Goal: Information Seeking & Learning: Learn about a topic

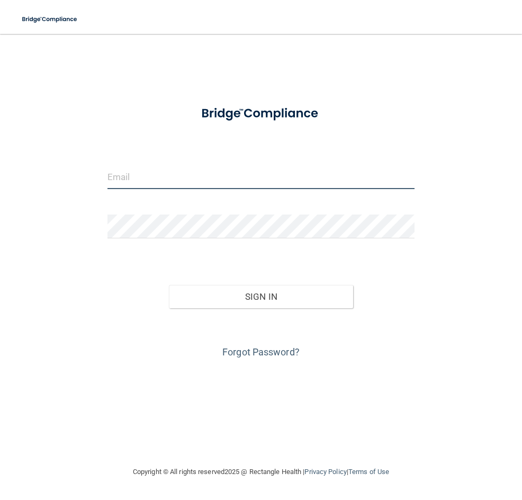
click at [233, 187] on input "email" at bounding box center [260, 177] width 307 height 24
type input "[EMAIL_ADDRESS][DOMAIN_NAME]"
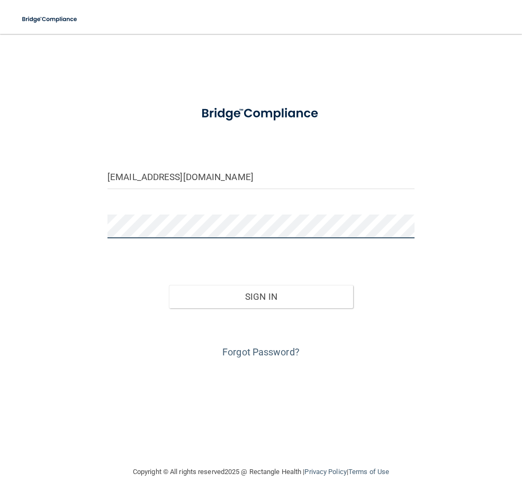
click at [169, 285] on button "Sign In" at bounding box center [261, 296] width 184 height 23
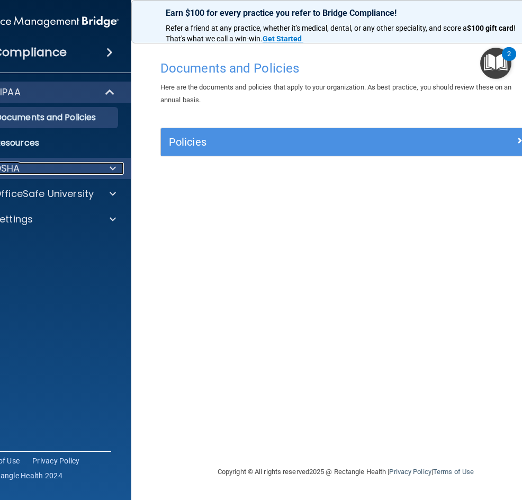
click at [17, 174] on p "OSHA" at bounding box center [7, 168] width 26 height 13
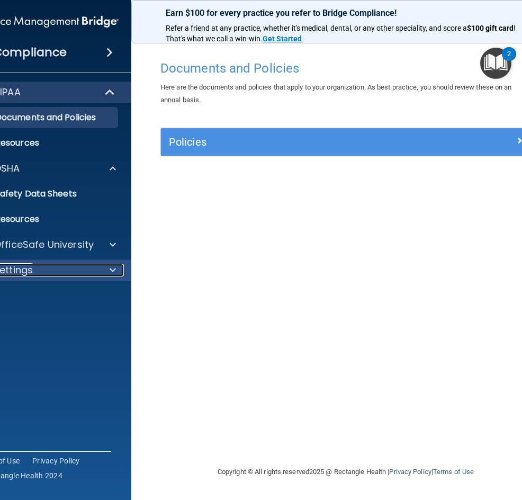
click at [62, 265] on div "Settings" at bounding box center [32, 270] width 131 height 13
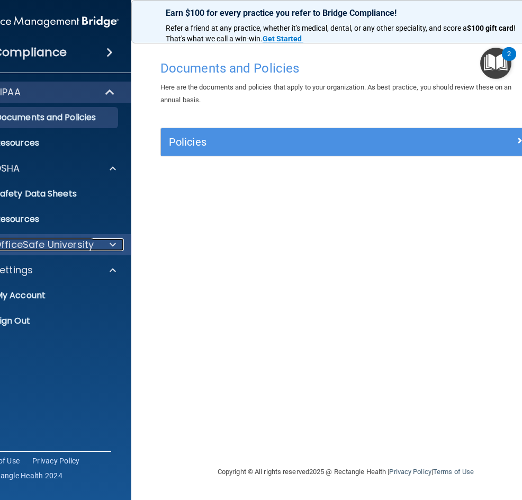
click at [61, 248] on p "OfficeSafe University" at bounding box center [44, 244] width 100 height 13
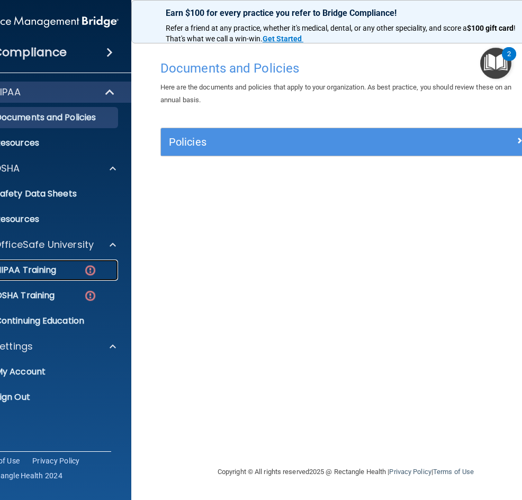
click at [64, 278] on link "HIPAA Training" at bounding box center [34, 269] width 167 height 21
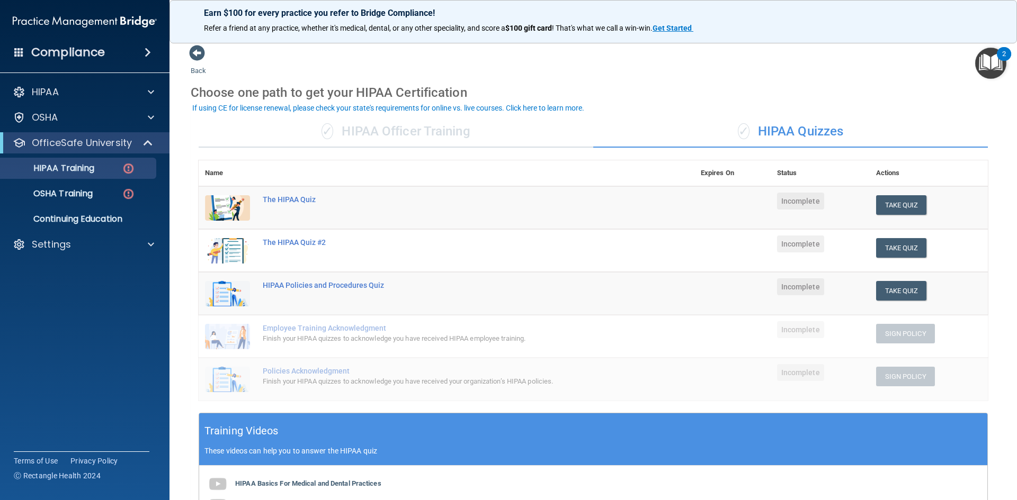
click at [521, 202] on span "Incomplete" at bounding box center [800, 201] width 47 height 17
click at [521, 206] on button "Take Quiz" at bounding box center [901, 205] width 51 height 20
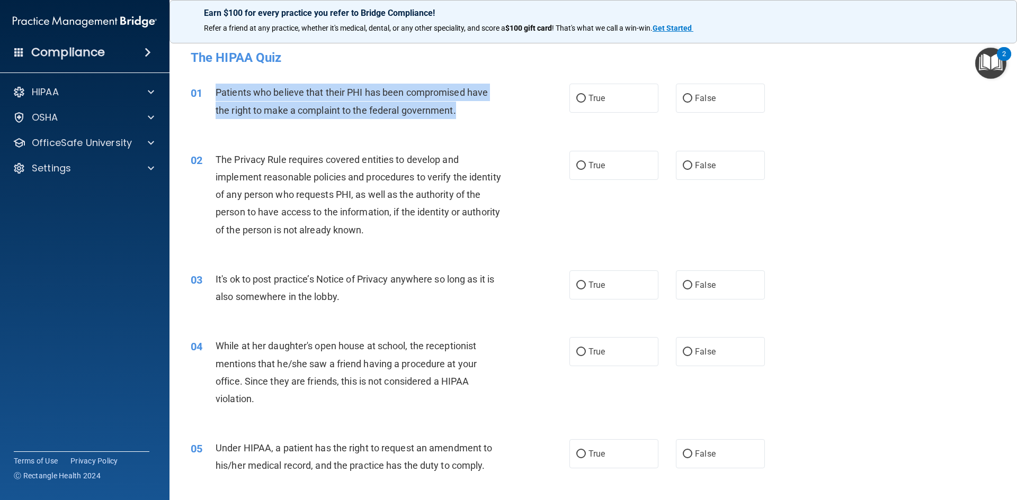
drag, startPoint x: 215, startPoint y: 90, endPoint x: 509, endPoint y: 113, distance: 294.8
click at [509, 113] on div "01 Patients who believe that their PHI has been compromised have the right to m…" at bounding box center [380, 104] width 410 height 40
copy span "Patients who believe that their PHI has been compromised have the right to make…"
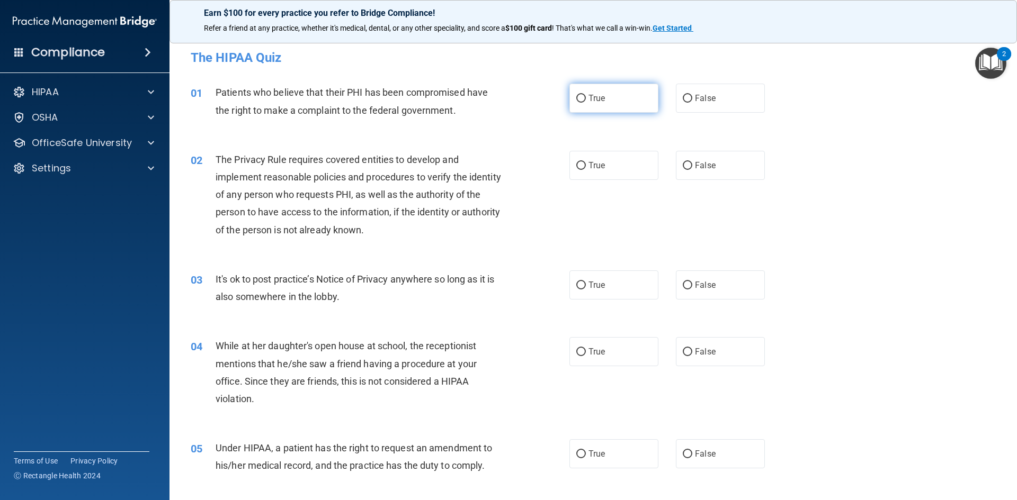
click at [521, 101] on label "True" at bounding box center [613, 98] width 89 height 29
click at [521, 101] on input "True" at bounding box center [581, 99] width 10 height 8
radio input "true"
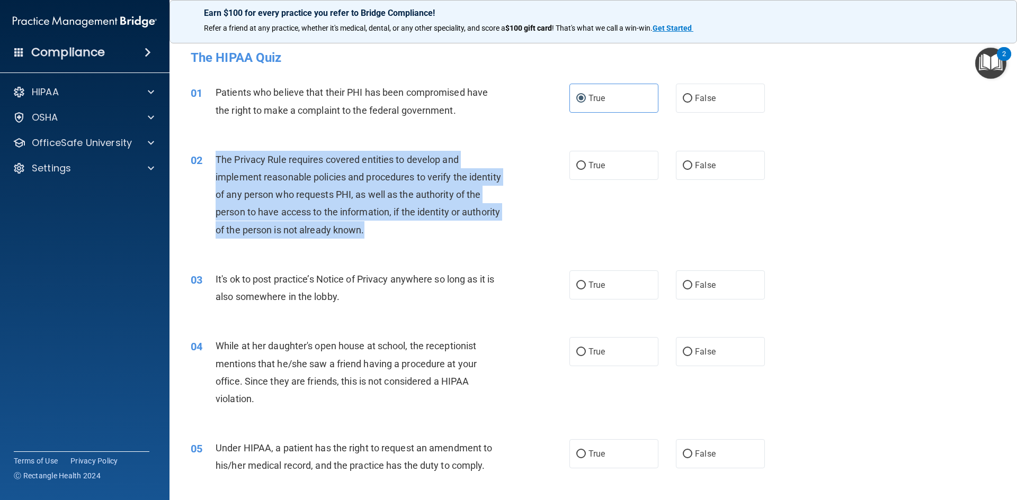
drag, startPoint x: 211, startPoint y: 161, endPoint x: 429, endPoint y: 223, distance: 226.8
click at [429, 223] on div "02 The Privacy Rule requires covered entities to develop and implement reasonab…" at bounding box center [380, 197] width 410 height 93
copy div "The Privacy Rule requires covered entities to develop and implement reasonable …"
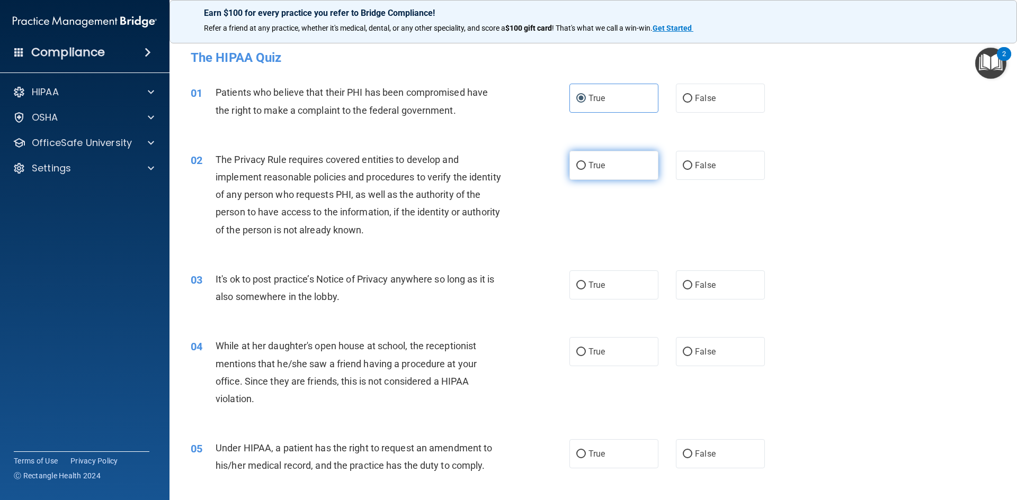
click at [521, 169] on span "True" at bounding box center [596, 165] width 16 height 10
click at [521, 169] on input "True" at bounding box center [581, 166] width 10 height 8
radio input "true"
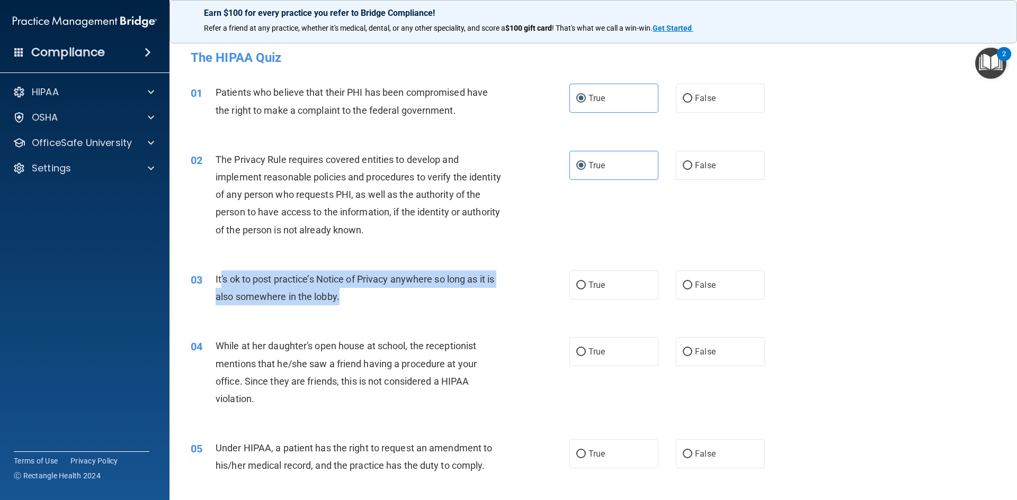
drag, startPoint x: 220, startPoint y: 273, endPoint x: 187, endPoint y: 260, distance: 35.2
click at [346, 292] on div "It's ok to post practice’s Notice of Privacy anywhere so long as it is also som…" at bounding box center [363, 288] width 296 height 35
click at [220, 274] on span "It's ok to post practice’s Notice of Privacy anywhere so long as it is also som…" at bounding box center [354, 288] width 278 height 29
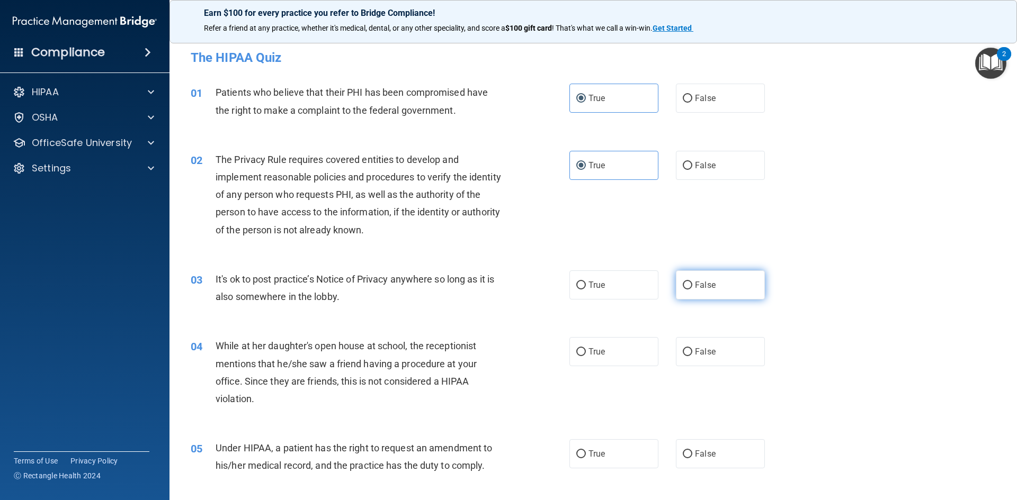
click at [521, 291] on label "False" at bounding box center [720, 285] width 89 height 29
click at [521, 290] on input "False" at bounding box center [687, 286] width 10 height 8
radio input "true"
click at [521, 350] on label "False" at bounding box center [720, 351] width 89 height 29
click at [521, 350] on input "False" at bounding box center [687, 352] width 10 height 8
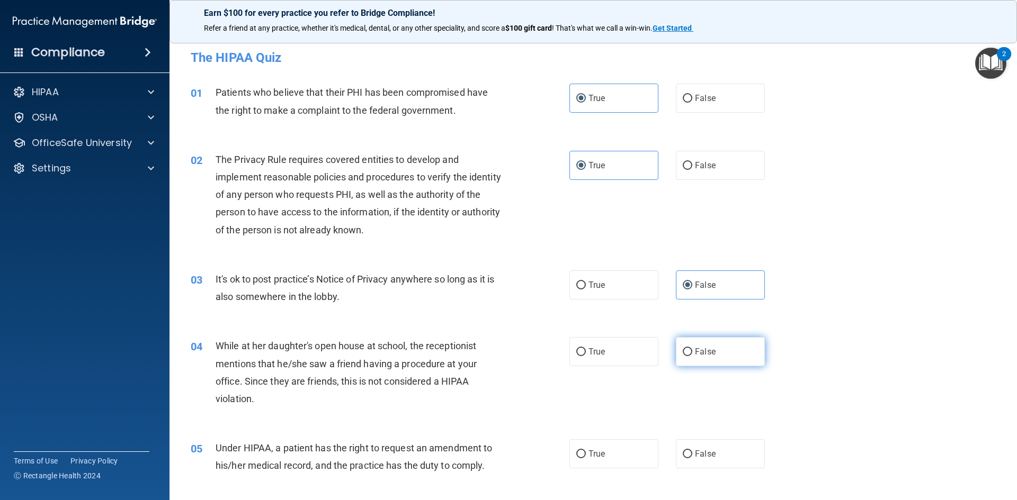
radio input "true"
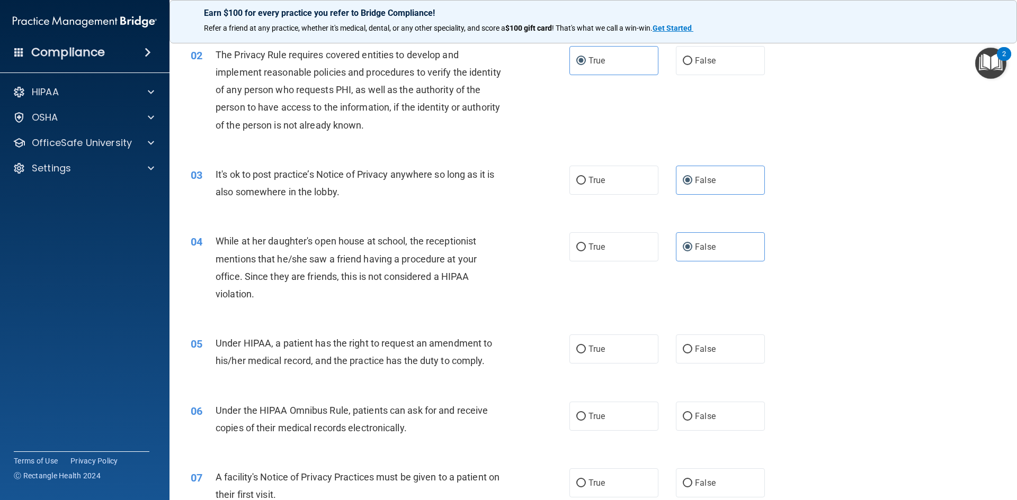
scroll to position [106, 0]
click at [521, 353] on label "True" at bounding box center [613, 348] width 89 height 29
click at [521, 353] on input "True" at bounding box center [581, 349] width 10 height 8
radio input "true"
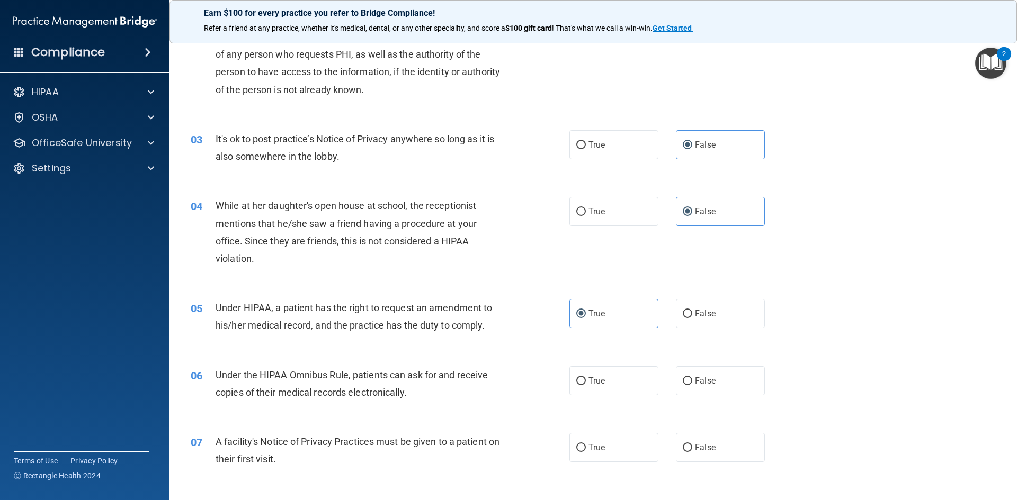
scroll to position [159, 0]
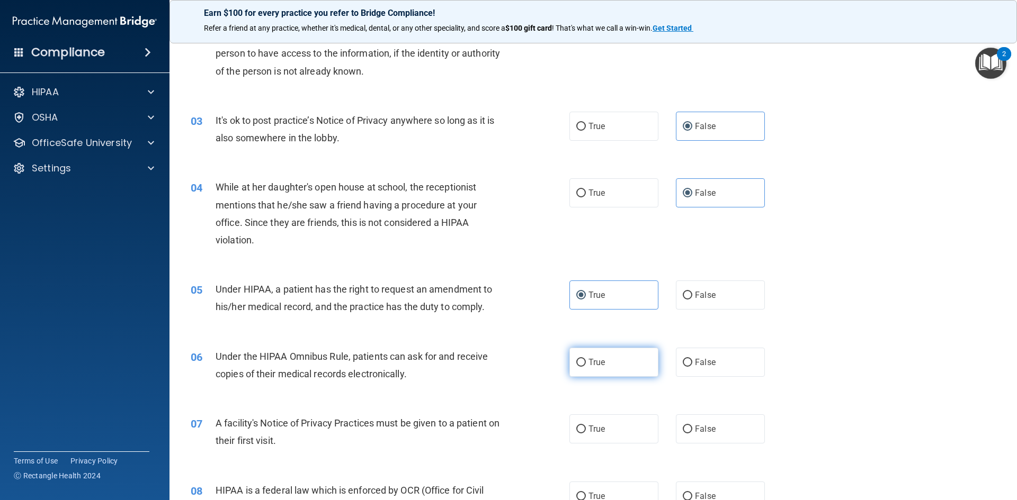
drag, startPoint x: 579, startPoint y: 356, endPoint x: 582, endPoint y: 361, distance: 5.7
click at [521, 356] on label "True" at bounding box center [613, 362] width 89 height 29
click at [521, 359] on input "True" at bounding box center [581, 363] width 10 height 8
radio input "true"
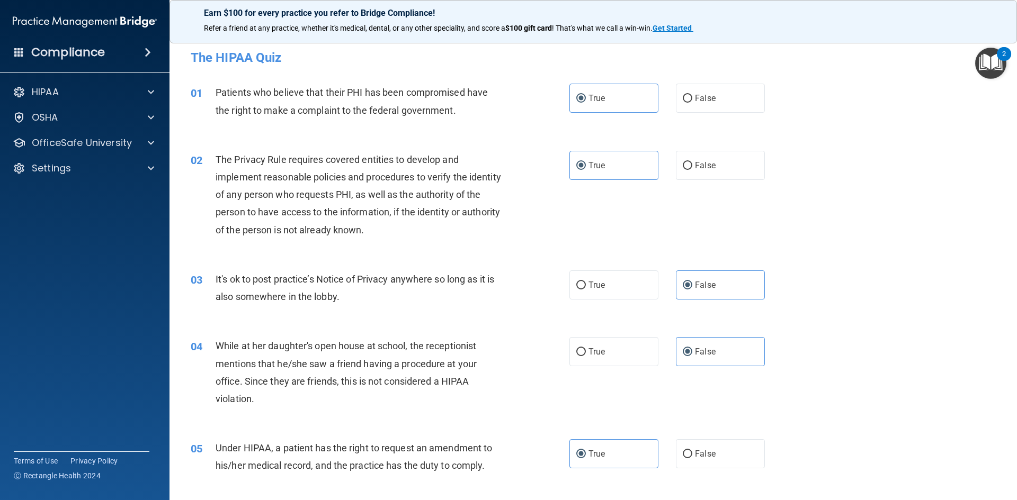
scroll to position [53, 0]
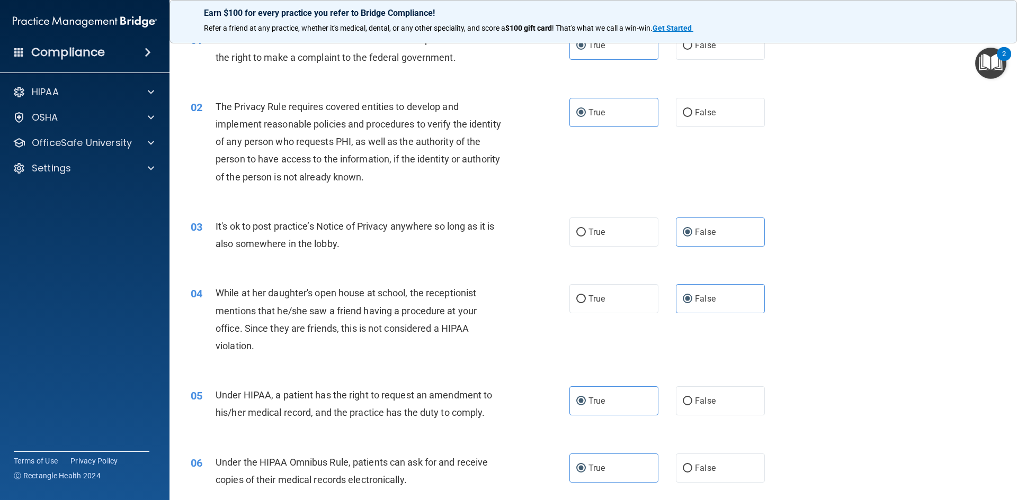
click at [223, 233] on div "It's ok to post practice’s Notice of Privacy anywhere so long as it is also som…" at bounding box center [363, 235] width 296 height 35
click at [218, 230] on span "It's ok to post practice’s Notice of Privacy anywhere so long as it is also som…" at bounding box center [354, 235] width 278 height 29
click at [219, 217] on div "03 It's ok to post practice’s Notice of Privacy anywhere so long as it is also …" at bounding box center [593, 237] width 821 height 67
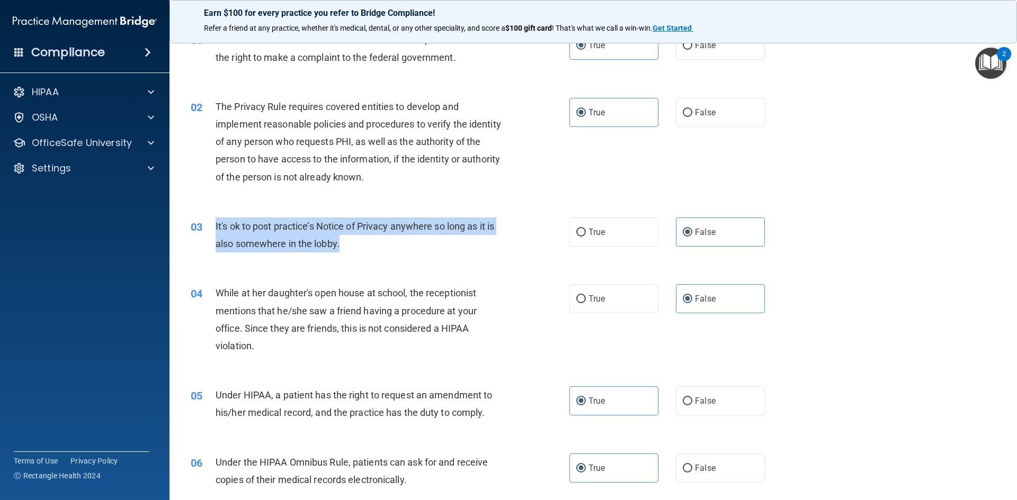
drag, startPoint x: 216, startPoint y: 222, endPoint x: 458, endPoint y: 246, distance: 243.6
click at [458, 246] on div "It's ok to post practice’s Notice of Privacy anywhere so long as it is also som…" at bounding box center [363, 235] width 296 height 35
copy span "It's ok to post practice’s Notice of Privacy anywhere so long as it is also som…"
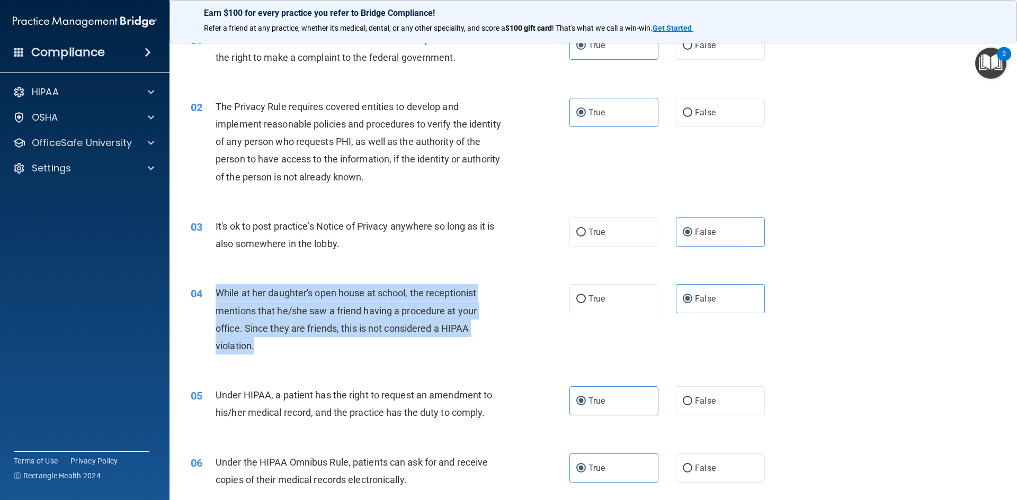
drag, startPoint x: 214, startPoint y: 296, endPoint x: 480, endPoint y: 344, distance: 269.9
click at [480, 344] on div "04 While at her daughter's open house at school, the receptionist mentions that…" at bounding box center [380, 322] width 410 height 76
copy div "While at her daughter's open house at school, the receptionist mentions that he…"
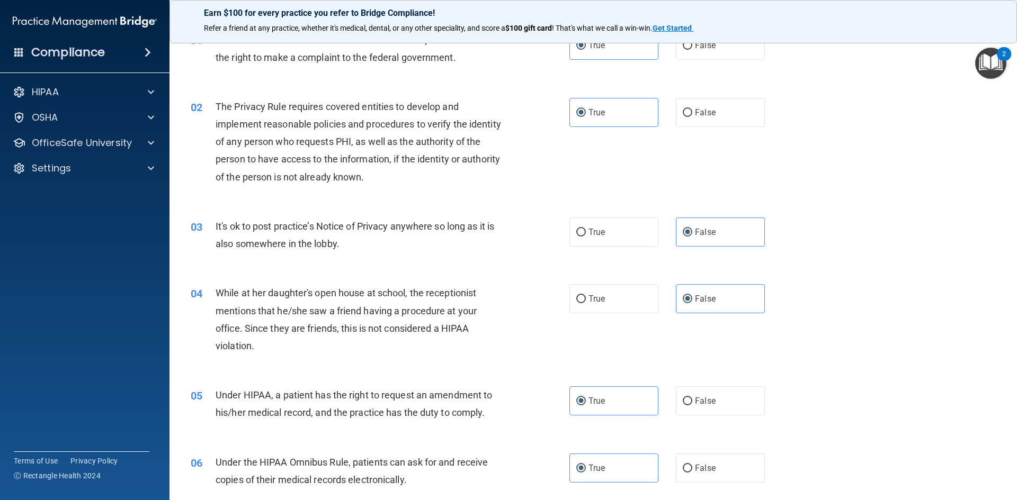
click at [460, 370] on div "04 While at her daughter's open house at school, the receptionist mentions that…" at bounding box center [593, 322] width 821 height 102
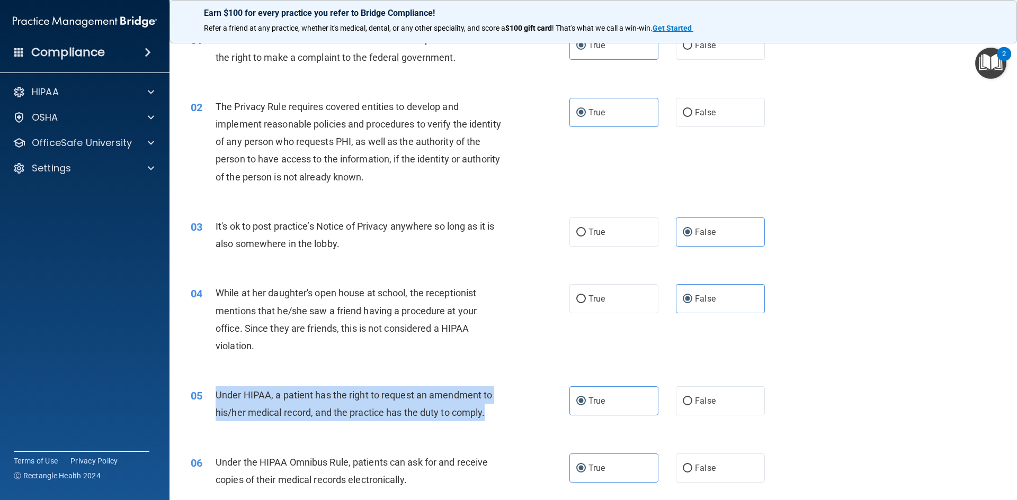
drag, startPoint x: 209, startPoint y: 389, endPoint x: 524, endPoint y: 424, distance: 317.4
click at [521, 424] on div "05 Under HIPAA, a patient has the right to request an amendment to his/her medi…" at bounding box center [380, 406] width 410 height 40
copy div "Under HIPAA, a patient has the right to request an amendment to his/her medical…"
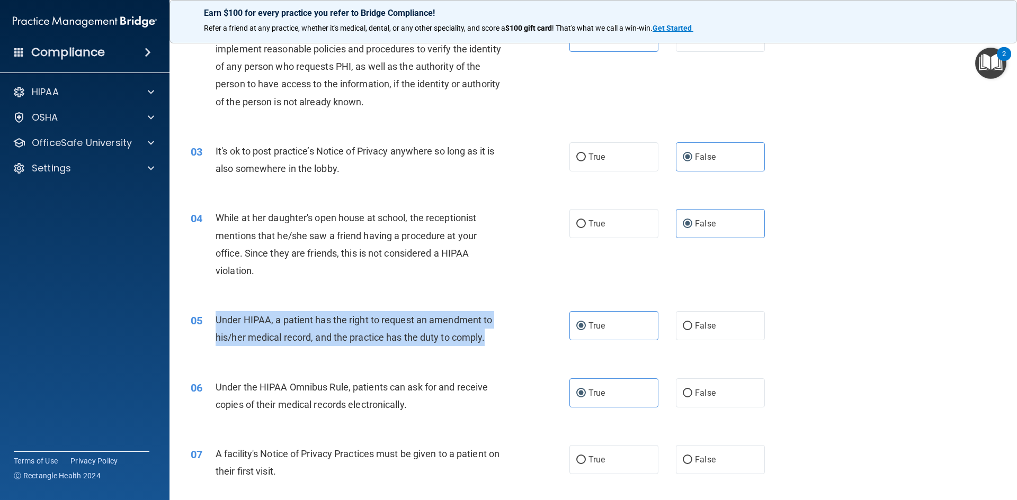
scroll to position [159, 0]
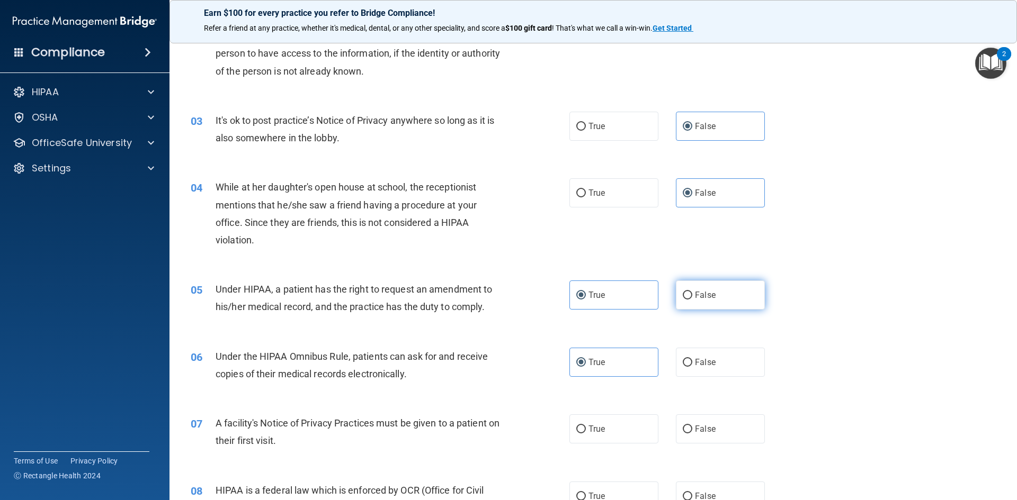
click at [521, 297] on span "False" at bounding box center [705, 295] width 21 height 10
click at [521, 297] on input "False" at bounding box center [687, 296] width 10 height 8
radio input "true"
radio input "false"
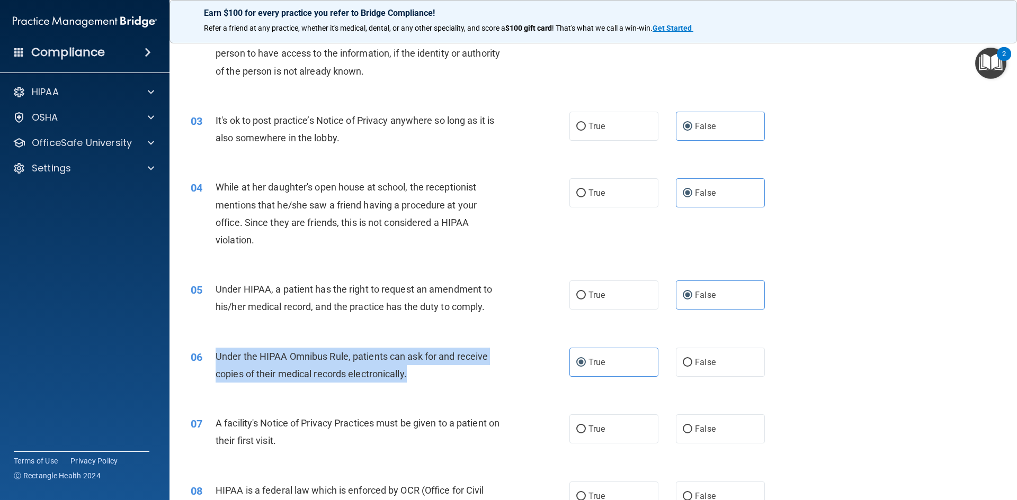
drag, startPoint x: 237, startPoint y: 355, endPoint x: 442, endPoint y: 376, distance: 206.5
click at [442, 376] on div "Under the HIPAA Omnibus Rule, patients can ask for and receive copies of their …" at bounding box center [363, 365] width 296 height 35
copy span "Under the HIPAA Omnibus Rule, patients can ask for and receive copies of their …"
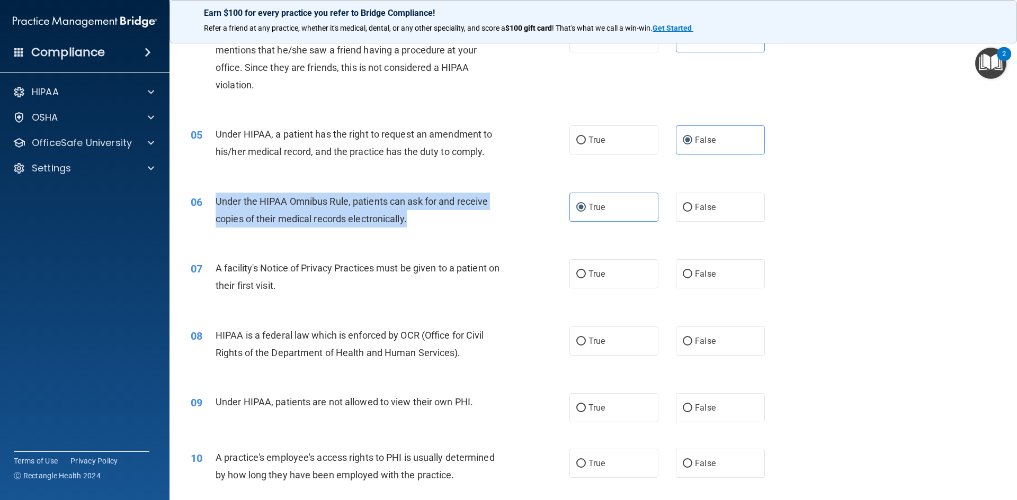
scroll to position [318, 0]
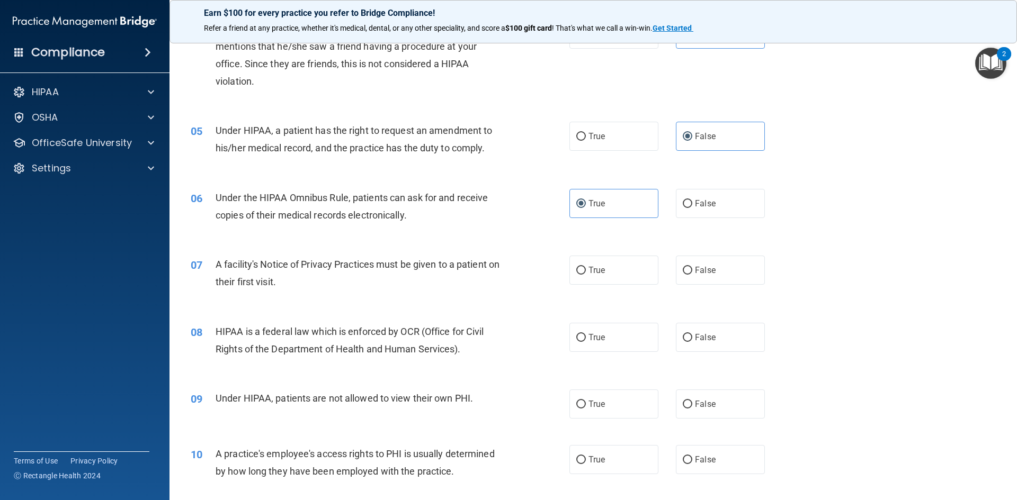
click at [223, 276] on span "A facility's Notice of Privacy Practices must be given to a patient on their fi…" at bounding box center [357, 273] width 284 height 29
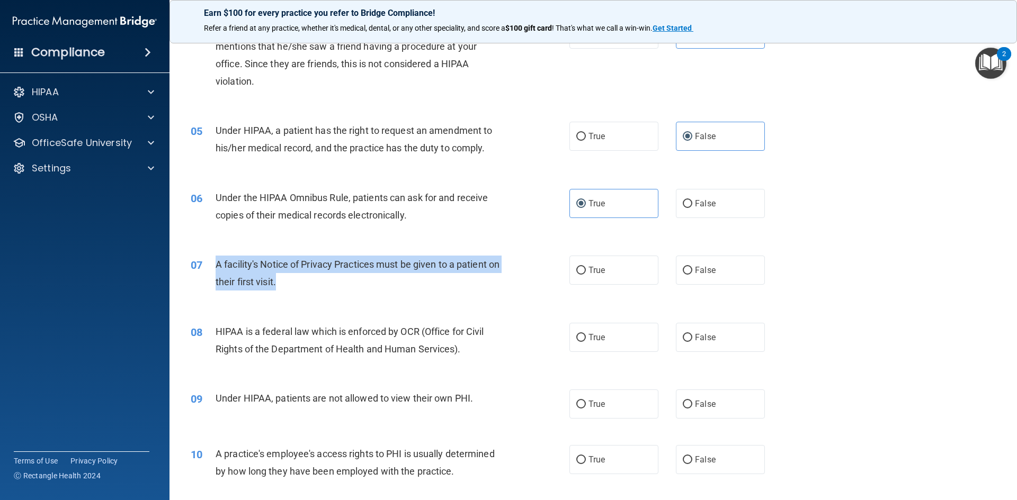
drag, startPoint x: 217, startPoint y: 268, endPoint x: 501, endPoint y: 281, distance: 284.1
click at [501, 281] on div "A facility's Notice of Privacy Practices must be given to a patient on their fi…" at bounding box center [363, 273] width 296 height 35
copy span "A facility's Notice of Privacy Practices must be given to a patient on their fi…"
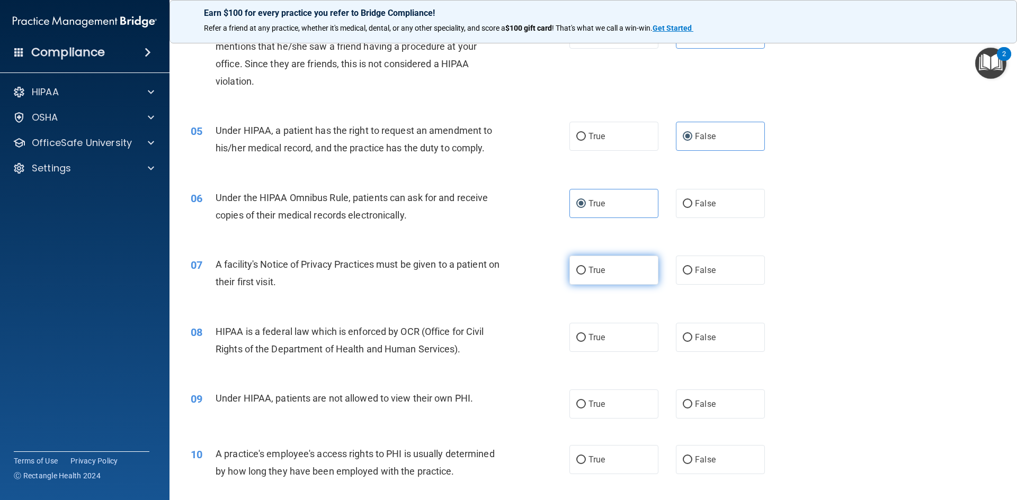
click at [521, 267] on span "True" at bounding box center [596, 270] width 16 height 10
click at [521, 267] on input "True" at bounding box center [581, 271] width 10 height 8
radio input "true"
drag, startPoint x: 219, startPoint y: 326, endPoint x: 236, endPoint y: 322, distance: 17.2
click at [260, 330] on span "HIPAA is a federal law which is enforced by OCR (Office for Civil Rights of the…" at bounding box center [349, 340] width 268 height 29
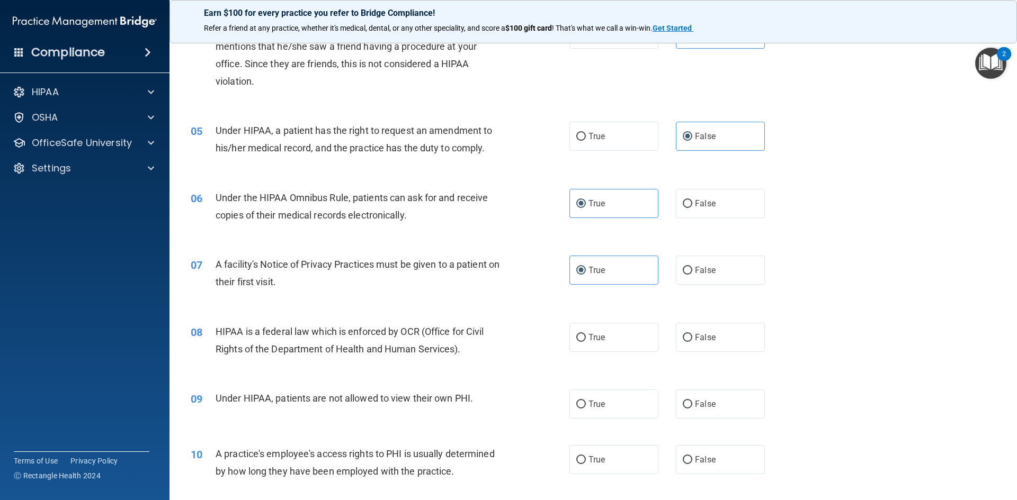
click at [217, 332] on span "HIPAA is a federal law which is enforced by OCR (Office for Civil Rights of the…" at bounding box center [349, 340] width 268 height 29
drag, startPoint x: 211, startPoint y: 332, endPoint x: 221, endPoint y: 332, distance: 10.1
click at [222, 332] on div "08 HIPAA is a federal law which is enforced by OCR (Office for Civil Rights of …" at bounding box center [380, 343] width 410 height 40
click at [218, 327] on span "HIPAA is a federal law which is enforced by OCR (Office for Civil Rights of the…" at bounding box center [349, 340] width 268 height 29
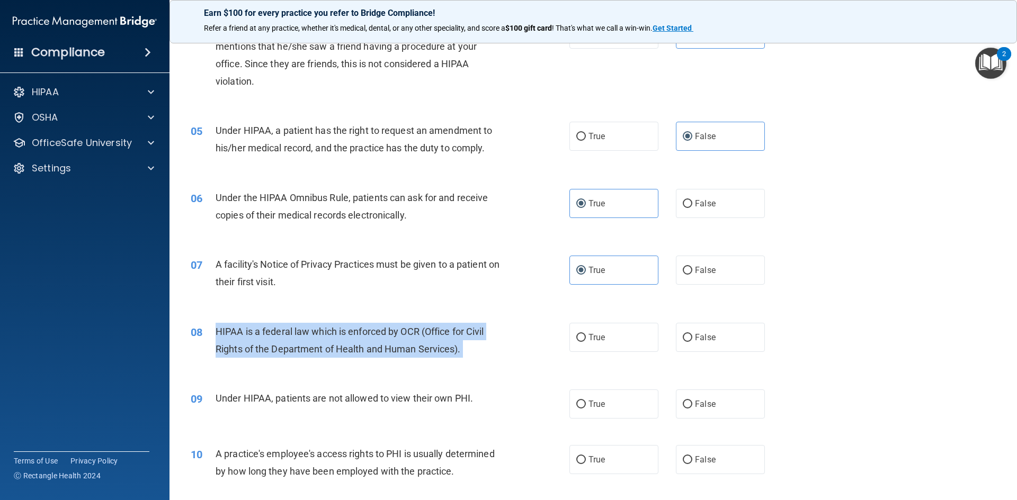
drag, startPoint x: 218, startPoint y: 327, endPoint x: 481, endPoint y: 356, distance: 265.3
click at [481, 356] on div "HIPAA is a federal law which is enforced by OCR (Office for Civil Rights of the…" at bounding box center [363, 340] width 296 height 35
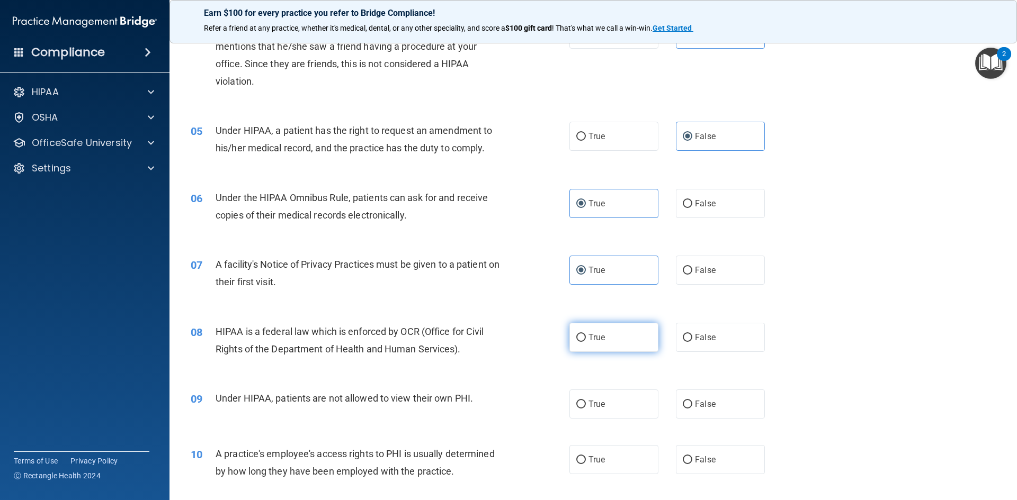
click at [521, 336] on label "True" at bounding box center [613, 337] width 89 height 29
click at [521, 336] on input "True" at bounding box center [581, 338] width 10 height 8
radio input "true"
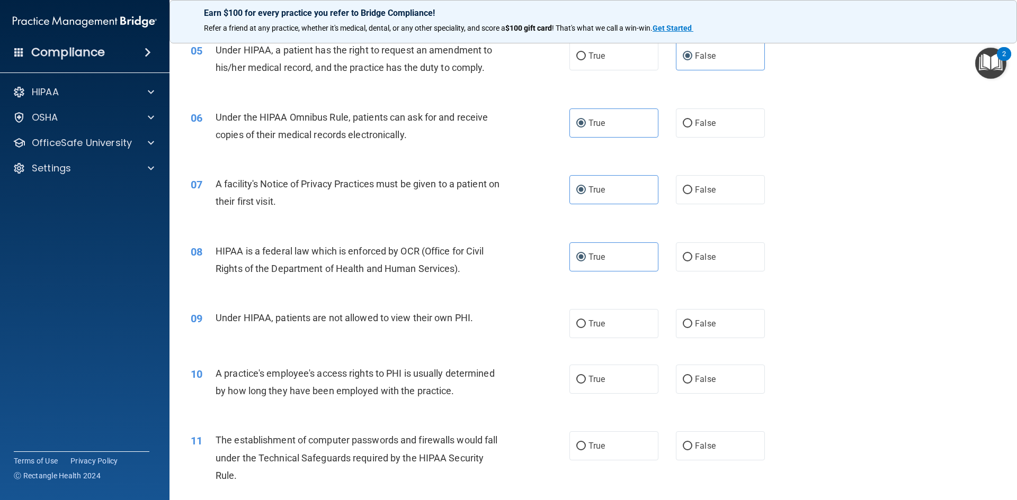
scroll to position [424, 0]
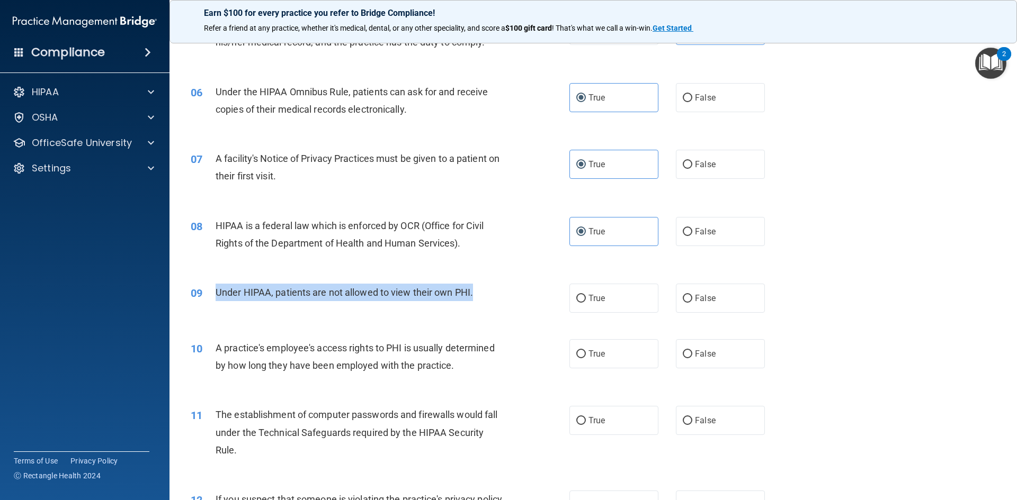
drag, startPoint x: 213, startPoint y: 293, endPoint x: 491, endPoint y: 298, distance: 277.5
click at [491, 298] on div "09 Under HIPAA, patients are not allowed to view their own PHI." at bounding box center [380, 295] width 410 height 23
copy div "Under HIPAA, patients are not allowed to view their own PHI."
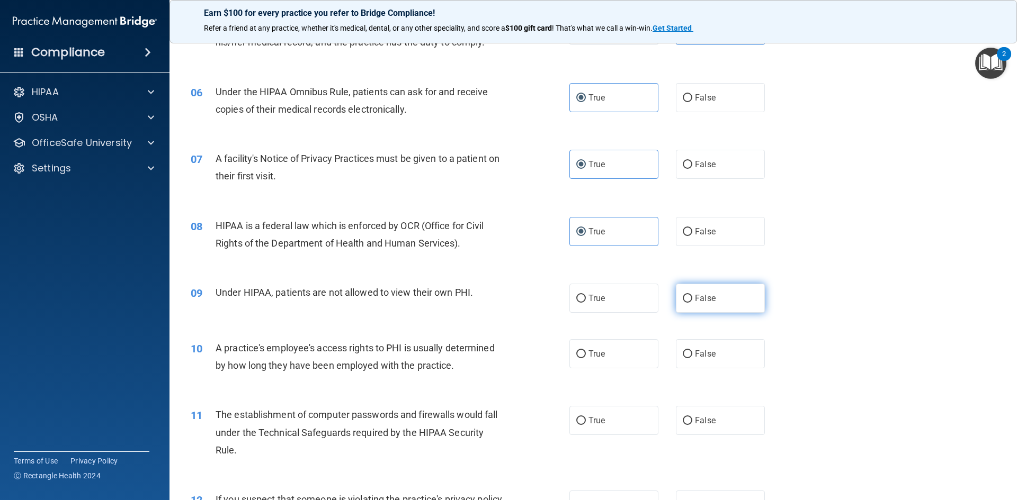
click at [521, 290] on label "False" at bounding box center [720, 298] width 89 height 29
click at [521, 295] on input "False" at bounding box center [687, 299] width 10 height 8
radio input "true"
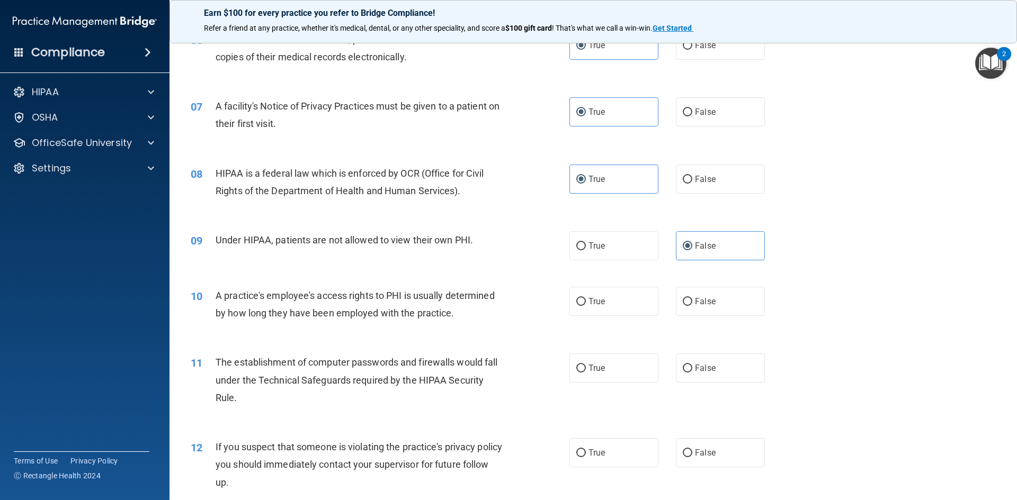
scroll to position [476, 0]
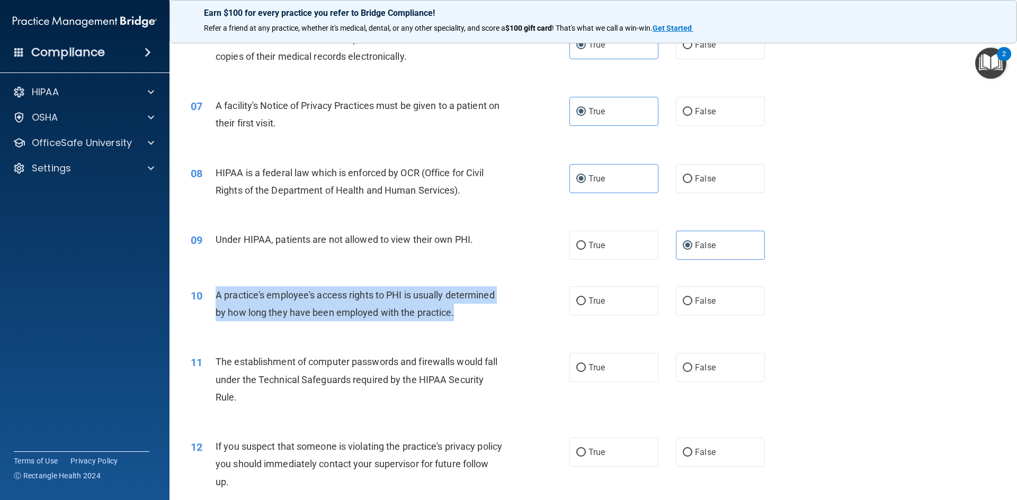
drag, startPoint x: 215, startPoint y: 294, endPoint x: 463, endPoint y: 309, distance: 247.7
click at [463, 309] on div "A practice's employee's access rights to PHI is usually determined by how long …" at bounding box center [363, 303] width 296 height 35
copy span "A practice's employee's access rights to PHI is usually determined by how long …"
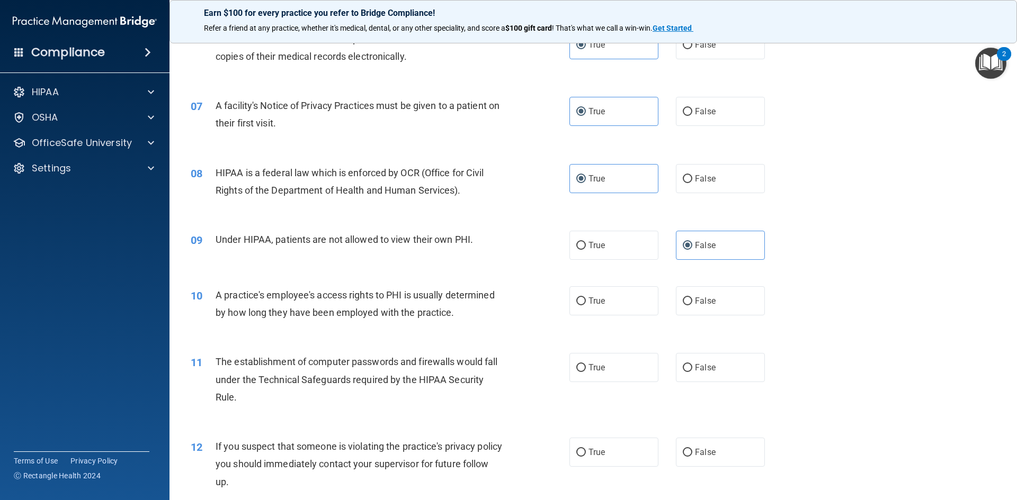
drag, startPoint x: 721, startPoint y: 299, endPoint x: 643, endPoint y: 339, distance: 87.6
click at [521, 299] on label "False" at bounding box center [720, 300] width 89 height 29
click at [521, 299] on input "False" at bounding box center [687, 302] width 10 height 8
radio input "true"
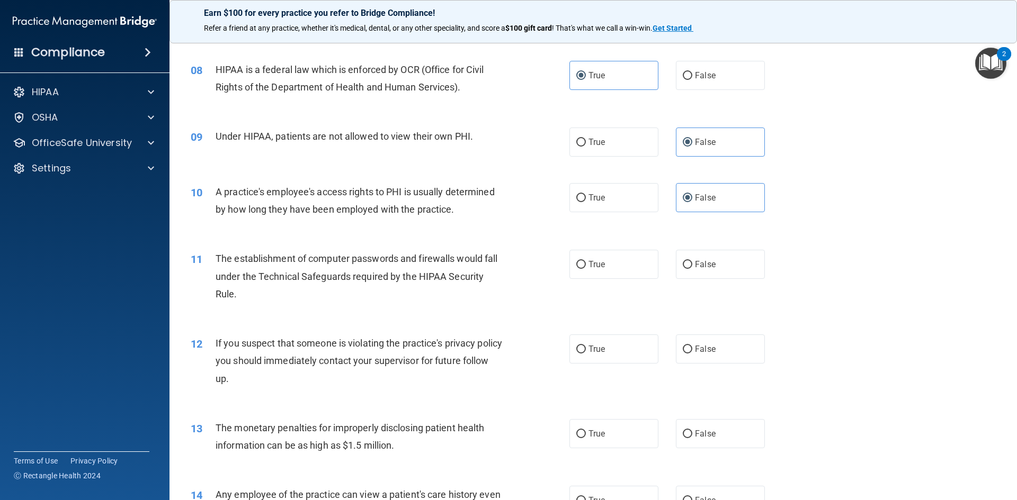
scroll to position [582, 0]
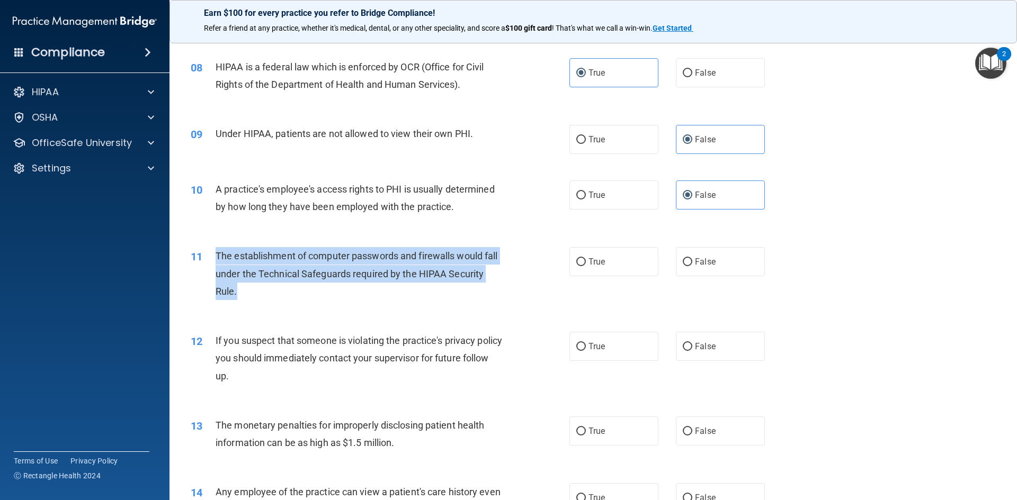
drag, startPoint x: 217, startPoint y: 258, endPoint x: 488, endPoint y: 287, distance: 272.6
click at [488, 287] on div "The establishment of computer passwords and firewalls would fall under the Tech…" at bounding box center [363, 273] width 296 height 53
copy span "The establishment of computer passwords and firewalls would fall under the Tech…"
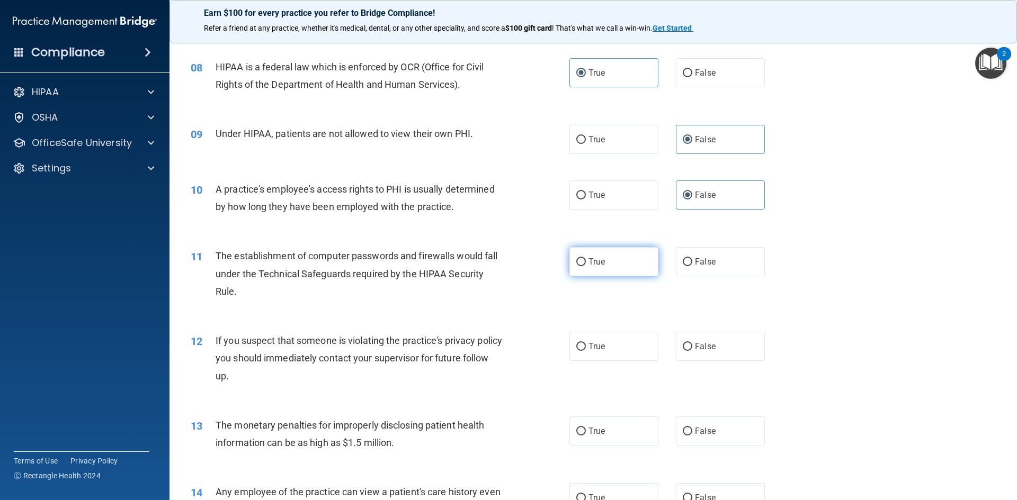
click at [521, 269] on label "True" at bounding box center [613, 261] width 89 height 29
click at [521, 266] on input "True" at bounding box center [581, 262] width 10 height 8
radio input "true"
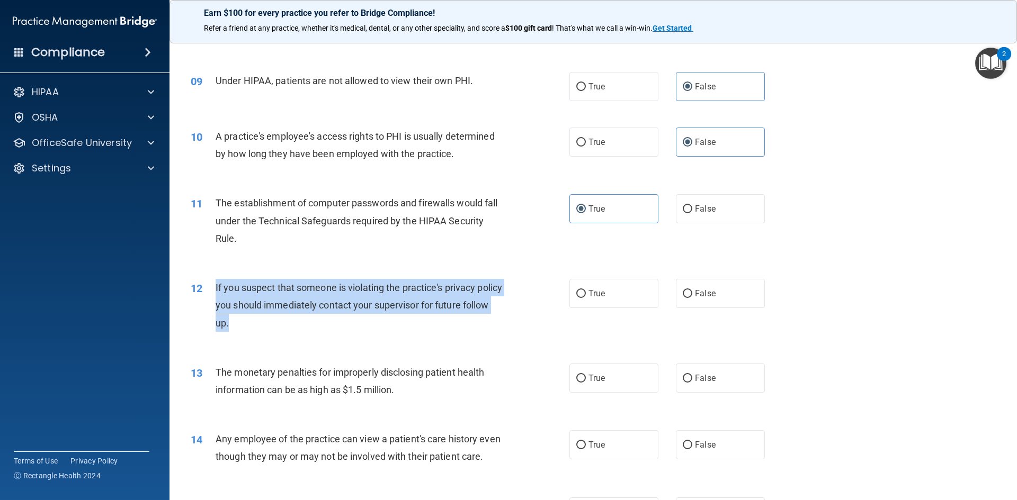
drag, startPoint x: 215, startPoint y: 288, endPoint x: 490, endPoint y: 322, distance: 277.5
click at [490, 322] on div "If you suspect that someone is violating the practice's privacy policy you shou…" at bounding box center [363, 305] width 296 height 53
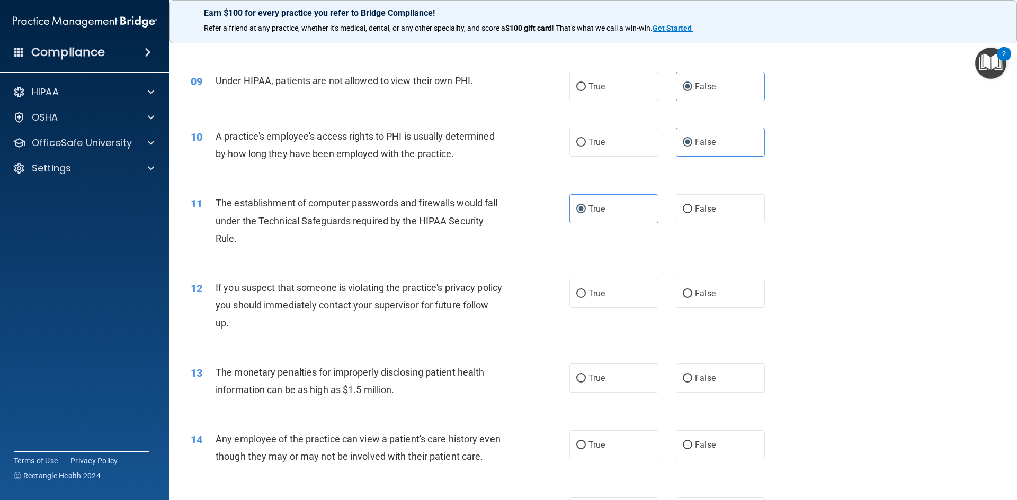
drag, startPoint x: 632, startPoint y: 303, endPoint x: 670, endPoint y: 308, distance: 37.8
click at [521, 303] on label "True" at bounding box center [613, 293] width 89 height 29
click at [521, 298] on input "True" at bounding box center [581, 294] width 10 height 8
radio input "true"
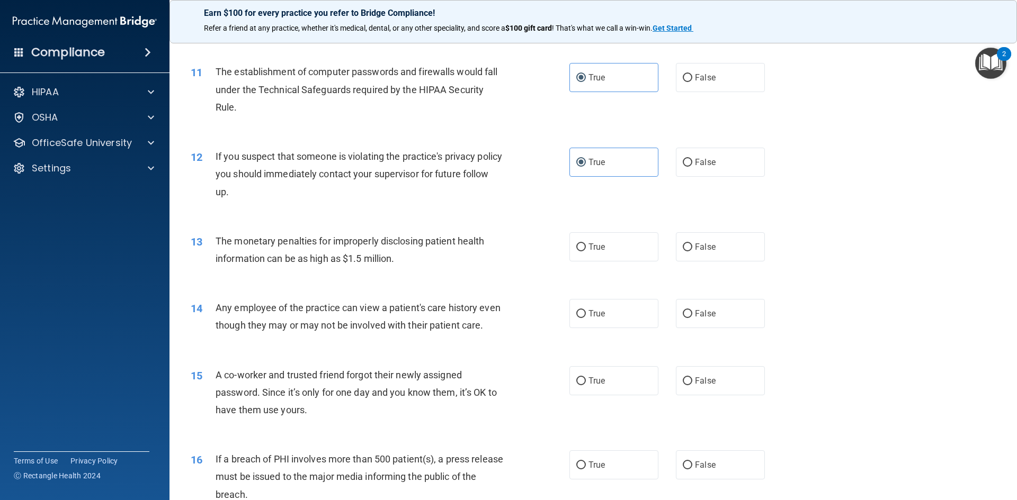
scroll to position [794, 0]
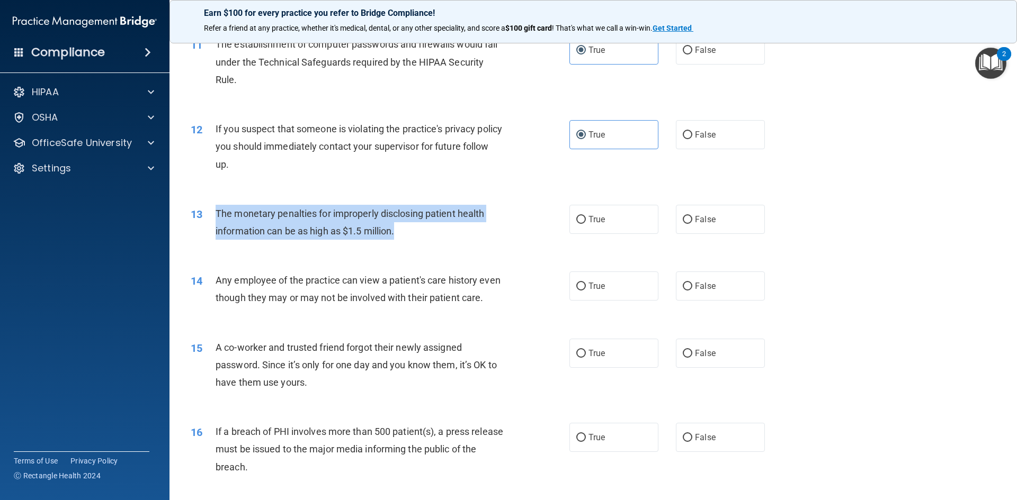
drag, startPoint x: 214, startPoint y: 211, endPoint x: 409, endPoint y: 228, distance: 196.1
click at [409, 228] on div "13 The monetary penalties for improperly disclosing patient health information …" at bounding box center [380, 225] width 410 height 40
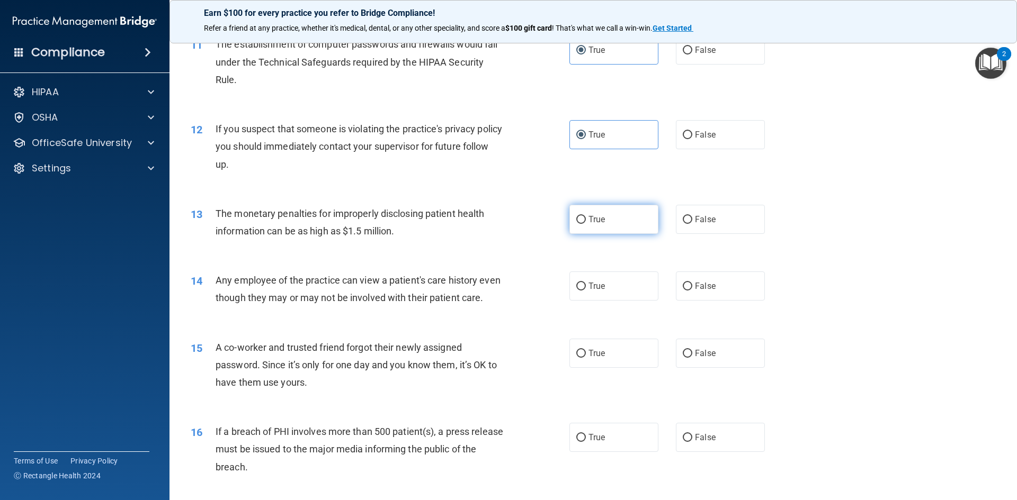
click at [521, 209] on label "True" at bounding box center [613, 219] width 89 height 29
click at [521, 216] on input "True" at bounding box center [581, 220] width 10 height 8
radio input "true"
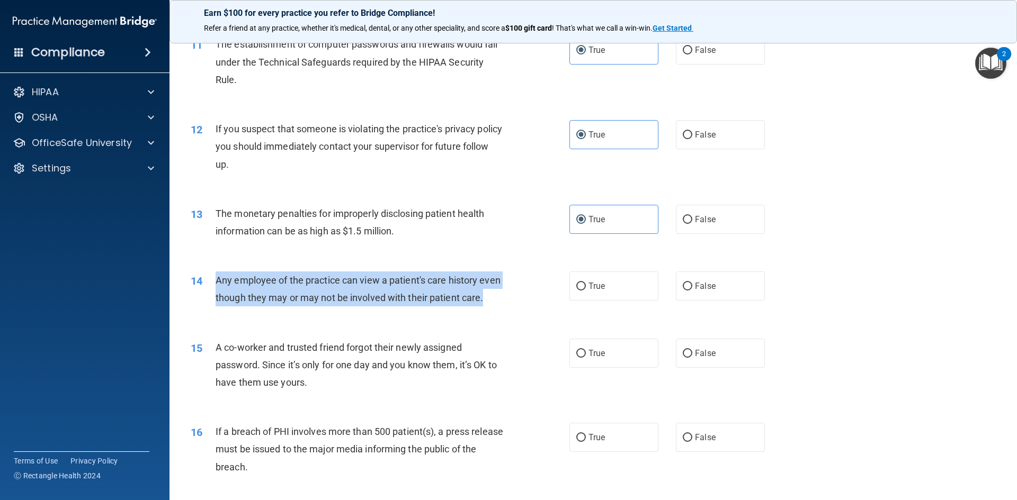
drag, startPoint x: 216, startPoint y: 277, endPoint x: 490, endPoint y: 312, distance: 276.5
click at [490, 307] on div "Any employee of the practice can view a patient's care history even though they…" at bounding box center [363, 289] width 296 height 35
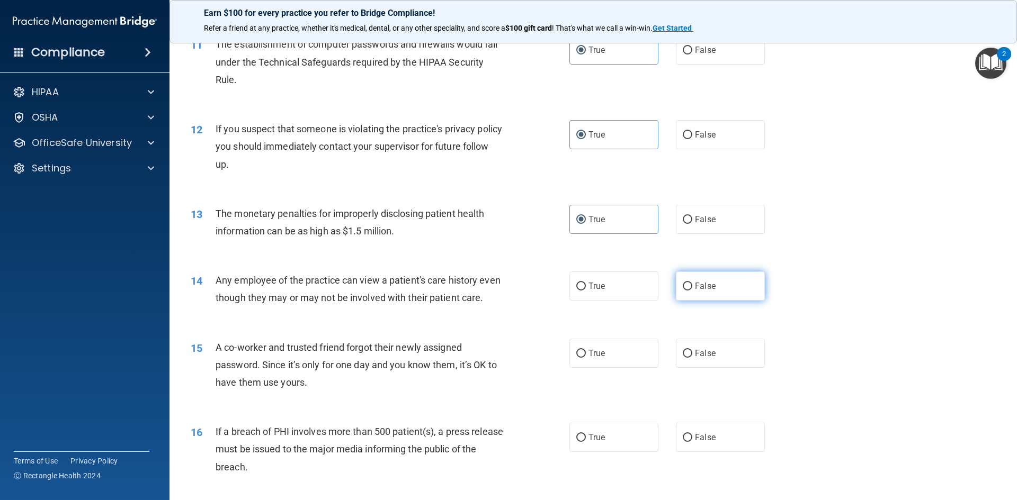
click at [521, 291] on span "False" at bounding box center [705, 286] width 21 height 10
click at [521, 291] on input "False" at bounding box center [687, 287] width 10 height 8
radio input "true"
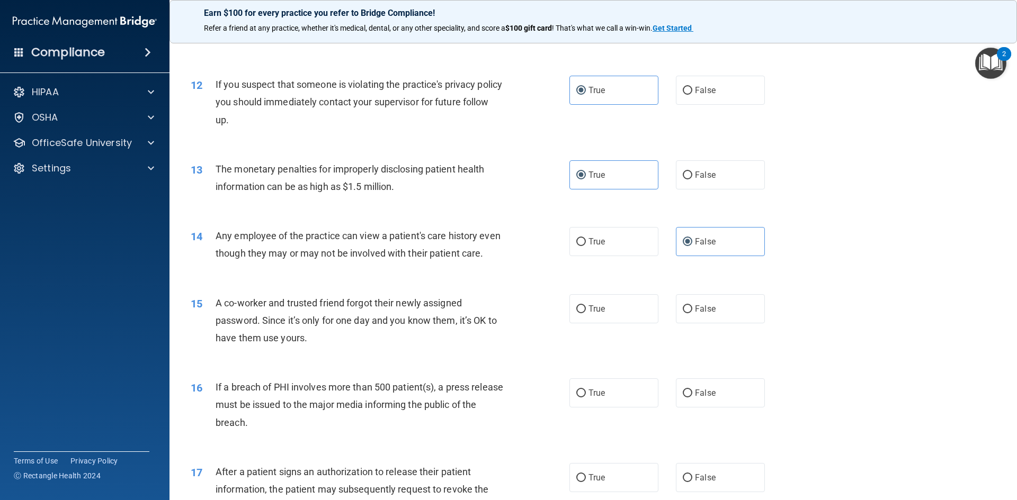
scroll to position [900, 0]
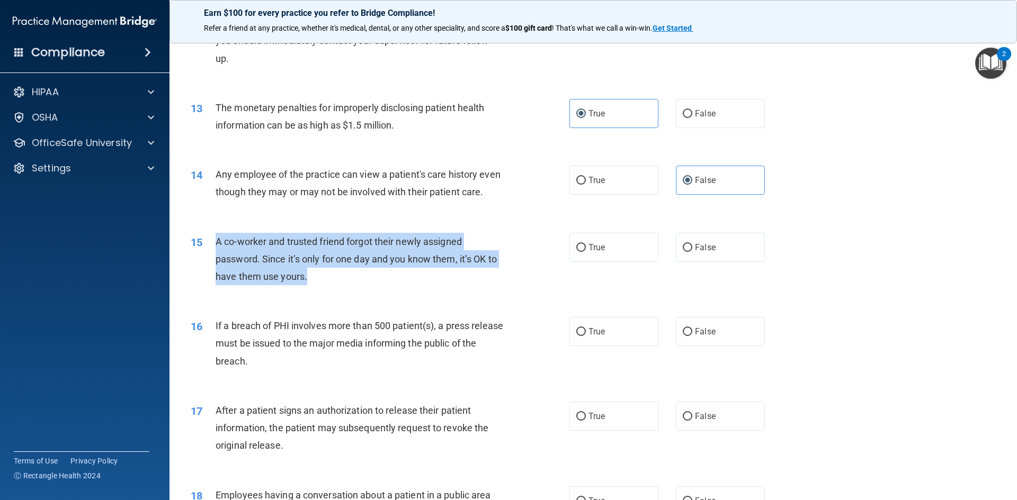
drag, startPoint x: 214, startPoint y: 259, endPoint x: 478, endPoint y: 283, distance: 264.7
click at [493, 290] on div "15 A co-worker and trusted friend forgot their newly assigned password. Since i…" at bounding box center [380, 262] width 410 height 58
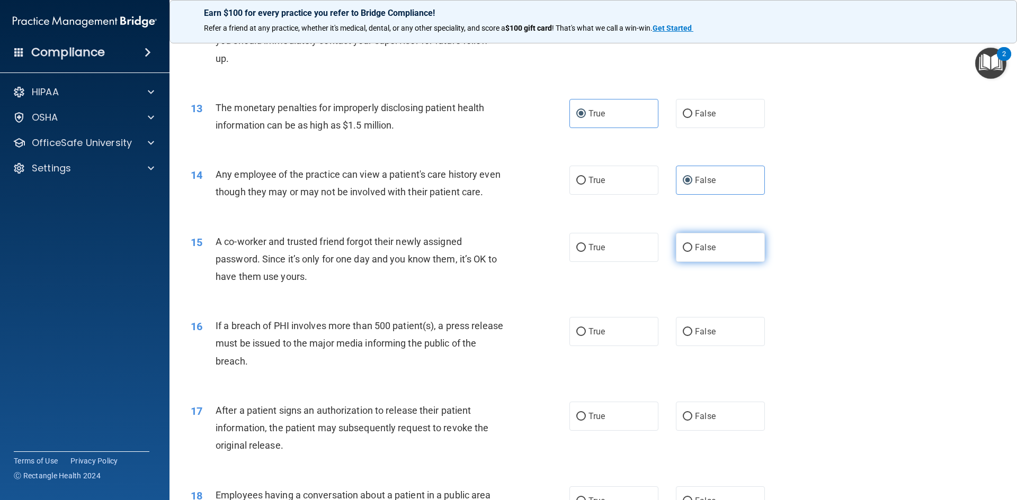
click at [521, 260] on label "False" at bounding box center [720, 247] width 89 height 29
click at [521, 252] on input "False" at bounding box center [687, 248] width 10 height 8
radio input "true"
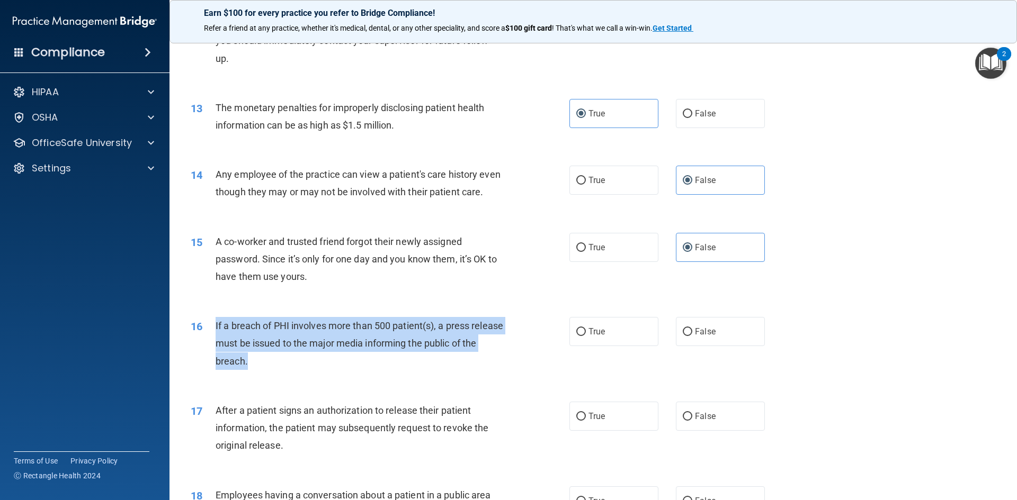
drag, startPoint x: 253, startPoint y: 344, endPoint x: 502, endPoint y: 384, distance: 252.6
click at [502, 370] on div "If a breach of PHI involves more than 500 patient(s), a press release must be i…" at bounding box center [363, 343] width 296 height 53
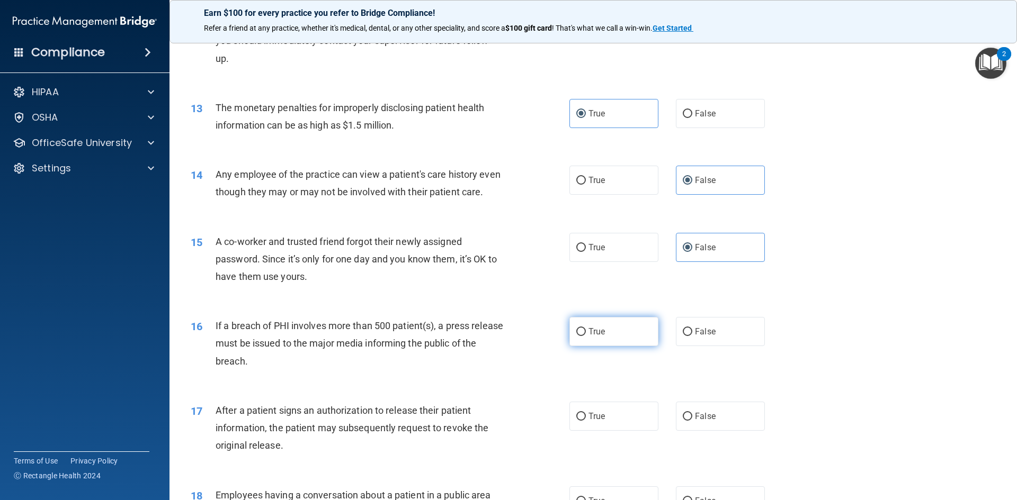
click at [521, 345] on label "True" at bounding box center [613, 331] width 89 height 29
click at [521, 336] on input "True" at bounding box center [581, 332] width 10 height 8
radio input "true"
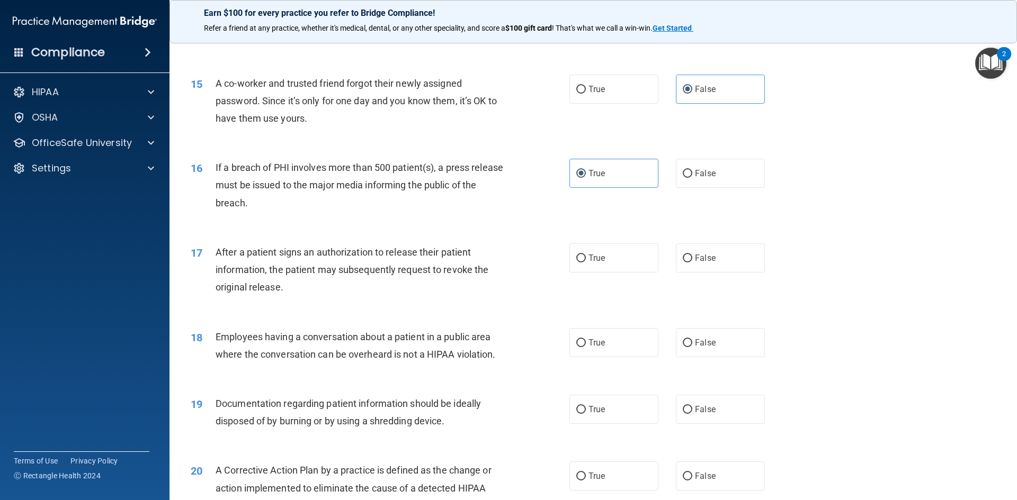
scroll to position [1059, 0]
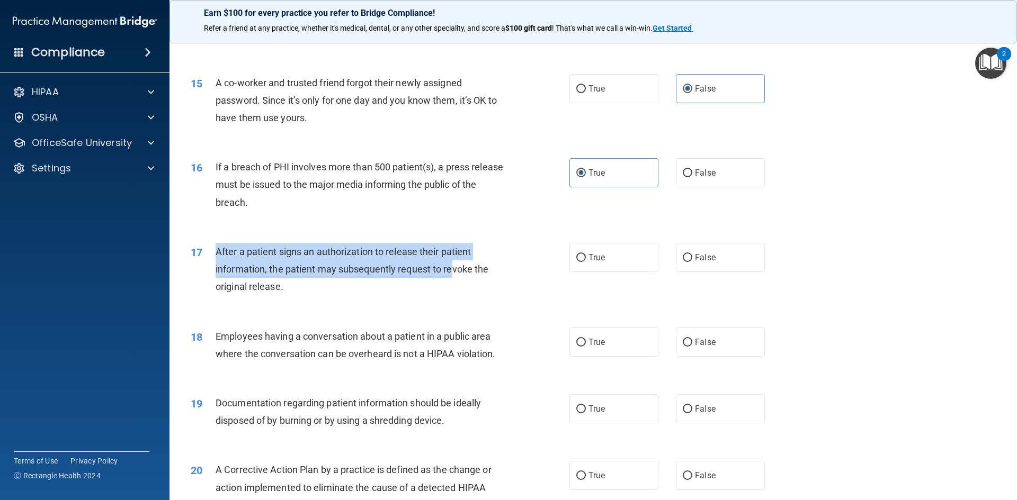
drag, startPoint x: 262, startPoint y: 278, endPoint x: 452, endPoint y: 295, distance: 190.9
click at [452, 295] on div "After a patient signs an authorization to release their patient information, th…" at bounding box center [363, 269] width 296 height 53
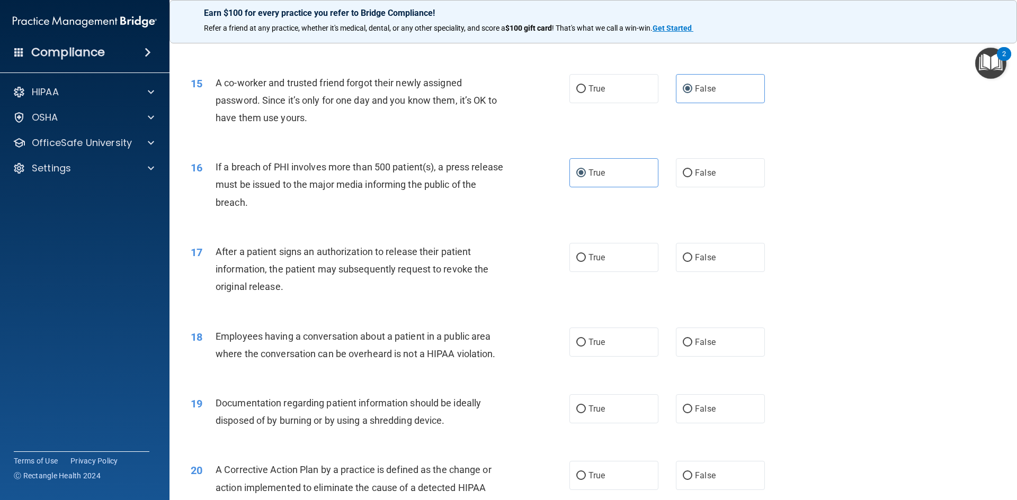
drag, startPoint x: 219, startPoint y: 220, endPoint x: 219, endPoint y: 237, distance: 17.5
click at [219, 208] on span "If a breach of PHI involves more than 500 patient(s), a press release must be i…" at bounding box center [358, 184] width 287 height 46
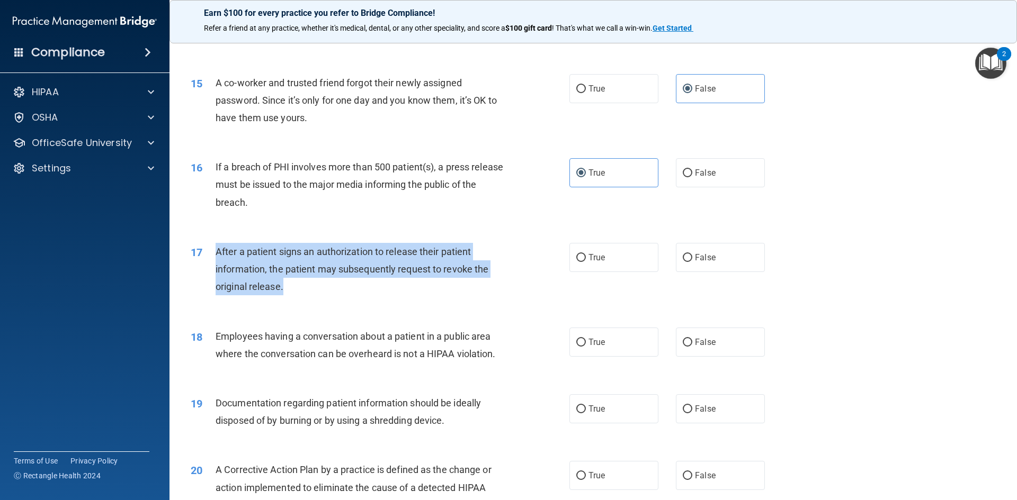
drag, startPoint x: 215, startPoint y: 268, endPoint x: 403, endPoint y: 315, distance: 194.2
click at [403, 301] on div "17 After a patient signs an authorization to release their patient information,…" at bounding box center [380, 272] width 410 height 58
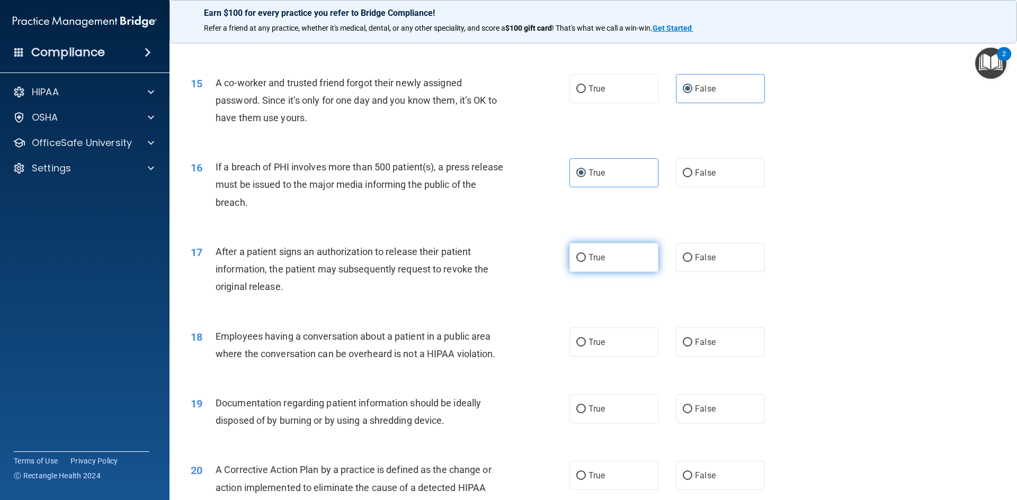
click at [521, 263] on span "True" at bounding box center [596, 258] width 16 height 10
click at [521, 262] on input "True" at bounding box center [581, 258] width 10 height 8
radio input "true"
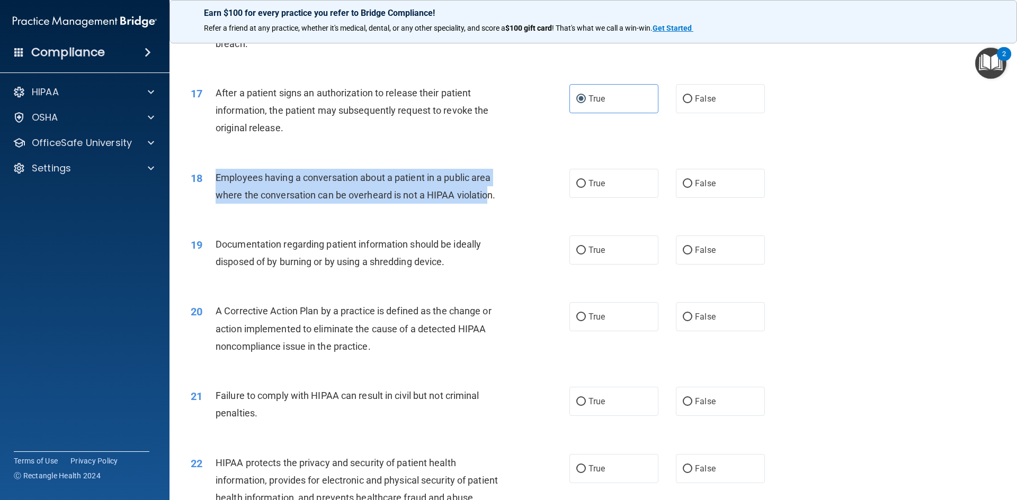
drag, startPoint x: 217, startPoint y: 193, endPoint x: 491, endPoint y: 210, distance: 274.8
click at [491, 201] on span "Employees having a conversation about a patient in a public area where the conv…" at bounding box center [355, 186] width 280 height 29
click at [473, 201] on span "Employees having a conversation about a patient in a public area where the conv…" at bounding box center [355, 186] width 280 height 29
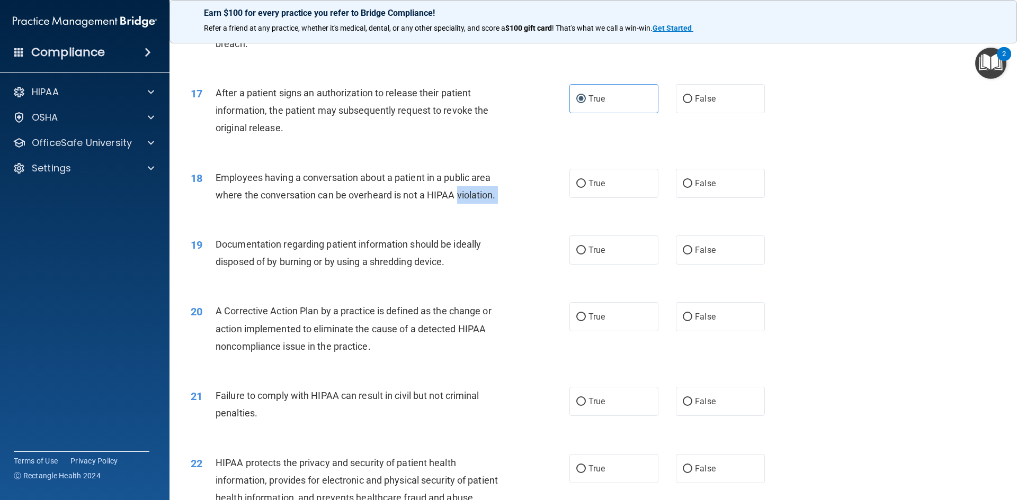
drag, startPoint x: 475, startPoint y: 217, endPoint x: 469, endPoint y: 214, distance: 7.6
click at [495, 204] on div "Employees having a conversation about a patient in a public area where the conv…" at bounding box center [363, 186] width 296 height 35
drag, startPoint x: 235, startPoint y: 176, endPoint x: 215, endPoint y: 186, distance: 22.0
click at [227, 179] on div "18 Employees having a conversation about a patient in a public area where the c…" at bounding box center [593, 189] width 821 height 67
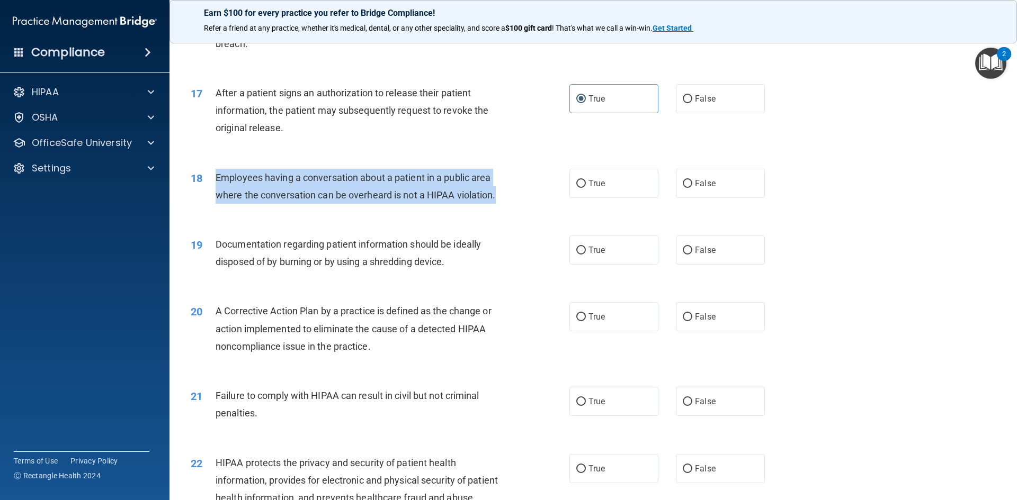
drag, startPoint x: 213, startPoint y: 191, endPoint x: 501, endPoint y: 213, distance: 288.9
click at [501, 209] on div "18 Employees having a conversation about a patient in a public area where the c…" at bounding box center [380, 189] width 410 height 40
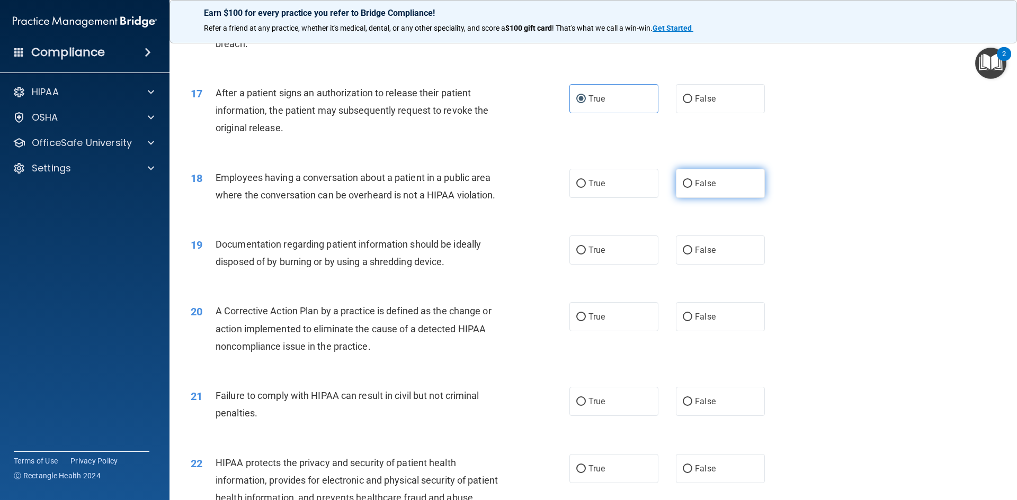
click at [521, 198] on label "False" at bounding box center [720, 183] width 89 height 29
click at [521, 188] on input "False" at bounding box center [687, 184] width 10 height 8
radio input "true"
click at [213, 255] on div "19" at bounding box center [199, 246] width 33 height 20
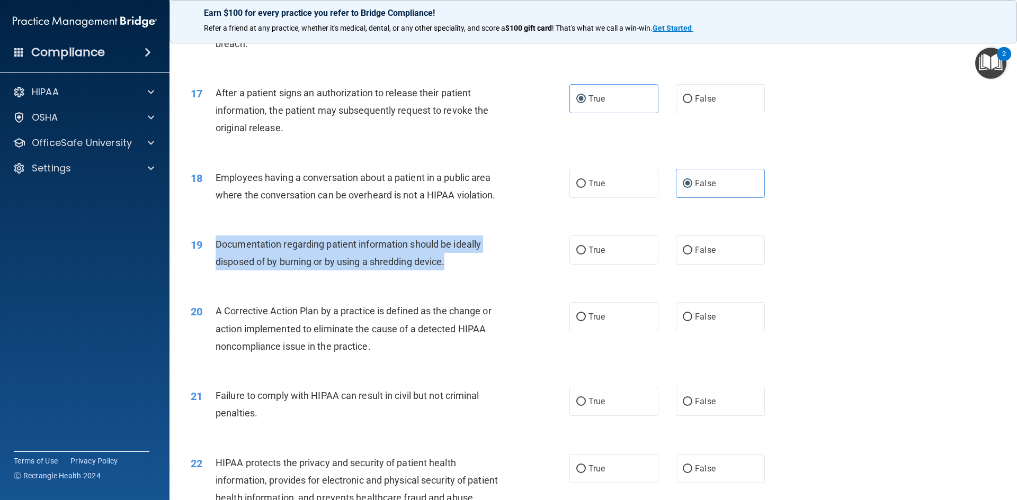
drag, startPoint x: 213, startPoint y: 262, endPoint x: 447, endPoint y: 280, distance: 235.2
click at [447, 276] on div "19 Documentation regarding patient information should be ideally disposed of by…" at bounding box center [380, 256] width 410 height 40
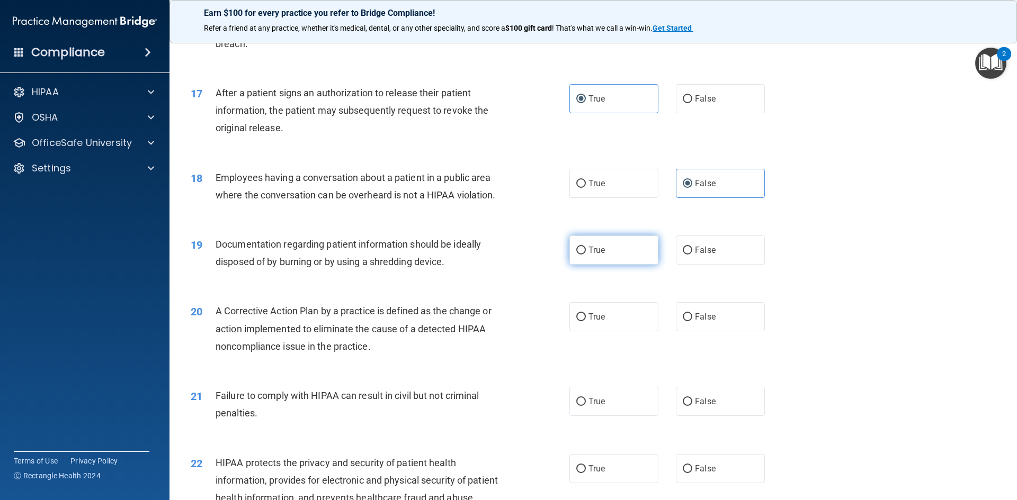
click at [521, 265] on label "True" at bounding box center [613, 250] width 89 height 29
click at [521, 255] on input "True" at bounding box center [581, 251] width 10 height 8
radio input "true"
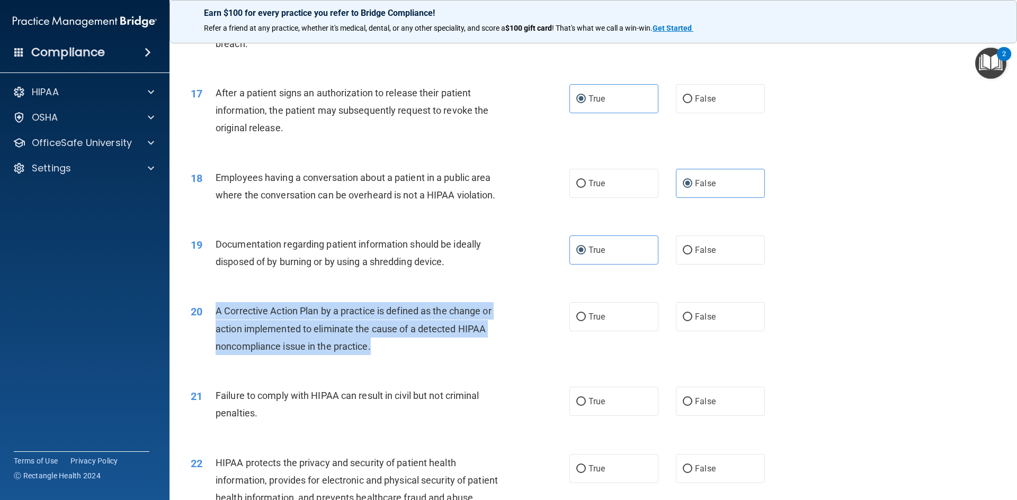
drag, startPoint x: 225, startPoint y: 330, endPoint x: 383, endPoint y: 362, distance: 161.0
click at [383, 355] on div "A Corrective Action Plan by a practice is defined as the change or action imple…" at bounding box center [363, 328] width 296 height 53
click at [521, 321] on input "False" at bounding box center [687, 317] width 10 height 8
radio input "true"
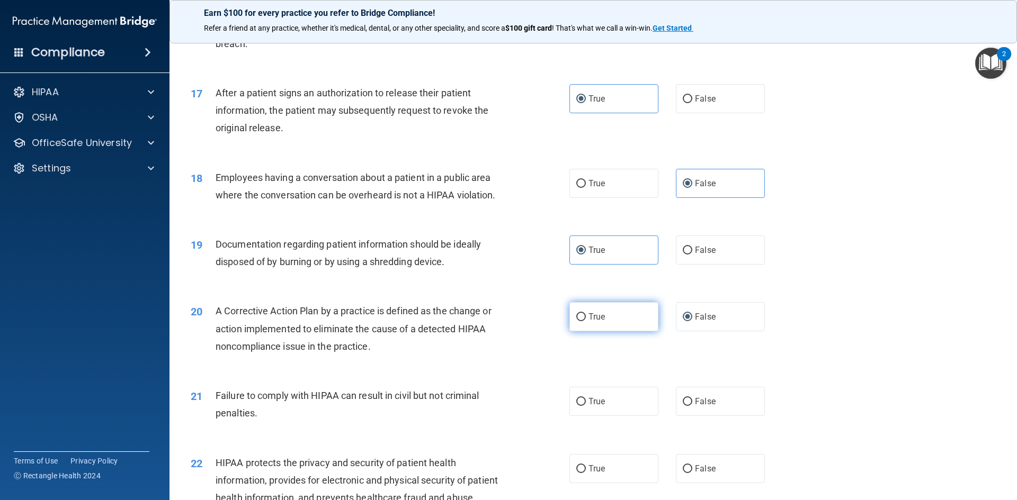
click at [521, 331] on label "True" at bounding box center [613, 316] width 89 height 29
click at [521, 321] on input "True" at bounding box center [581, 317] width 10 height 8
radio input "true"
radio input "false"
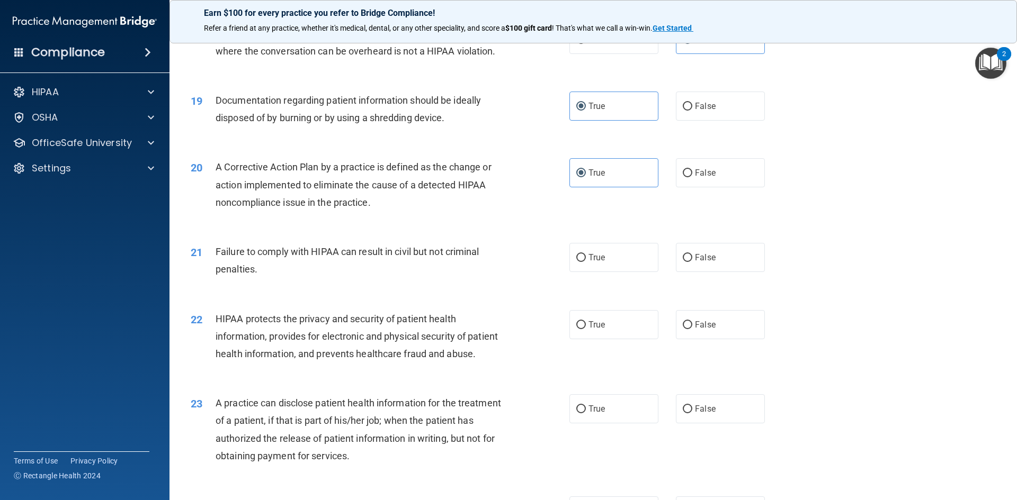
scroll to position [1377, 0]
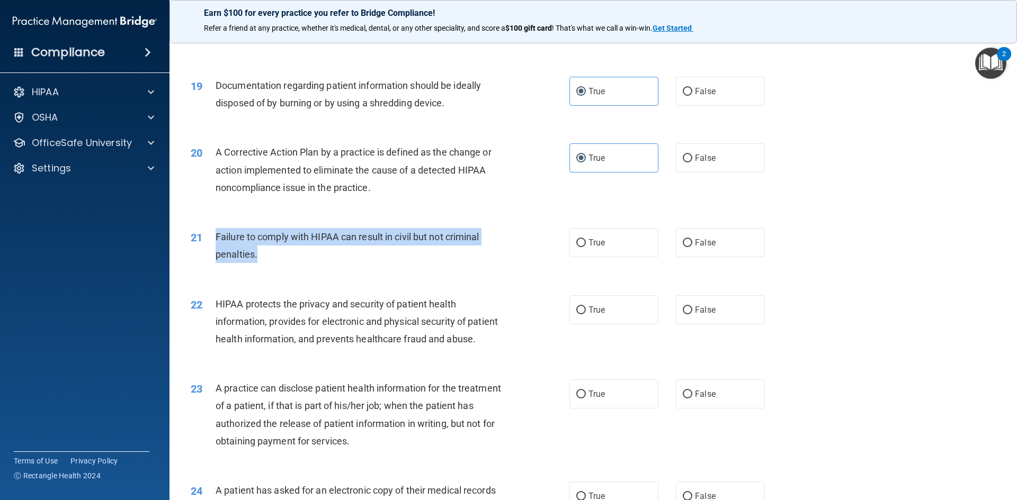
drag, startPoint x: 212, startPoint y: 253, endPoint x: 508, endPoint y: 272, distance: 296.0
click at [508, 268] on div "21 Failure to comply with HIPAA can result in civil but not criminal penalties." at bounding box center [380, 248] width 410 height 40
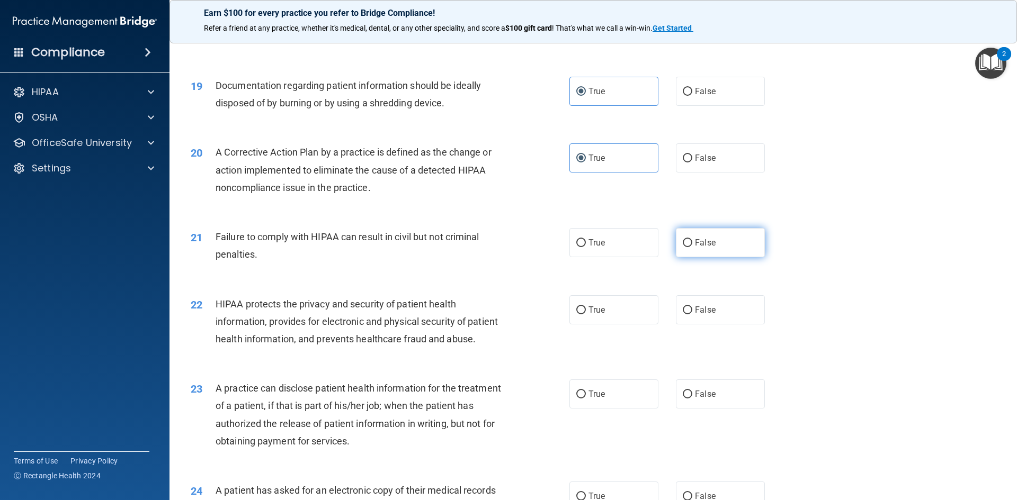
drag, startPoint x: 696, startPoint y: 263, endPoint x: 671, endPoint y: 271, distance: 26.1
click at [521, 248] on span "False" at bounding box center [705, 243] width 21 height 10
click at [521, 247] on input "False" at bounding box center [687, 243] width 10 height 8
radio input "true"
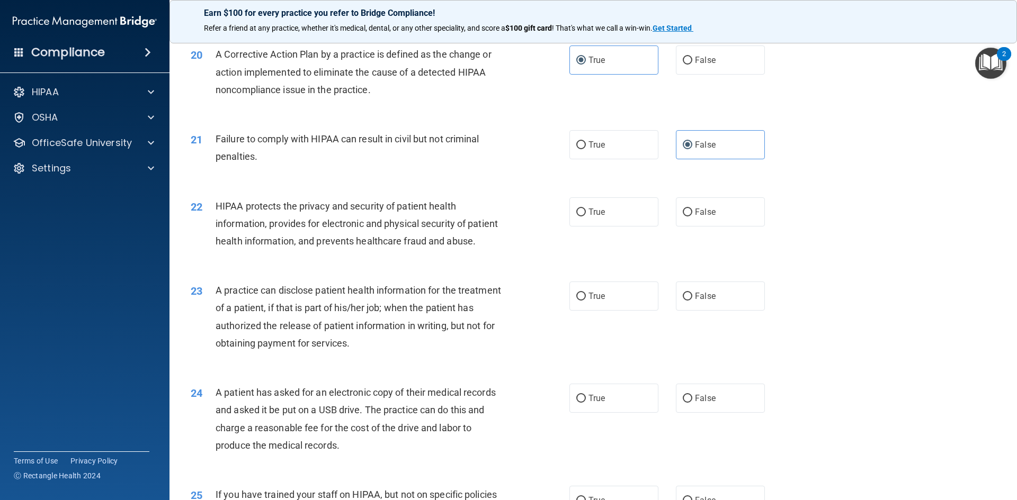
scroll to position [1482, 0]
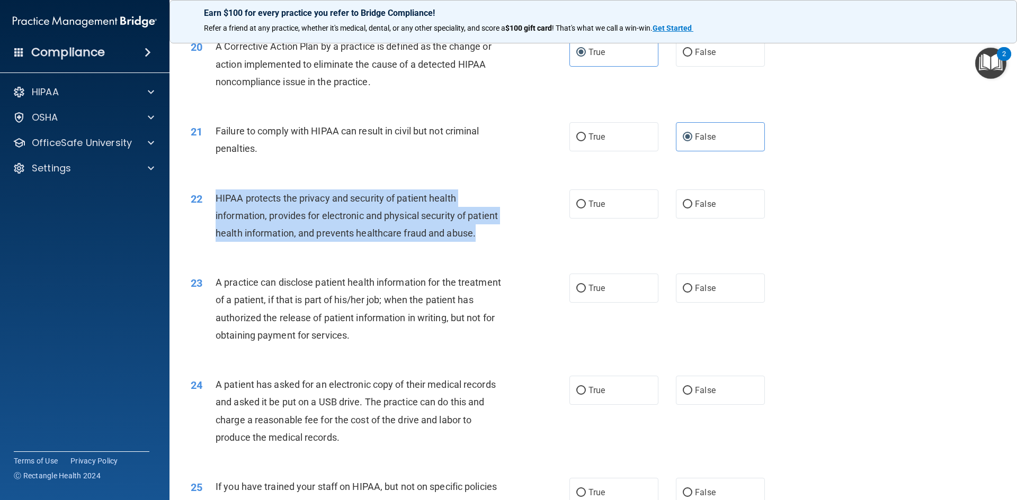
drag, startPoint x: 213, startPoint y: 218, endPoint x: 446, endPoint y: 268, distance: 238.3
click at [446, 248] on div "22 HIPAA protects the privacy and security of patient health information, provi…" at bounding box center [380, 219] width 410 height 58
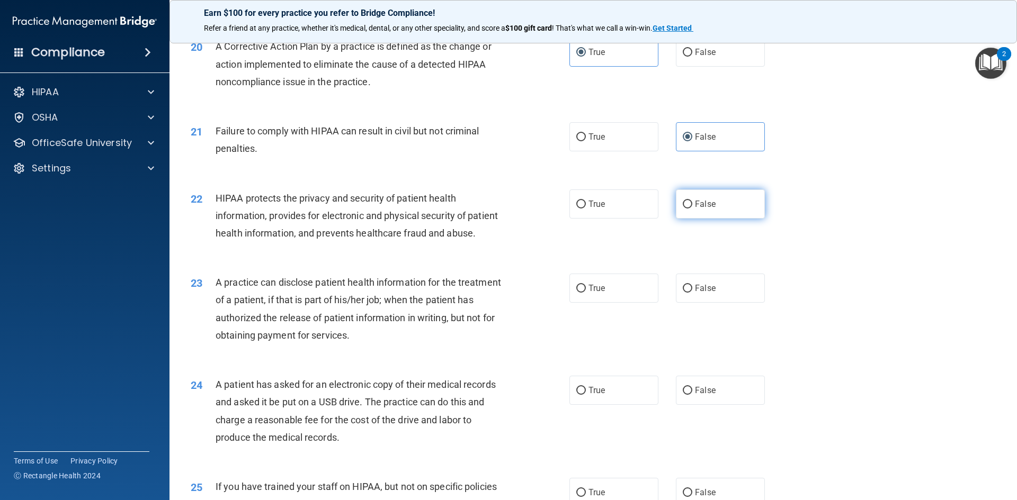
click at [521, 219] on label "False" at bounding box center [720, 204] width 89 height 29
click at [521, 209] on input "False" at bounding box center [687, 205] width 10 height 8
radio input "true"
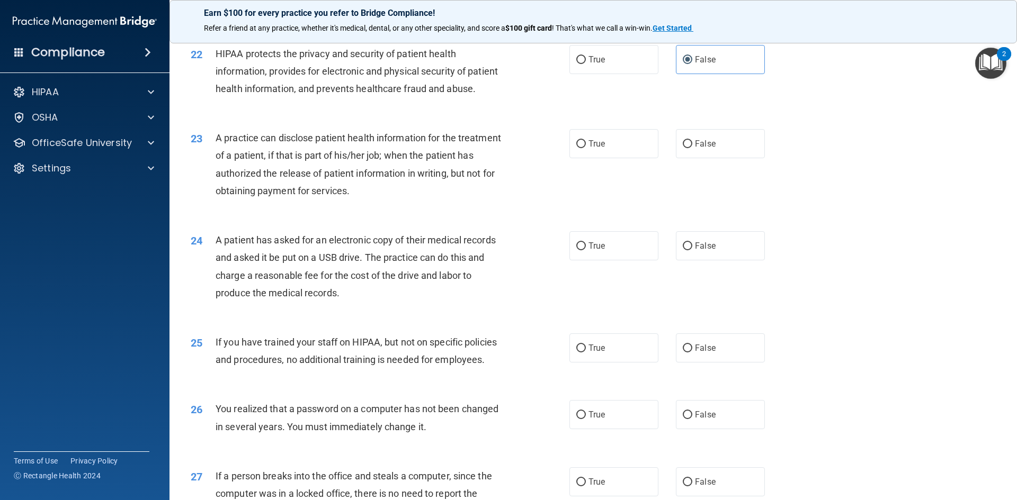
scroll to position [1641, 0]
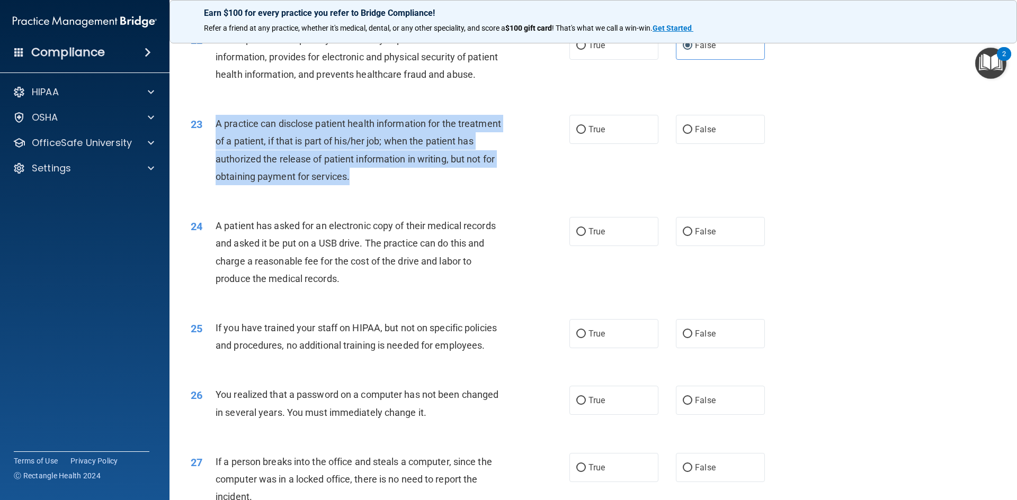
drag, startPoint x: 213, startPoint y: 160, endPoint x: 463, endPoint y: 210, distance: 255.3
click at [463, 191] on div "23 A practice can disclose patient health information for the treatment of a pa…" at bounding box center [380, 153] width 410 height 76
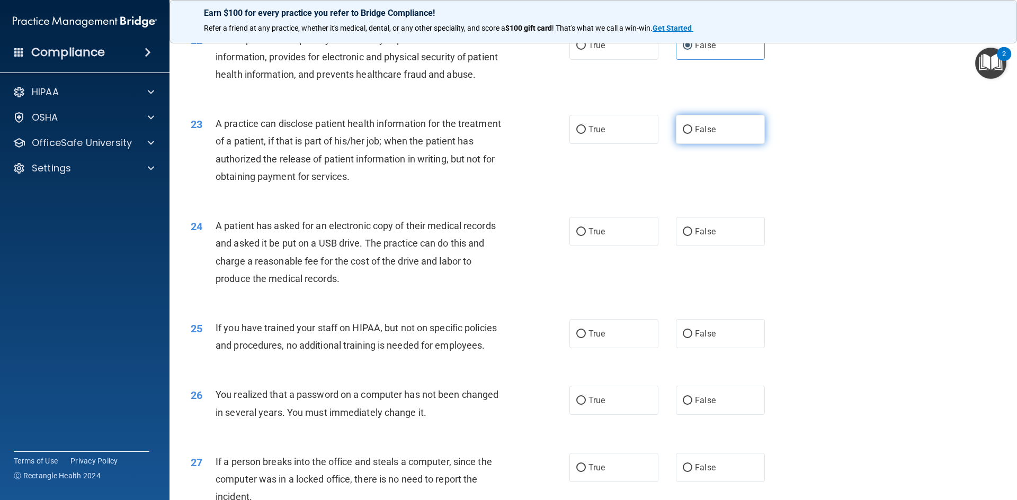
drag, startPoint x: 698, startPoint y: 158, endPoint x: 692, endPoint y: 159, distance: 5.9
click at [521, 144] on label "False" at bounding box center [720, 129] width 89 height 29
click at [521, 134] on input "False" at bounding box center [687, 130] width 10 height 8
radio input "true"
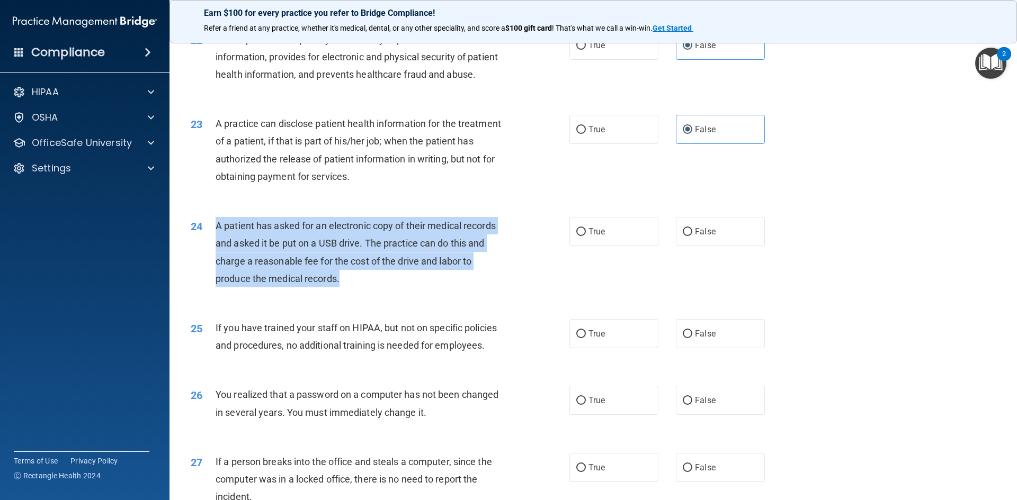
drag, startPoint x: 214, startPoint y: 262, endPoint x: 380, endPoint y: 313, distance: 174.2
click at [380, 293] on div "24 A patient has asked for an electronic copy of their medical records and aske…" at bounding box center [380, 255] width 410 height 76
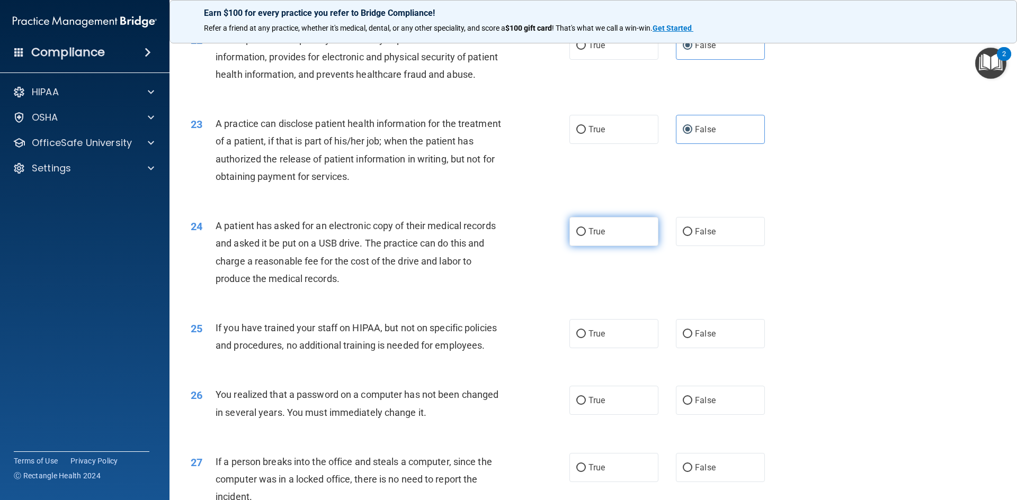
click at [521, 246] on label "True" at bounding box center [613, 231] width 89 height 29
click at [521, 236] on input "True" at bounding box center [581, 232] width 10 height 8
radio input "true"
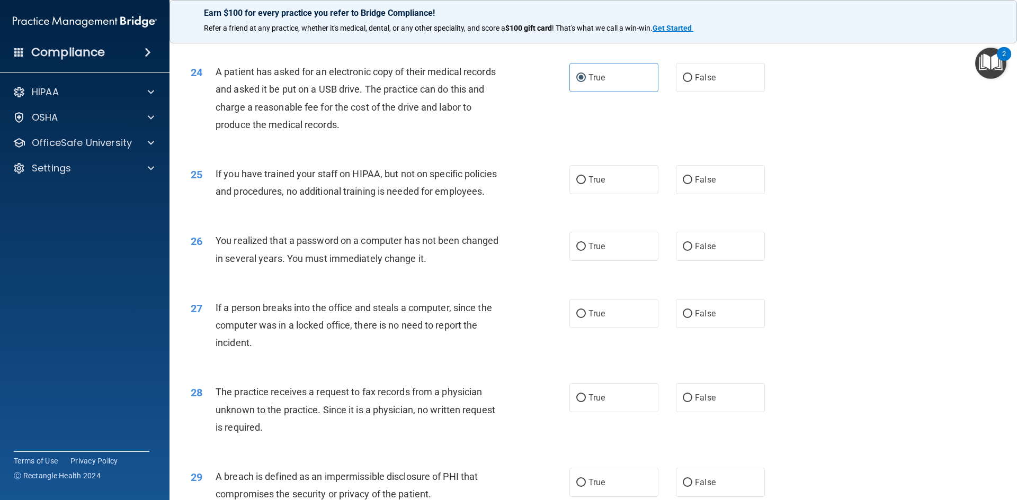
scroll to position [1800, 0]
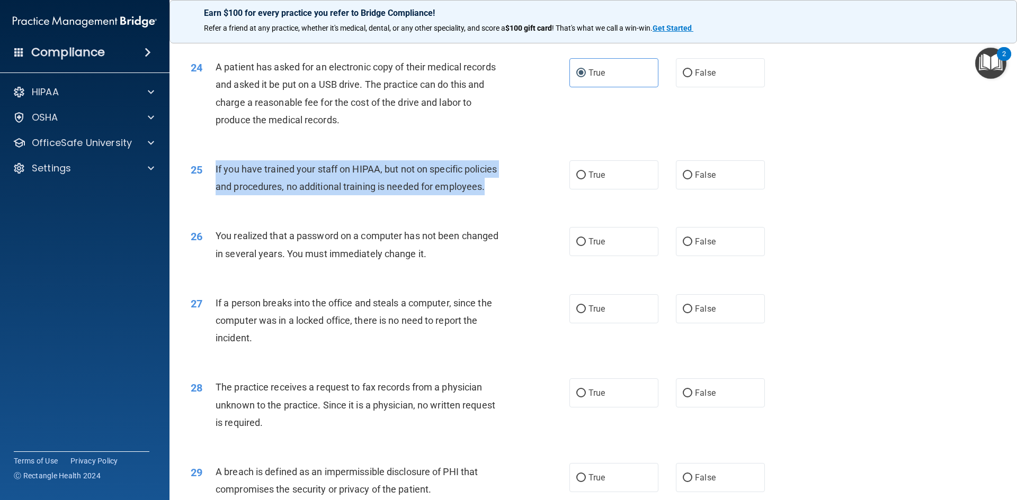
drag, startPoint x: 214, startPoint y: 202, endPoint x: 495, endPoint y: 216, distance: 280.9
click at [495, 201] on div "25 If you have trained your staff on HIPAA, but not on specific policies and pr…" at bounding box center [380, 180] width 410 height 40
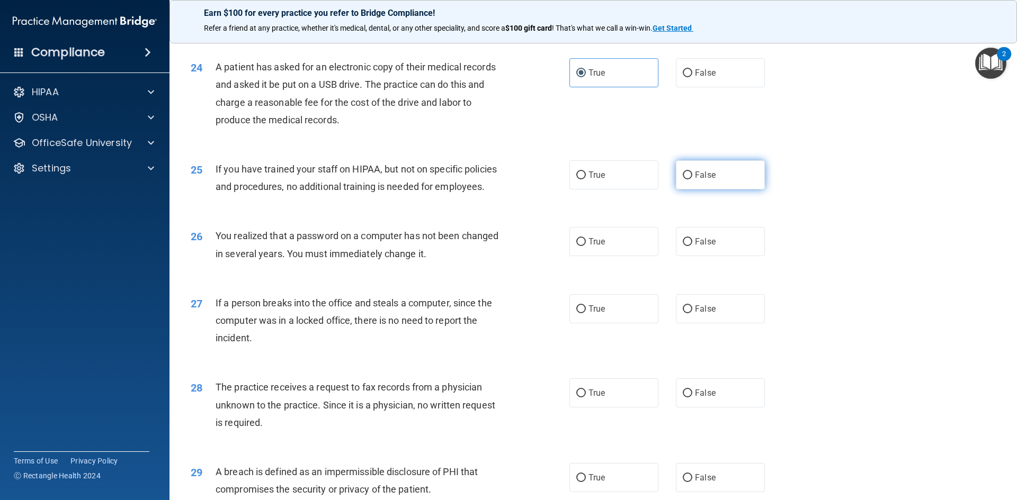
click at [521, 180] on span "False" at bounding box center [705, 175] width 21 height 10
click at [521, 179] on input "False" at bounding box center [687, 176] width 10 height 8
radio input "true"
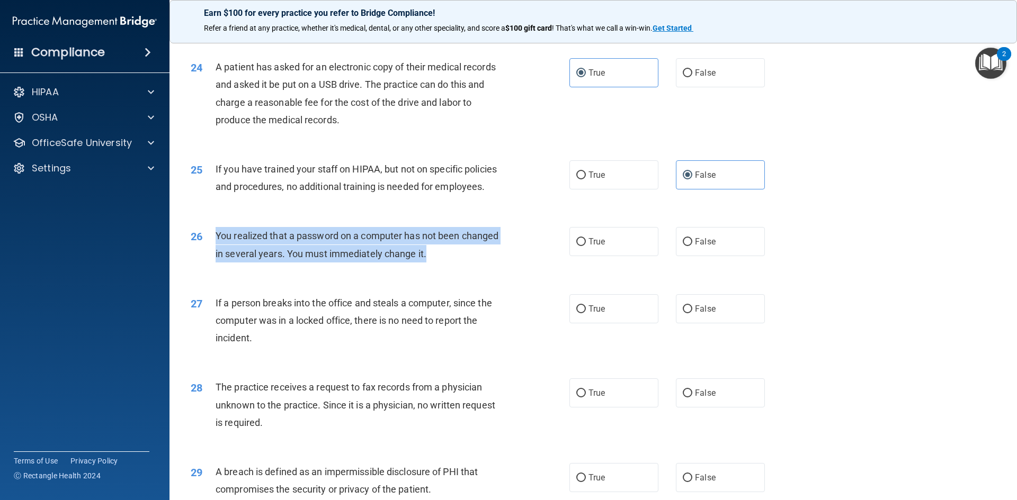
drag, startPoint x: 212, startPoint y: 268, endPoint x: 427, endPoint y: 276, distance: 215.1
click at [437, 267] on div "26 You realized that a password on a computer has not been changed in several y…" at bounding box center [380, 247] width 410 height 40
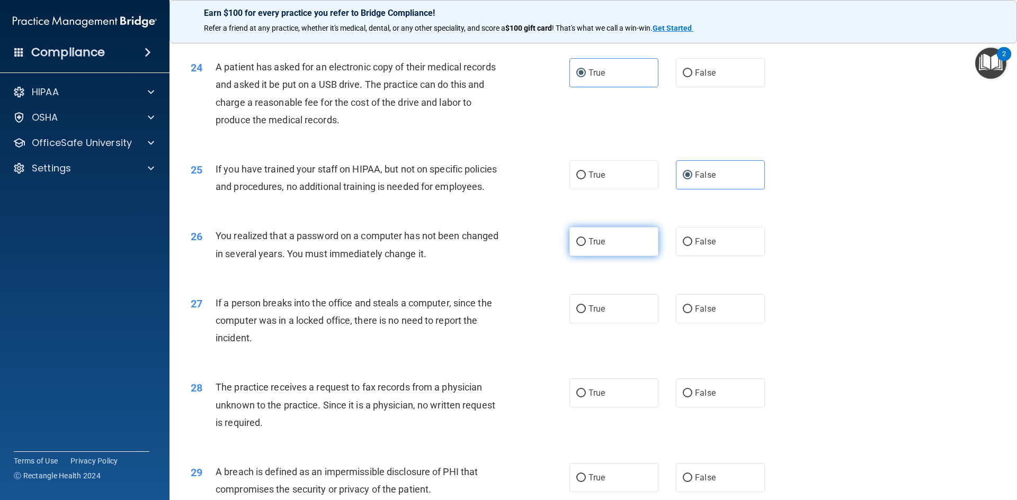
click at [521, 256] on label "True" at bounding box center [613, 241] width 89 height 29
click at [521, 246] on input "True" at bounding box center [581, 242] width 10 height 8
radio input "true"
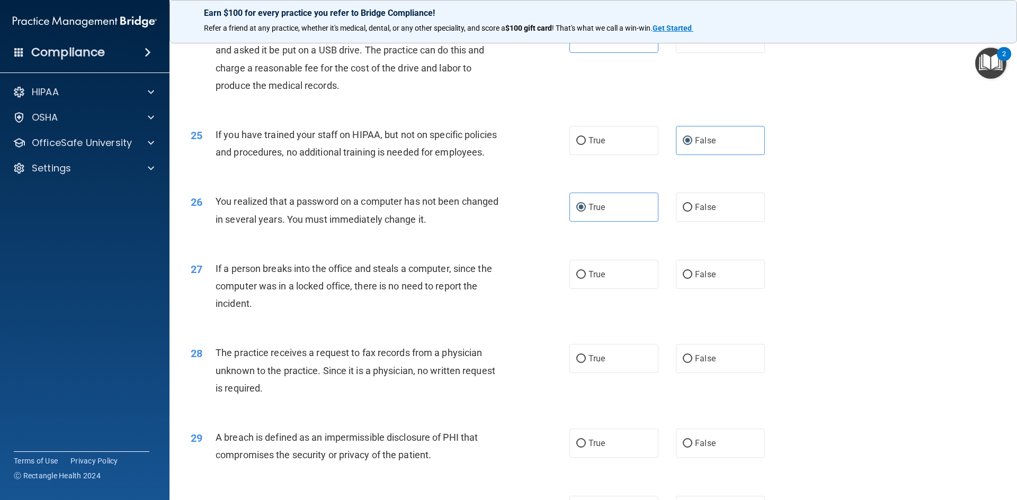
scroll to position [1906, 0]
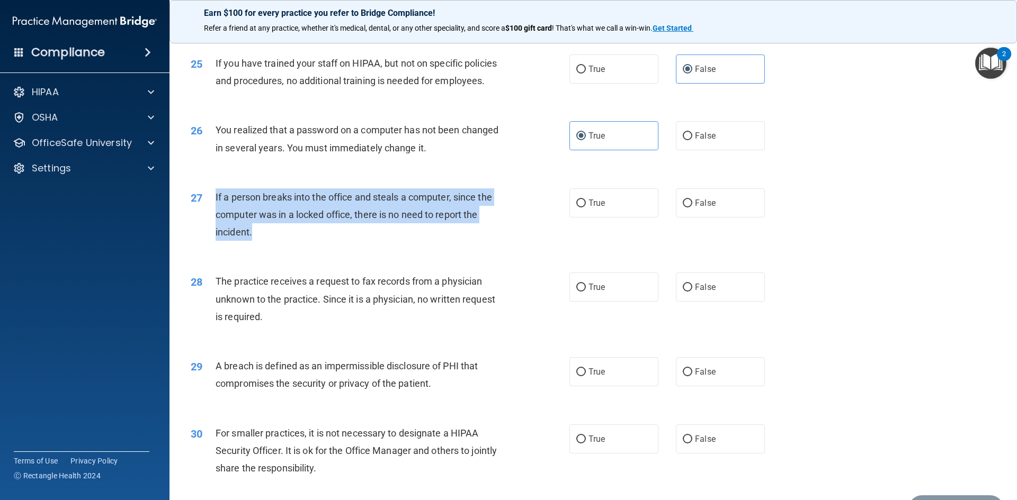
drag, startPoint x: 212, startPoint y: 231, endPoint x: 494, endPoint y: 267, distance: 284.4
click at [494, 247] on div "27 If a person breaks into the office and steals a computer, since the computer…" at bounding box center [380, 217] width 410 height 58
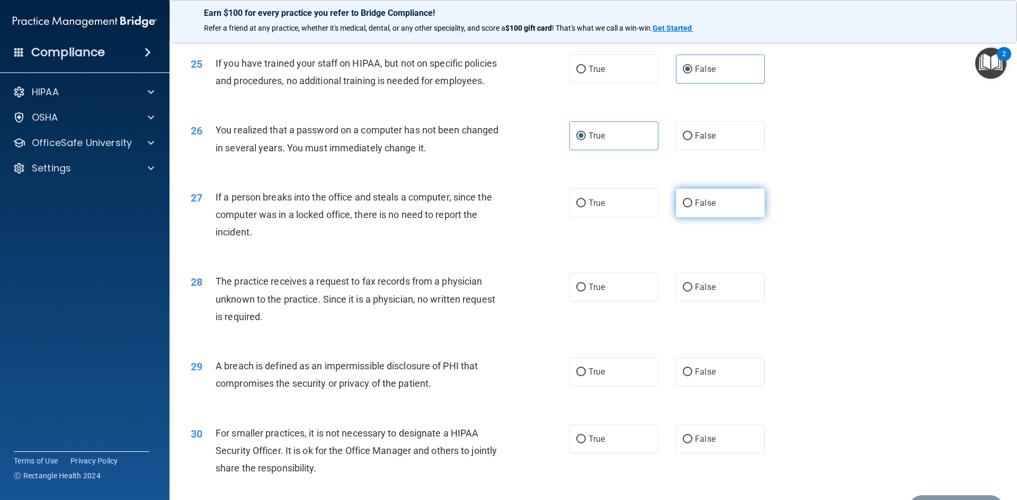
click at [521, 218] on label "False" at bounding box center [720, 202] width 89 height 29
click at [521, 208] on input "False" at bounding box center [687, 204] width 10 height 8
radio input "true"
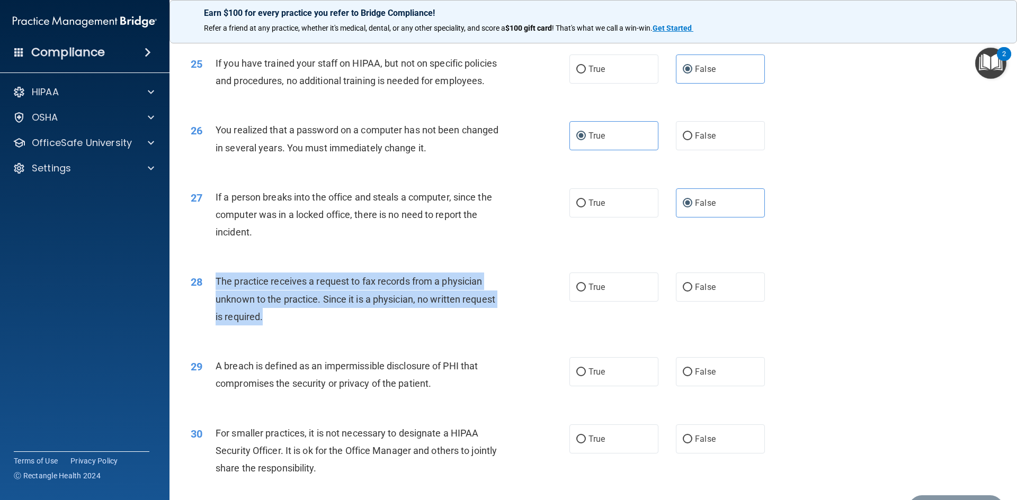
drag, startPoint x: 213, startPoint y: 316, endPoint x: 409, endPoint y: 353, distance: 199.3
click at [409, 331] on div "28 The practice receives a request to fax records from a physician unknown to t…" at bounding box center [380, 302] width 410 height 58
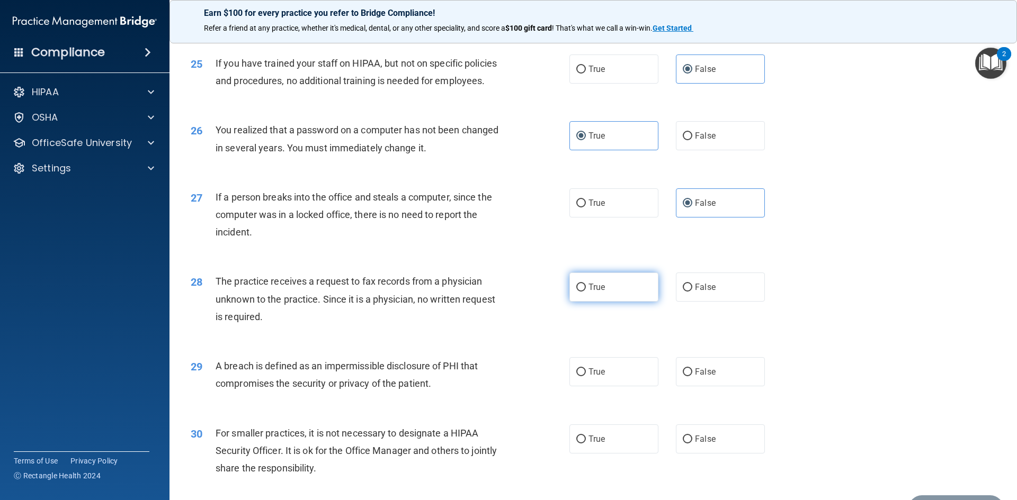
click at [521, 302] on label "True" at bounding box center [613, 287] width 89 height 29
click at [521, 292] on input "True" at bounding box center [581, 288] width 10 height 8
radio input "true"
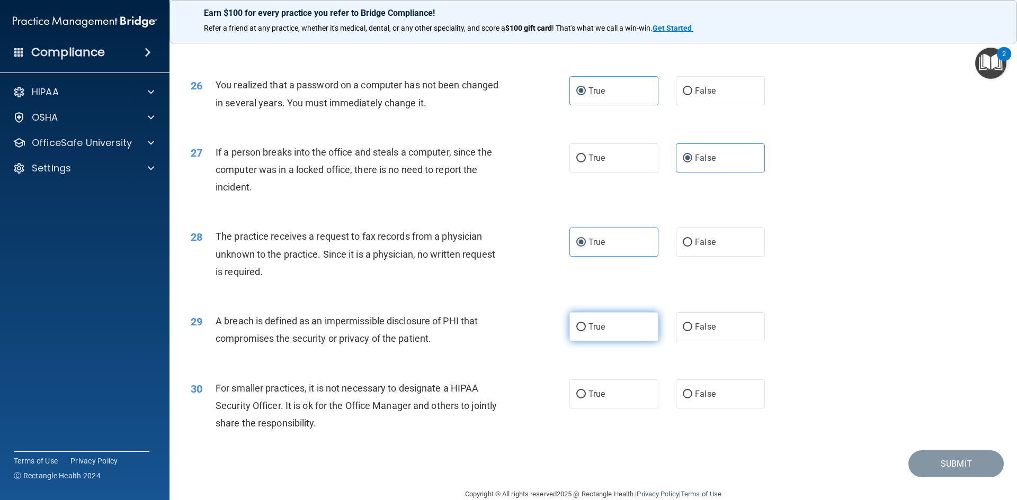
scroll to position [2006, 0]
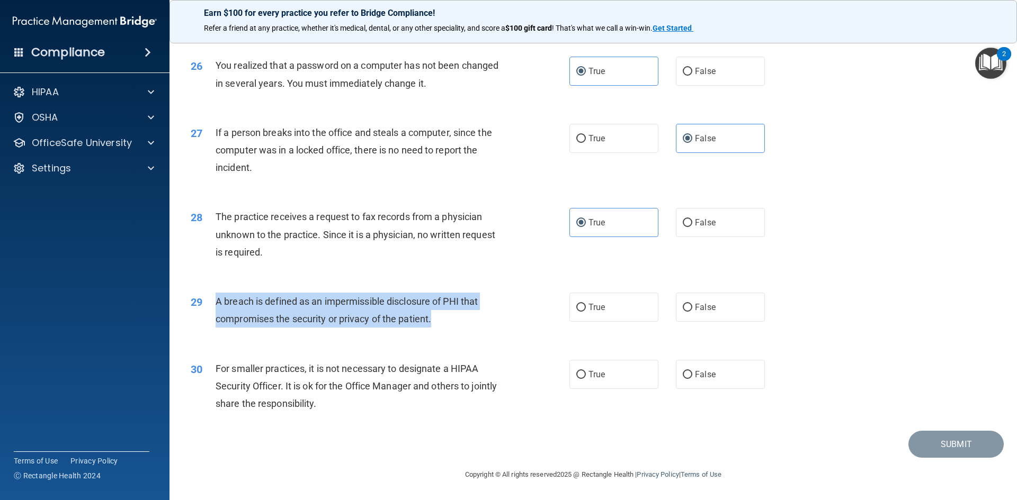
drag, startPoint x: 214, startPoint y: 301, endPoint x: 437, endPoint y: 323, distance: 224.1
click at [437, 323] on div "29 A breach is defined as an impermissible disclosure of PHI that compromises t…" at bounding box center [380, 313] width 410 height 40
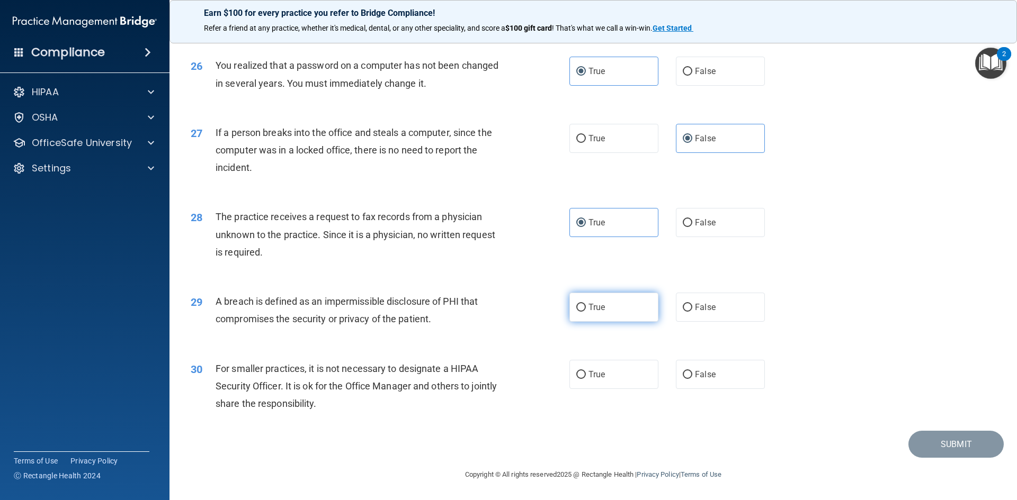
click at [521, 315] on label "True" at bounding box center [613, 307] width 89 height 29
click at [521, 312] on input "True" at bounding box center [581, 308] width 10 height 8
radio input "true"
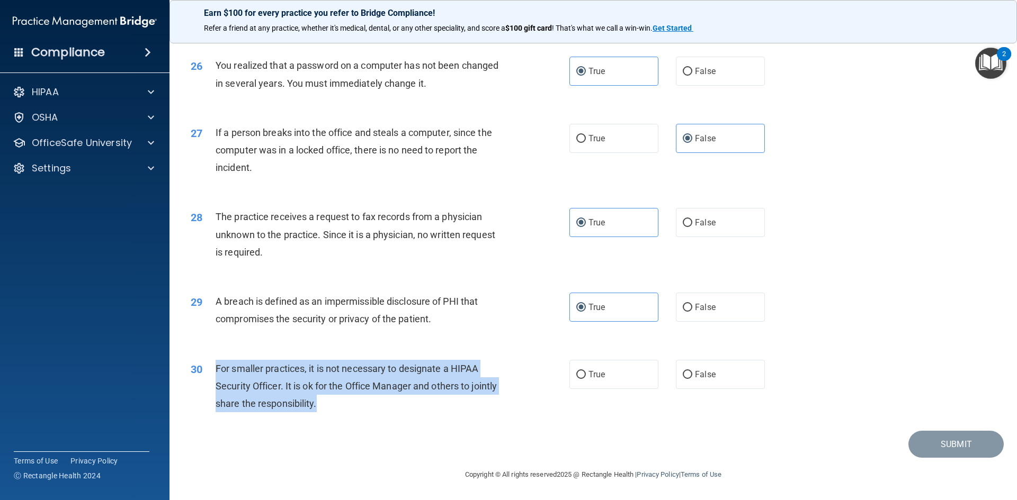
drag, startPoint x: 232, startPoint y: 370, endPoint x: 438, endPoint y: 404, distance: 208.2
click at [438, 404] on div "30 For smaller practices, it is not necessary to designate a HIPAA Security Off…" at bounding box center [380, 389] width 410 height 58
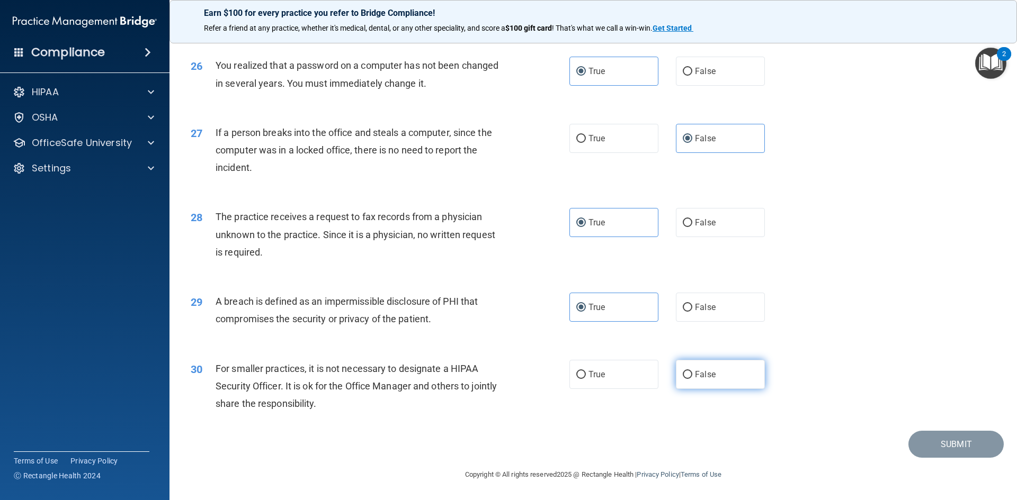
click at [521, 379] on label "False" at bounding box center [720, 374] width 89 height 29
click at [521, 379] on input "False" at bounding box center [687, 375] width 10 height 8
radio input "true"
click at [521, 445] on button "Submit" at bounding box center [955, 444] width 95 height 27
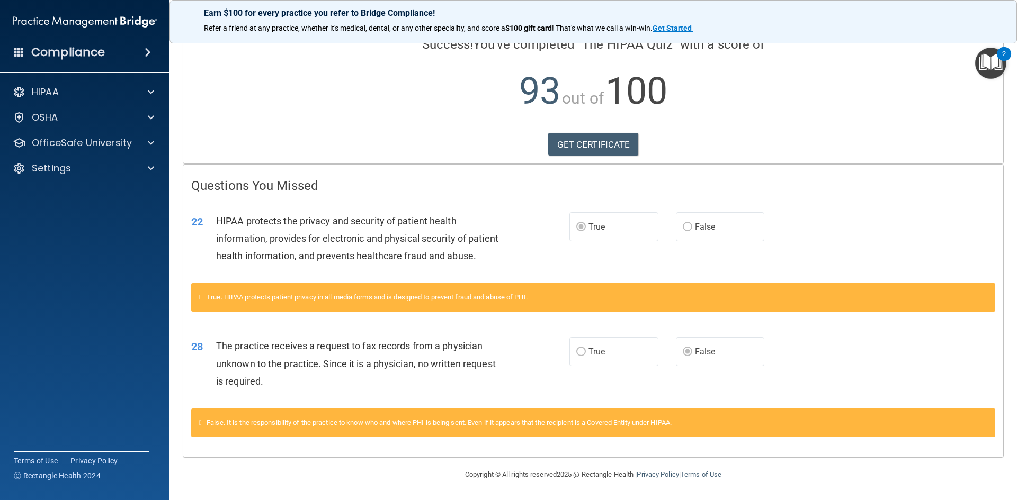
scroll to position [103, 0]
click at [521, 133] on link "GET CERTIFICATE" at bounding box center [593, 144] width 91 height 23
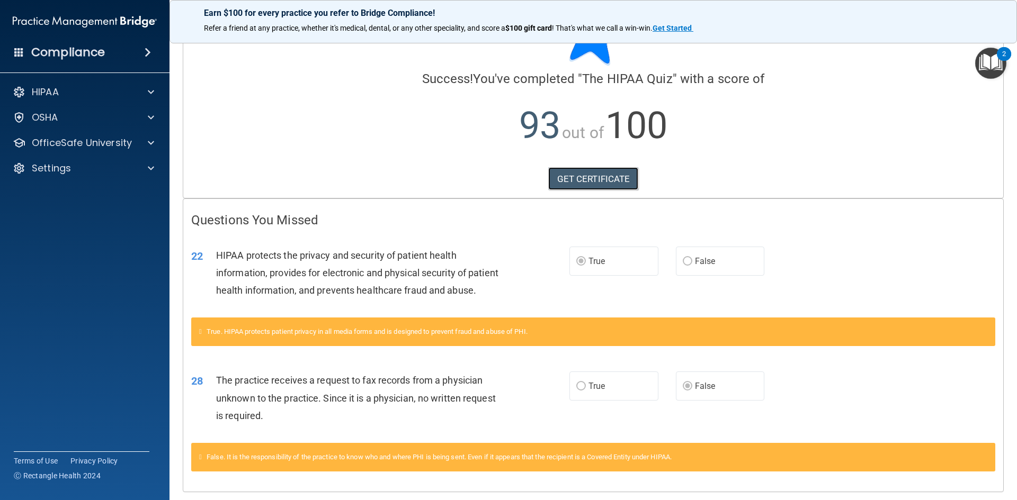
scroll to position [0, 0]
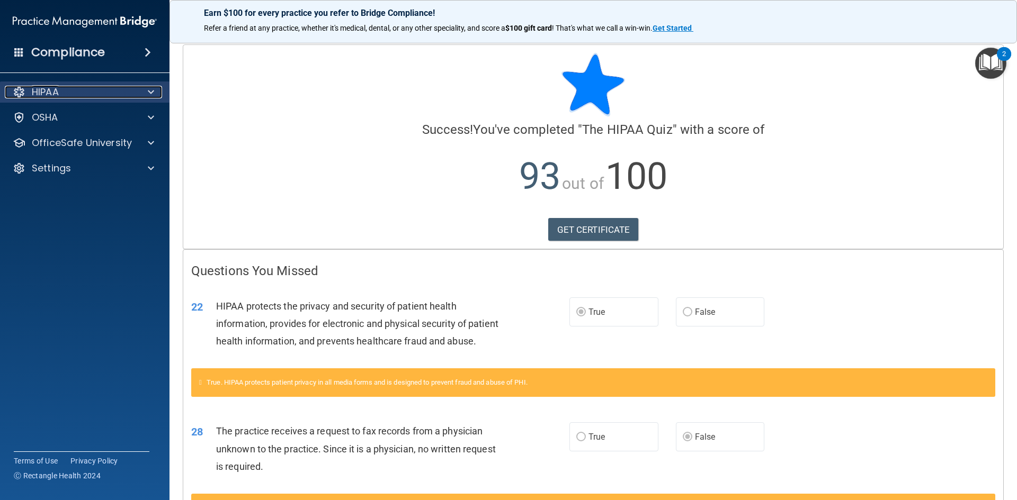
click at [53, 86] on p "HIPAA" at bounding box center [45, 92] width 27 height 13
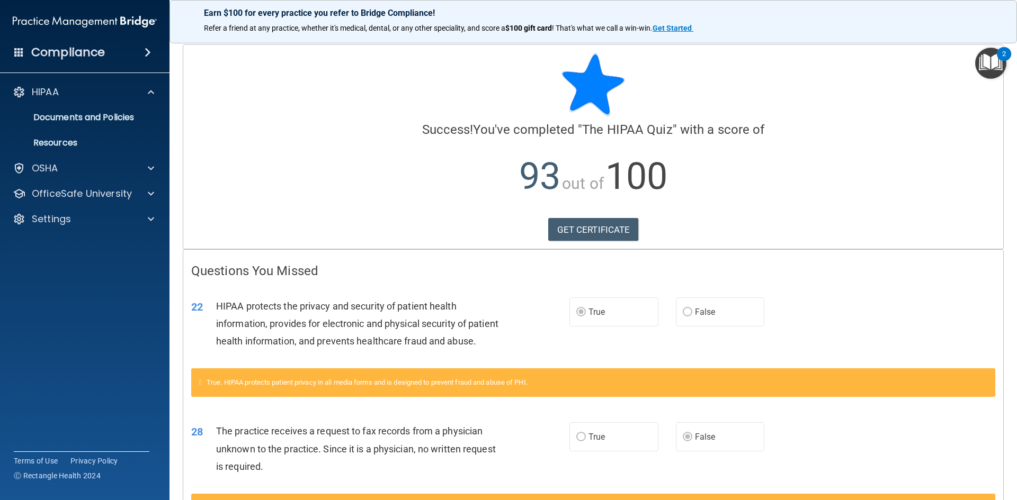
click at [84, 59] on h4 "Compliance" at bounding box center [68, 52] width 74 height 15
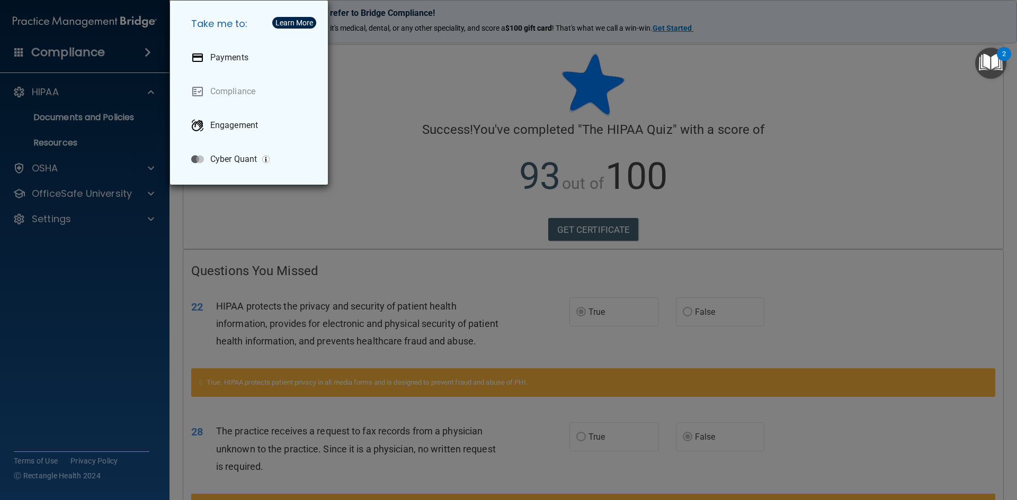
click at [66, 91] on div "Take me to: Payments Compliance Engagement Cyber Quant" at bounding box center [508, 250] width 1017 height 500
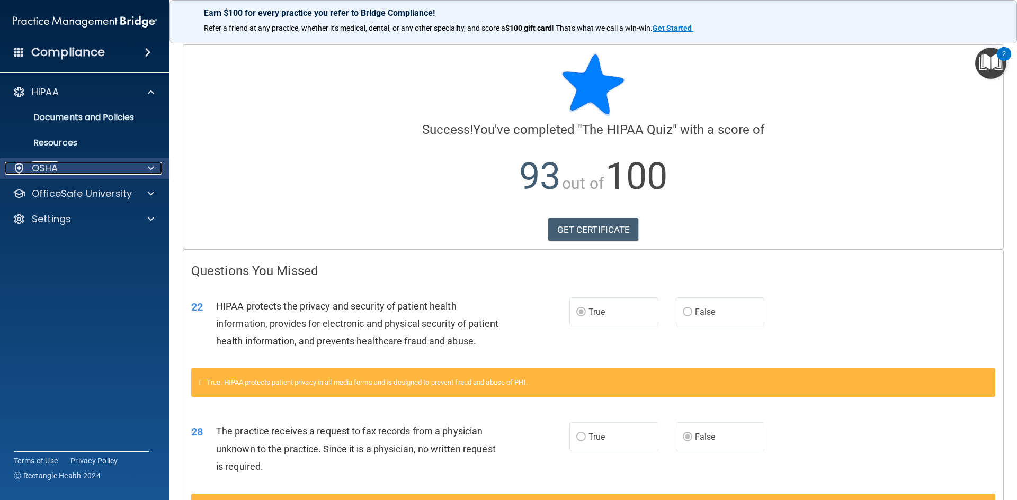
click at [94, 169] on div "OSHA" at bounding box center [70, 168] width 131 height 13
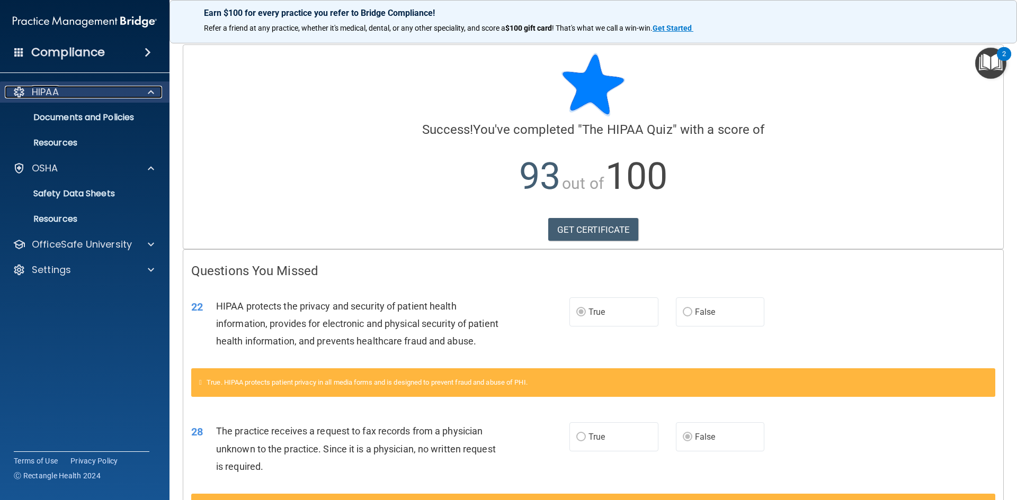
click at [104, 93] on div "HIPAA" at bounding box center [70, 92] width 131 height 13
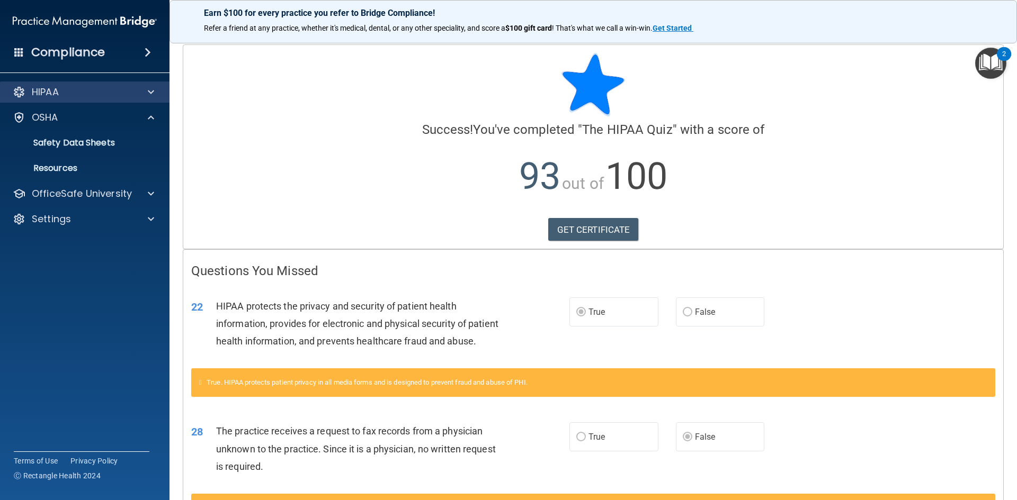
click at [109, 85] on div "HIPAA" at bounding box center [85, 92] width 170 height 21
click at [115, 94] on div "HIPAA" at bounding box center [70, 92] width 131 height 13
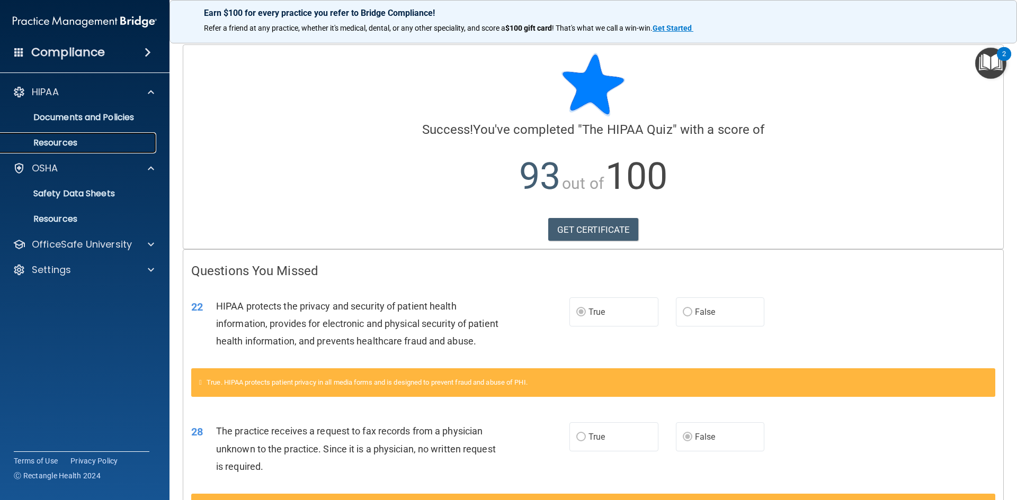
click at [98, 143] on p "Resources" at bounding box center [79, 143] width 145 height 11
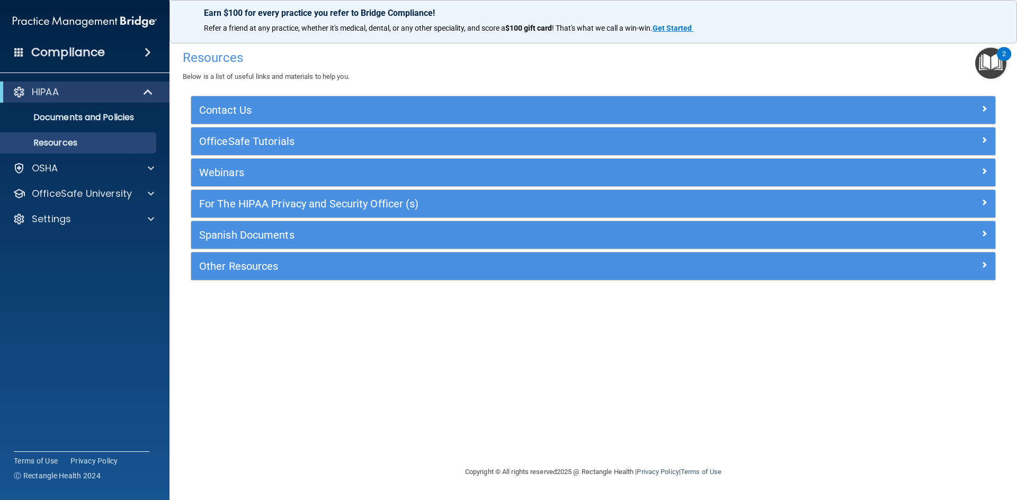
click at [87, 55] on h4 "Compliance" at bounding box center [68, 52] width 74 height 15
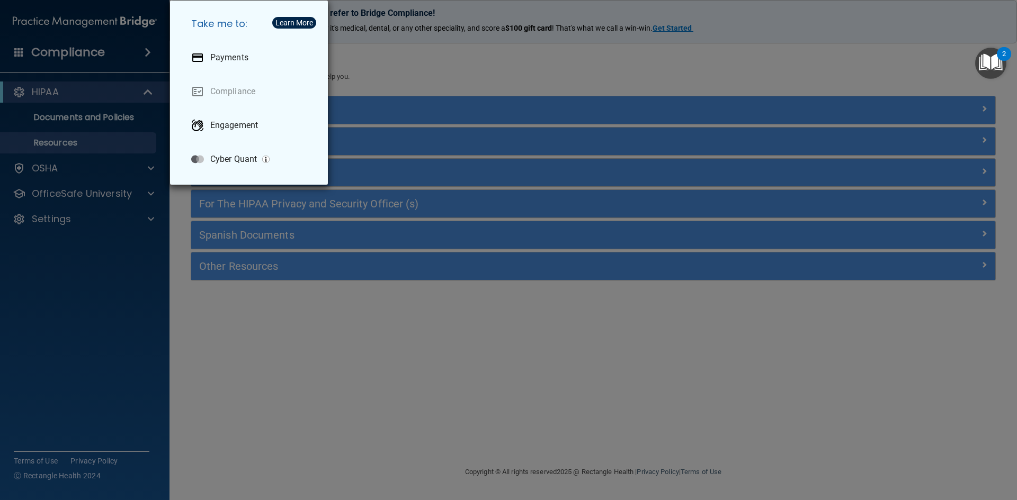
click at [4, 53] on div "Take me to: Payments Compliance Engagement Cyber Quant" at bounding box center [508, 250] width 1017 height 500
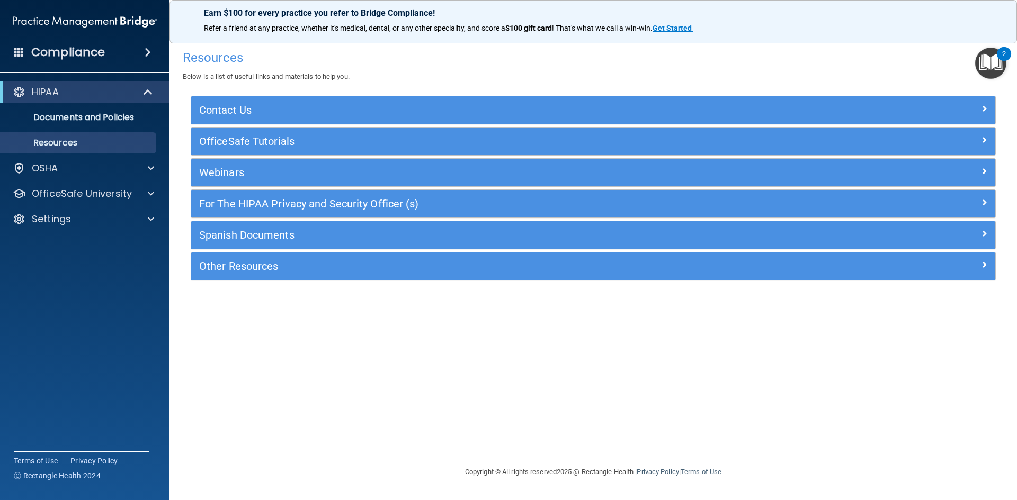
click at [145, 48] on span at bounding box center [148, 52] width 6 height 13
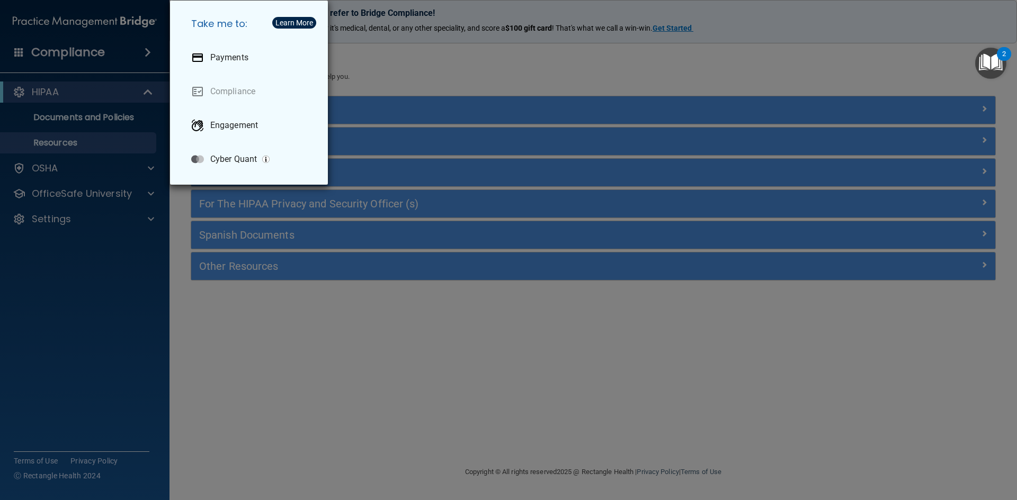
click at [143, 48] on div "Take me to: Payments Compliance Engagement Cyber Quant" at bounding box center [508, 250] width 1017 height 500
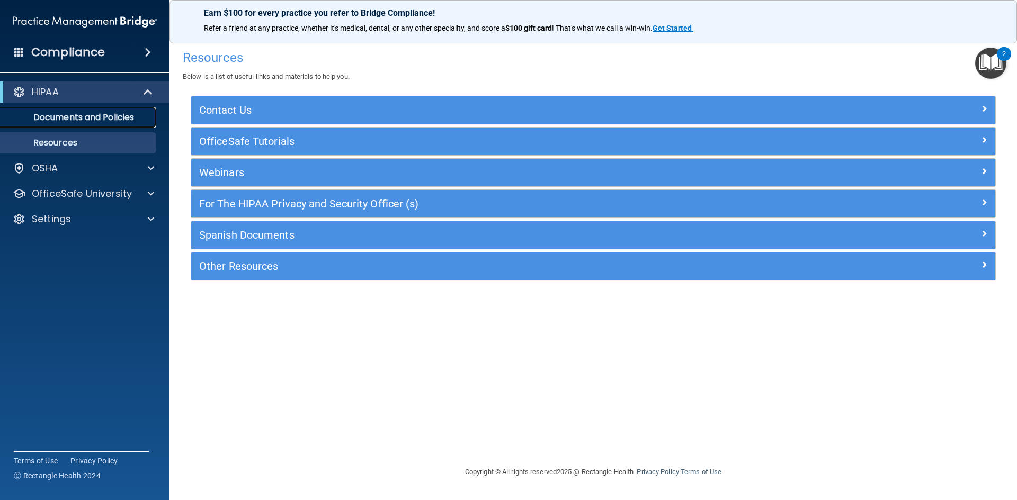
click at [111, 121] on p "Documents and Policies" at bounding box center [79, 117] width 145 height 11
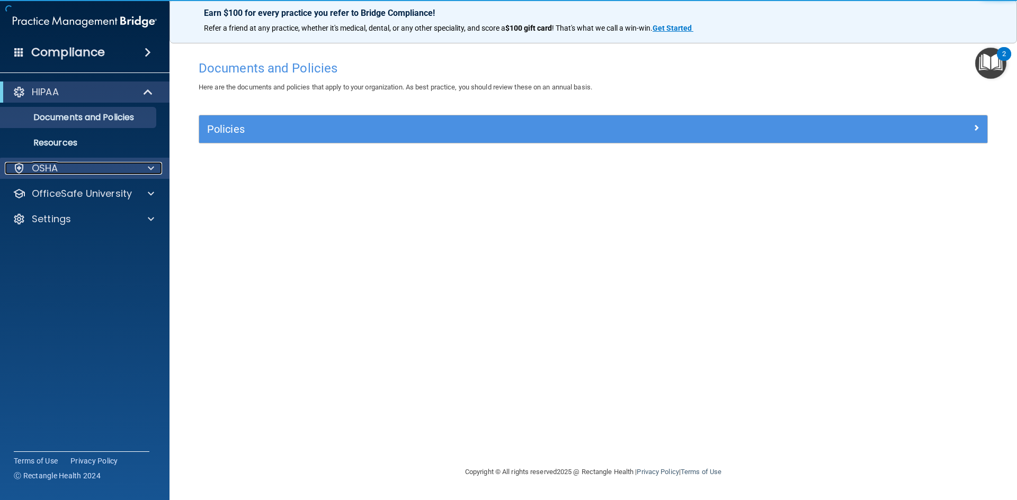
click at [89, 164] on div "OSHA" at bounding box center [70, 168] width 131 height 13
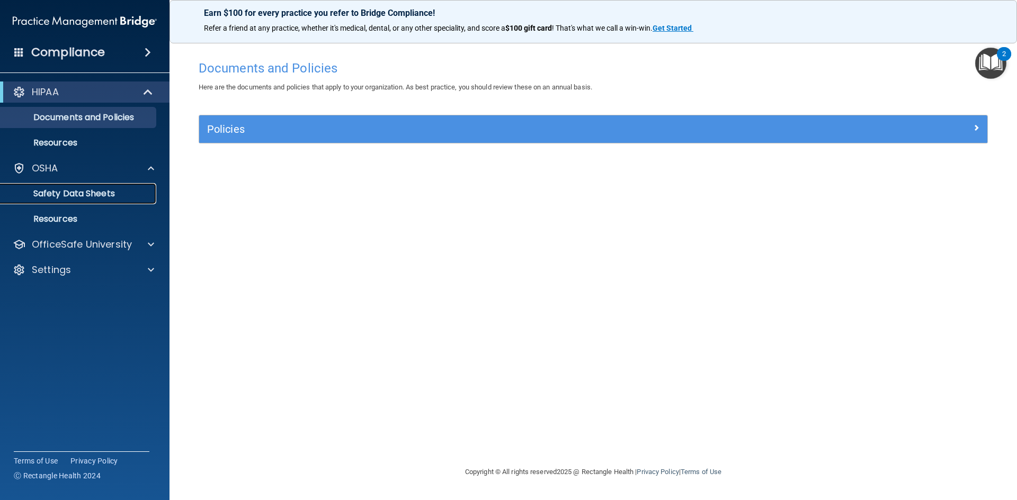
click at [98, 198] on p "Safety Data Sheets" at bounding box center [79, 193] width 145 height 11
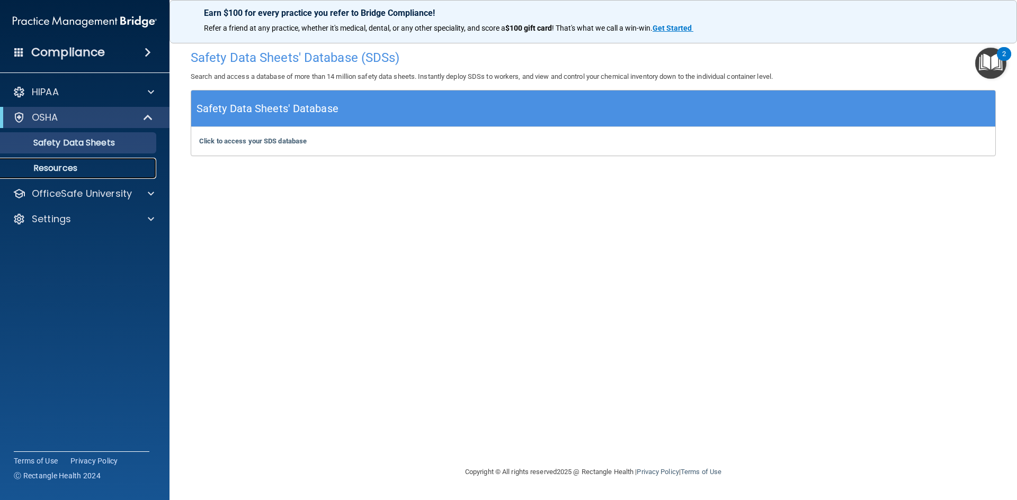
click at [85, 158] on link "Resources" at bounding box center [72, 168] width 167 height 21
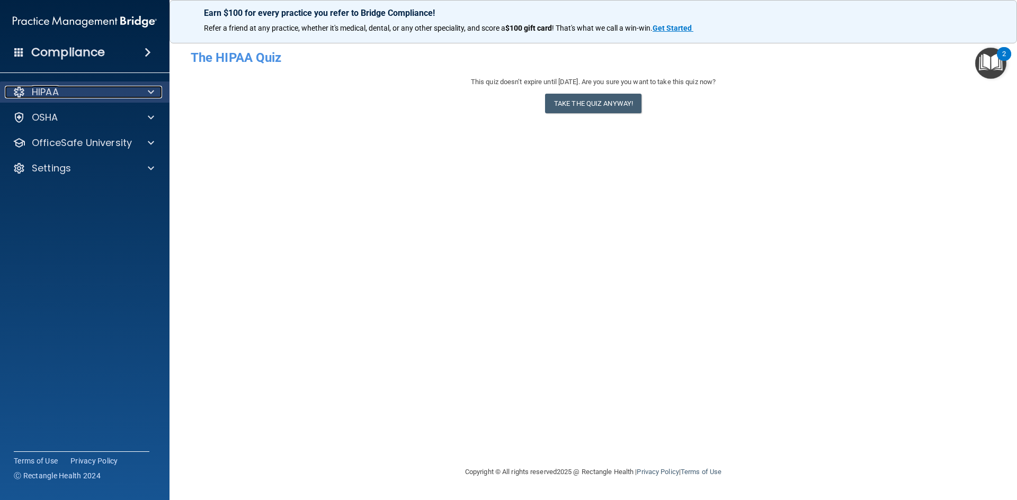
click at [49, 86] on p "HIPAA" at bounding box center [45, 92] width 27 height 13
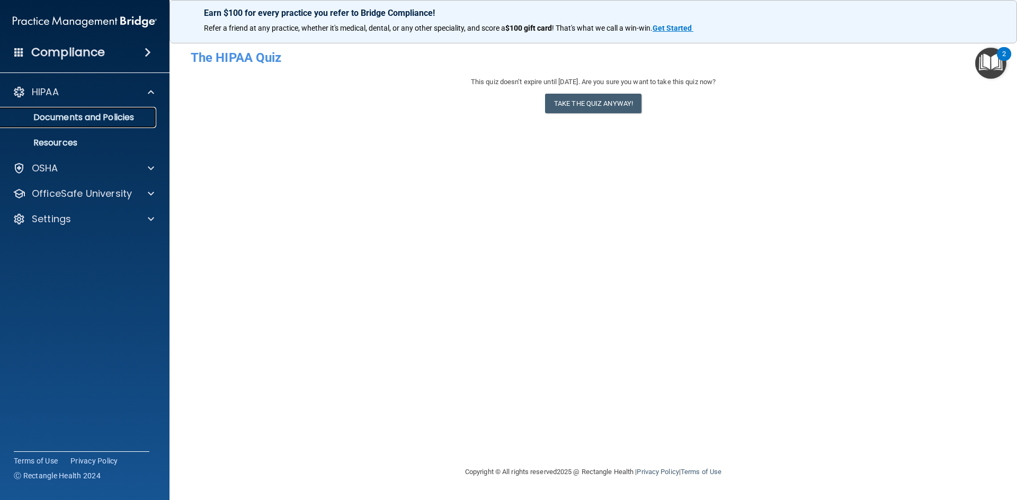
click at [77, 109] on link "Documents and Policies" at bounding box center [72, 117] width 167 height 21
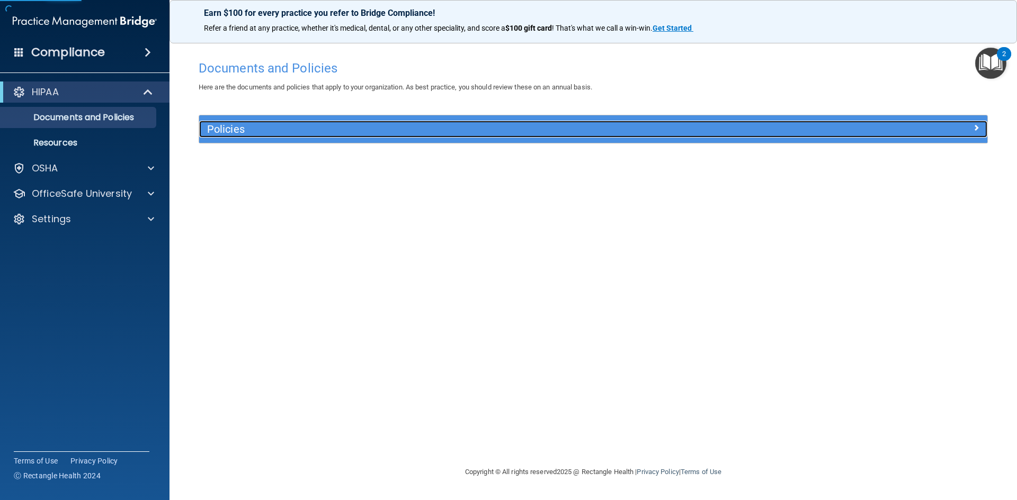
click at [236, 125] on h5 "Policies" at bounding box center [494, 129] width 575 height 12
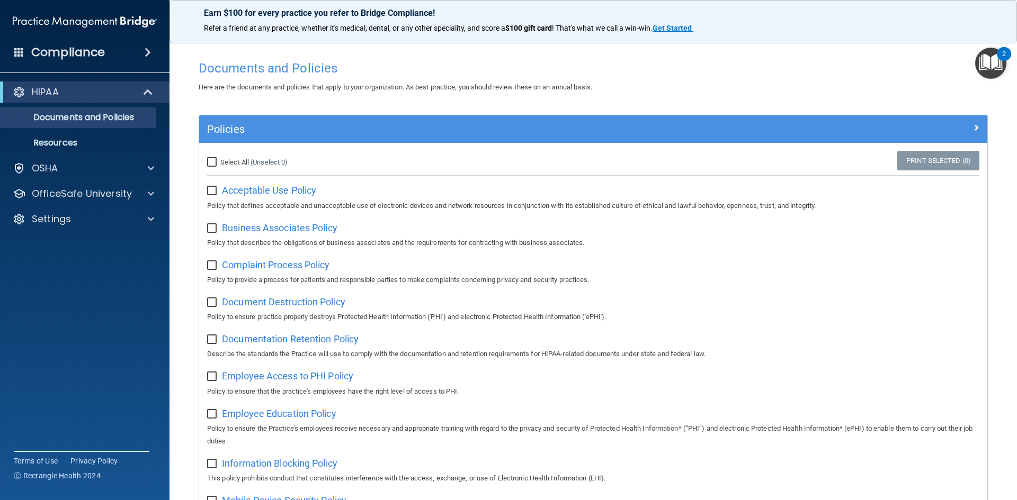
click at [211, 163] on input "Select All (Unselect 0) Unselect All" at bounding box center [213, 162] width 12 height 8
checkbox input "true"
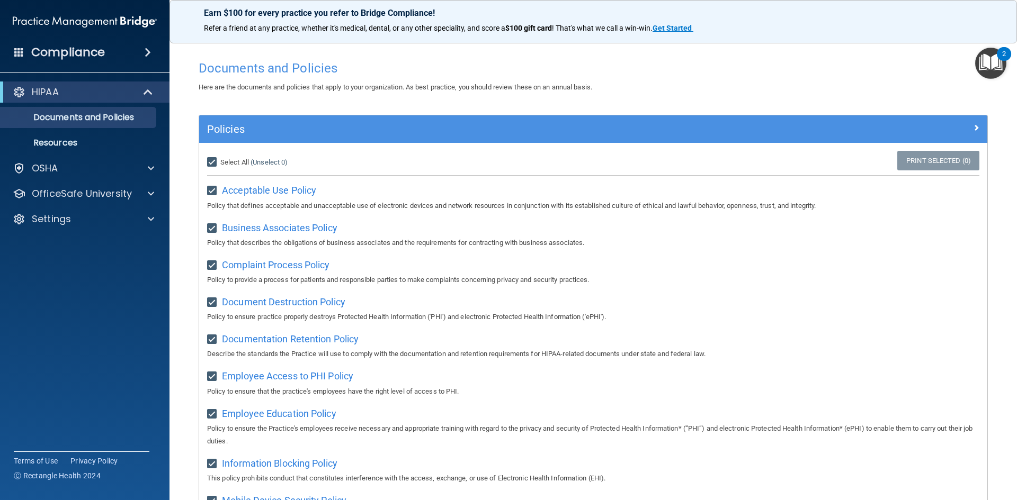
checkbox input "true"
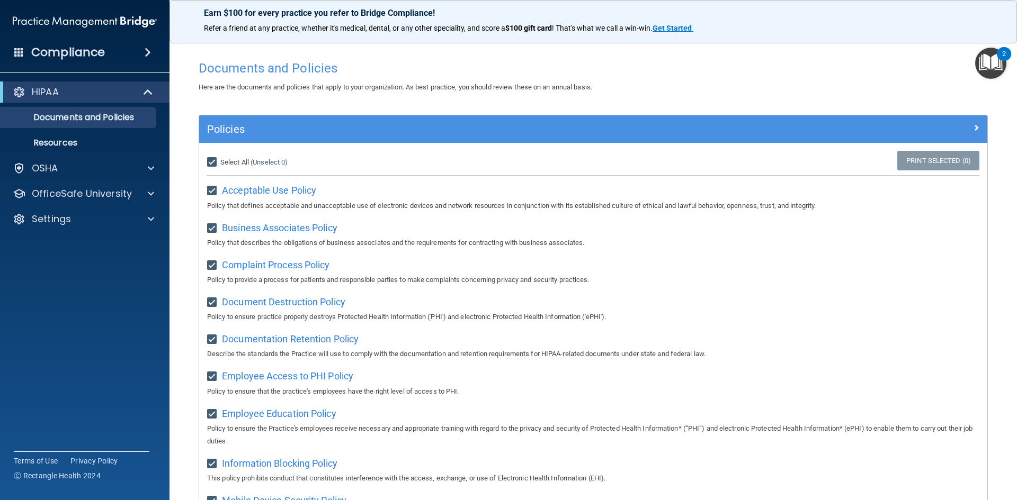
checkbox input "true"
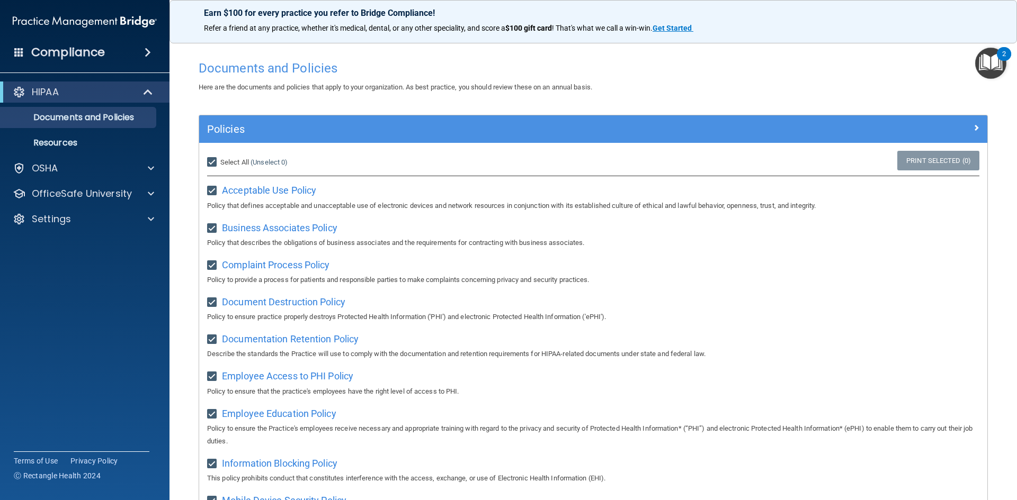
checkbox input "true"
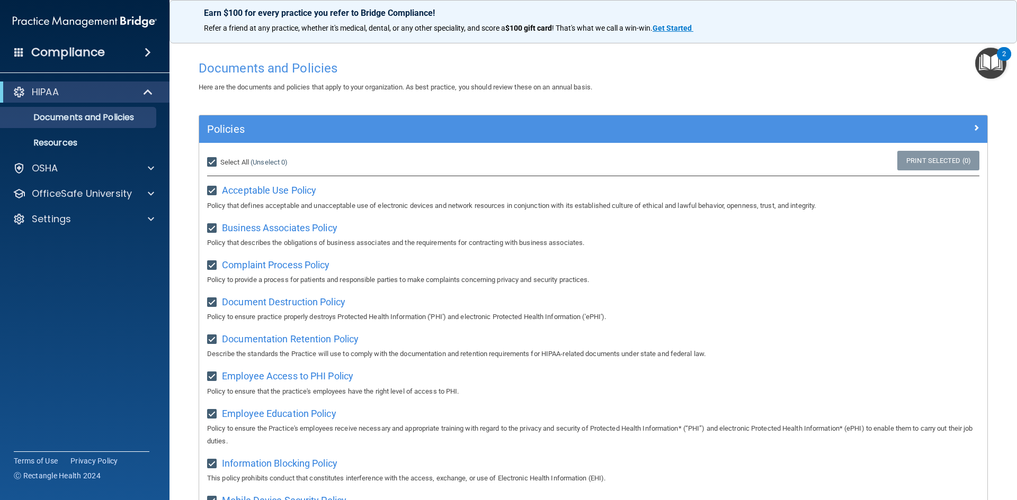
checkbox input "true"
click at [211, 163] on input "Select All (Unselect 21) Unselect All" at bounding box center [213, 162] width 12 height 8
checkbox input "false"
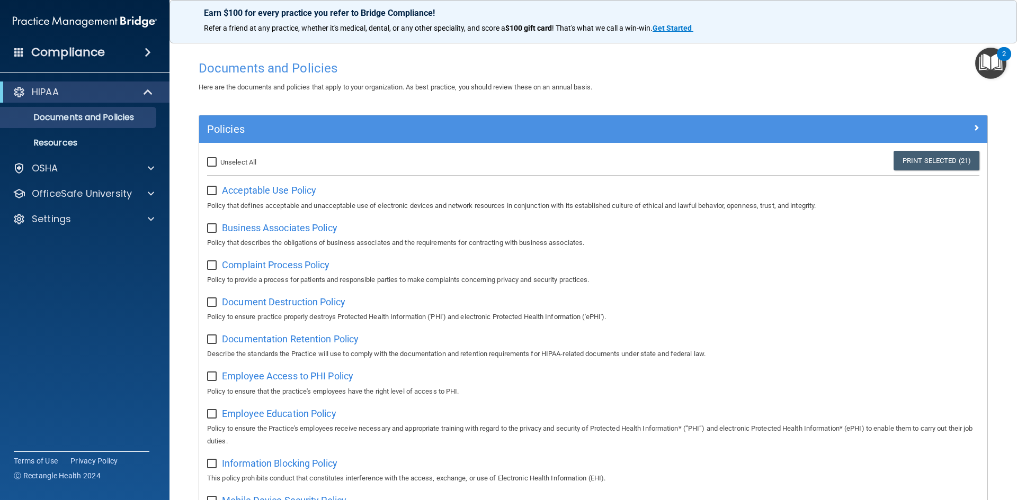
checkbox input "false"
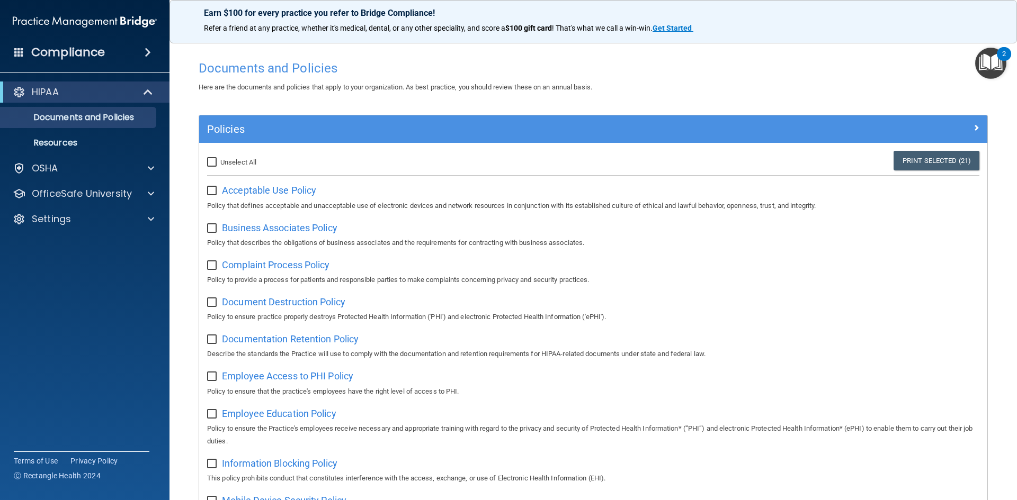
checkbox input "false"
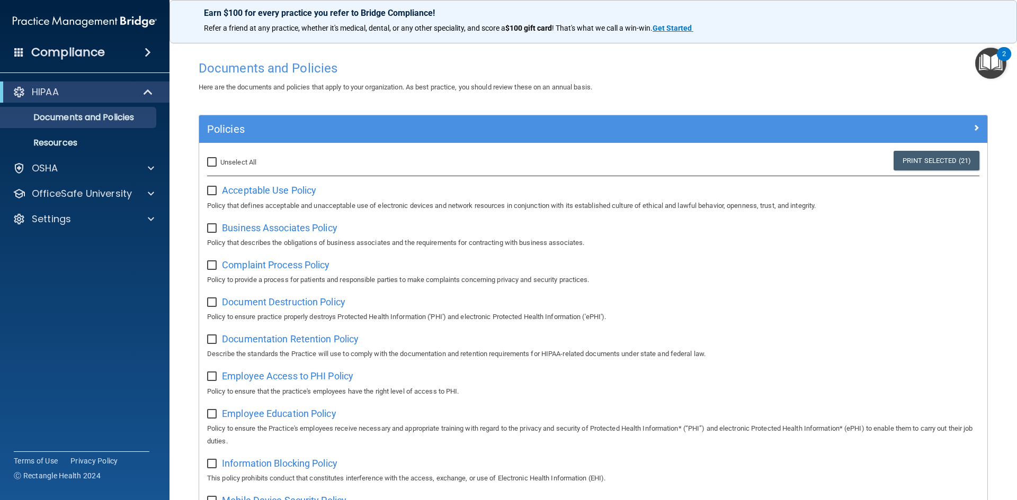
checkbox input "false"
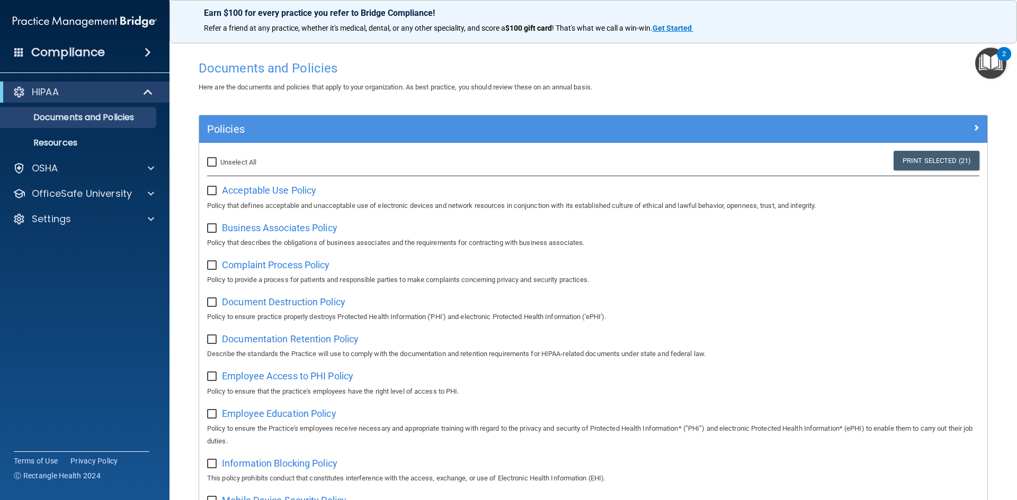
checkbox input "false"
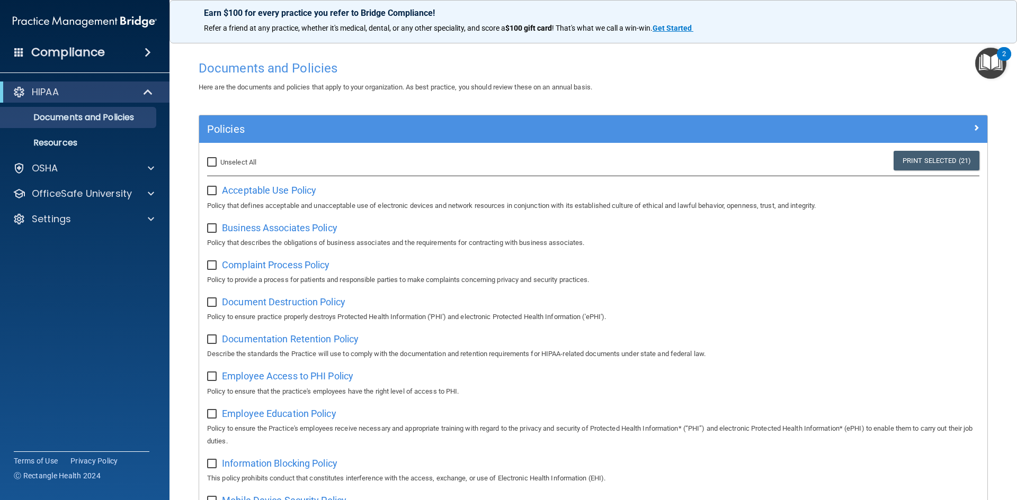
checkbox input "false"
click at [94, 143] on p "Resources" at bounding box center [79, 143] width 145 height 11
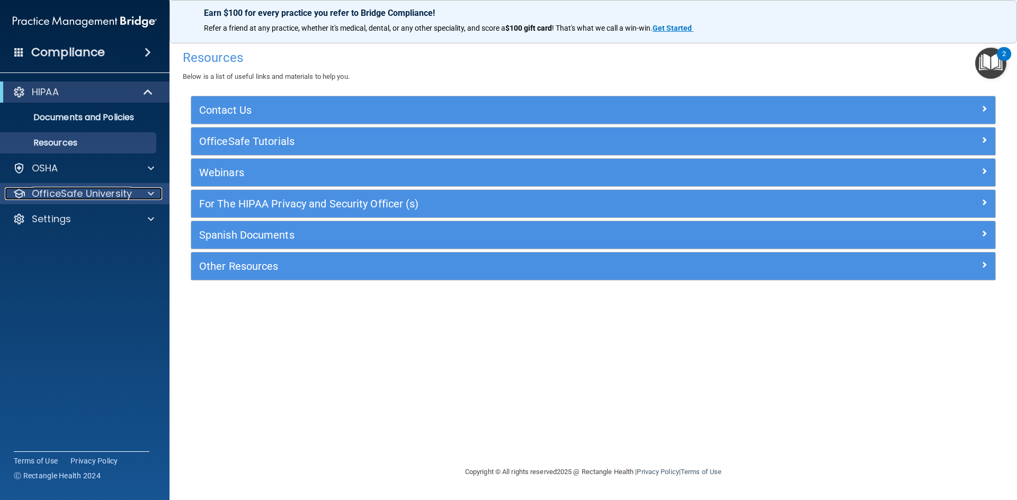
click at [121, 193] on p "OfficeSafe University" at bounding box center [82, 193] width 100 height 13
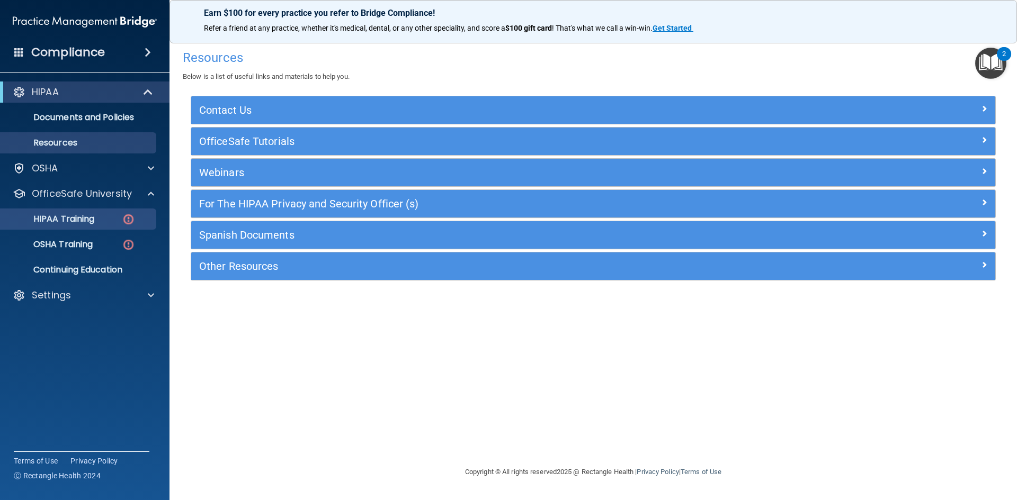
click at [115, 221] on div "HIPAA Training" at bounding box center [79, 219] width 145 height 11
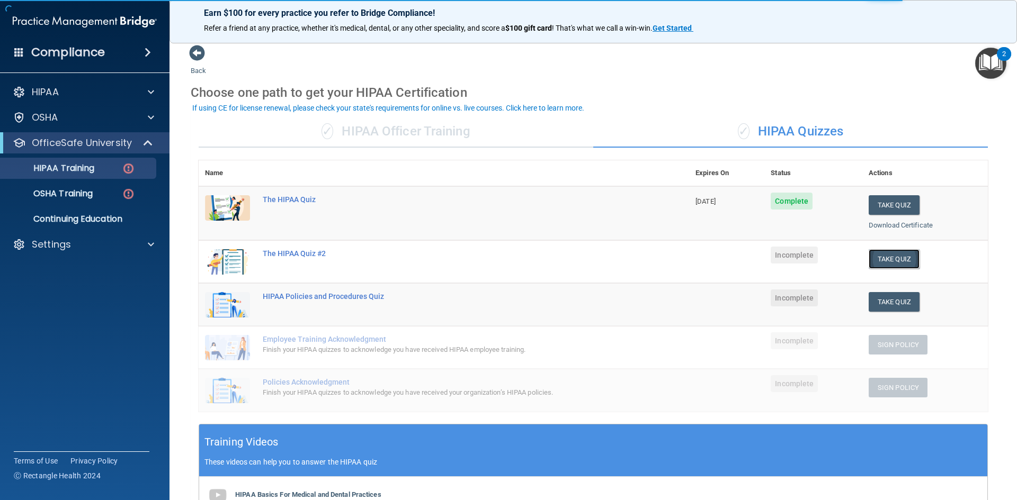
click at [883, 256] on button "Take Quiz" at bounding box center [893, 259] width 51 height 20
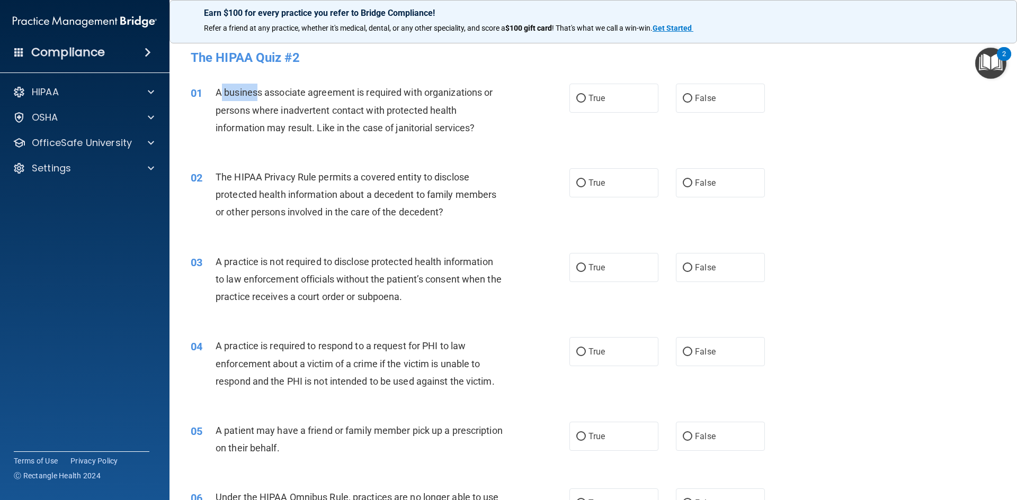
drag, startPoint x: 219, startPoint y: 93, endPoint x: 214, endPoint y: 87, distance: 7.1
click at [225, 87] on span "A business associate agreement is required with organizations or persons where …" at bounding box center [353, 110] width 277 height 46
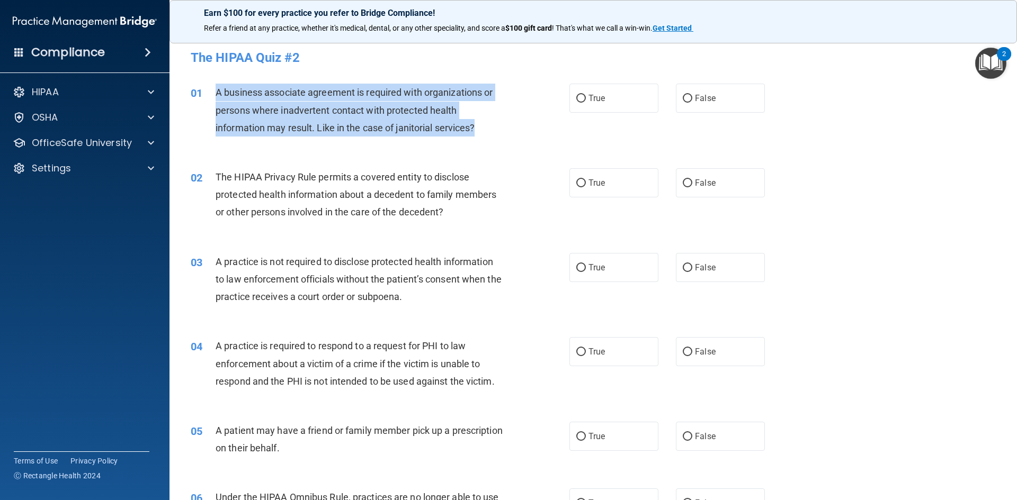
drag, startPoint x: 214, startPoint y: 87, endPoint x: 478, endPoint y: 121, distance: 266.4
click at [478, 121] on div "01 A business associate agreement is required with organizations or persons whe…" at bounding box center [380, 113] width 410 height 58
copy div "A business associate agreement is required with organizations or persons where …"
click at [685, 102] on input "False" at bounding box center [687, 99] width 10 height 8
radio input "true"
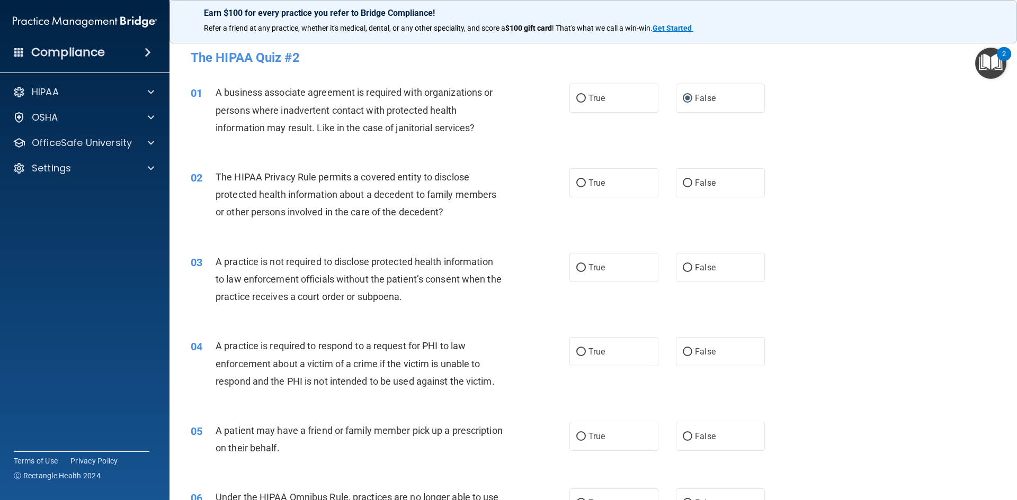
click at [219, 178] on span "The HIPAA Privacy Rule permits a covered entity to disclose protected health in…" at bounding box center [355, 195] width 281 height 46
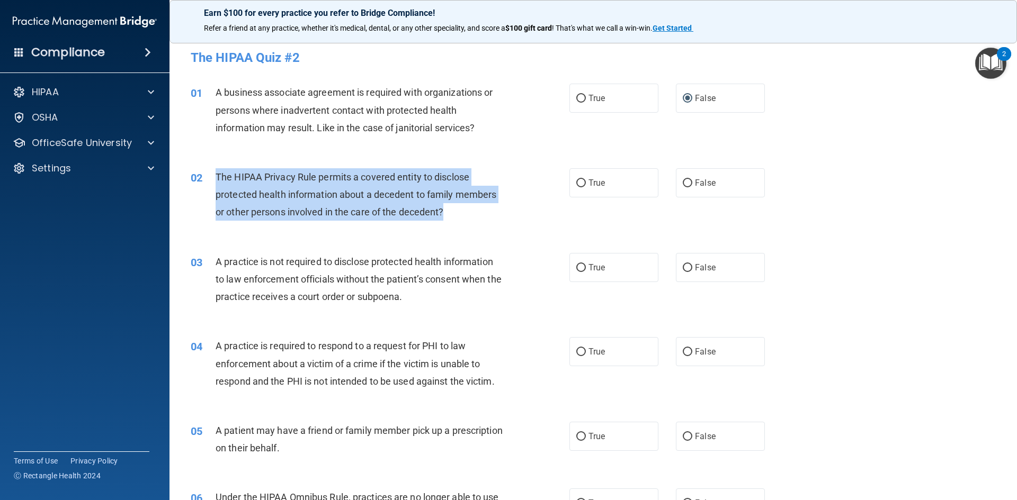
drag, startPoint x: 217, startPoint y: 177, endPoint x: 447, endPoint y: 213, distance: 233.5
click at [447, 213] on div "The HIPAA Privacy Rule permits a covered entity to disclose protected health in…" at bounding box center [363, 194] width 296 height 53
copy span "The HIPAA Privacy Rule permits a covered entity to disclose protected health in…"
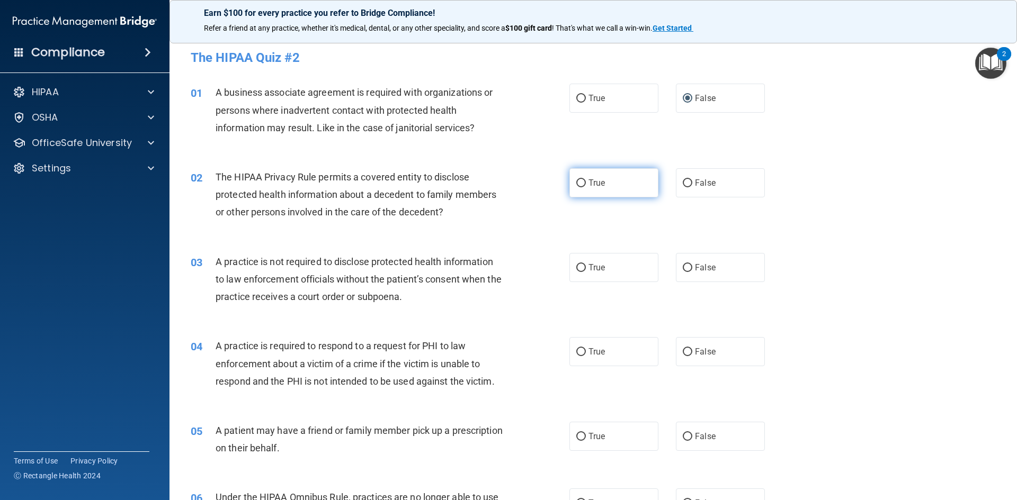
click at [613, 175] on label "True" at bounding box center [613, 182] width 89 height 29
click at [586, 179] on input "True" at bounding box center [581, 183] width 10 height 8
radio input "true"
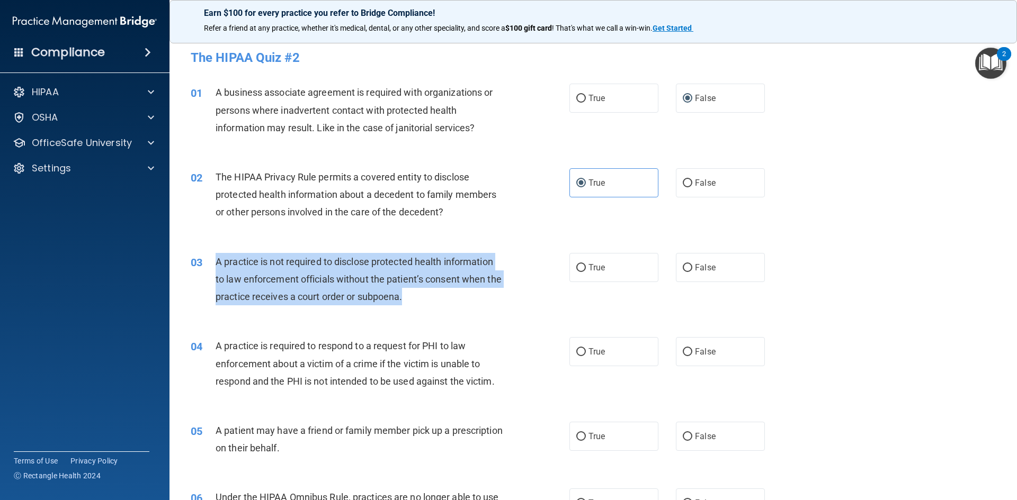
drag, startPoint x: 213, startPoint y: 263, endPoint x: 452, endPoint y: 302, distance: 242.0
click at [452, 302] on div "03 A practice is not required to disclose protected health information to law e…" at bounding box center [380, 282] width 410 height 58
copy div "A practice is not required to disclose protected health information to law enfo…"
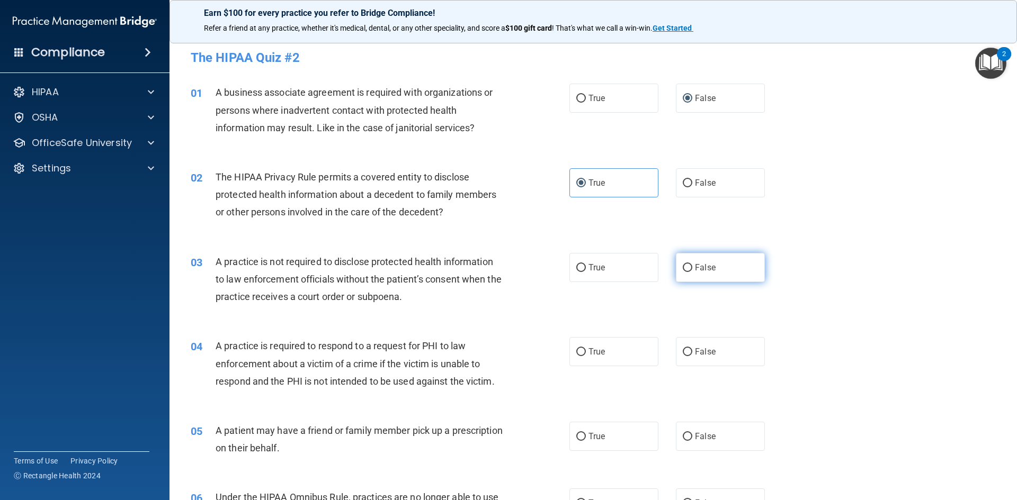
click at [732, 275] on label "False" at bounding box center [720, 267] width 89 height 29
click at [692, 272] on input "False" at bounding box center [687, 268] width 10 height 8
radio input "true"
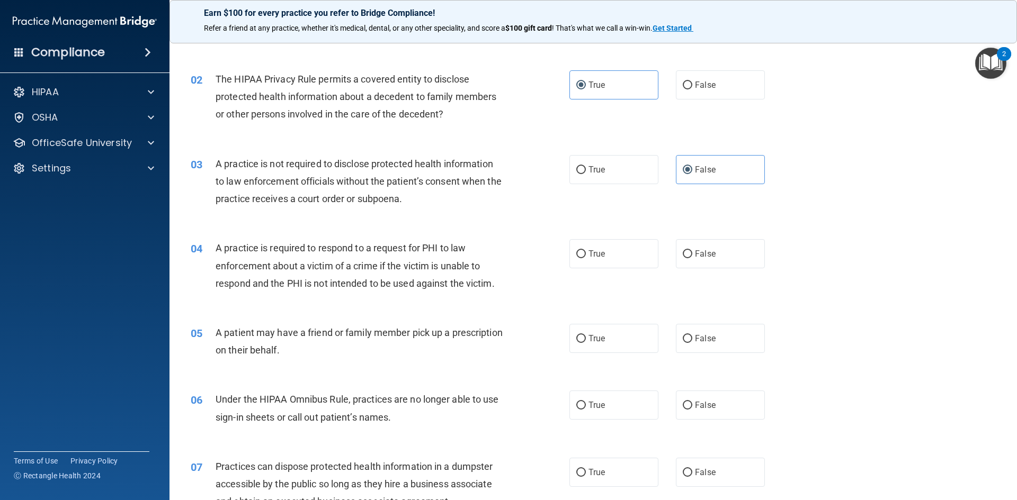
scroll to position [106, 0]
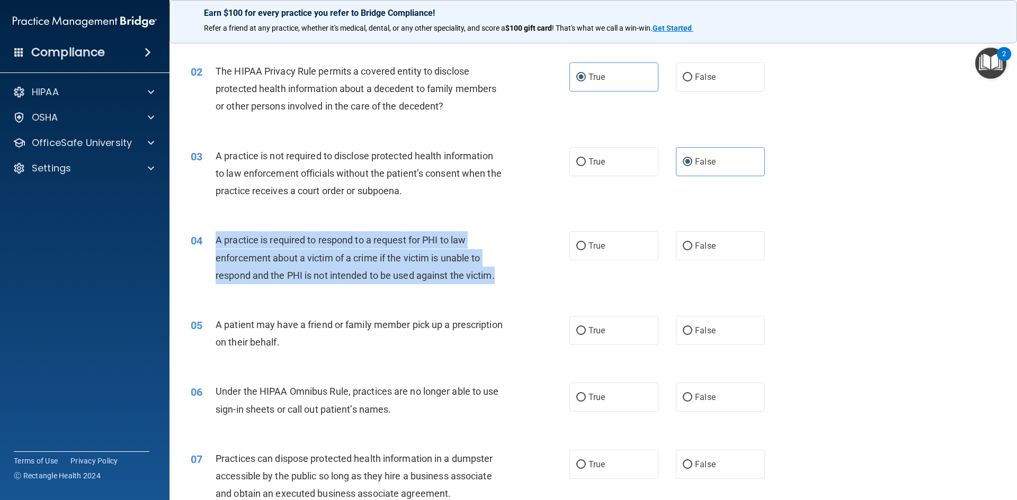
drag, startPoint x: 211, startPoint y: 239, endPoint x: 498, endPoint y: 272, distance: 288.3
click at [498, 272] on div "04 A practice is required to respond to a request for PHI to law enforcement ab…" at bounding box center [380, 260] width 410 height 58
copy div "A practice is required to respond to a request for PHI to law enforcement about…"
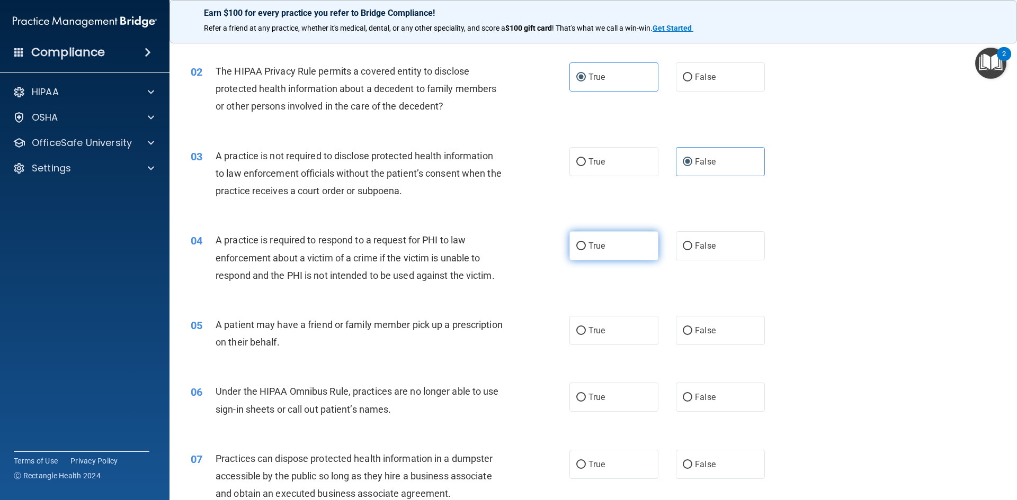
click at [623, 250] on label "True" at bounding box center [613, 245] width 89 height 29
click at [586, 250] on input "True" at bounding box center [581, 246] width 10 height 8
radio input "true"
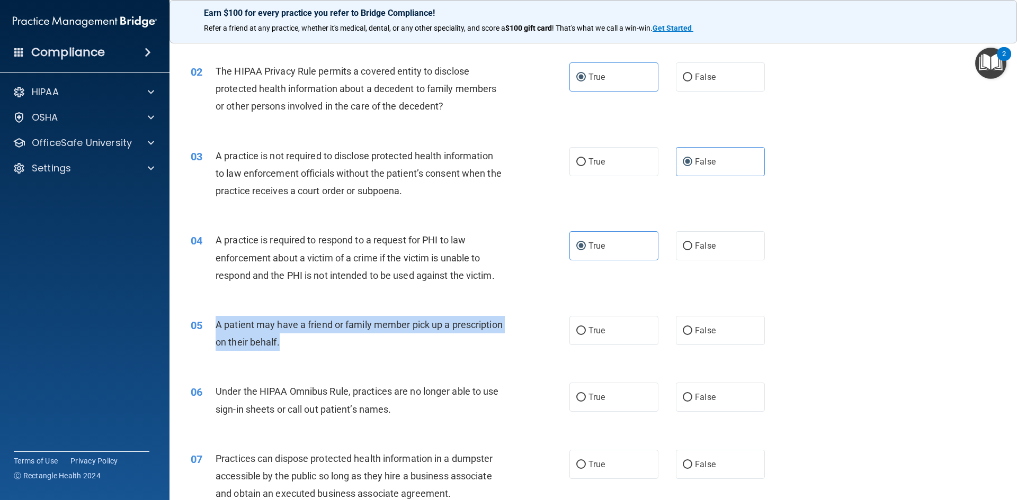
drag, startPoint x: 217, startPoint y: 327, endPoint x: 450, endPoint y: 337, distance: 233.7
click at [450, 337] on div "A patient may have a friend or family member pick up a prescription on their be…" at bounding box center [363, 333] width 296 height 35
copy span "A patient may have a friend or family member pick up a prescription on their be…"
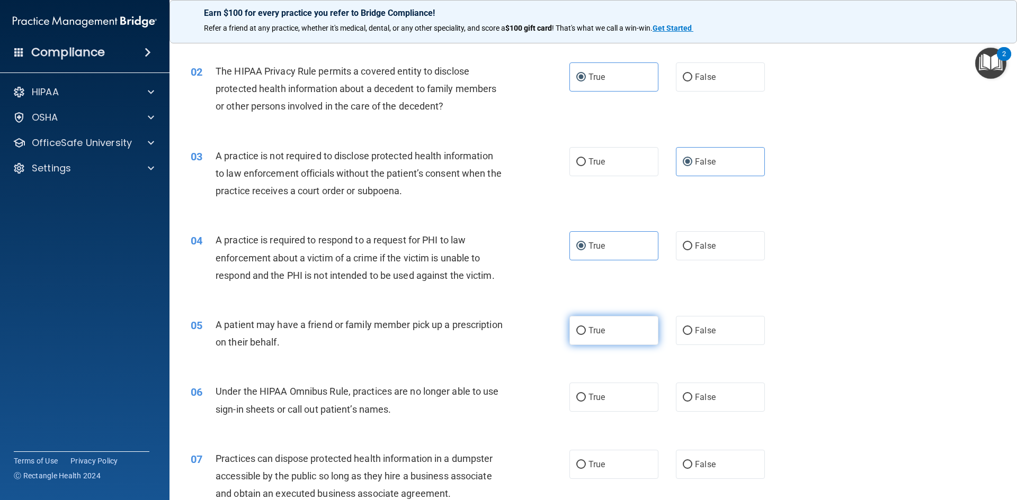
click at [597, 334] on span "True" at bounding box center [596, 331] width 16 height 10
click at [586, 334] on input "True" at bounding box center [581, 331] width 10 height 8
radio input "true"
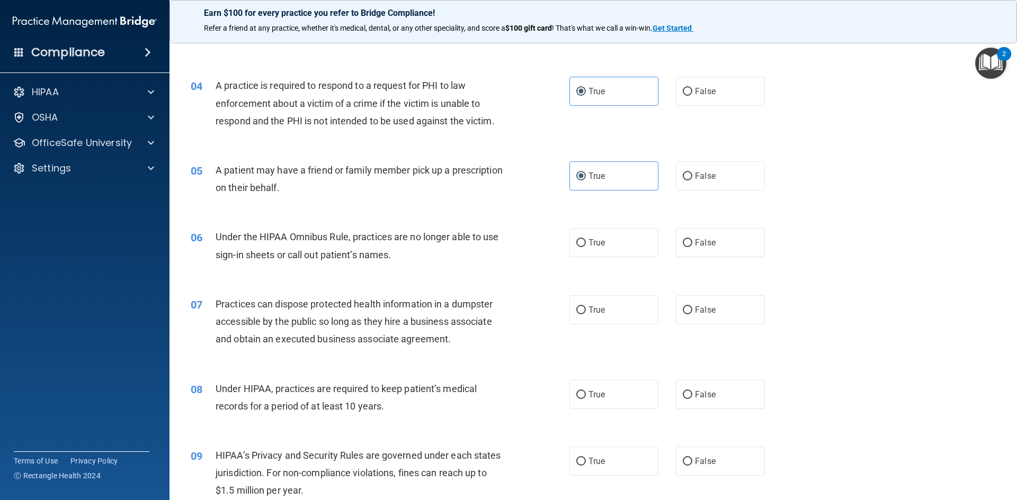
scroll to position [265, 0]
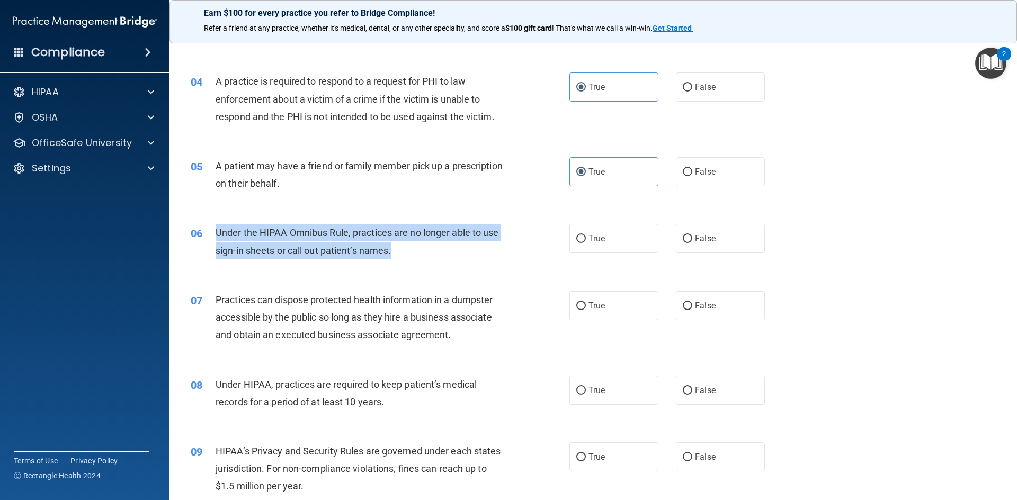
drag, startPoint x: 212, startPoint y: 231, endPoint x: 454, endPoint y: 258, distance: 243.4
click at [454, 259] on div "06 Under the HIPAA Omnibus Rule, practices are no longer able to use sign-in sh…" at bounding box center [380, 244] width 410 height 40
copy div "Under the HIPAA Omnibus Rule, practices are no longer able to use sign-in sheet…"
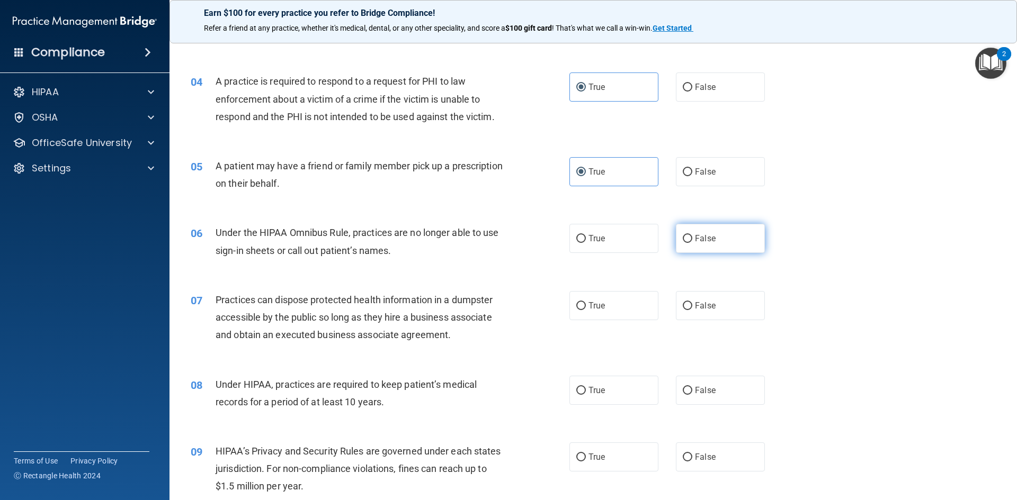
click at [694, 245] on label "False" at bounding box center [720, 238] width 89 height 29
click at [692, 243] on input "False" at bounding box center [687, 239] width 10 height 8
radio input "true"
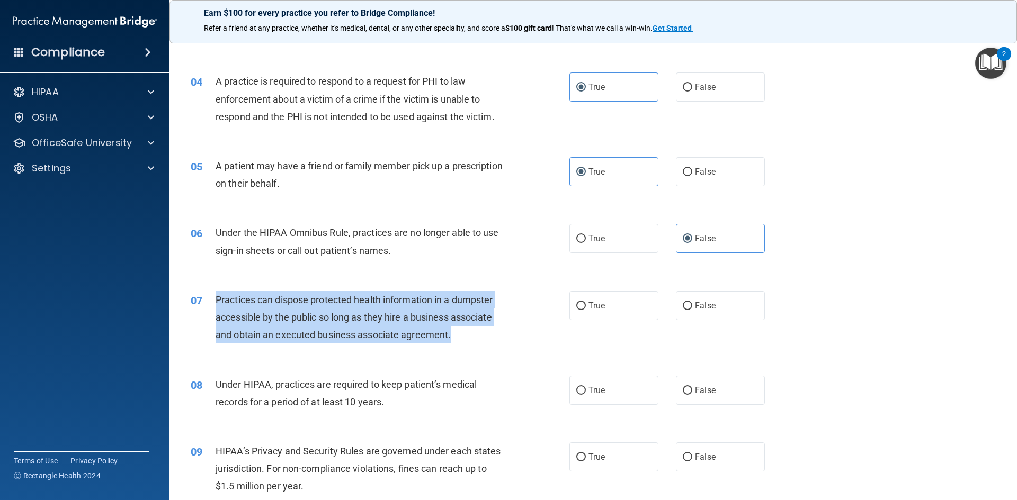
drag, startPoint x: 221, startPoint y: 302, endPoint x: 472, endPoint y: 337, distance: 252.9
click at [470, 340] on div "Practices can dispose protected health information in a dumpster accessible by …" at bounding box center [363, 317] width 296 height 53
copy span "Practices can dispose protected health information in a dumpster accessible by …"
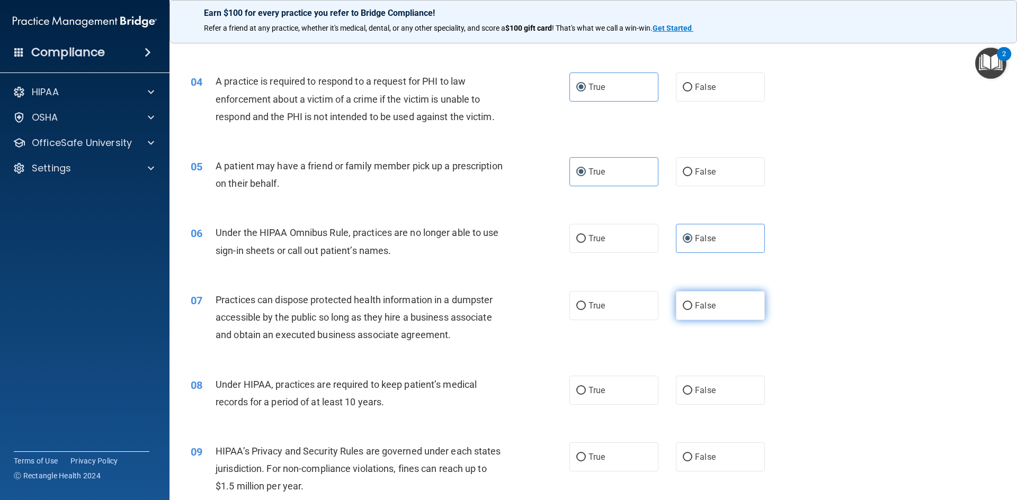
click at [725, 305] on label "False" at bounding box center [720, 305] width 89 height 29
click at [692, 305] on input "False" at bounding box center [687, 306] width 10 height 8
radio input "true"
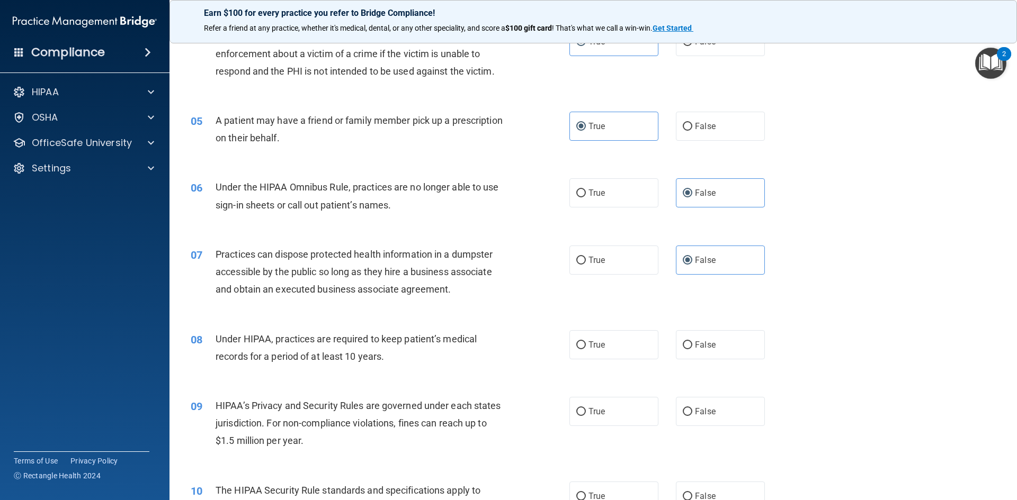
scroll to position [476, 0]
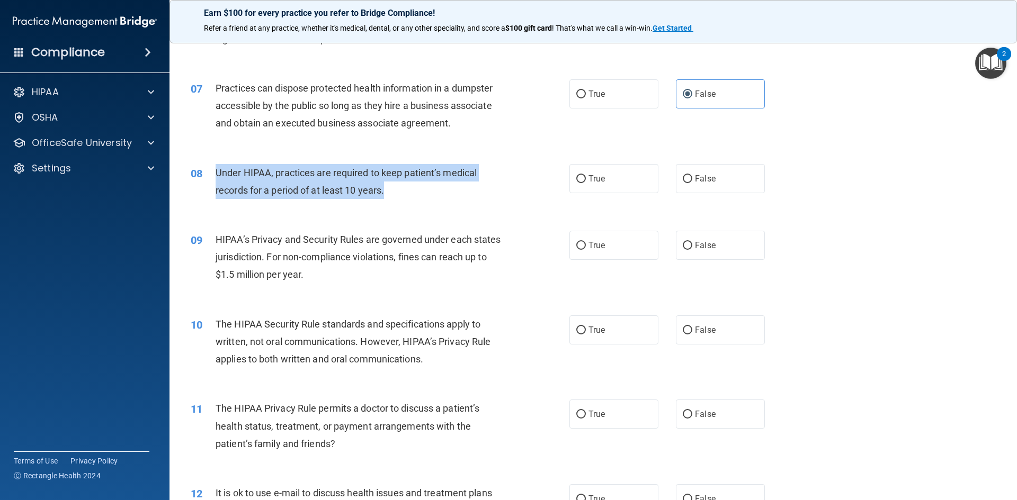
drag, startPoint x: 214, startPoint y: 173, endPoint x: 395, endPoint y: 192, distance: 182.5
click at [395, 192] on div "08 Under HIPAA, practices are required to keep patient’s medical records for a …" at bounding box center [380, 184] width 410 height 40
copy div "Under HIPAA, practices are required to keep patient’s medical records for a per…"
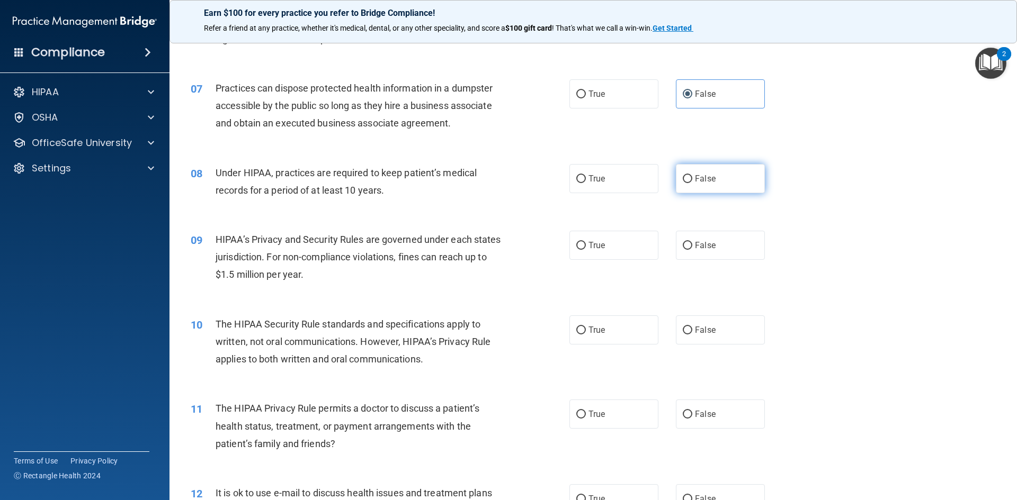
click at [729, 173] on label "False" at bounding box center [720, 178] width 89 height 29
click at [692, 175] on input "False" at bounding box center [687, 179] width 10 height 8
radio input "true"
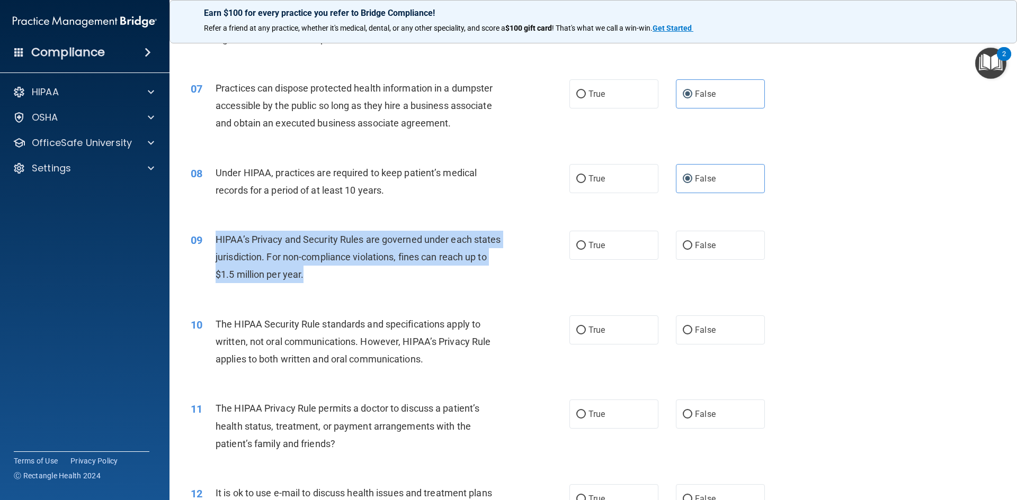
drag, startPoint x: 214, startPoint y: 239, endPoint x: 460, endPoint y: 249, distance: 245.9
click at [465, 280] on div "09 HIPAA’s Privacy and Security Rules are governed under each states jurisdicti…" at bounding box center [380, 260] width 410 height 58
copy div "HIPAA’s Privacy and Security Rules are governed under each states jurisdiction.…"
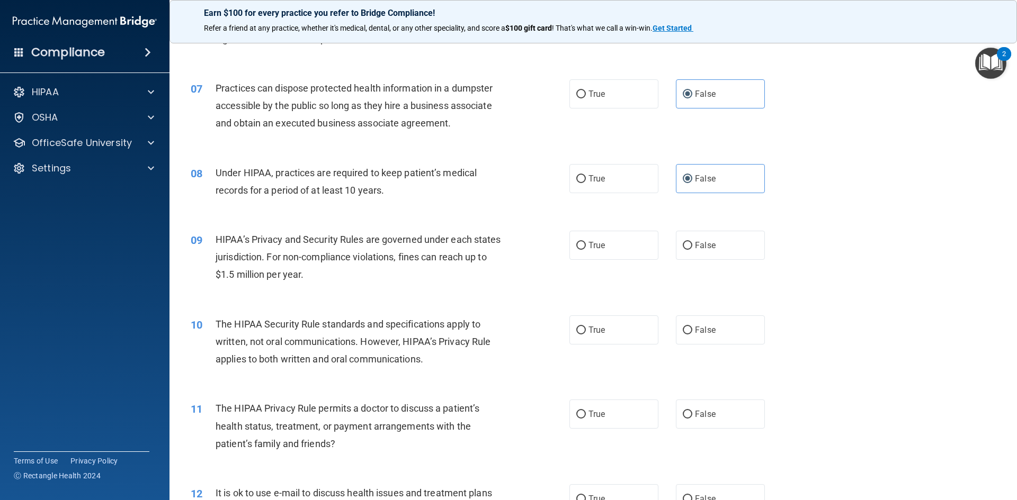
drag, startPoint x: 730, startPoint y: 249, endPoint x: 690, endPoint y: 265, distance: 43.3
click at [729, 249] on label "False" at bounding box center [720, 245] width 89 height 29
click at [692, 249] on input "False" at bounding box center [687, 246] width 10 height 8
radio input "true"
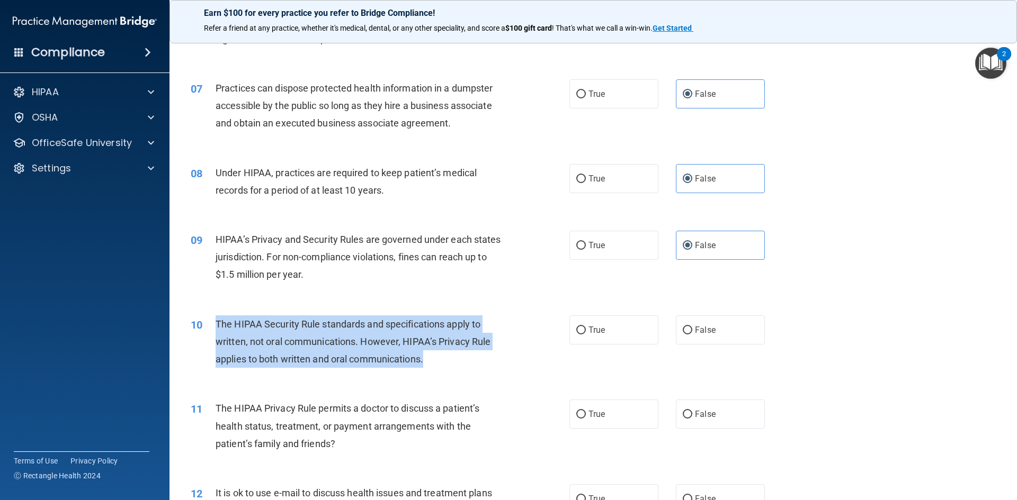
drag, startPoint x: 214, startPoint y: 322, endPoint x: 441, endPoint y: 362, distance: 230.1
click at [442, 364] on div "10 The HIPAA Security Rule standards and specifications apply to written, not o…" at bounding box center [380, 345] width 410 height 58
copy div "The HIPAA Security Rule standards and specifications apply to written, not oral…"
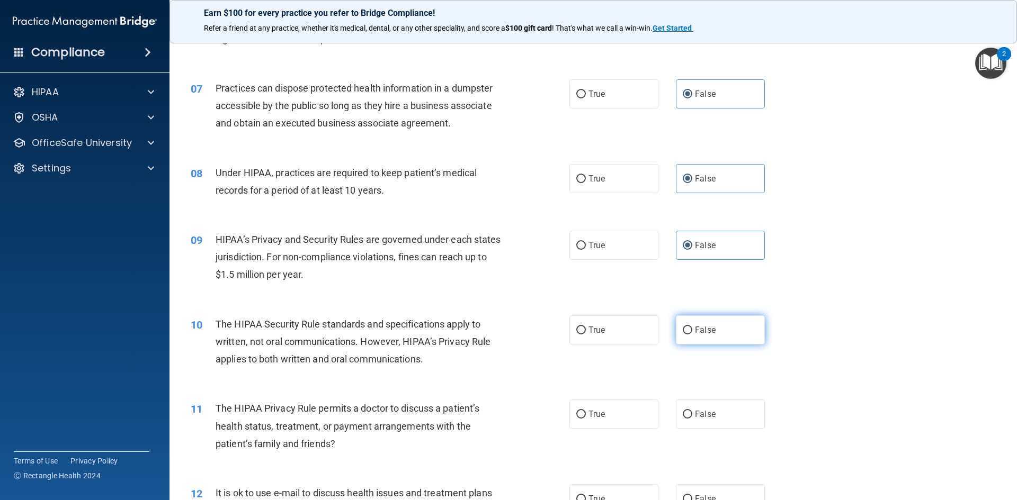
click at [736, 327] on label "False" at bounding box center [720, 330] width 89 height 29
click at [692, 327] on input "False" at bounding box center [687, 331] width 10 height 8
radio input "true"
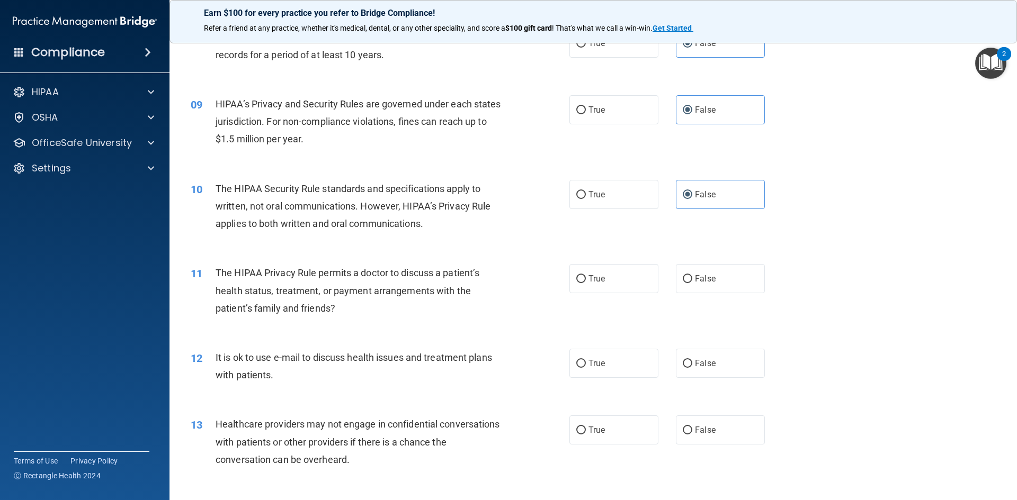
scroll to position [635, 0]
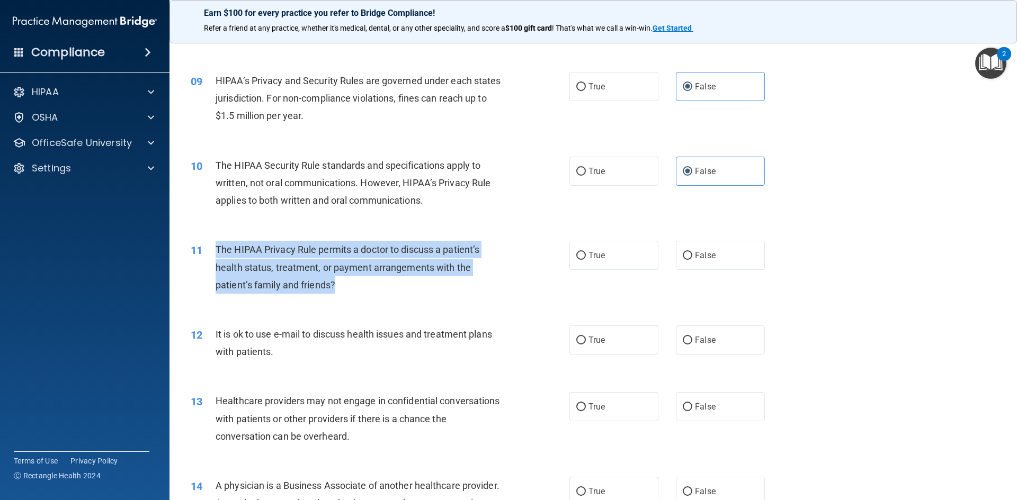
drag, startPoint x: 211, startPoint y: 246, endPoint x: 453, endPoint y: 274, distance: 243.1
click at [447, 286] on div "11 The HIPAA Privacy Rule permits a doctor to discuss a patient’s health status…" at bounding box center [380, 270] width 410 height 58
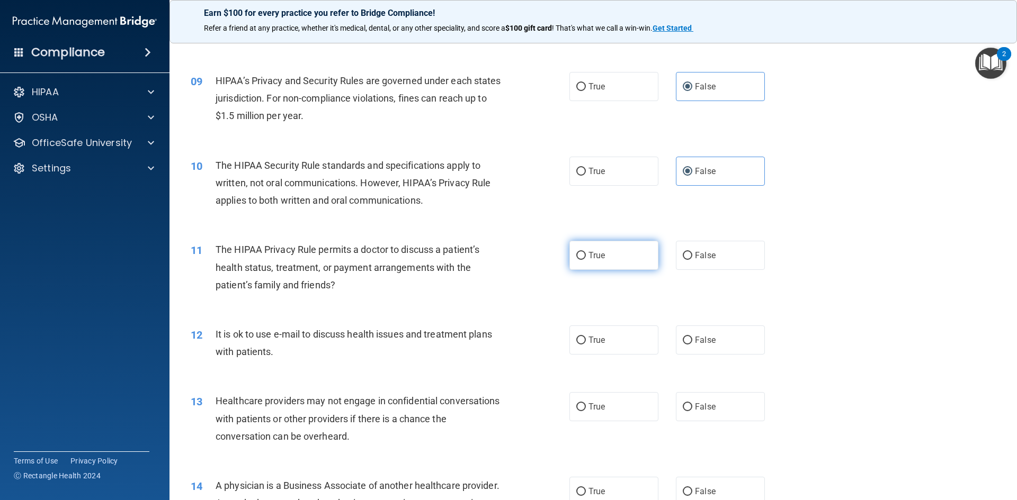
click at [588, 259] on span "True" at bounding box center [596, 255] width 16 height 10
click at [586, 259] on input "True" at bounding box center [581, 256] width 10 height 8
radio input "true"
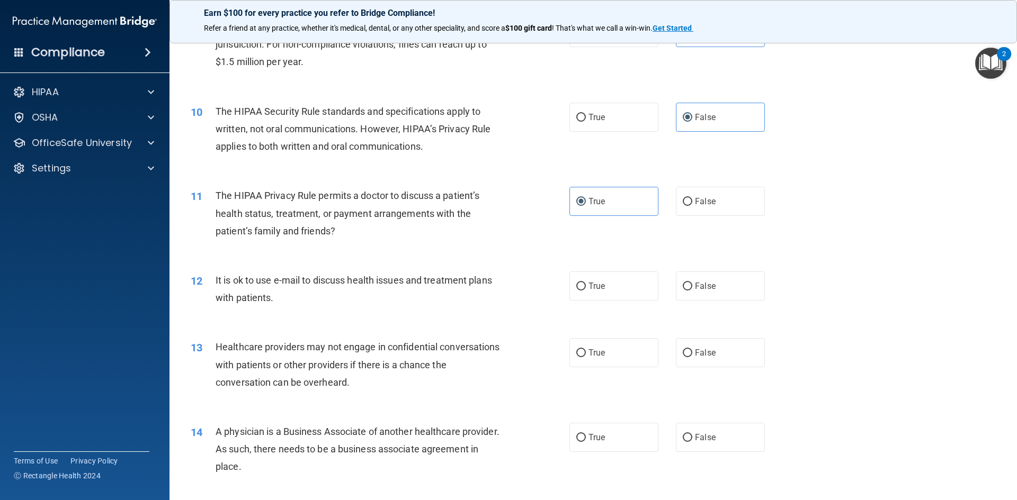
scroll to position [741, 0]
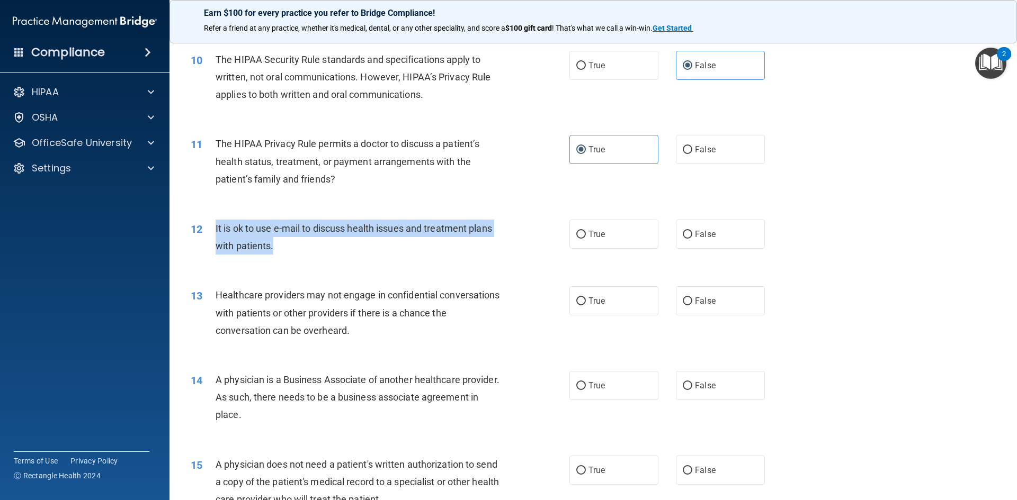
drag, startPoint x: 211, startPoint y: 226, endPoint x: 481, endPoint y: 243, distance: 271.1
click at [481, 243] on div "12 It is ok to use e-mail to discuss health issues and treatment plans with pat…" at bounding box center [380, 240] width 410 height 40
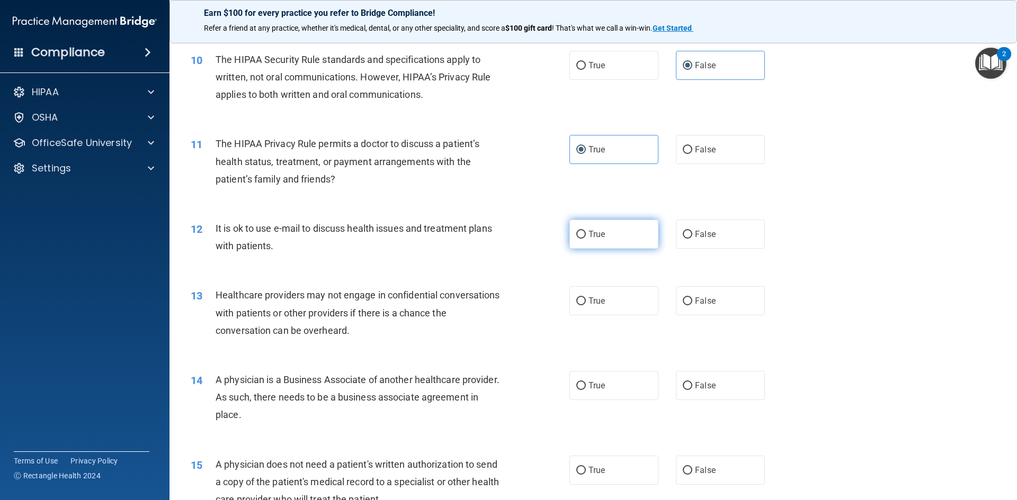
drag, startPoint x: 610, startPoint y: 236, endPoint x: 585, endPoint y: 235, distance: 26.0
click at [609, 236] on label "True" at bounding box center [613, 234] width 89 height 29
click at [586, 236] on input "True" at bounding box center [581, 235] width 10 height 8
radio input "true"
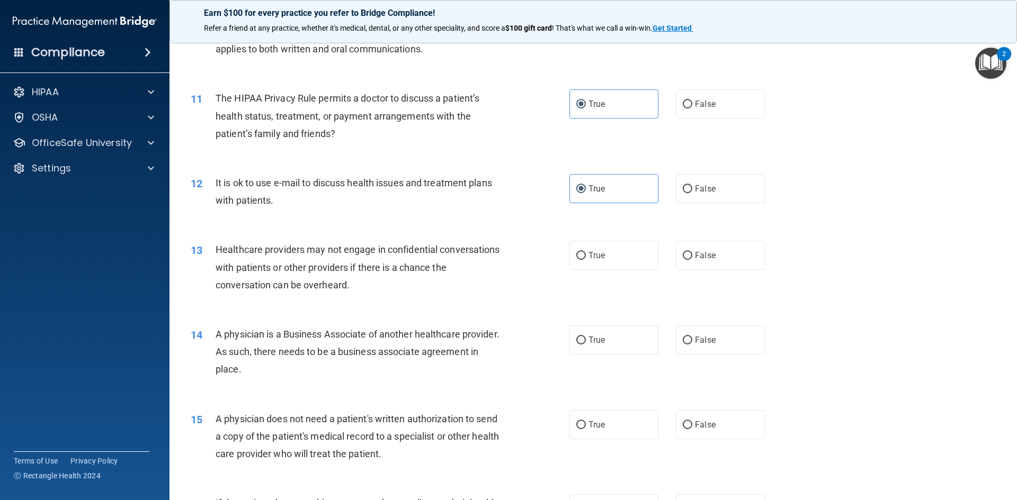
scroll to position [847, 0]
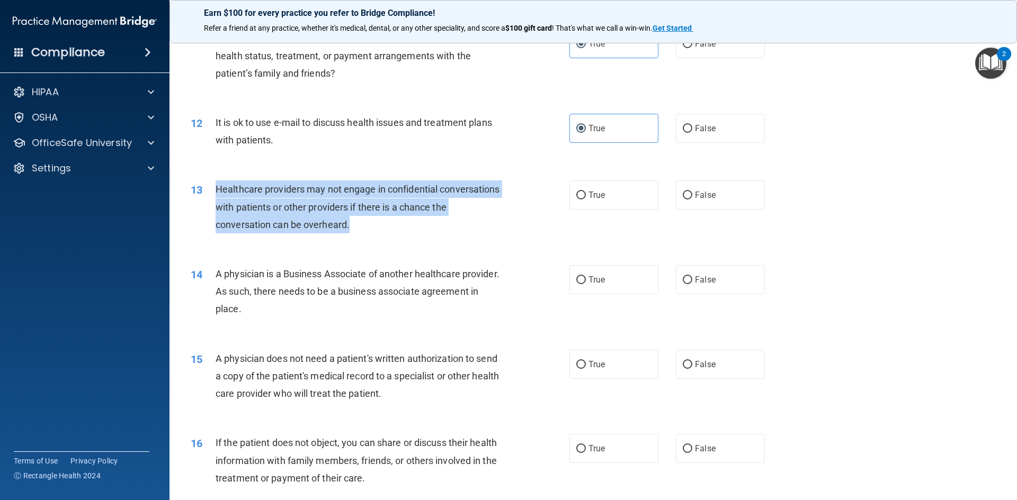
drag, startPoint x: 215, startPoint y: 188, endPoint x: 438, endPoint y: 224, distance: 225.7
click at [438, 224] on div "Healthcare providers may not engage in confidential conversations with patients…" at bounding box center [363, 207] width 296 height 53
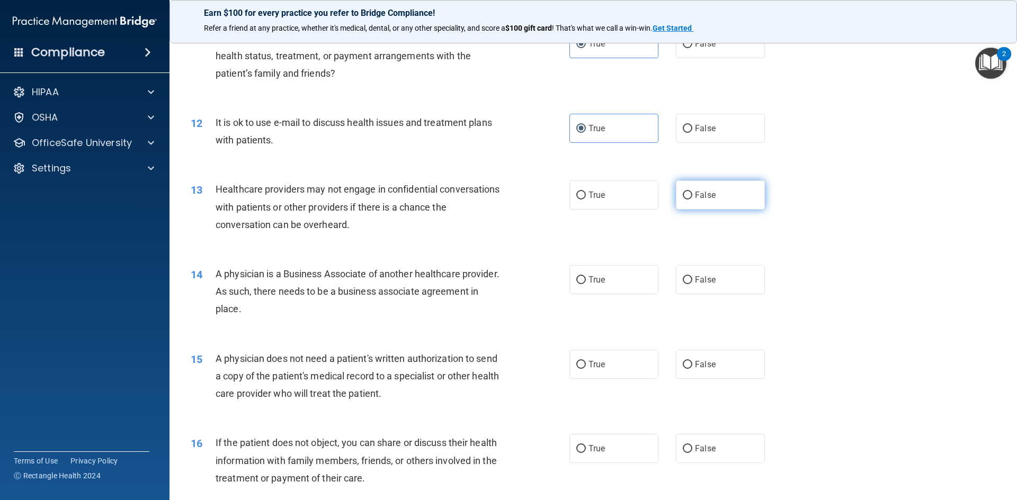
click at [705, 191] on span "False" at bounding box center [705, 195] width 21 height 10
click at [692, 192] on input "False" at bounding box center [687, 196] width 10 height 8
radio input "true"
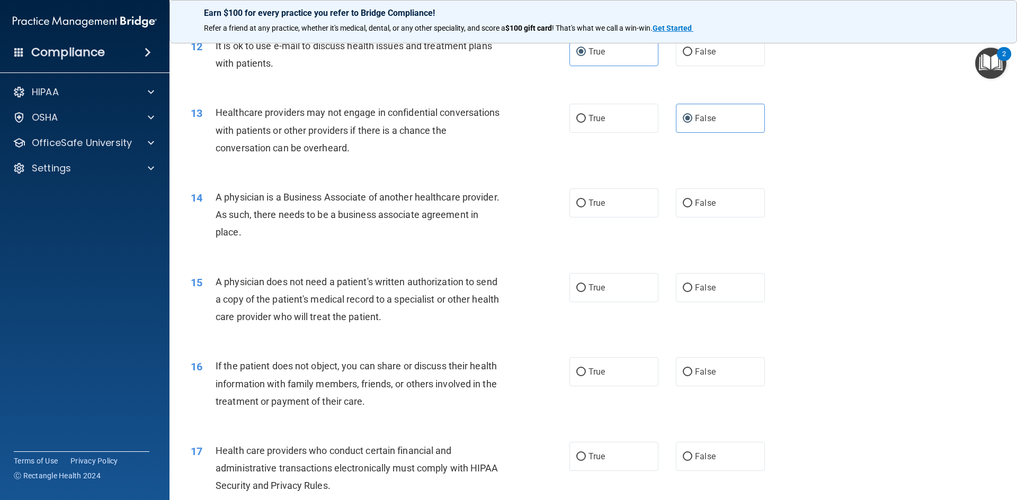
scroll to position [953, 0]
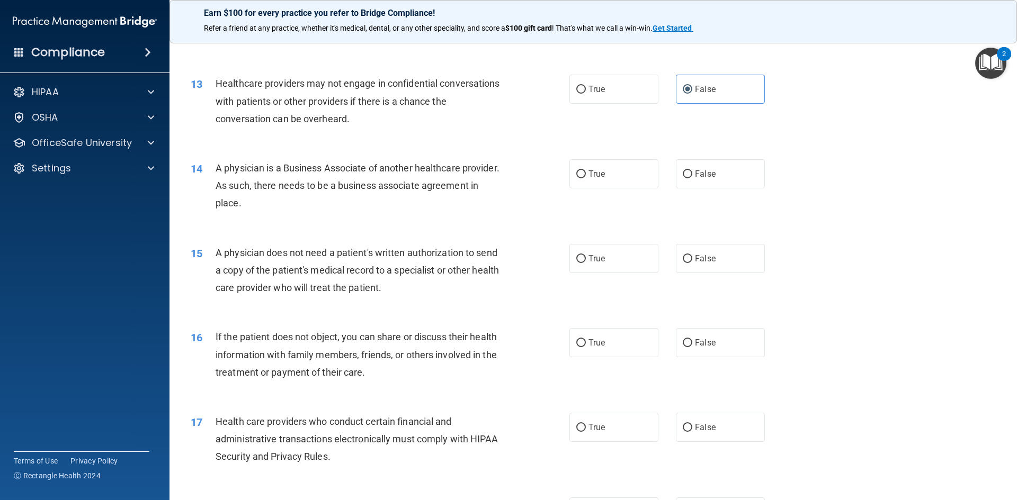
drag, startPoint x: 209, startPoint y: 167, endPoint x: 400, endPoint y: 196, distance: 193.8
click at [400, 196] on div "14 A physician is a Business Associate of another healthcare provider. As such,…" at bounding box center [380, 188] width 410 height 58
click at [696, 172] on span "False" at bounding box center [705, 174] width 21 height 10
click at [692, 172] on input "False" at bounding box center [687, 174] width 10 height 8
radio input "true"
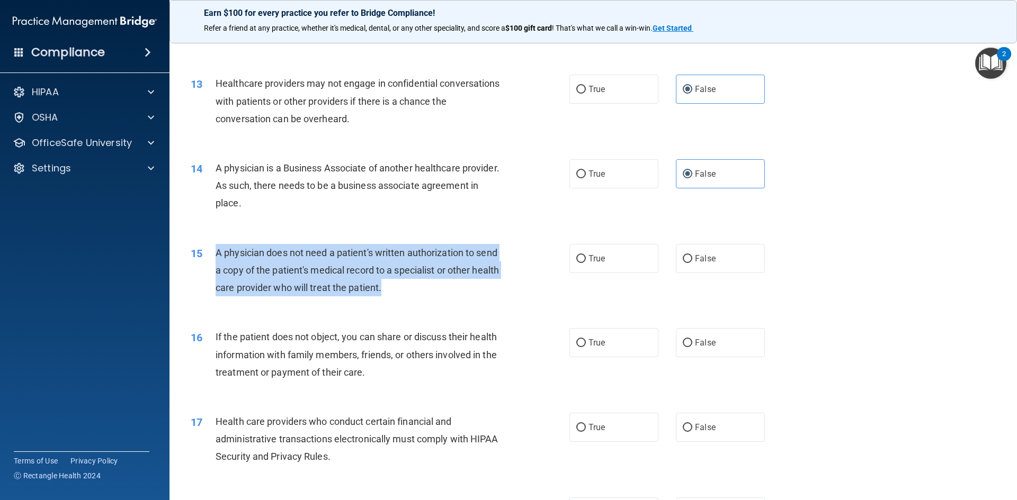
drag, startPoint x: 217, startPoint y: 253, endPoint x: 500, endPoint y: 289, distance: 284.9
click at [500, 289] on div "A physician does not need a patient's written authorization to send a copy of t…" at bounding box center [363, 270] width 296 height 53
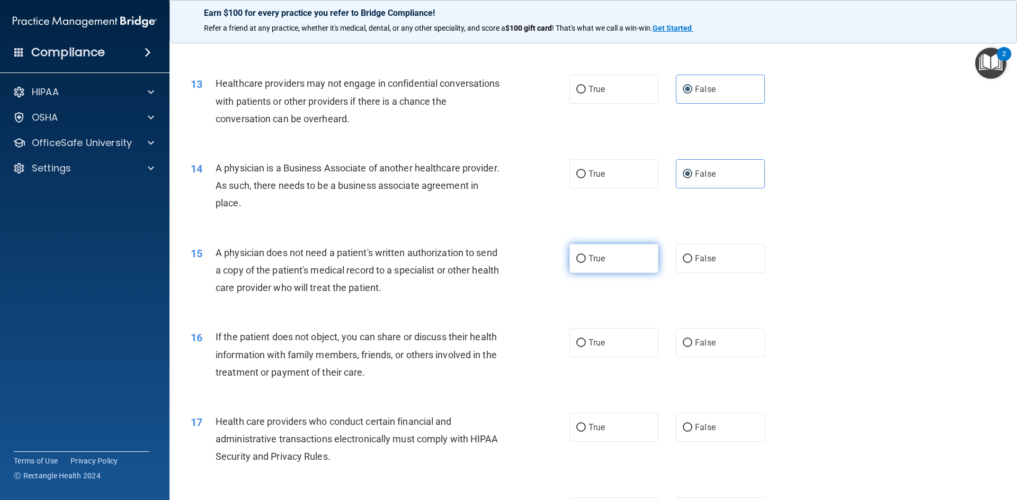
click at [624, 253] on label "True" at bounding box center [613, 258] width 89 height 29
click at [586, 255] on input "True" at bounding box center [581, 259] width 10 height 8
radio input "true"
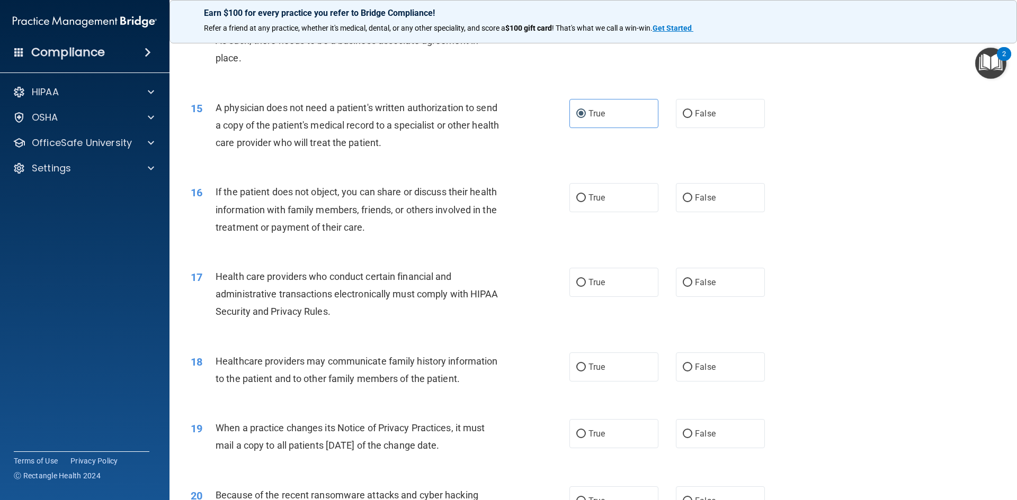
scroll to position [1112, 0]
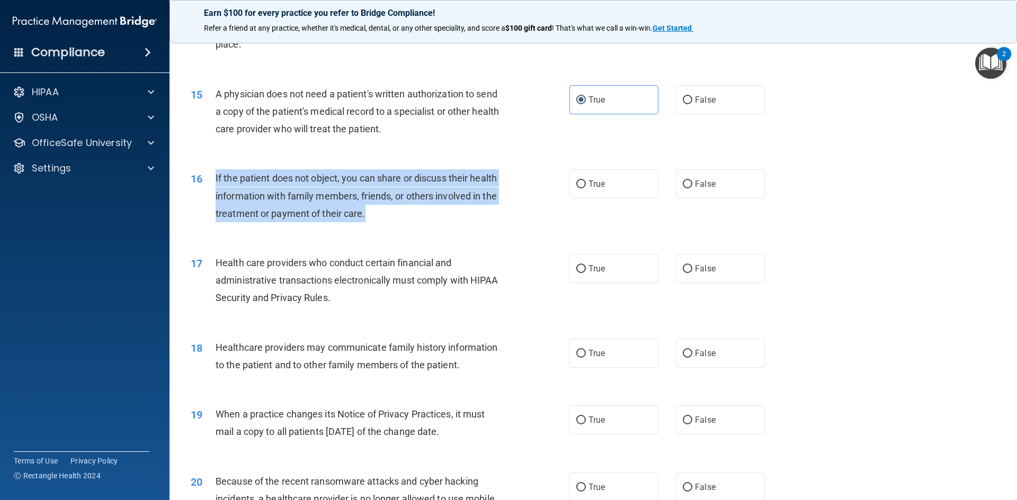
drag, startPoint x: 212, startPoint y: 175, endPoint x: 535, endPoint y: 212, distance: 324.6
click at [535, 212] on div "16 If the patient does not object, you can share or discuss their health inform…" at bounding box center [380, 198] width 410 height 58
click at [564, 186] on div "16 If the patient does not object, you can share or discuss their health inform…" at bounding box center [380, 198] width 410 height 58
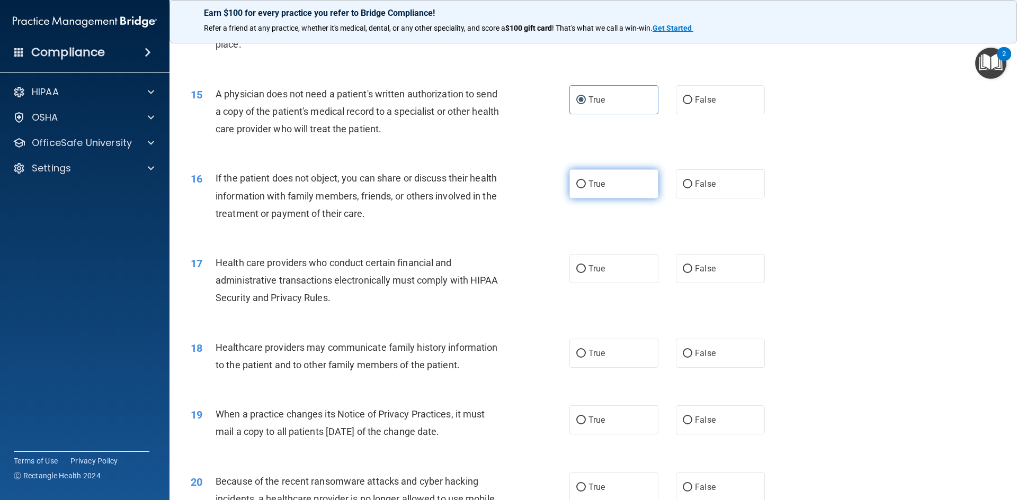
click at [591, 186] on span "True" at bounding box center [596, 184] width 16 height 10
click at [586, 186] on input "True" at bounding box center [581, 185] width 10 height 8
radio input "true"
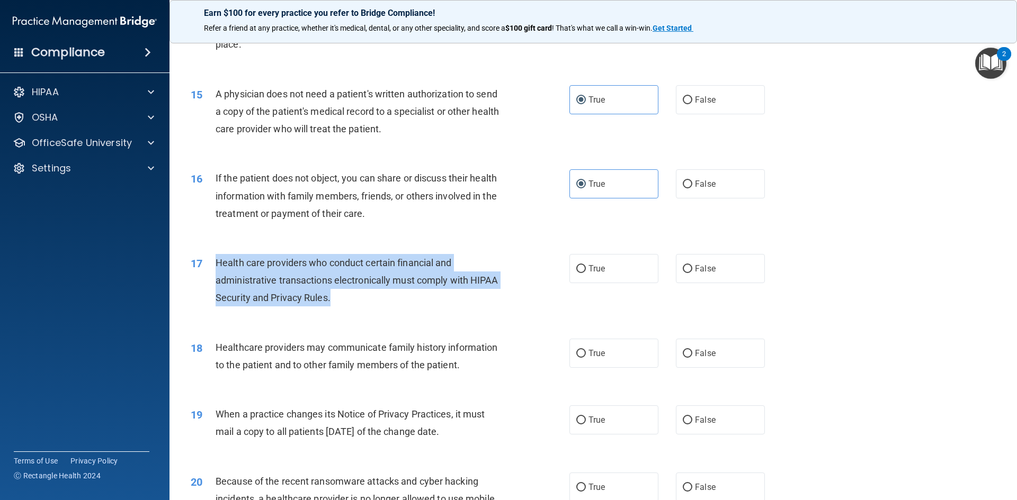
drag, startPoint x: 213, startPoint y: 260, endPoint x: 454, endPoint y: 289, distance: 242.6
click at [483, 296] on div "17 Health care providers who conduct certain financial and administrative trans…" at bounding box center [380, 283] width 410 height 58
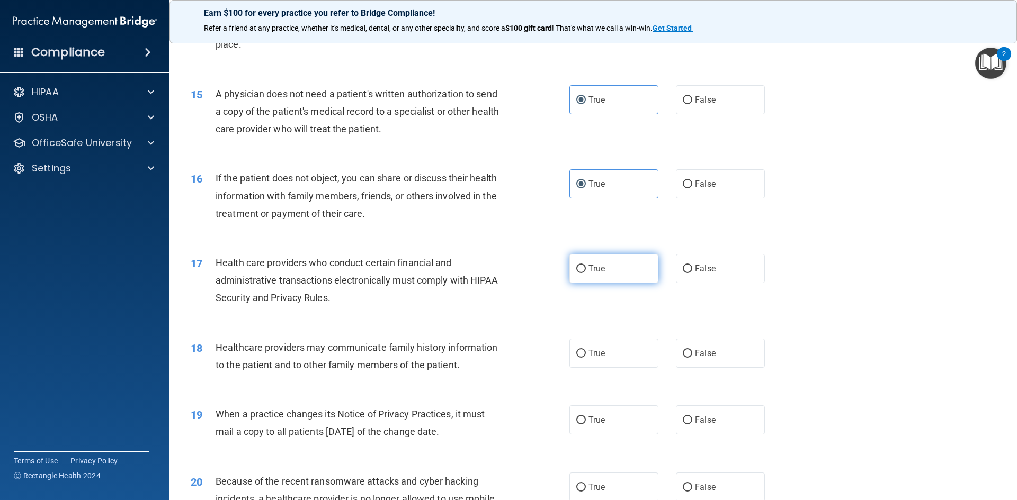
click at [601, 267] on label "True" at bounding box center [613, 268] width 89 height 29
click at [586, 267] on input "True" at bounding box center [581, 269] width 10 height 8
radio input "true"
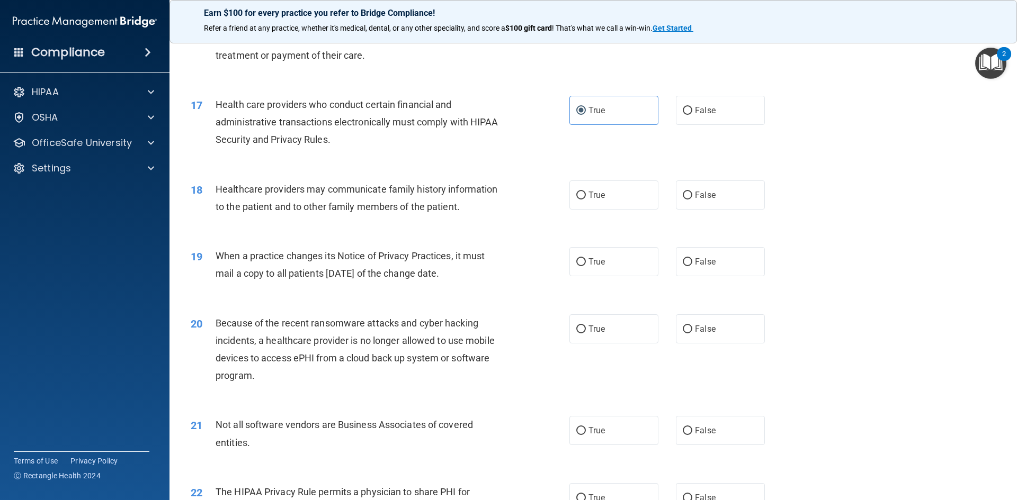
scroll to position [1271, 0]
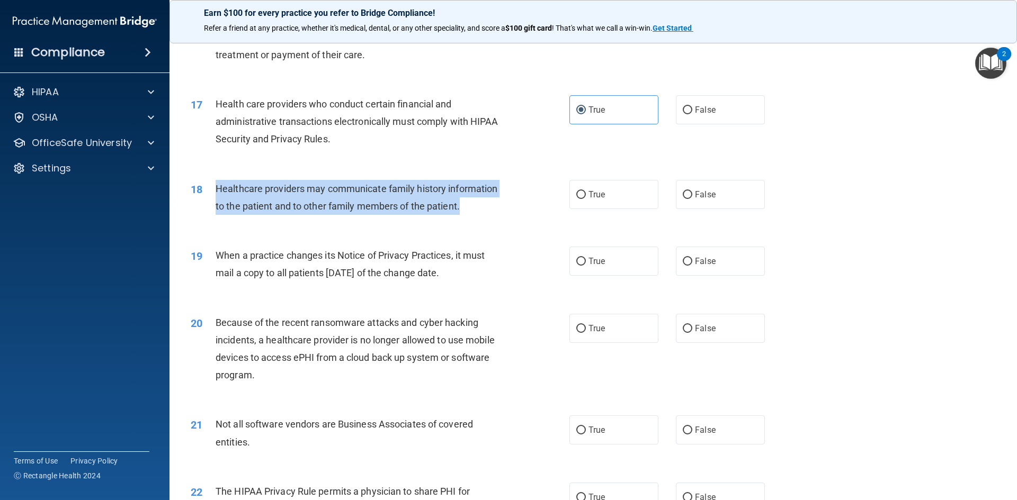
drag, startPoint x: 212, startPoint y: 187, endPoint x: 470, endPoint y: 204, distance: 257.9
click at [470, 204] on div "18 Healthcare providers may communicate family history information to the patie…" at bounding box center [380, 200] width 410 height 40
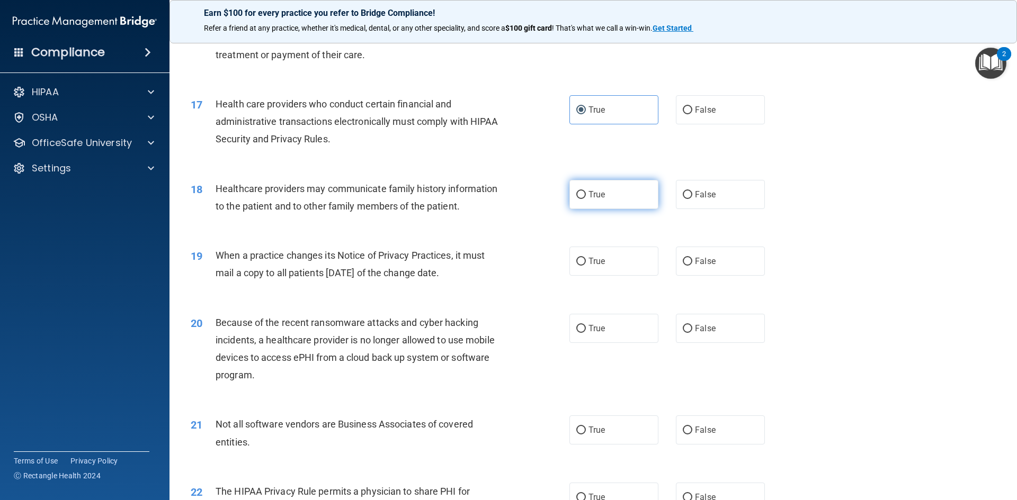
click at [613, 203] on label "True" at bounding box center [613, 194] width 89 height 29
click at [586, 199] on input "True" at bounding box center [581, 195] width 10 height 8
radio input "true"
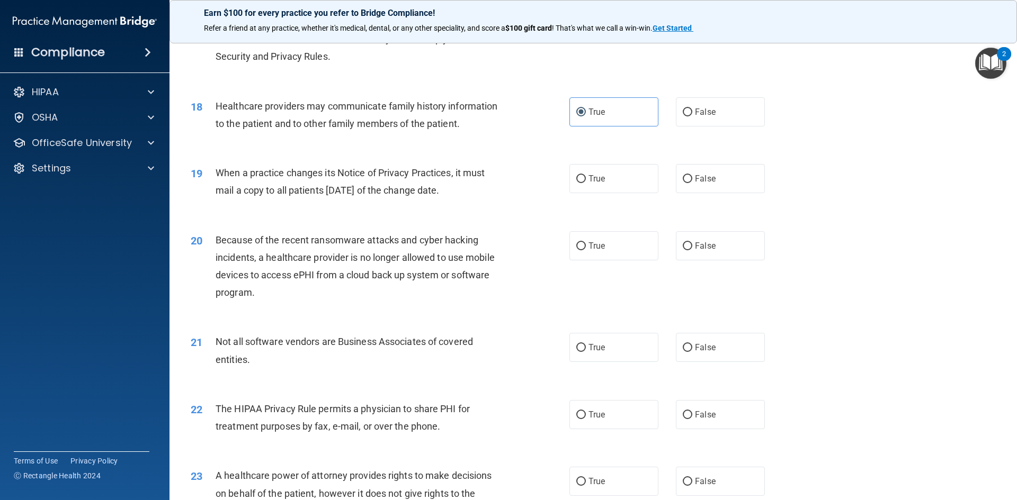
scroll to position [1377, 0]
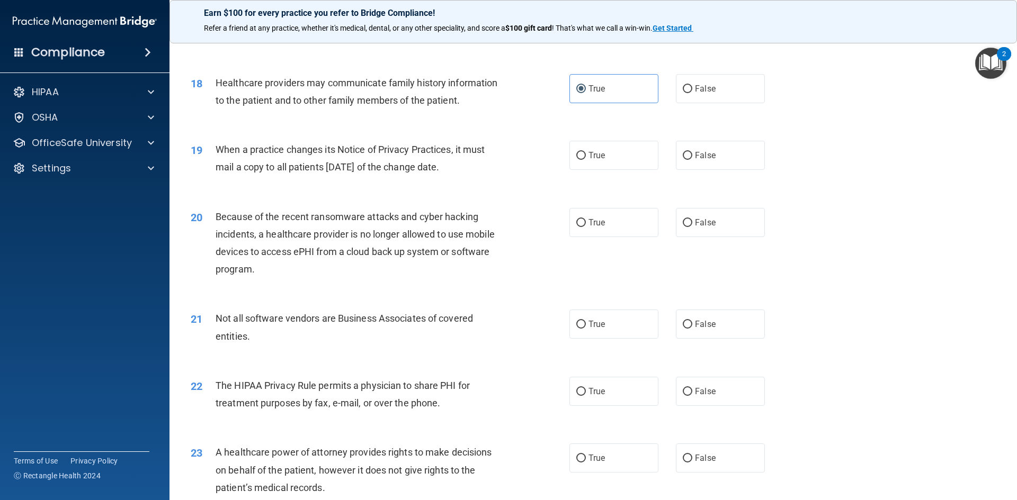
drag, startPoint x: 218, startPoint y: 148, endPoint x: 476, endPoint y: 162, distance: 258.2
click at [476, 162] on div "When a practice changes its Notice of Privacy Practices, it must mail a copy to…" at bounding box center [363, 158] width 296 height 35
click at [739, 150] on label "False" at bounding box center [720, 155] width 89 height 29
click at [692, 152] on input "False" at bounding box center [687, 156] width 10 height 8
radio input "true"
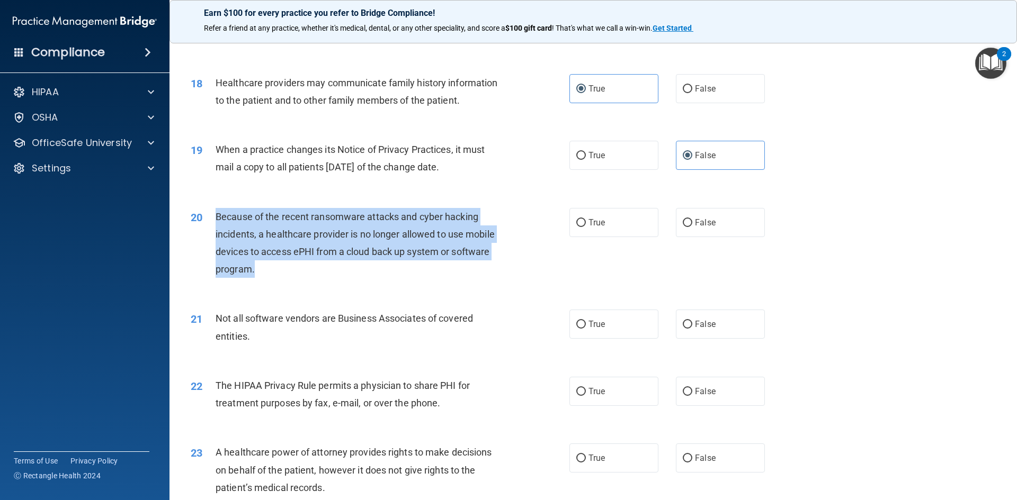
drag, startPoint x: 215, startPoint y: 212, endPoint x: 425, endPoint y: 237, distance: 211.1
click at [470, 259] on div "Because of the recent ransomware attacks and cyber hacking incidents, a healthc…" at bounding box center [363, 243] width 296 height 70
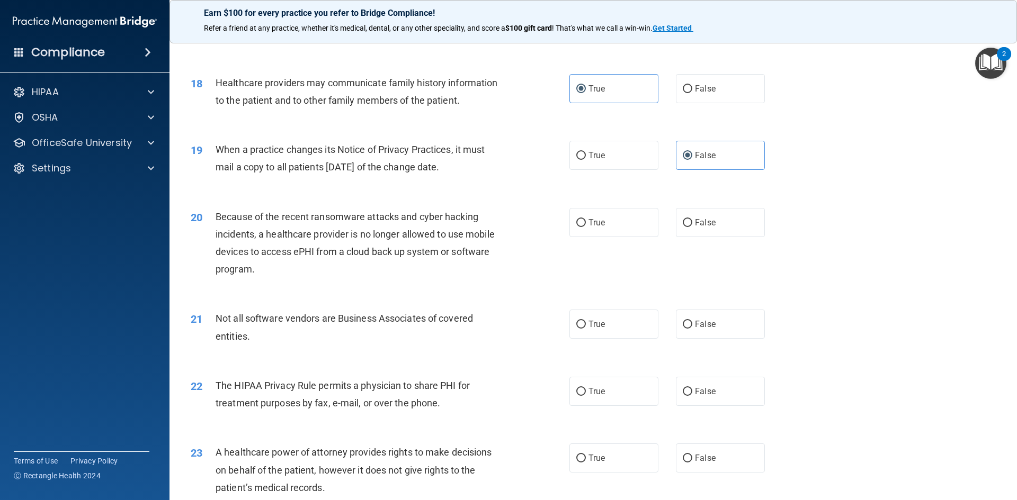
drag, startPoint x: 425, startPoint y: 237, endPoint x: 231, endPoint y: 193, distance: 198.2
click at [240, 188] on div "19 When a practice changes its Notice of Privacy Practices, it must mail a copy…" at bounding box center [593, 161] width 821 height 67
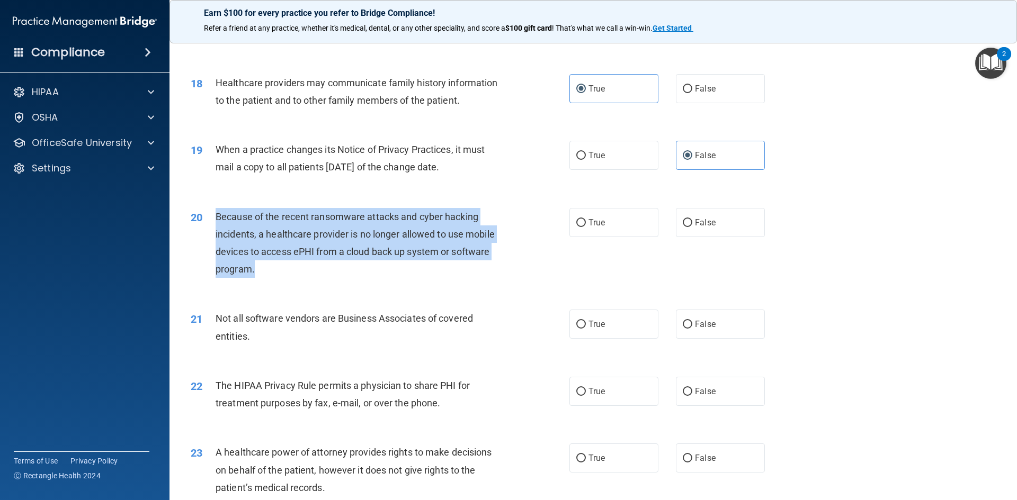
drag, startPoint x: 213, startPoint y: 212, endPoint x: 480, endPoint y: 278, distance: 275.6
click at [480, 278] on div "20 Because of the recent ransomware attacks and cyber hacking incidents, a heal…" at bounding box center [380, 246] width 410 height 76
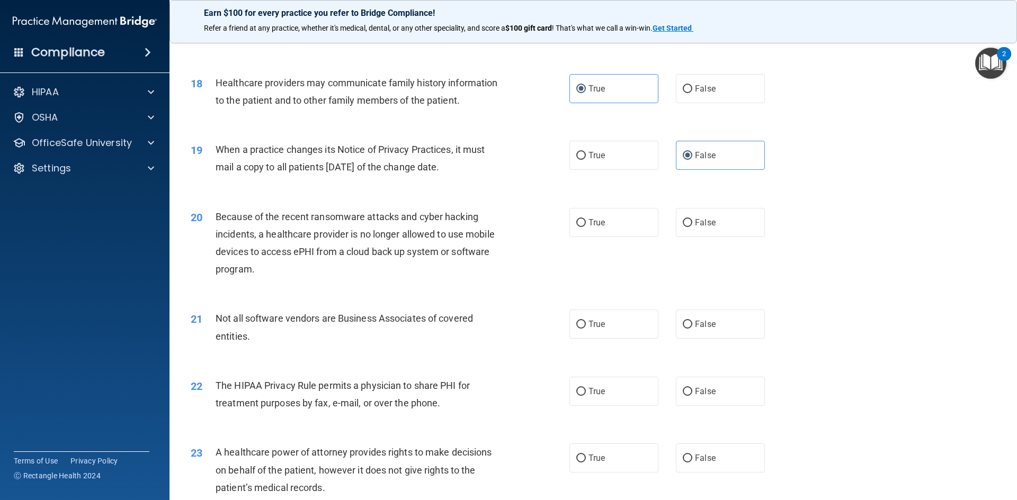
drag, startPoint x: 745, startPoint y: 215, endPoint x: 718, endPoint y: 203, distance: 29.1
click at [737, 211] on label "False" at bounding box center [720, 222] width 89 height 29
click at [692, 219] on input "False" at bounding box center [687, 223] width 10 height 8
radio input "true"
drag, startPoint x: 215, startPoint y: 321, endPoint x: 390, endPoint y: 331, distance: 175.5
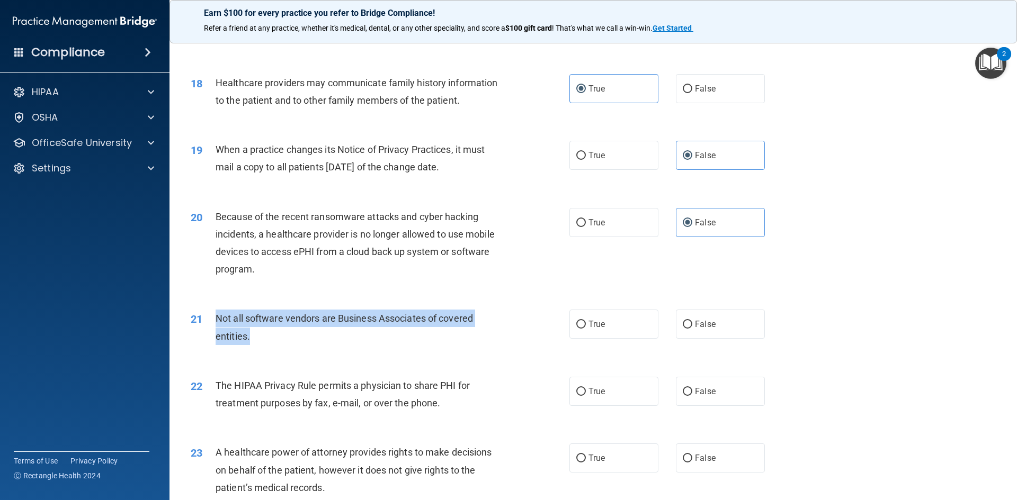
click at [390, 331] on div "Not all software vendors are Business Associates of covered entities." at bounding box center [363, 327] width 296 height 35
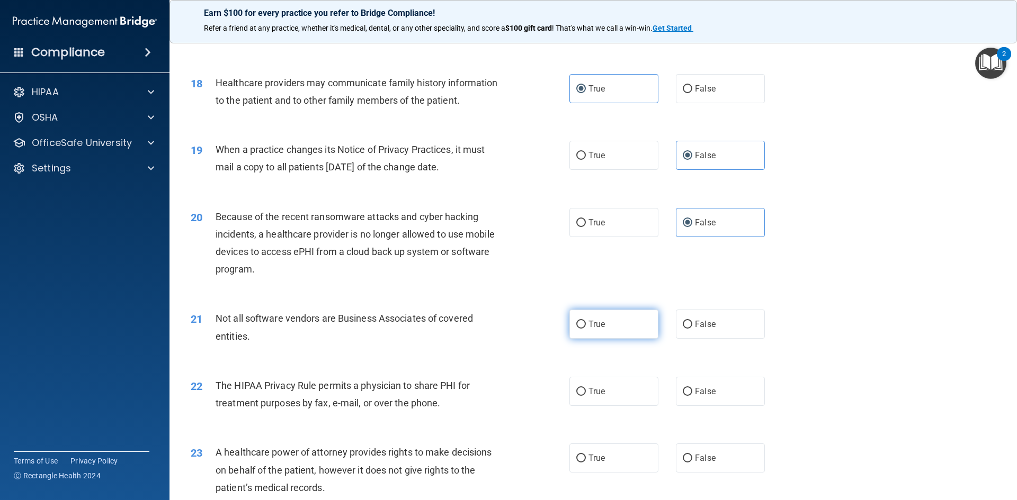
click at [624, 337] on label "True" at bounding box center [613, 324] width 89 height 29
click at [586, 329] on input "True" at bounding box center [581, 325] width 10 height 8
radio input "true"
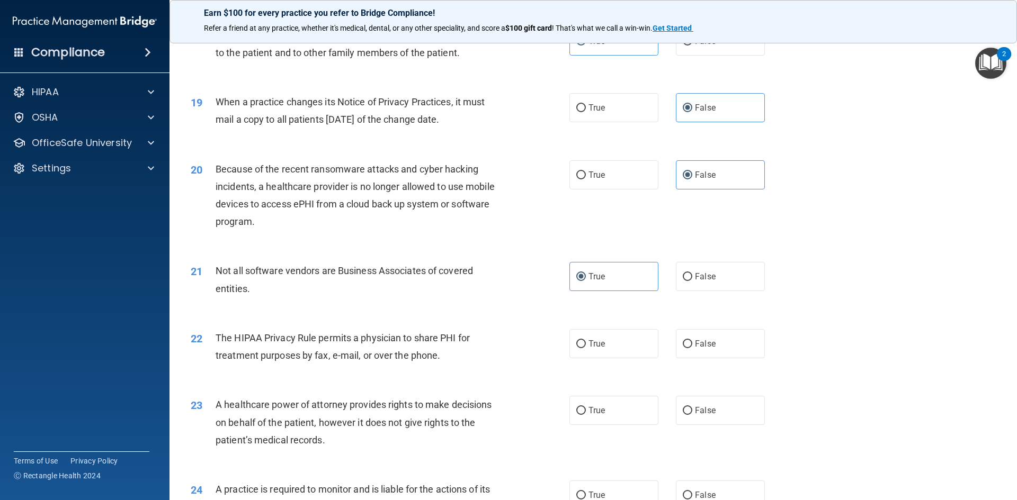
scroll to position [1535, 0]
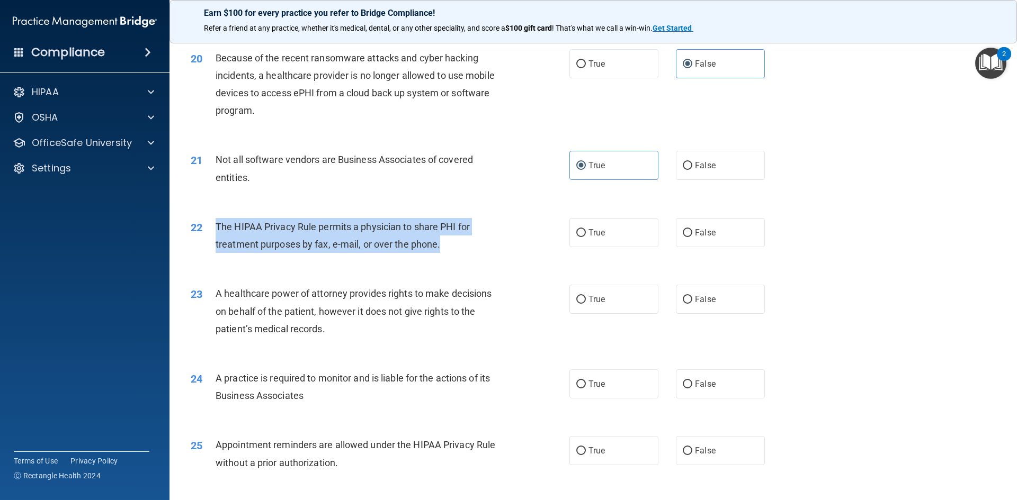
drag, startPoint x: 215, startPoint y: 227, endPoint x: 454, endPoint y: 243, distance: 239.8
click at [454, 243] on div "The HIPAA Privacy Rule permits a physician to share PHI for treatment purposes …" at bounding box center [363, 235] width 296 height 35
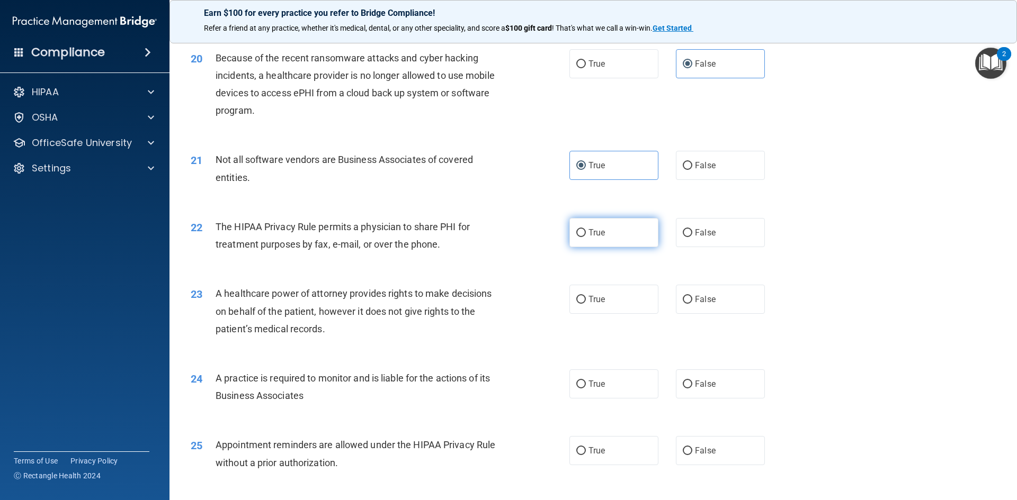
click at [608, 238] on label "True" at bounding box center [613, 232] width 89 height 29
click at [586, 237] on input "True" at bounding box center [581, 233] width 10 height 8
radio input "true"
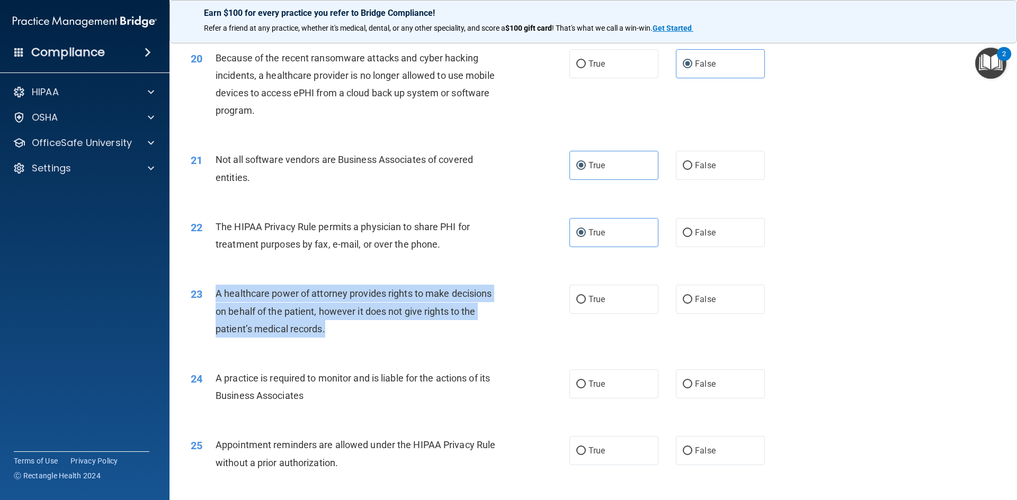
drag, startPoint x: 216, startPoint y: 295, endPoint x: 480, endPoint y: 325, distance: 265.3
click at [480, 325] on div "A healthcare power of attorney provides rights to make decisions on behalf of t…" at bounding box center [363, 311] width 296 height 53
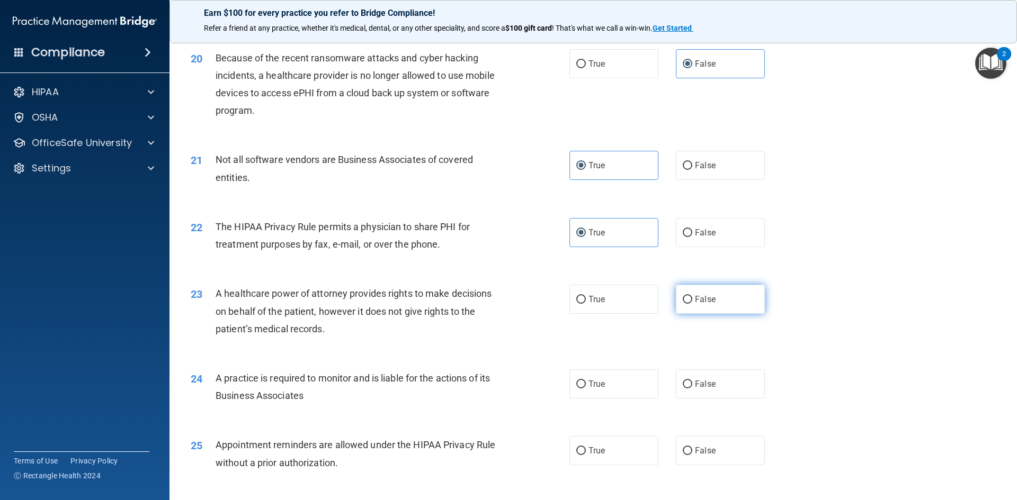
click at [703, 298] on span "False" at bounding box center [705, 299] width 21 height 10
click at [692, 298] on input "False" at bounding box center [687, 300] width 10 height 8
radio input "true"
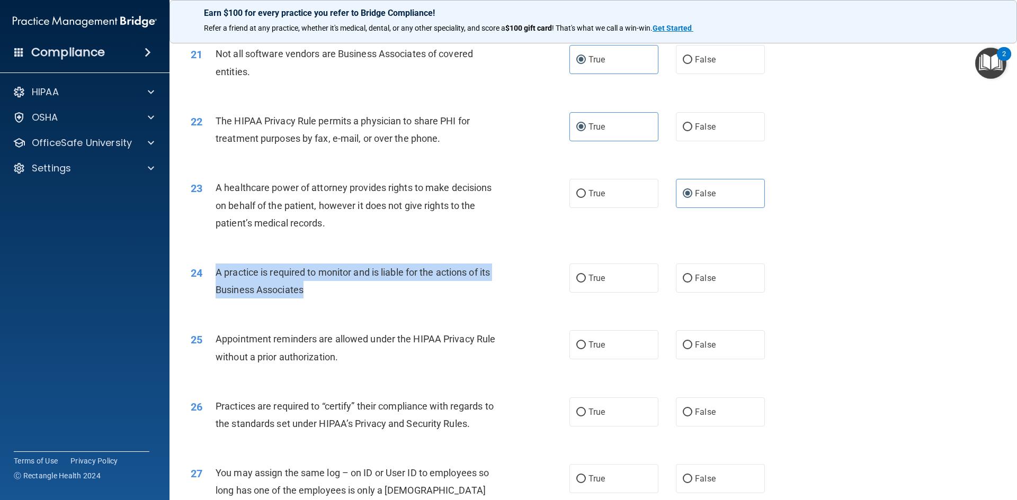
drag, startPoint x: 214, startPoint y: 272, endPoint x: 457, endPoint y: 277, distance: 243.1
click at [452, 287] on div "24 A practice is required to monitor and is liable for the actions of its Busin…" at bounding box center [380, 284] width 410 height 40
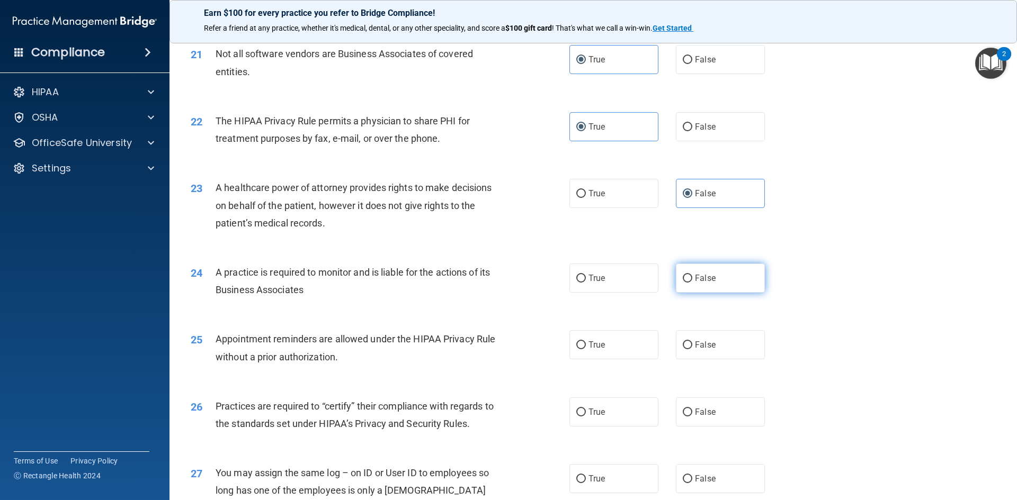
drag, startPoint x: 714, startPoint y: 277, endPoint x: 708, endPoint y: 276, distance: 5.4
click at [715, 276] on label "False" at bounding box center [720, 278] width 89 height 29
click at [692, 276] on input "False" at bounding box center [687, 279] width 10 height 8
radio input "true"
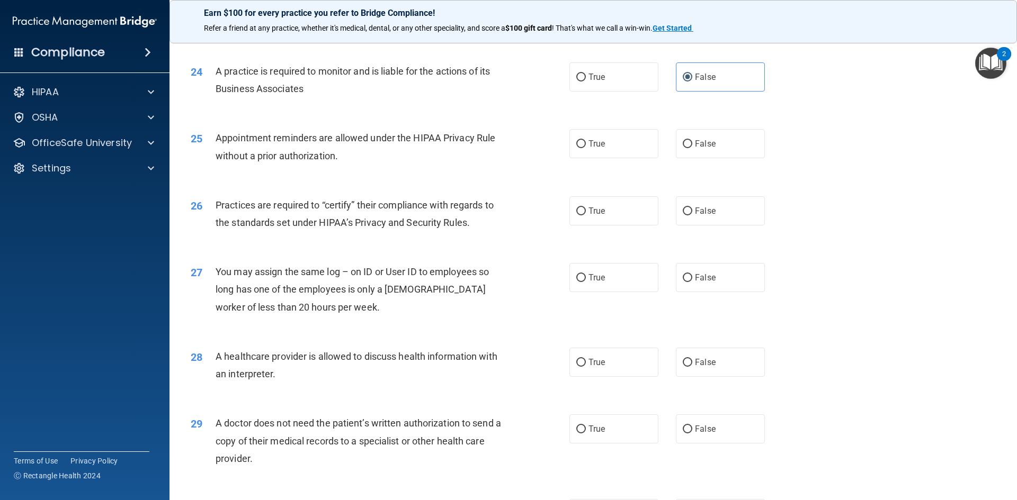
scroll to position [1853, 0]
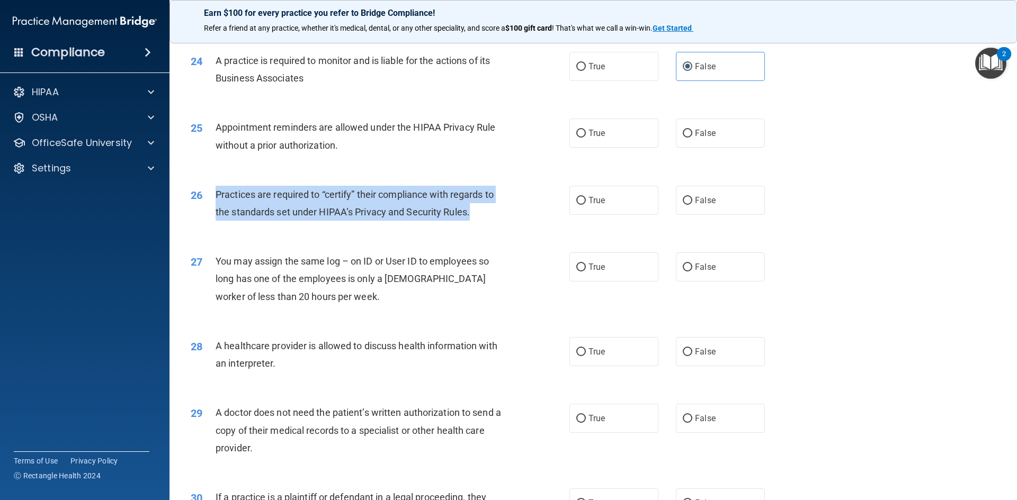
drag, startPoint x: 204, startPoint y: 192, endPoint x: 481, endPoint y: 212, distance: 278.1
click at [481, 212] on div "26 Practices are required to “certify” their compliance with regards to the sta…" at bounding box center [380, 206] width 410 height 40
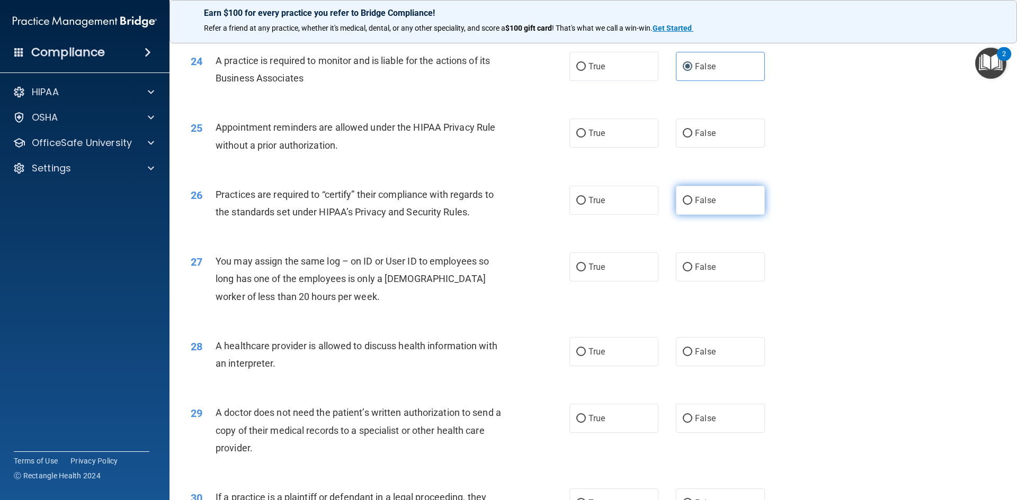
click at [698, 204] on span "False" at bounding box center [705, 200] width 21 height 10
click at [692, 204] on input "False" at bounding box center [687, 201] width 10 height 8
radio input "true"
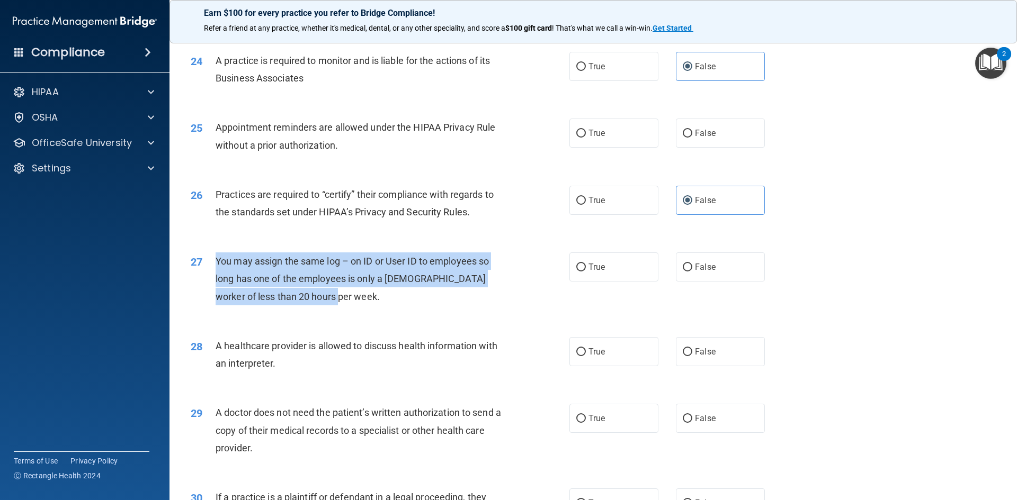
drag, startPoint x: 270, startPoint y: 267, endPoint x: 482, endPoint y: 289, distance: 213.4
click at [482, 289] on div "27 You may assign the same log – on ID or User ID to employees so long has one …" at bounding box center [380, 282] width 410 height 58
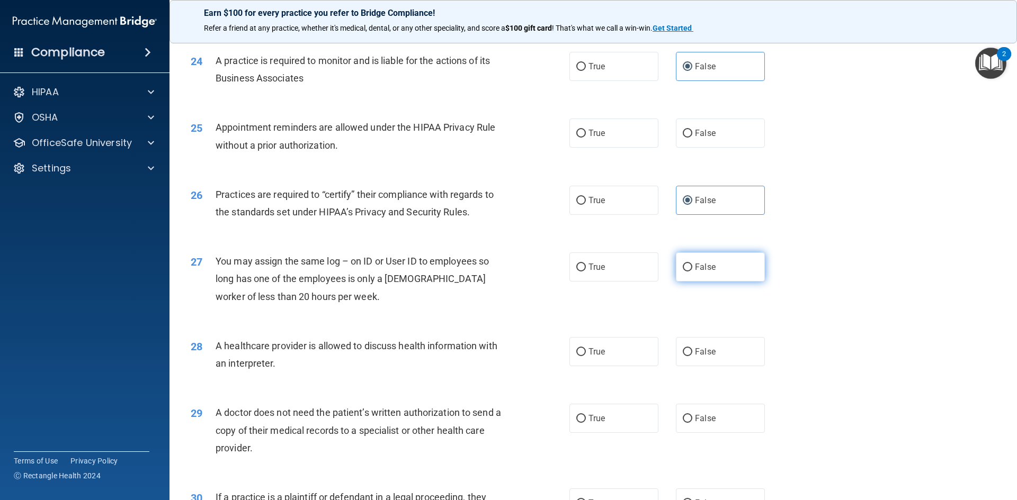
click at [705, 266] on span "False" at bounding box center [705, 267] width 21 height 10
click at [692, 266] on input "False" at bounding box center [687, 268] width 10 height 8
radio input "true"
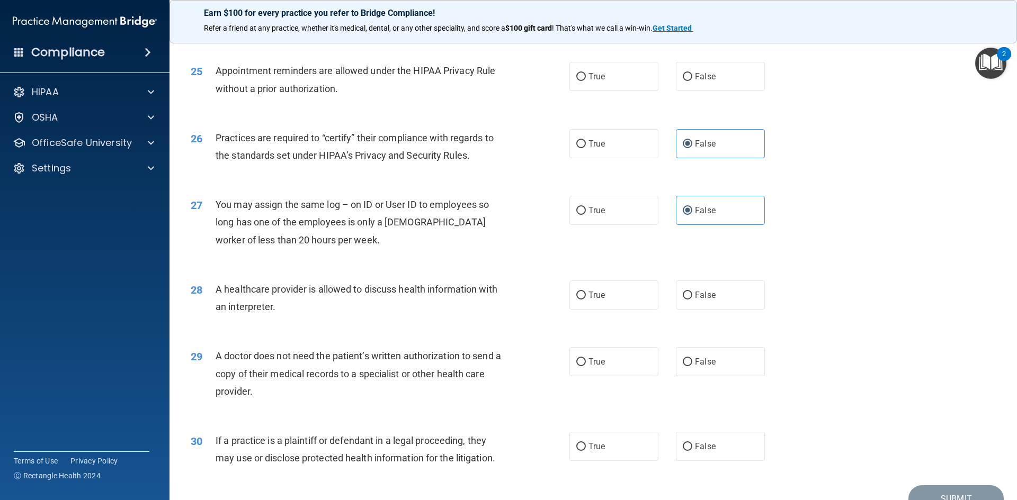
scroll to position [1959, 0]
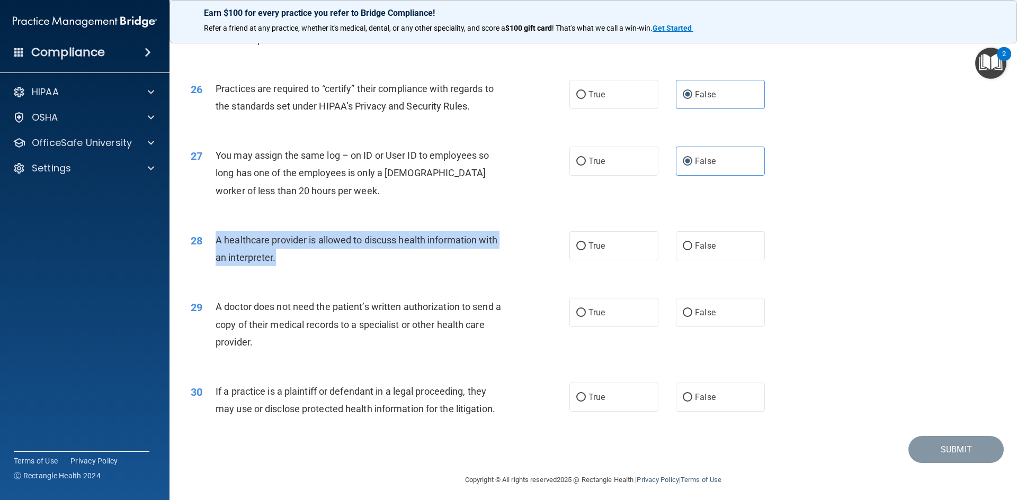
drag, startPoint x: 211, startPoint y: 239, endPoint x: 471, endPoint y: 262, distance: 260.9
click at [471, 262] on div "28 A healthcare provider is allowed to discuss health information with an inter…" at bounding box center [380, 251] width 410 height 40
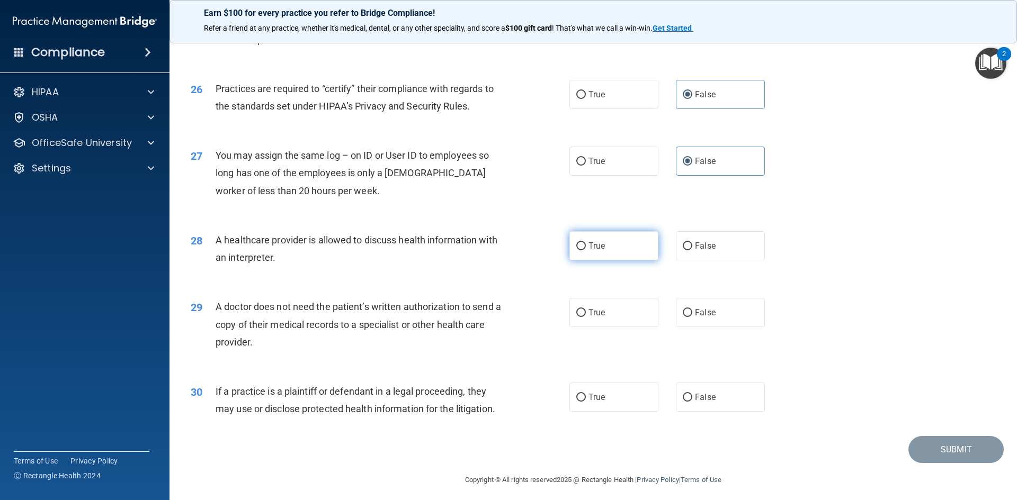
click at [595, 250] on span "True" at bounding box center [596, 246] width 16 height 10
click at [586, 250] on input "True" at bounding box center [581, 246] width 10 height 8
radio input "true"
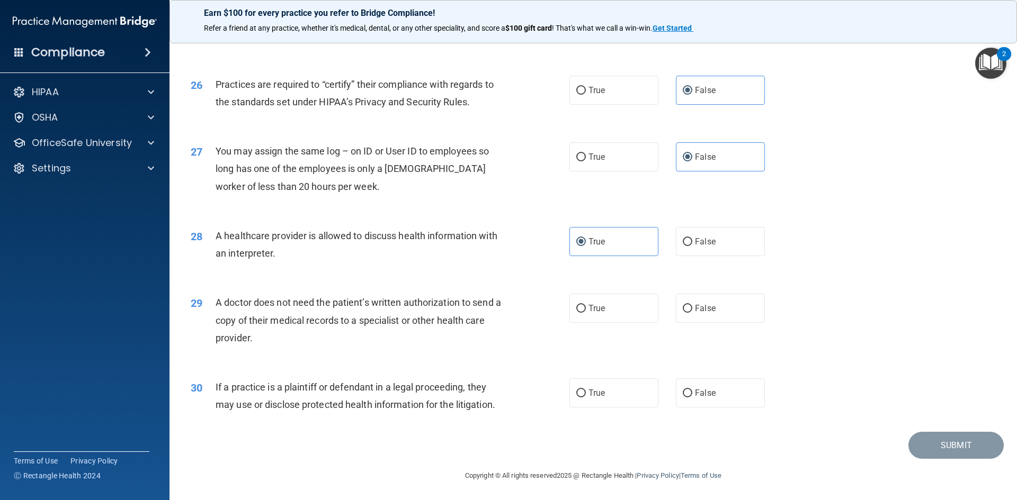
scroll to position [1964, 0]
drag, startPoint x: 215, startPoint y: 304, endPoint x: 406, endPoint y: 316, distance: 190.4
click at [398, 335] on div "A doctor does not need the patient’s written authorization to send a copy of th…" at bounding box center [363, 319] width 296 height 53
drag, startPoint x: 632, startPoint y: 313, endPoint x: 614, endPoint y: 304, distance: 19.9
click at [628, 313] on label "True" at bounding box center [613, 307] width 89 height 29
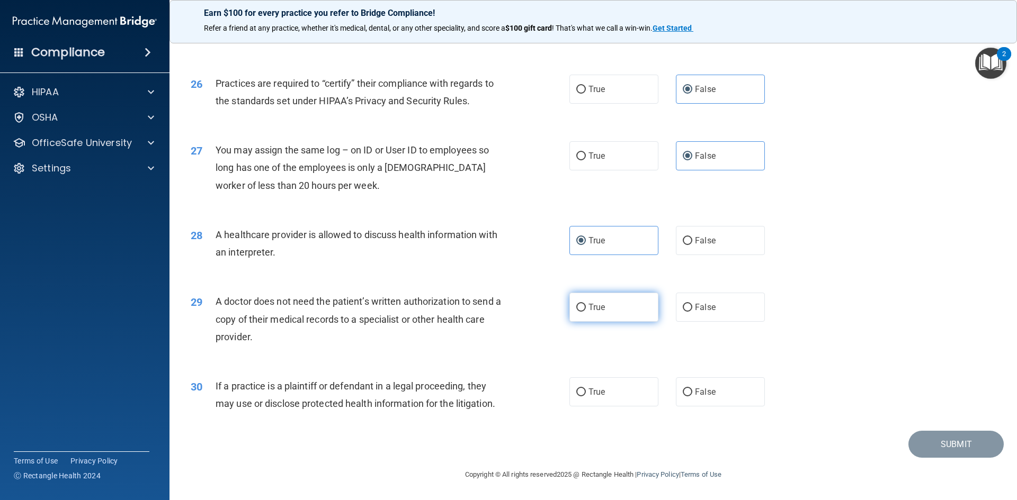
click at [586, 312] on input "True" at bounding box center [581, 308] width 10 height 8
radio input "true"
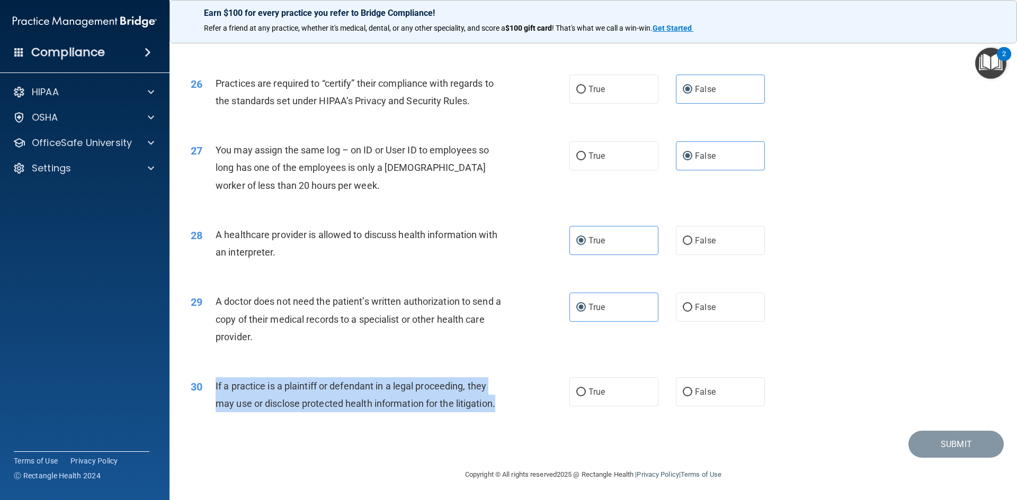
drag, startPoint x: 212, startPoint y: 385, endPoint x: 515, endPoint y: 405, distance: 303.0
click at [515, 405] on div "30 If a practice is a plaintiff or defendant in a legal proceeding, they may us…" at bounding box center [380, 397] width 410 height 40
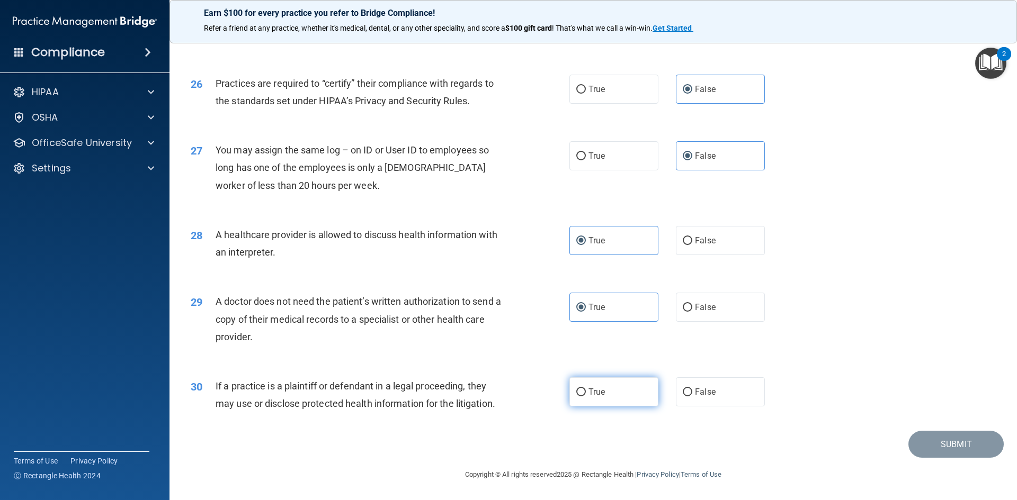
click at [576, 400] on label "True" at bounding box center [613, 391] width 89 height 29
click at [576, 397] on input "True" at bounding box center [581, 393] width 10 height 8
radio input "true"
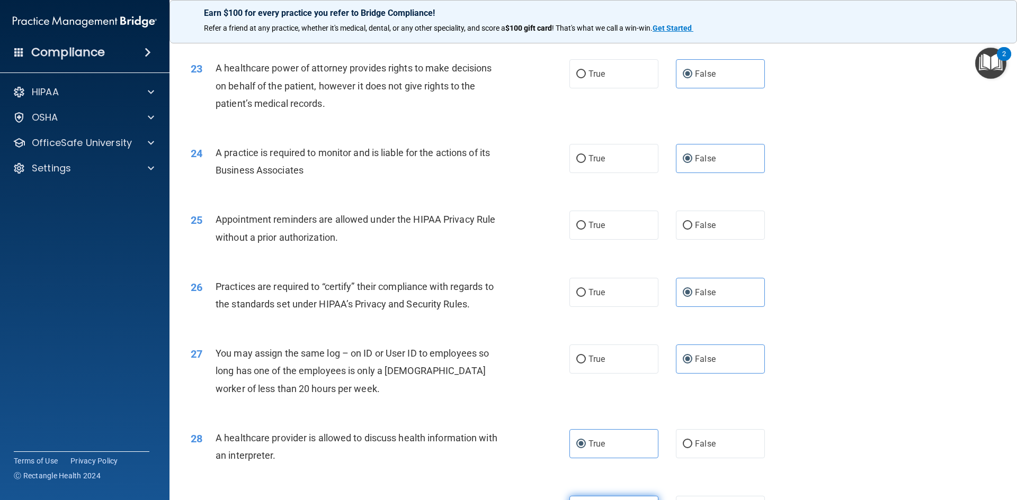
scroll to position [1752, 0]
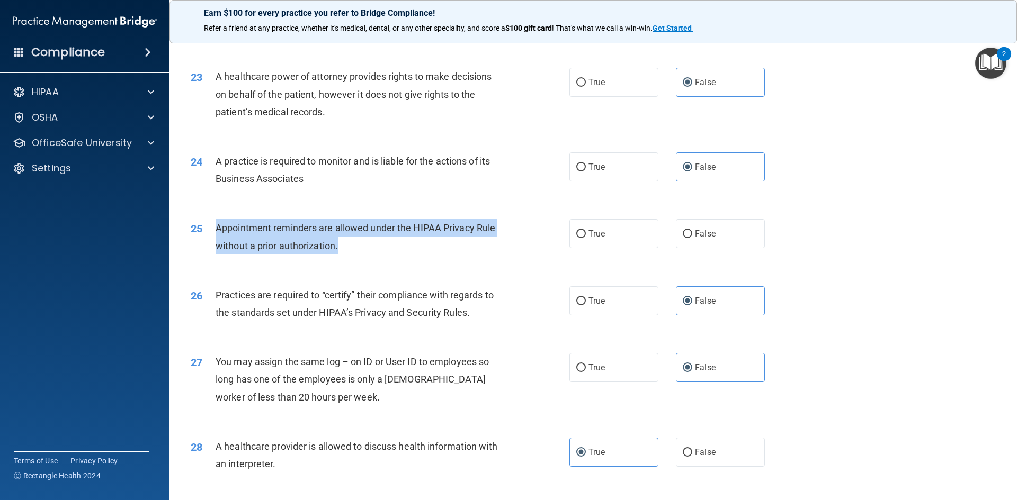
drag, startPoint x: 211, startPoint y: 225, endPoint x: 412, endPoint y: 233, distance: 201.3
click at [410, 241] on div "25 Appointment reminders are allowed under the HIPAA Privacy Rule without a pri…" at bounding box center [380, 239] width 410 height 40
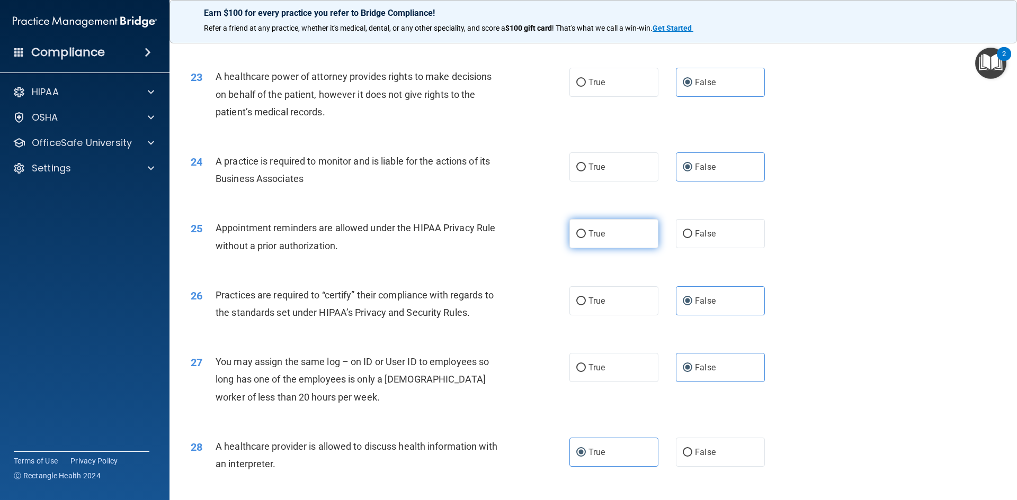
click at [613, 229] on label "True" at bounding box center [613, 233] width 89 height 29
click at [586, 230] on input "True" at bounding box center [581, 234] width 10 height 8
radio input "true"
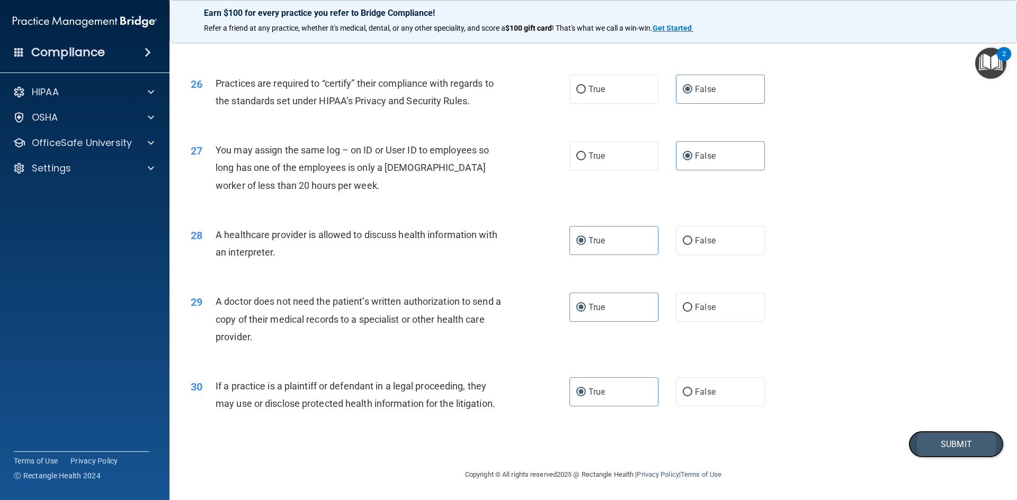
click at [977, 446] on button "Submit" at bounding box center [955, 444] width 95 height 27
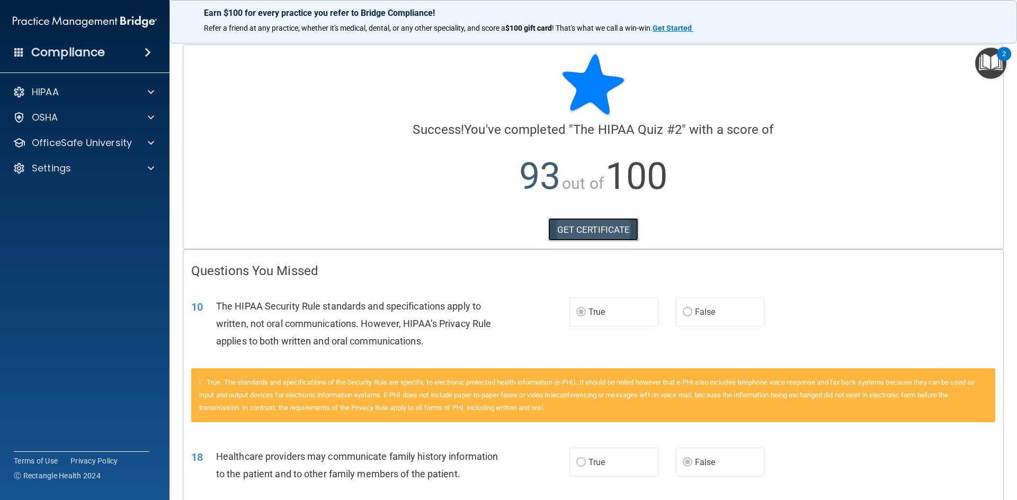
click at [595, 228] on link "GET CERTIFICATE" at bounding box center [593, 229] width 91 height 23
click at [109, 142] on p "OfficeSafe University" at bounding box center [82, 143] width 100 height 13
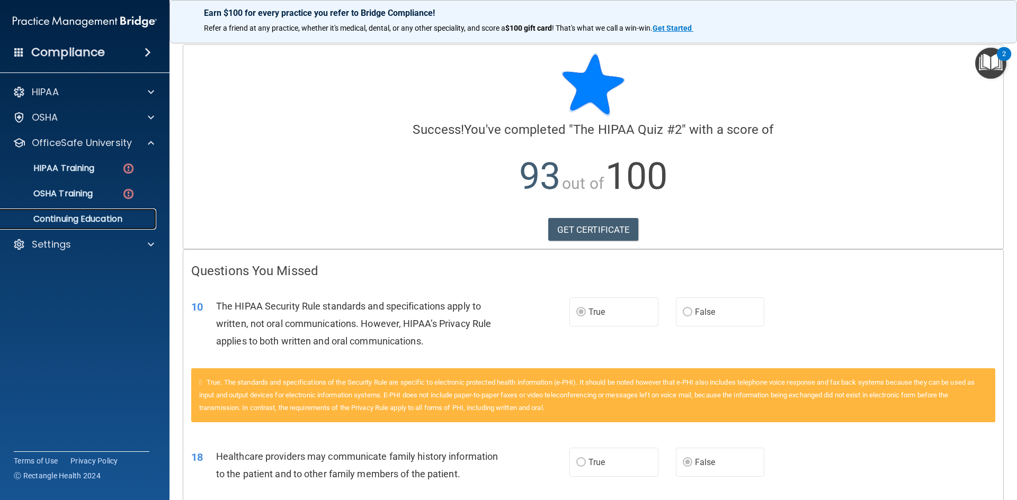
click at [109, 212] on link "Continuing Education" at bounding box center [72, 219] width 167 height 21
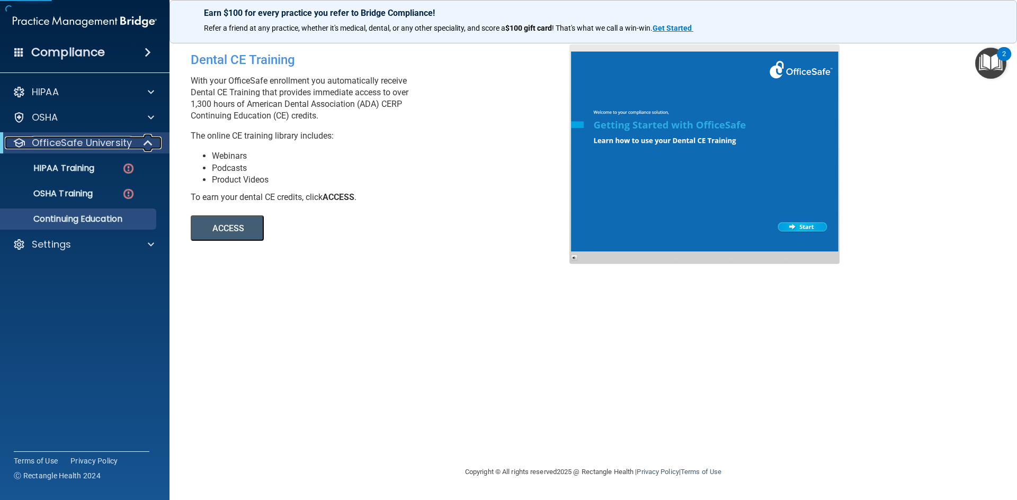
click at [116, 143] on p "OfficeSafe University" at bounding box center [82, 143] width 100 height 13
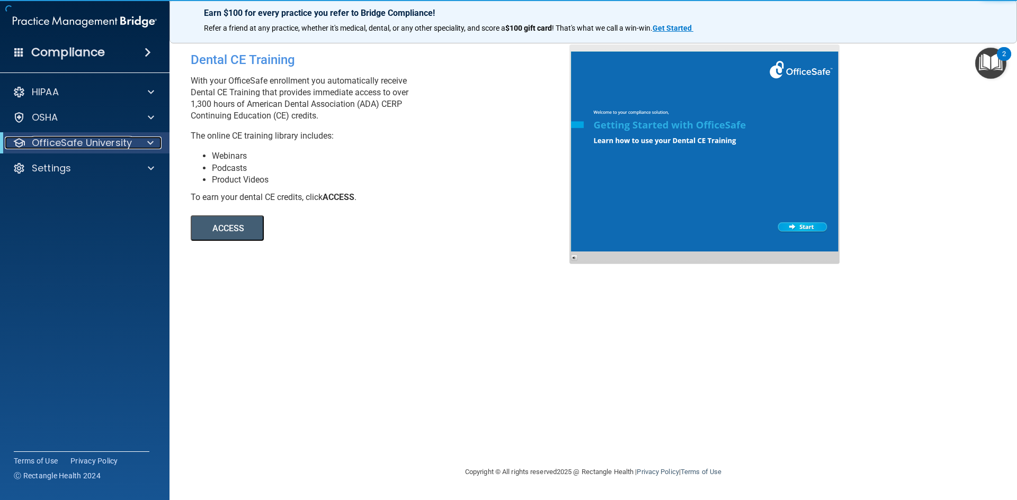
click at [116, 143] on p "OfficeSafe University" at bounding box center [82, 143] width 100 height 13
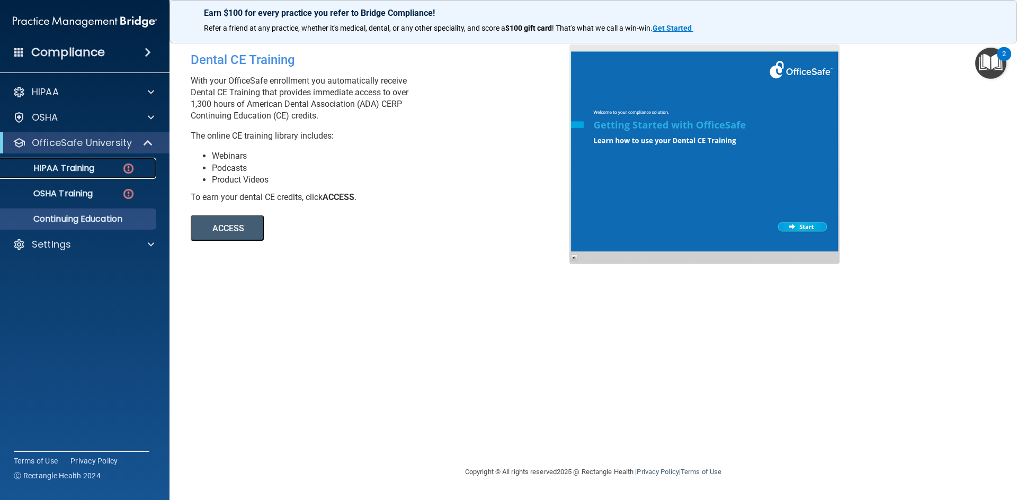
click at [115, 173] on div "HIPAA Training" at bounding box center [79, 168] width 145 height 11
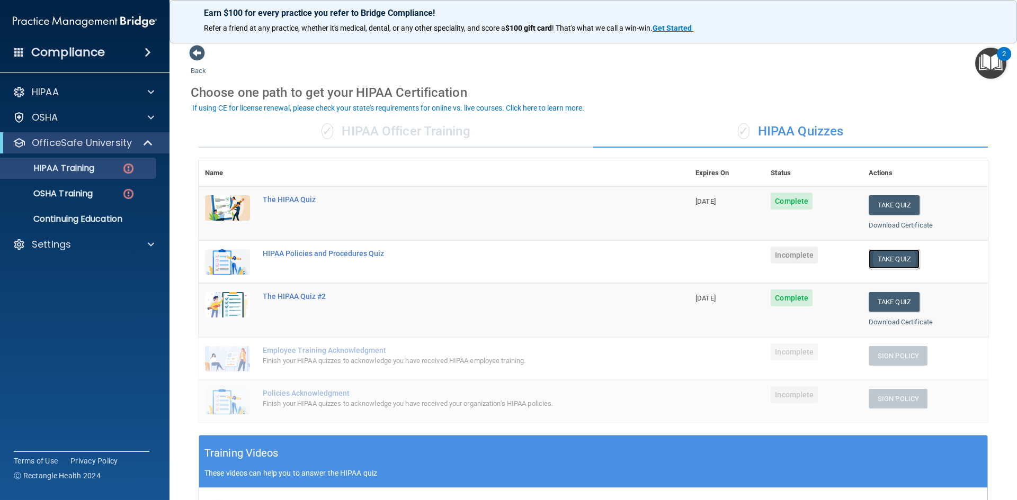
click at [877, 253] on button "Take Quiz" at bounding box center [893, 259] width 51 height 20
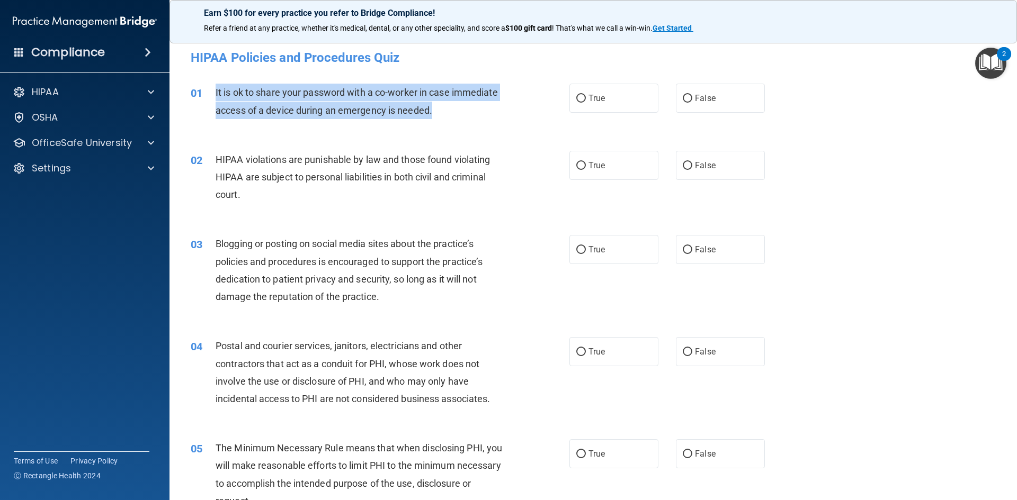
drag, startPoint x: 212, startPoint y: 89, endPoint x: 473, endPoint y: 111, distance: 261.9
click at [473, 111] on div "01 It is ok to share your password with a co-worker in case immediate access of…" at bounding box center [380, 104] width 410 height 40
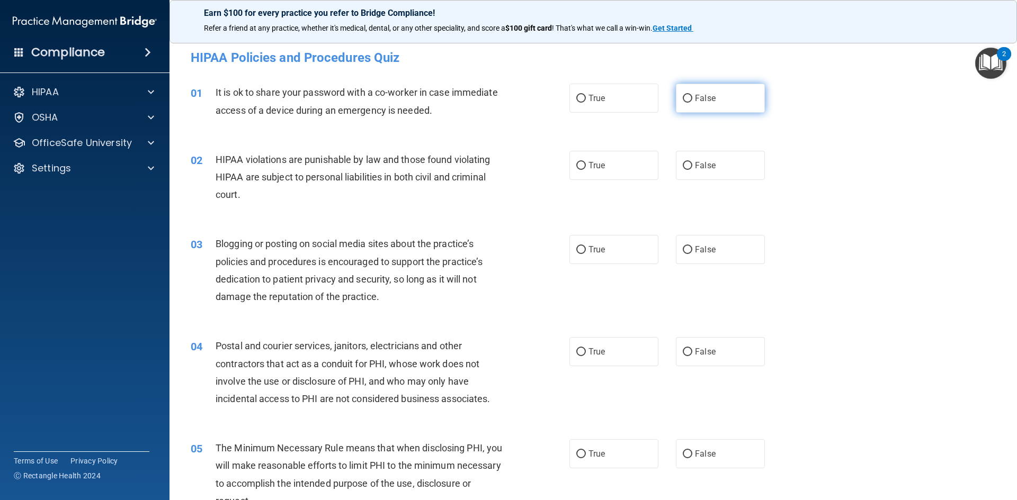
click at [716, 96] on label "False" at bounding box center [720, 98] width 89 height 29
click at [692, 96] on input "False" at bounding box center [687, 99] width 10 height 8
radio input "true"
drag, startPoint x: 221, startPoint y: 156, endPoint x: 212, endPoint y: 157, distance: 8.5
click at [213, 157] on div "02 HIPAA violations are punishable by law and those found violating HIPAA are s…" at bounding box center [380, 180] width 410 height 58
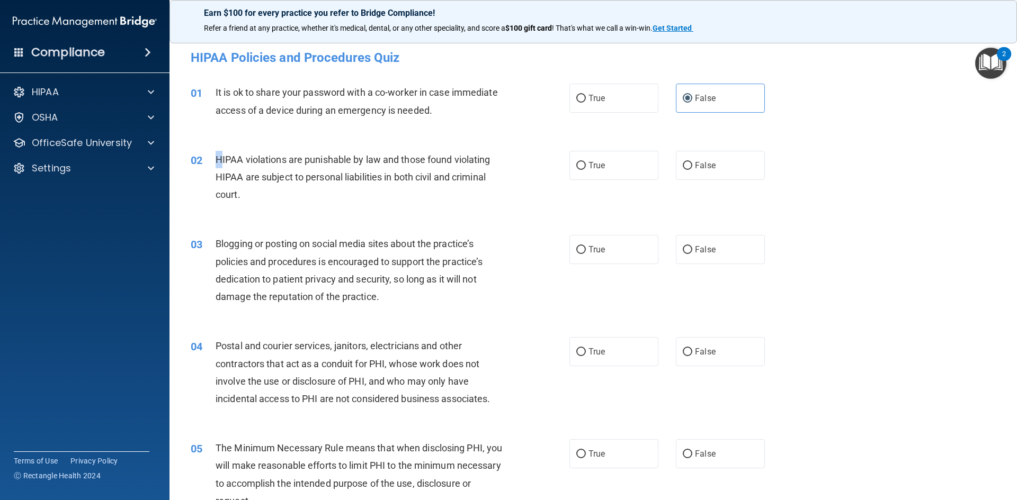
click at [219, 156] on span "HIPAA violations are punishable by law and those found violating HIPAA are subj…" at bounding box center [352, 177] width 274 height 46
click at [218, 115] on span "It is ok to share your password with a co-worker in case immediate access of a …" at bounding box center [356, 101] width 282 height 29
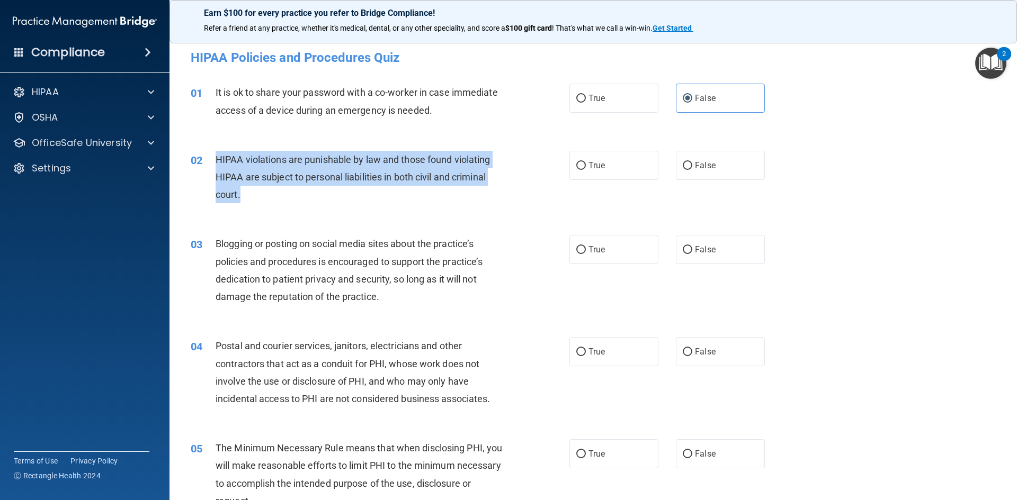
drag, startPoint x: 220, startPoint y: 154, endPoint x: 430, endPoint y: 183, distance: 211.6
click at [428, 185] on div "HIPAA violations are punishable by law and those found violating HIPAA are subj…" at bounding box center [363, 177] width 296 height 53
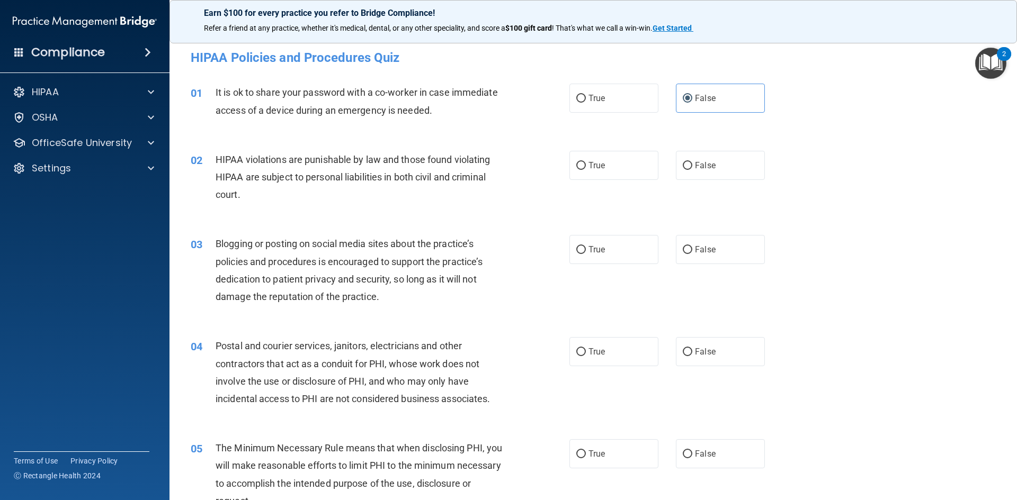
drag, startPoint x: 247, startPoint y: 113, endPoint x: 244, endPoint y: 118, distance: 6.2
click at [244, 118] on div "It is ok to share your password with a co-worker in case immediate access of a …" at bounding box center [363, 101] width 296 height 35
drag, startPoint x: 237, startPoint y: 124, endPoint x: 221, endPoint y: 136, distance: 19.7
click at [235, 126] on div "01 It is ok to share your password with a co-worker in case immediate access of…" at bounding box center [593, 103] width 821 height 67
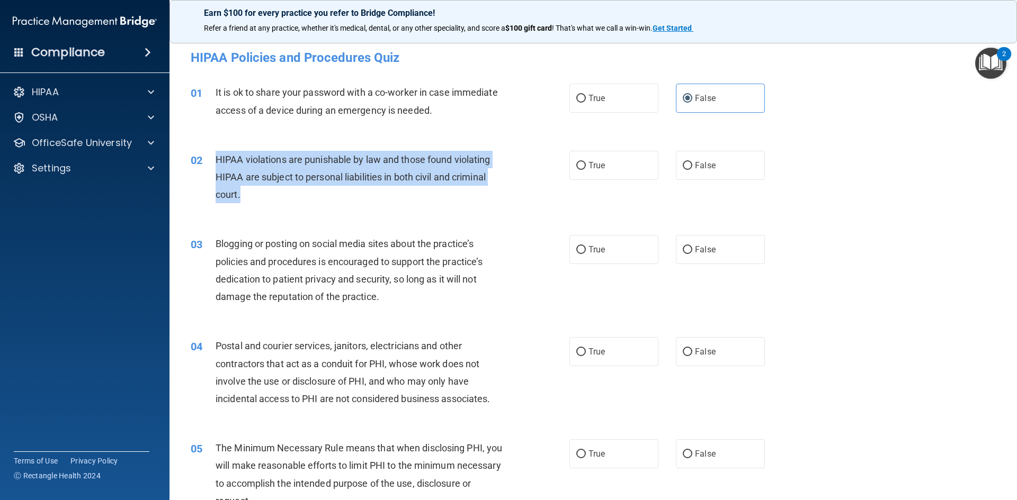
drag, startPoint x: 216, startPoint y: 158, endPoint x: 370, endPoint y: 200, distance: 159.8
click at [370, 200] on div "HIPAA violations are punishable by law and those found violating HIPAA are subj…" at bounding box center [363, 177] width 296 height 53
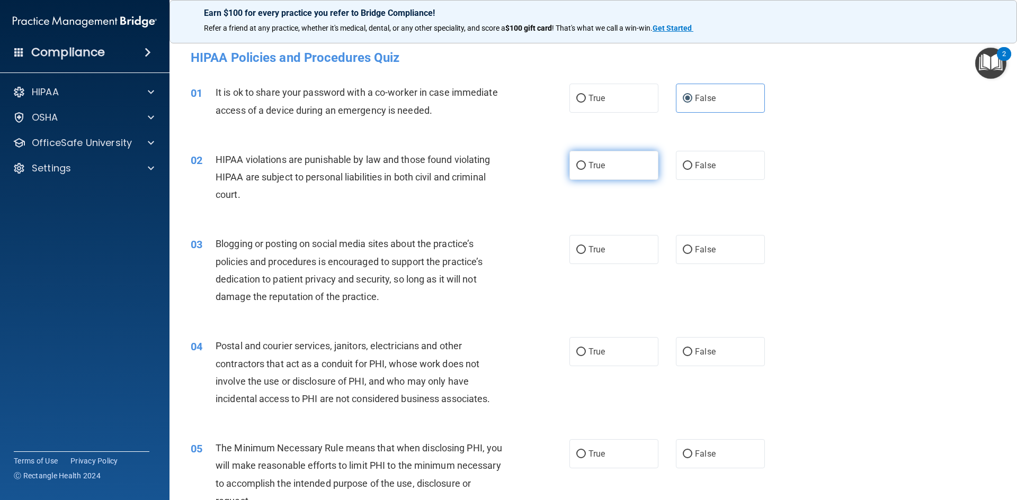
drag, startPoint x: 581, startPoint y: 170, endPoint x: 587, endPoint y: 168, distance: 6.0
click at [587, 168] on label "True" at bounding box center [613, 165] width 89 height 29
click at [586, 168] on input "True" at bounding box center [581, 166] width 10 height 8
radio input "true"
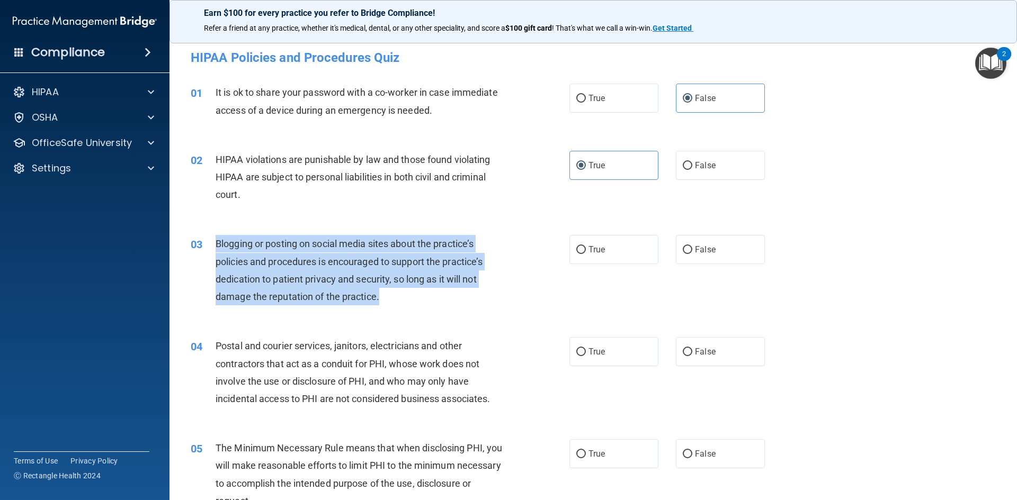
drag, startPoint x: 213, startPoint y: 242, endPoint x: 427, endPoint y: 276, distance: 216.1
click at [425, 295] on div "03 Blogging or posting on social media sites about the practice’s policies and …" at bounding box center [380, 273] width 410 height 76
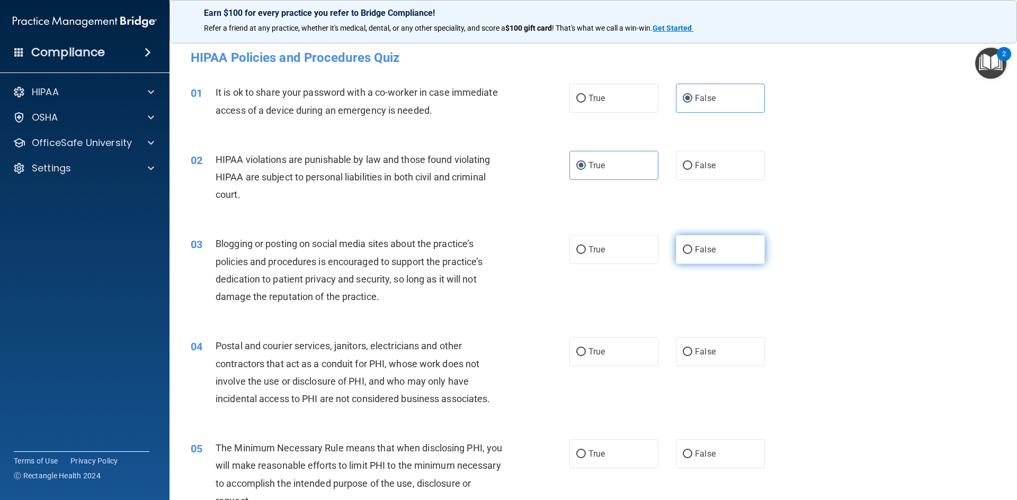
click at [744, 242] on label "False" at bounding box center [720, 249] width 89 height 29
click at [692, 246] on input "False" at bounding box center [687, 250] width 10 height 8
radio input "true"
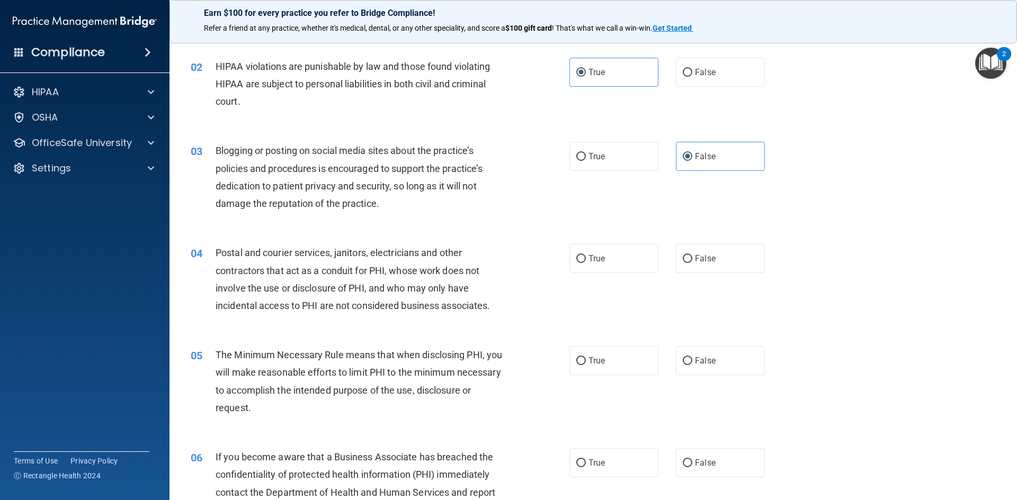
scroll to position [106, 0]
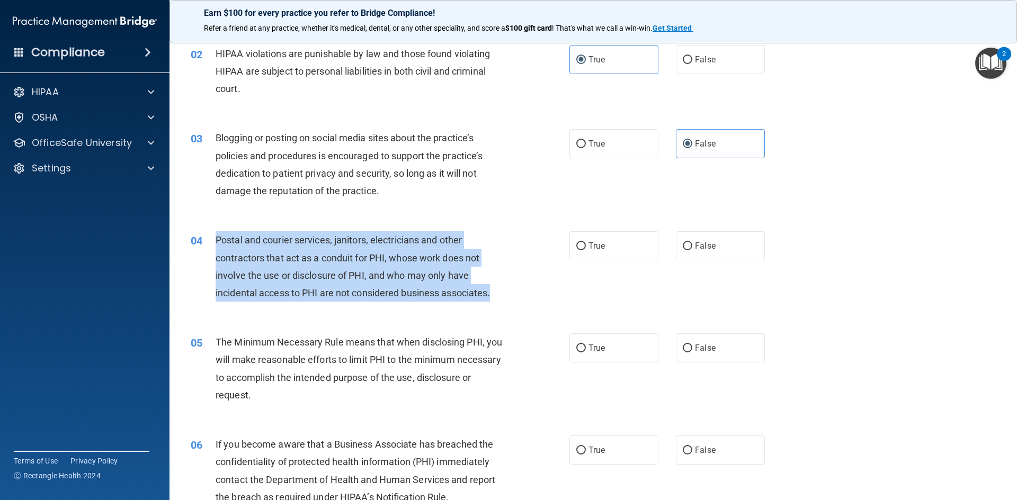
drag, startPoint x: 215, startPoint y: 242, endPoint x: 496, endPoint y: 302, distance: 286.4
click at [496, 302] on div "04 Postal and courier services, janitors, electricians and other contractors th…" at bounding box center [380, 269] width 410 height 76
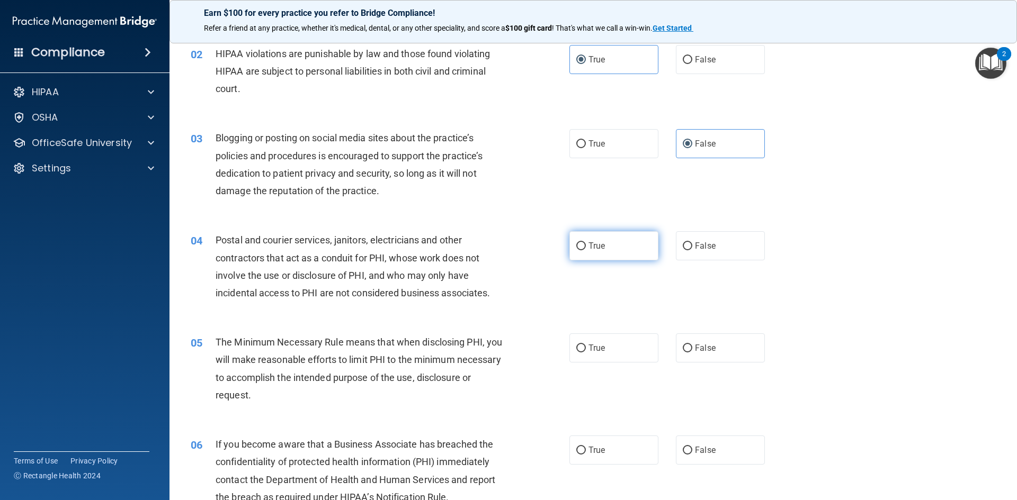
click at [610, 248] on label "True" at bounding box center [613, 245] width 89 height 29
click at [586, 248] on input "True" at bounding box center [581, 246] width 10 height 8
radio input "true"
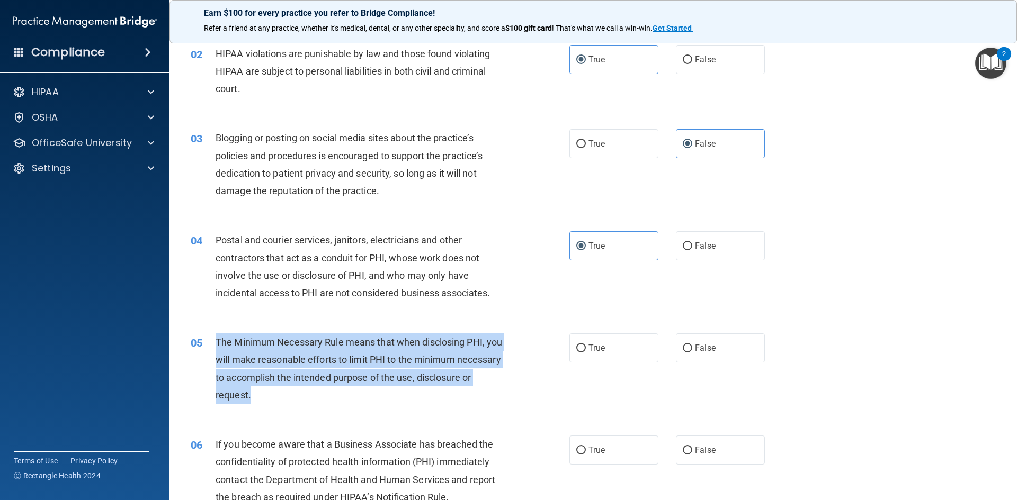
drag, startPoint x: 218, startPoint y: 343, endPoint x: 473, endPoint y: 392, distance: 260.4
click at [473, 392] on div "The Minimum Necessary Rule means that when disclosing PHI, you will make reason…" at bounding box center [363, 369] width 296 height 70
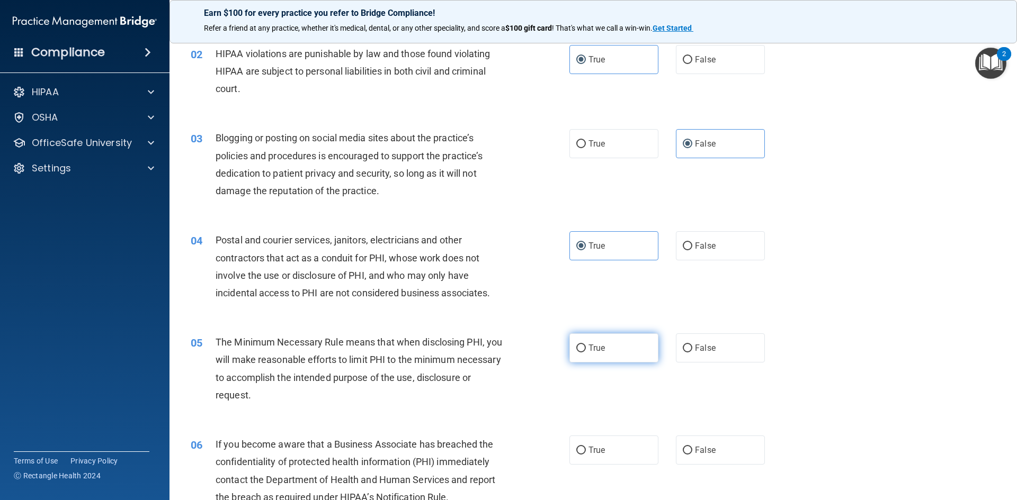
click at [588, 346] on span "True" at bounding box center [596, 348] width 16 height 10
click at [586, 346] on input "True" at bounding box center [581, 349] width 10 height 8
radio input "true"
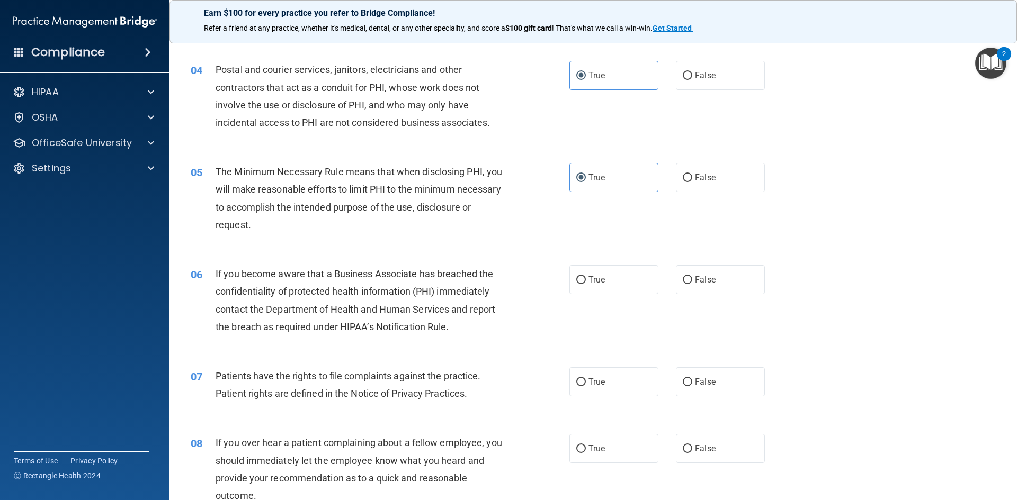
scroll to position [318, 0]
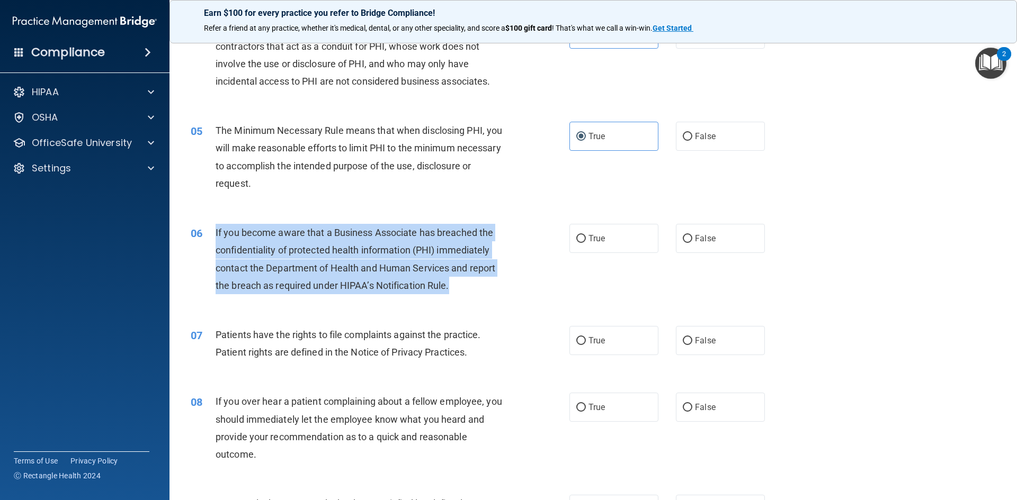
drag, startPoint x: 214, startPoint y: 232, endPoint x: 496, endPoint y: 284, distance: 285.8
click at [496, 284] on div "06 If you become aware that a Business Associate has breached the confidentiali…" at bounding box center [380, 262] width 410 height 76
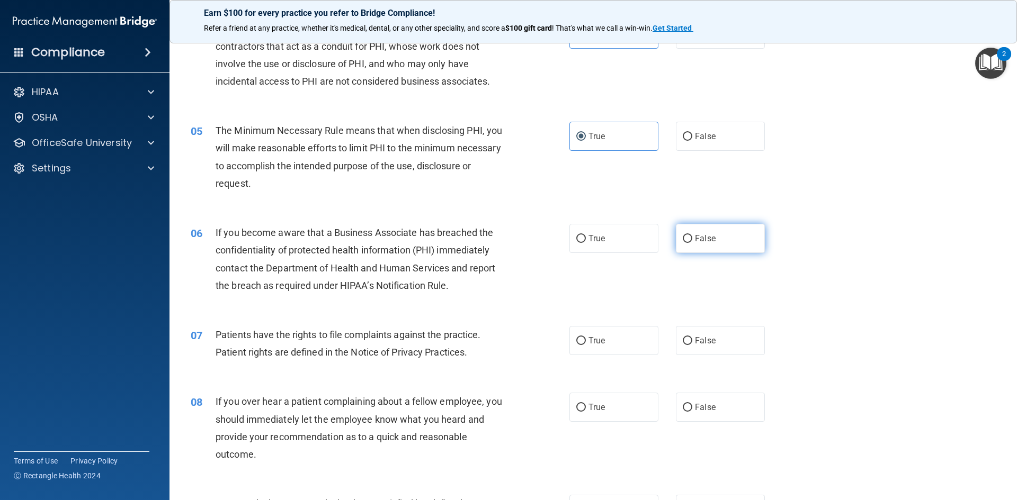
click at [730, 232] on label "False" at bounding box center [720, 238] width 89 height 29
click at [692, 235] on input "False" at bounding box center [687, 239] width 10 height 8
radio input "true"
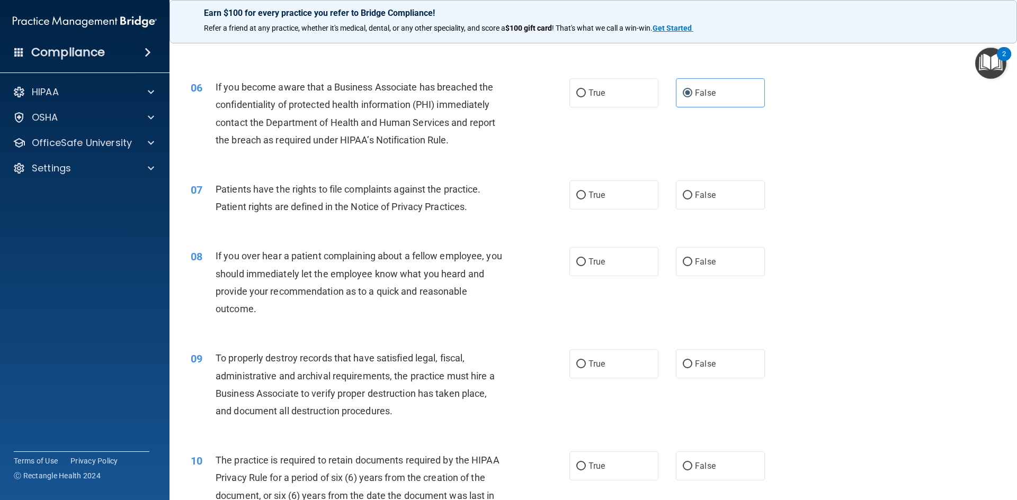
scroll to position [476, 0]
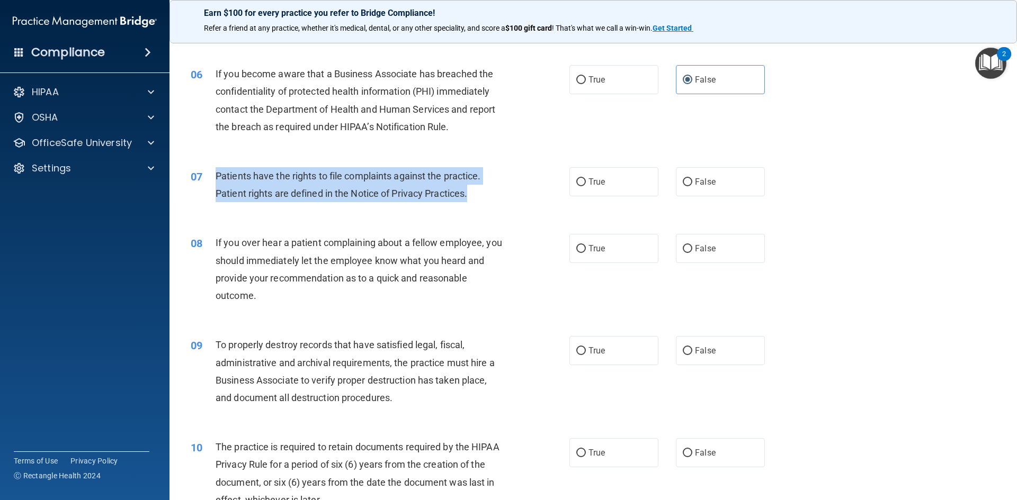
drag, startPoint x: 211, startPoint y: 175, endPoint x: 438, endPoint y: 187, distance: 228.0
click at [475, 196] on div "07 Patients have the rights to file complaints against the practice. Patient ri…" at bounding box center [380, 187] width 410 height 40
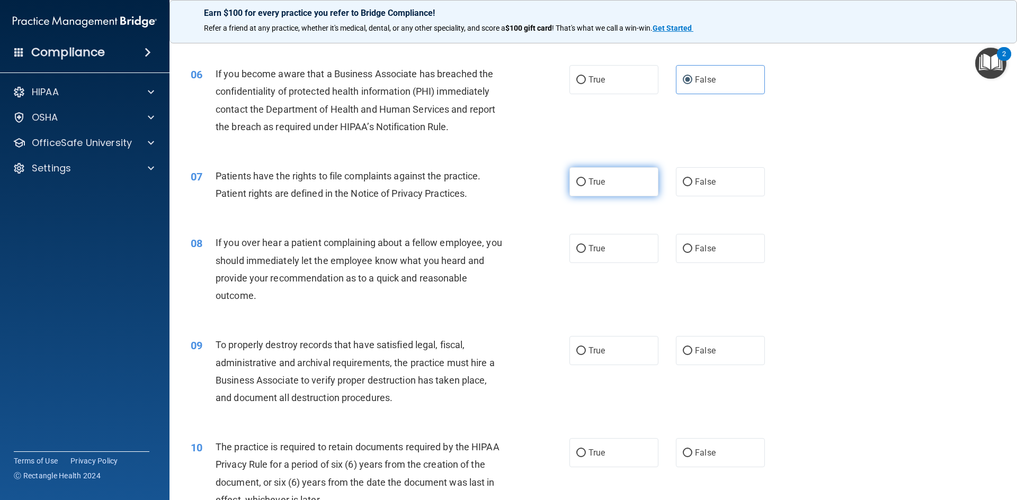
click at [632, 187] on label "True" at bounding box center [613, 181] width 89 height 29
click at [586, 186] on input "True" at bounding box center [581, 182] width 10 height 8
radio input "true"
click at [218, 241] on span "If you over hear a patient complaining about a fellow employee, you should imme…" at bounding box center [358, 269] width 286 height 64
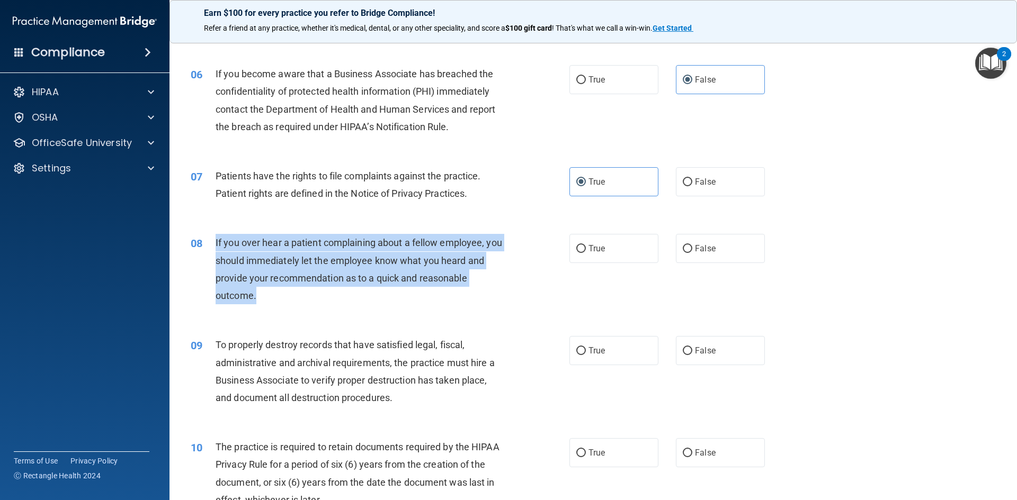
drag, startPoint x: 214, startPoint y: 241, endPoint x: 457, endPoint y: 275, distance: 245.3
click at [492, 299] on div "08 If you over hear a patient complaining about a fellow employee, you should i…" at bounding box center [380, 272] width 410 height 76
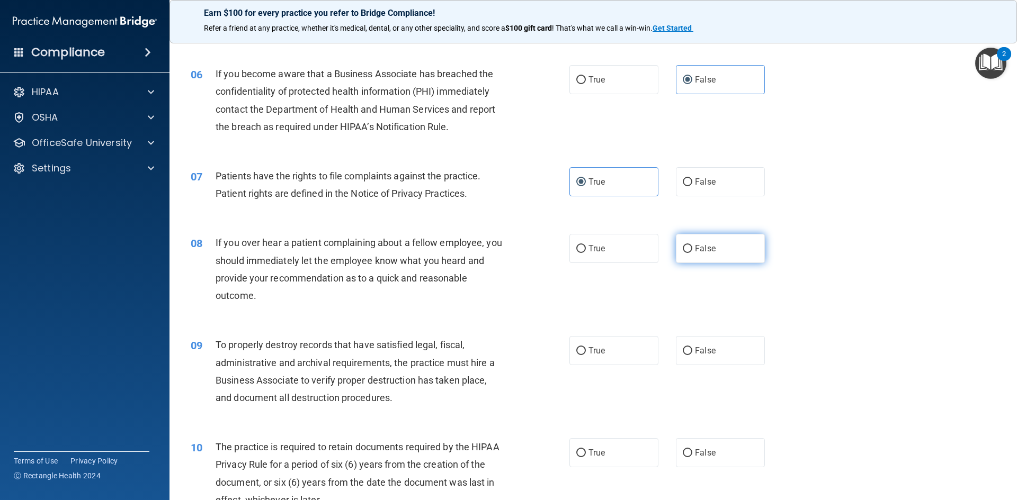
click at [702, 247] on span "False" at bounding box center [705, 249] width 21 height 10
click at [692, 247] on input "False" at bounding box center [687, 249] width 10 height 8
radio input "true"
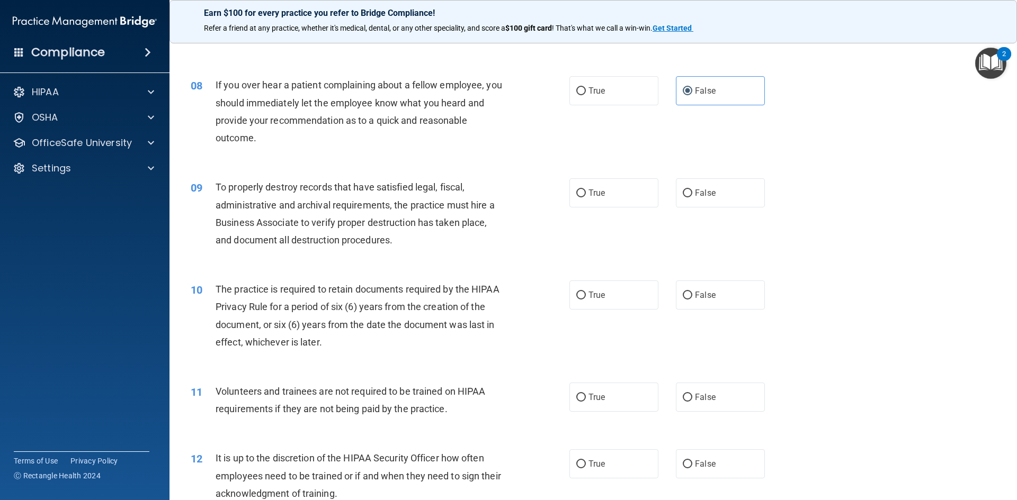
scroll to position [635, 0]
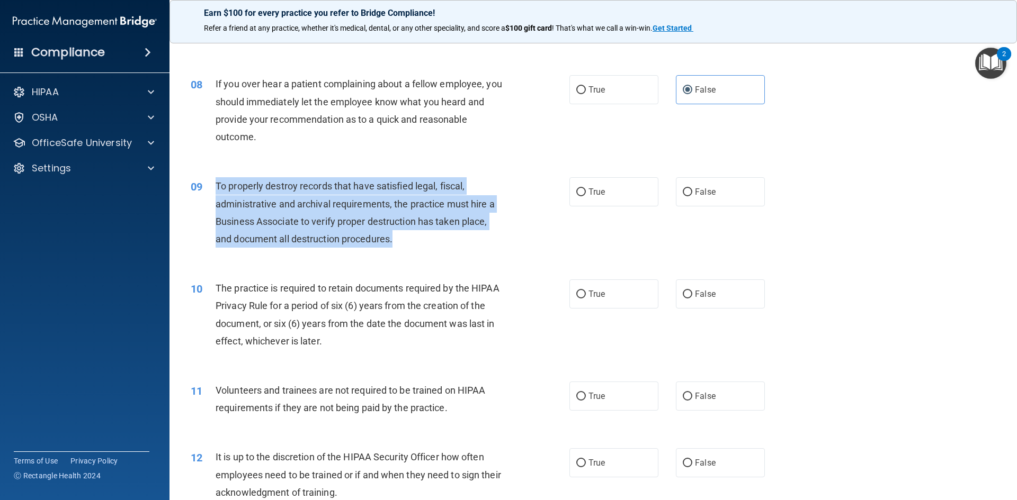
drag, startPoint x: 216, startPoint y: 184, endPoint x: 502, endPoint y: 243, distance: 292.4
click at [502, 243] on div "To properly destroy records that have satisfied legal, fiscal, administrative a…" at bounding box center [363, 212] width 296 height 70
click at [682, 190] on input "False" at bounding box center [687, 192] width 10 height 8
radio input "true"
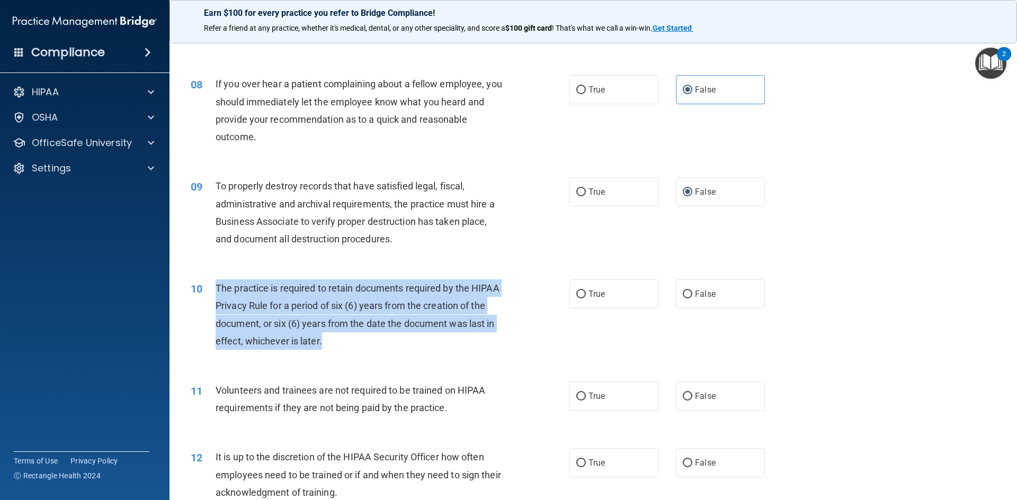
drag, startPoint x: 213, startPoint y: 287, endPoint x: 405, endPoint y: 349, distance: 201.9
click at [405, 349] on div "10 The practice is required to retain documents required by the HIPAA Privacy R…" at bounding box center [380, 318] width 410 height 76
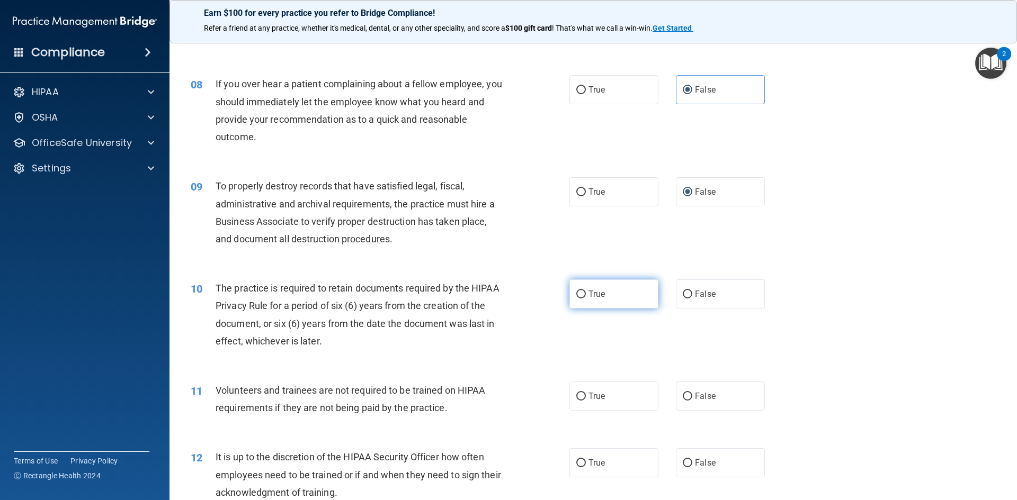
click at [624, 295] on label "True" at bounding box center [613, 294] width 89 height 29
click at [586, 295] on input "True" at bounding box center [581, 295] width 10 height 8
radio input "true"
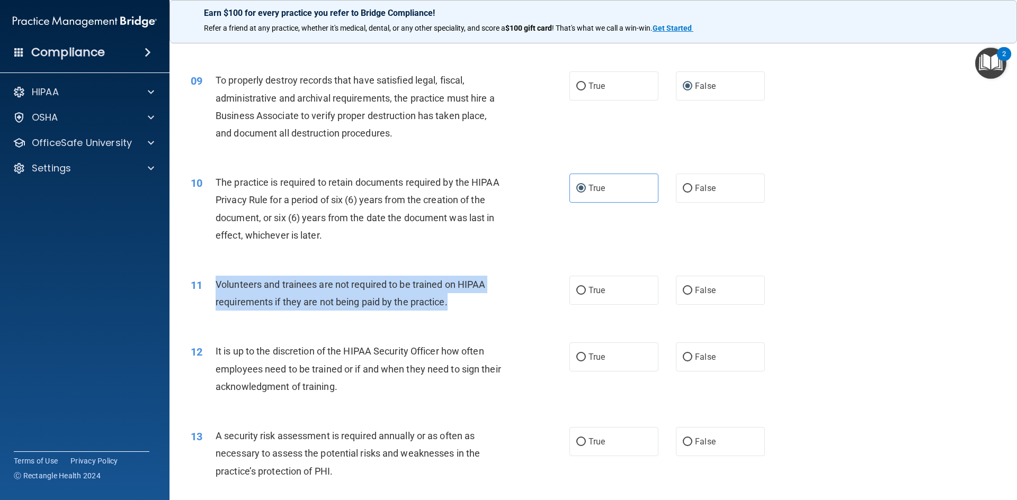
drag, startPoint x: 216, startPoint y: 284, endPoint x: 483, endPoint y: 300, distance: 267.3
click at [483, 301] on div "Volunteers and trainees are not required to be trained on HIPAA requirements if…" at bounding box center [363, 293] width 296 height 35
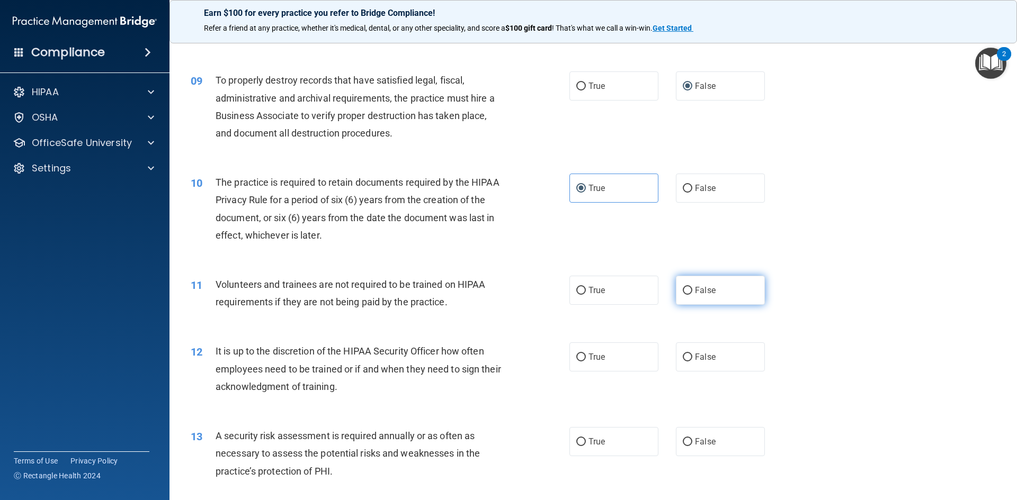
click at [742, 298] on label "False" at bounding box center [720, 290] width 89 height 29
click at [692, 295] on input "False" at bounding box center [687, 291] width 10 height 8
radio input "true"
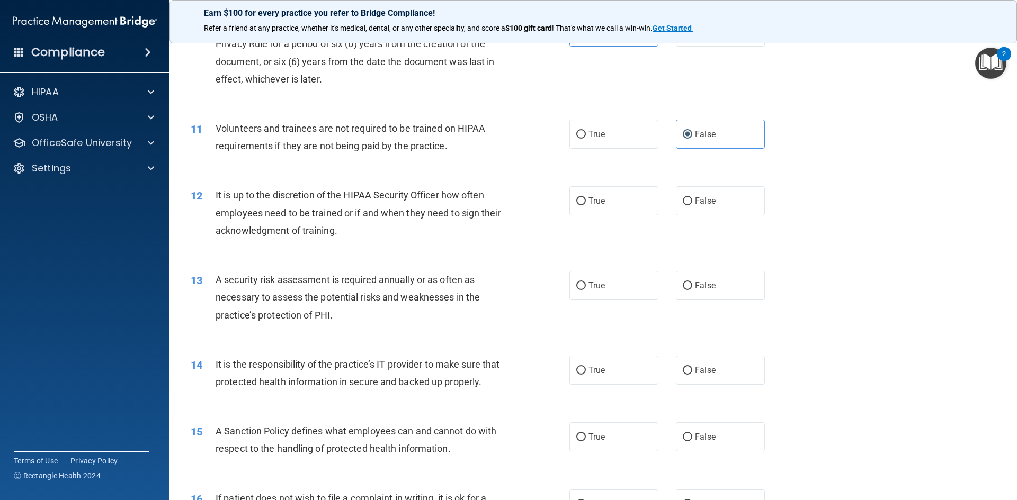
scroll to position [900, 0]
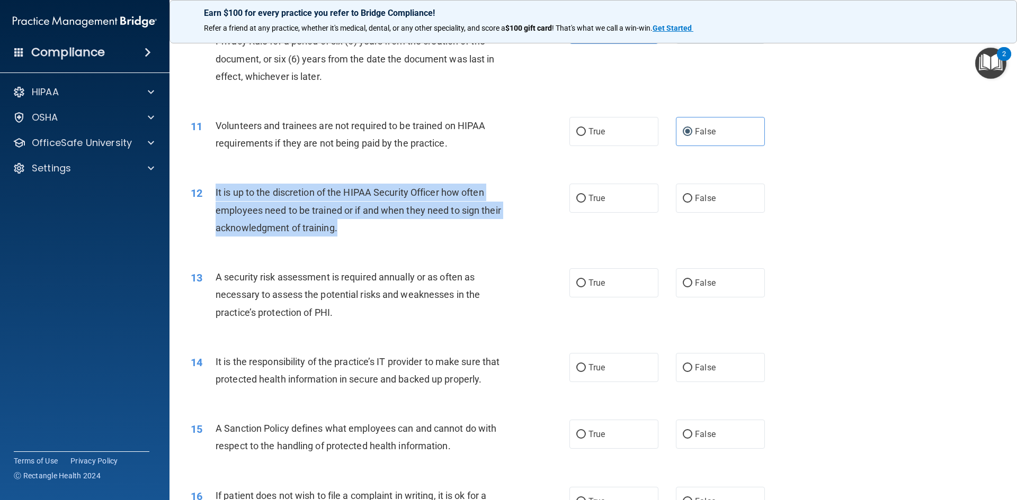
drag, startPoint x: 213, startPoint y: 190, endPoint x: 455, endPoint y: 209, distance: 242.7
click at [456, 235] on div "12 It is up to the discretion of the HIPAA Security Officer how often employees…" at bounding box center [380, 213] width 410 height 58
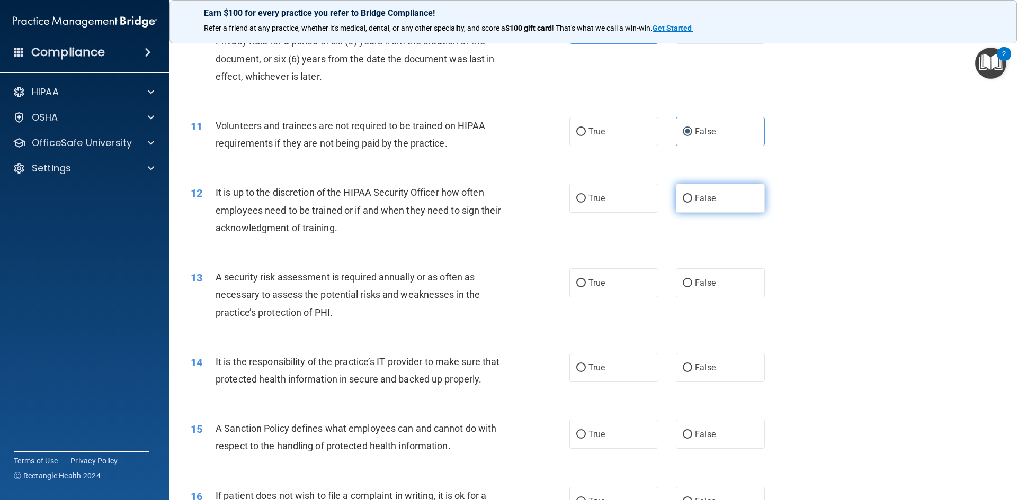
click at [732, 199] on label "False" at bounding box center [720, 198] width 89 height 29
click at [692, 199] on input "False" at bounding box center [687, 199] width 10 height 8
radio input "true"
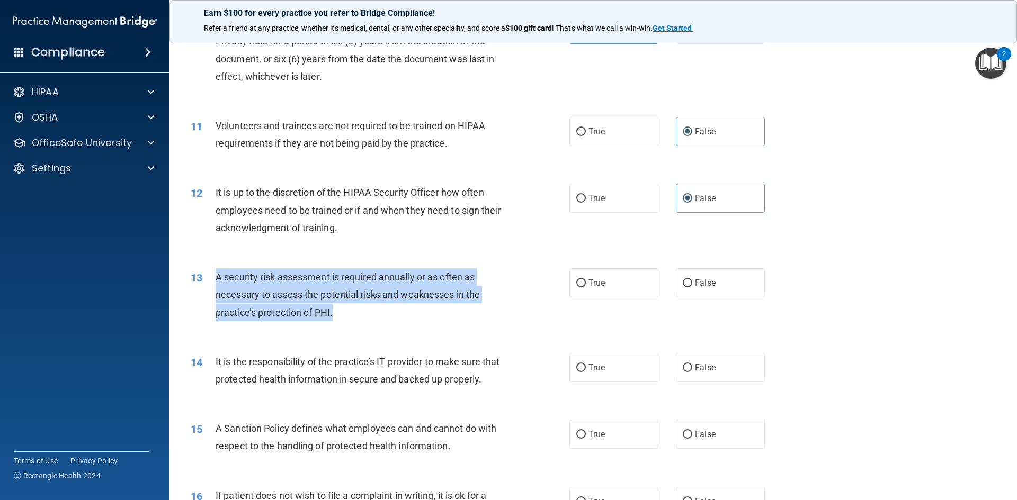
drag, startPoint x: 219, startPoint y: 276, endPoint x: 483, endPoint y: 311, distance: 265.9
click at [483, 311] on div "A security risk assessment is required annually or as often as necessary to ass…" at bounding box center [363, 294] width 296 height 53
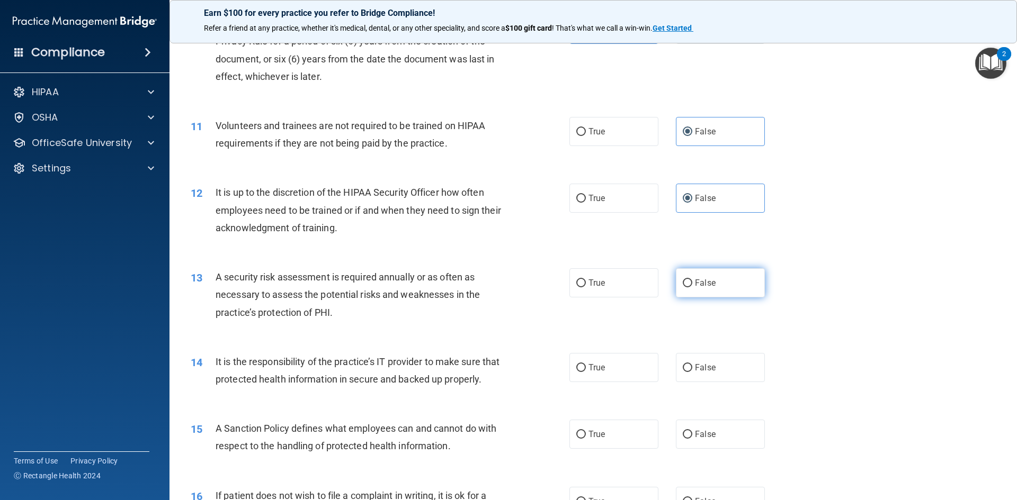
click at [708, 271] on label "False" at bounding box center [720, 282] width 89 height 29
click at [692, 280] on input "False" at bounding box center [687, 284] width 10 height 8
radio input "true"
click at [651, 289] on label "True" at bounding box center [613, 282] width 89 height 29
click at [586, 287] on input "True" at bounding box center [581, 284] width 10 height 8
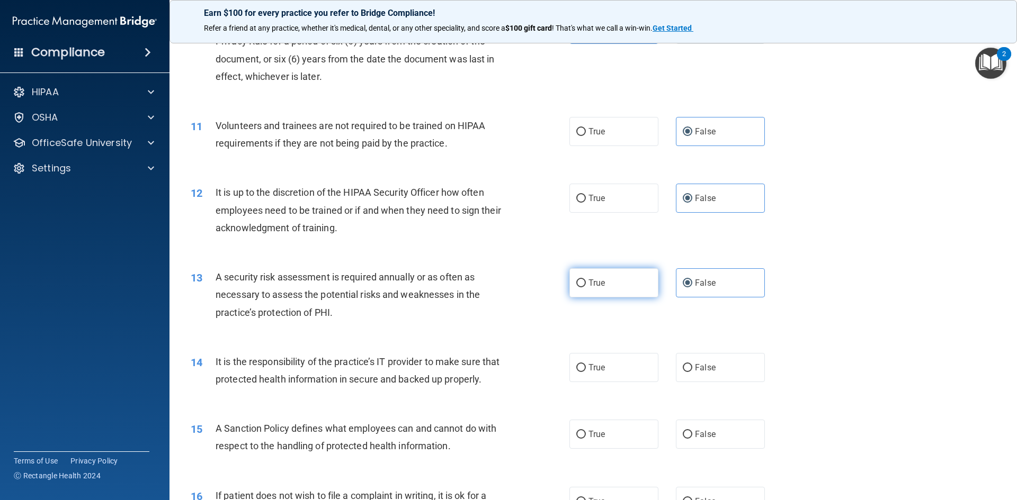
radio input "true"
radio input "false"
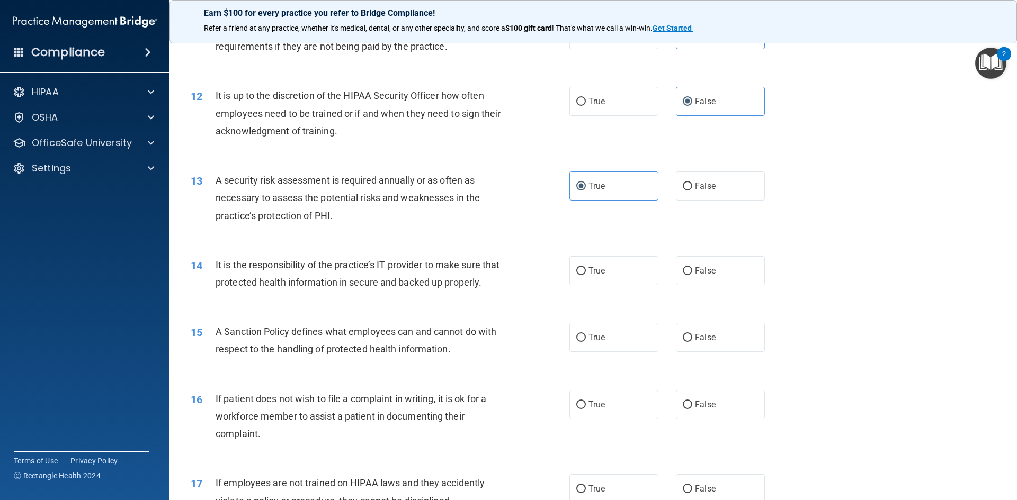
scroll to position [1059, 0]
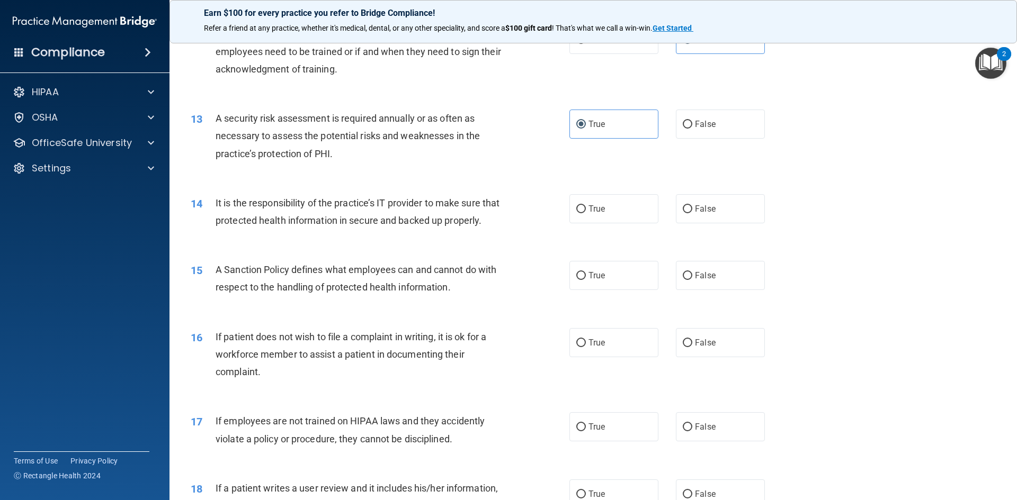
drag, startPoint x: 217, startPoint y: 202, endPoint x: 205, endPoint y: 203, distance: 12.2
click at [213, 203] on div "14 It is the responsibility of the practice’s IT provider to make sure that pro…" at bounding box center [380, 214] width 410 height 40
click at [206, 203] on div "14" at bounding box center [199, 204] width 33 height 20
click at [266, 208] on span "It is the responsibility of the practice’s IT provider to make sure that protec…" at bounding box center [357, 211] width 284 height 29
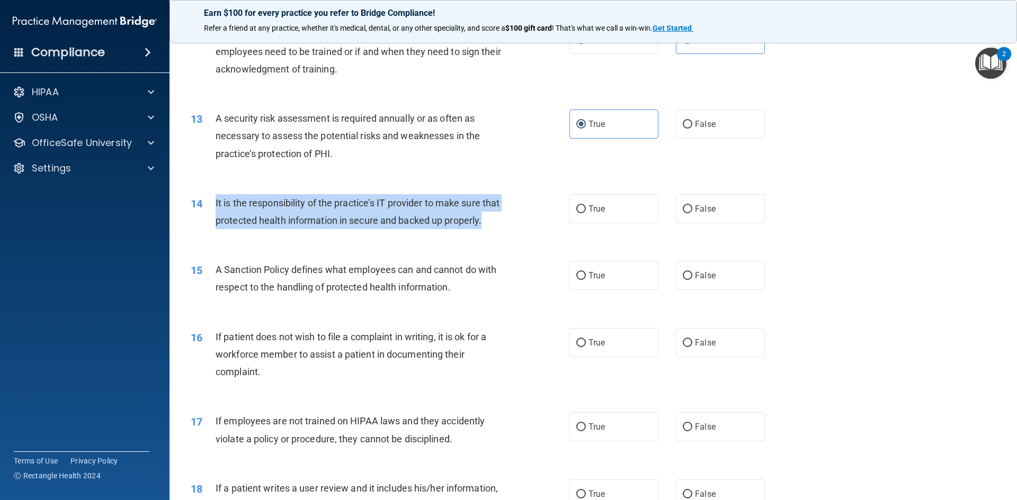
drag, startPoint x: 214, startPoint y: 203, endPoint x: 515, endPoint y: 233, distance: 302.8
click at [515, 233] on div "14 It is the responsibility of the practice’s IT provider to make sure that pro…" at bounding box center [380, 214] width 410 height 40
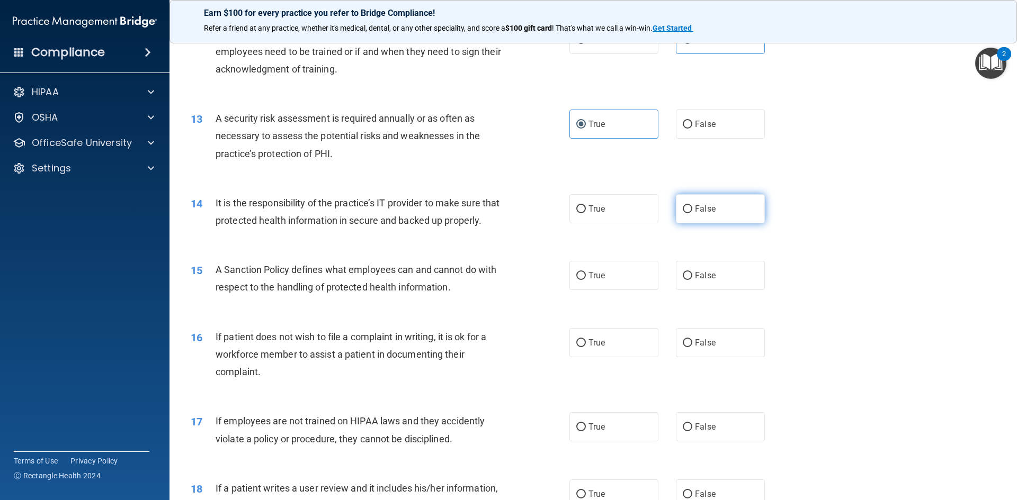
click at [707, 214] on label "False" at bounding box center [720, 208] width 89 height 29
click at [692, 213] on input "False" at bounding box center [687, 209] width 10 height 8
radio input "true"
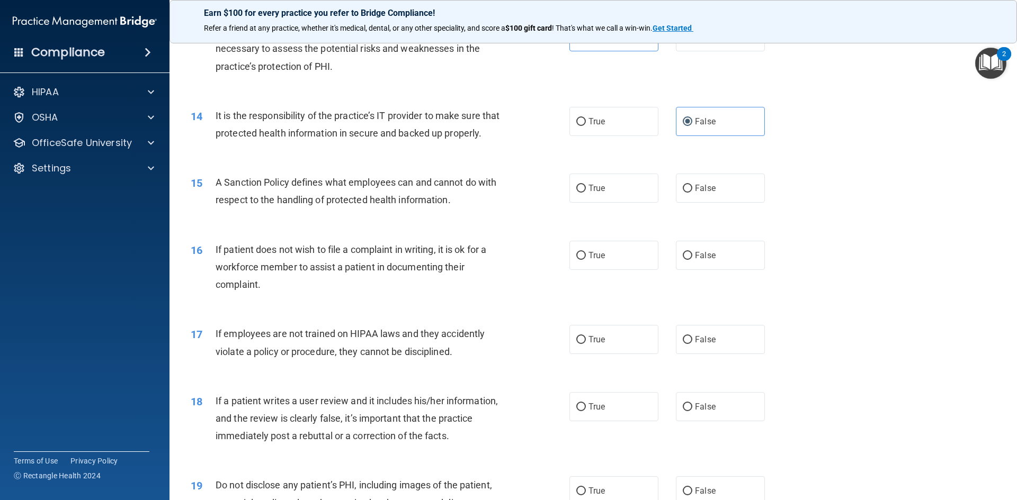
scroll to position [1165, 0]
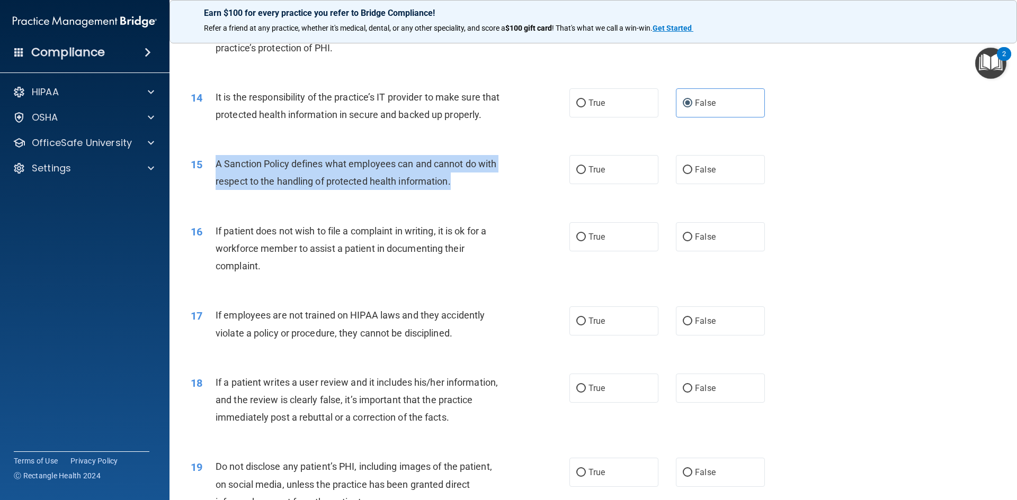
drag, startPoint x: 213, startPoint y: 185, endPoint x: 442, endPoint y: 193, distance: 228.9
click at [464, 195] on div "15 A Sanction Policy defines what employees can and cannot do with respect to t…" at bounding box center [380, 175] width 410 height 40
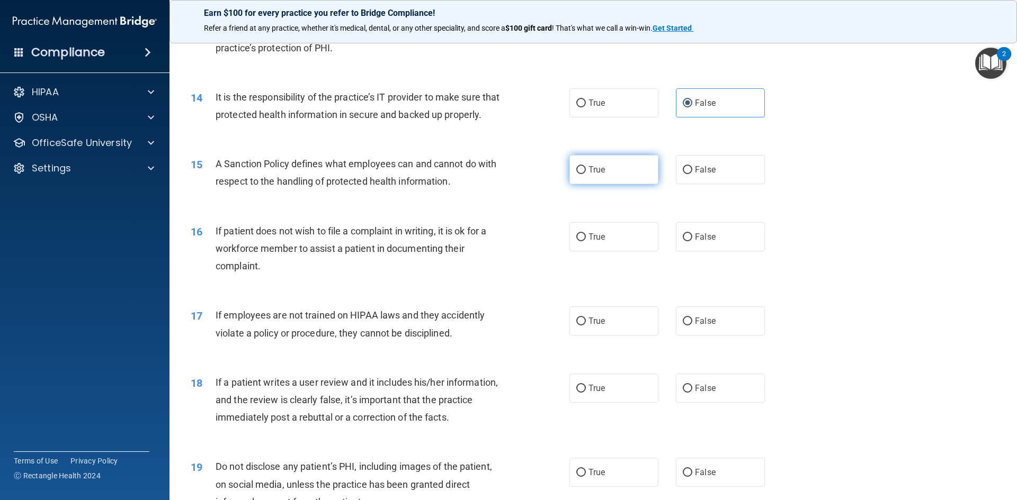
click at [634, 184] on label "True" at bounding box center [613, 169] width 89 height 29
click at [586, 174] on input "True" at bounding box center [581, 170] width 10 height 8
radio input "true"
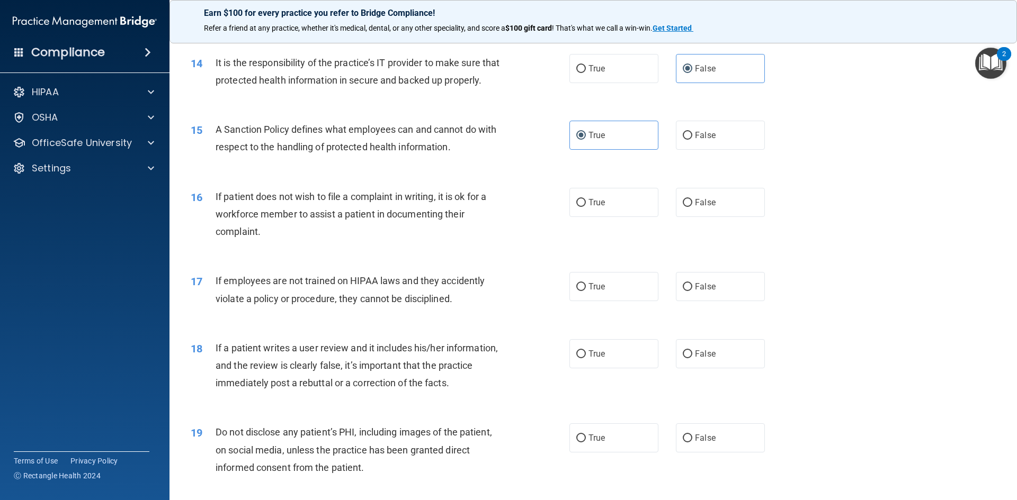
scroll to position [1218, 0]
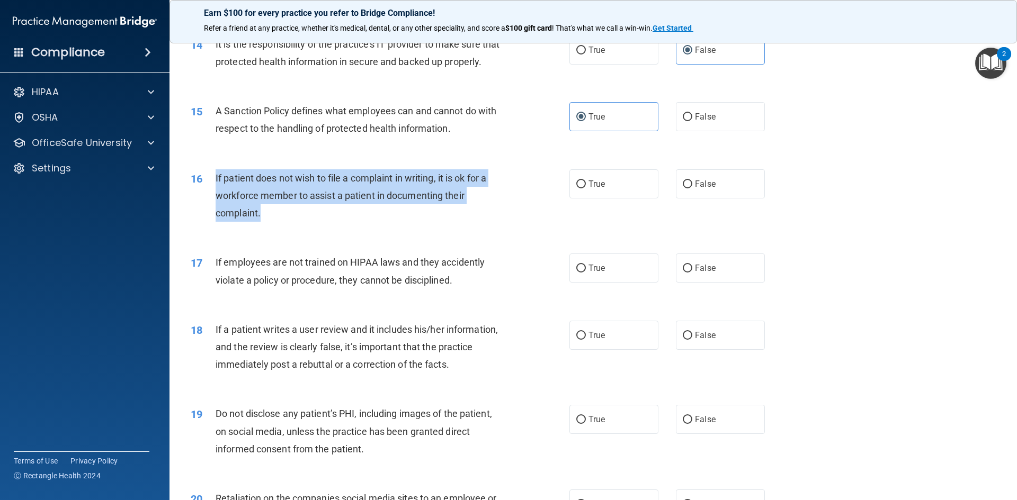
drag, startPoint x: 214, startPoint y: 195, endPoint x: 493, endPoint y: 230, distance: 281.3
click at [493, 228] on div "16 If patient does not wish to file a complaint in writing, it is ok for a work…" at bounding box center [380, 198] width 410 height 58
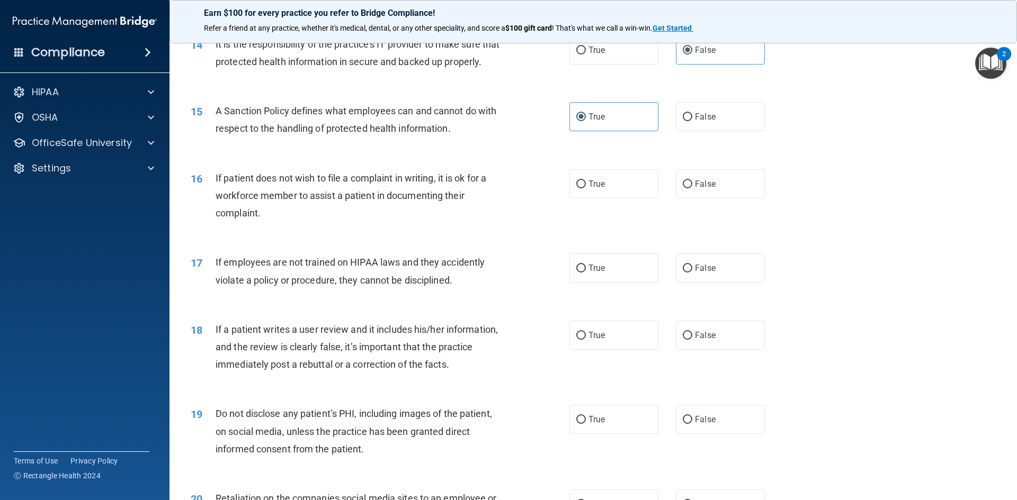
click at [526, 363] on div "18 If a patient writes a user review and it includes his/her information, and t…" at bounding box center [380, 350] width 410 height 58
click at [639, 199] on label "True" at bounding box center [613, 183] width 89 height 29
click at [586, 188] on input "True" at bounding box center [581, 185] width 10 height 8
radio input "true"
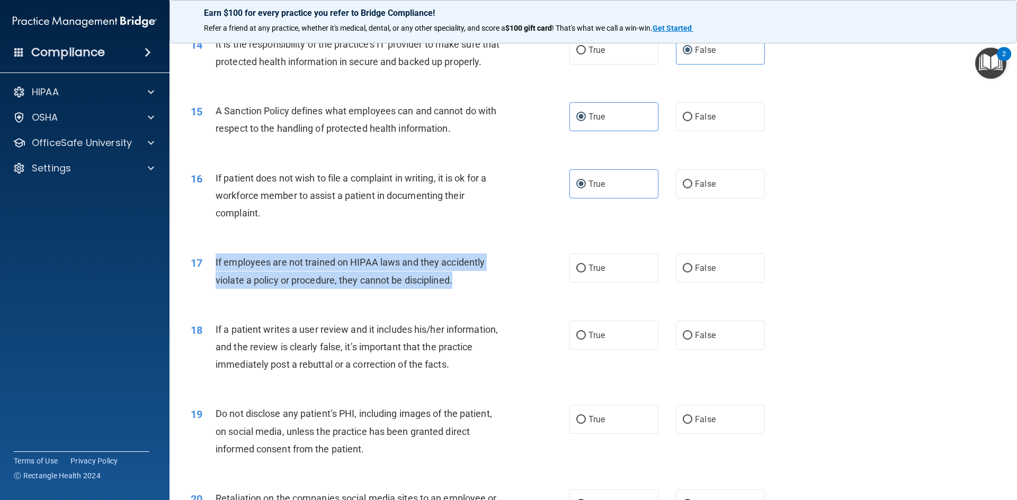
drag, startPoint x: 214, startPoint y: 280, endPoint x: 461, endPoint y: 299, distance: 248.0
click at [461, 294] on div "17 If employees are not trained on HIPAA laws and they accidently violate a pol…" at bounding box center [380, 274] width 410 height 40
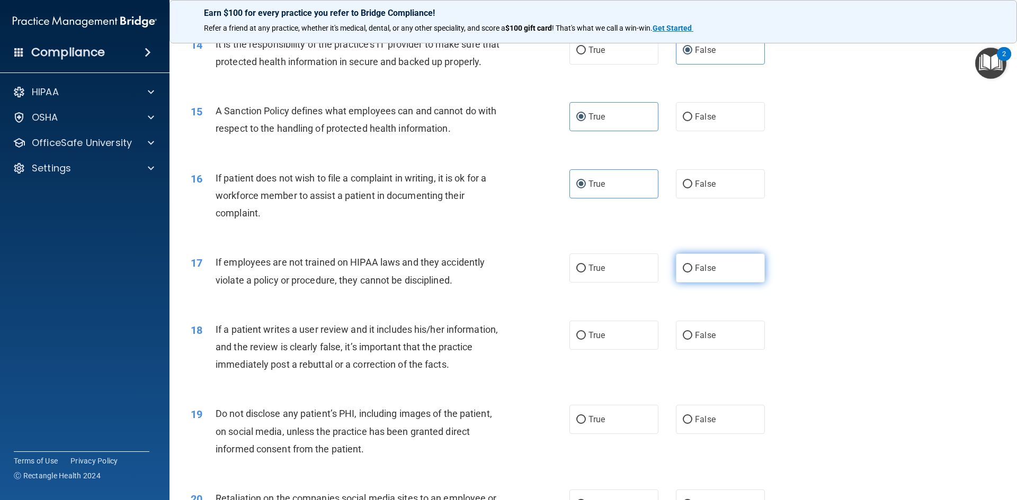
click at [707, 273] on span "False" at bounding box center [705, 268] width 21 height 10
click at [692, 273] on input "False" at bounding box center [687, 269] width 10 height 8
radio input "true"
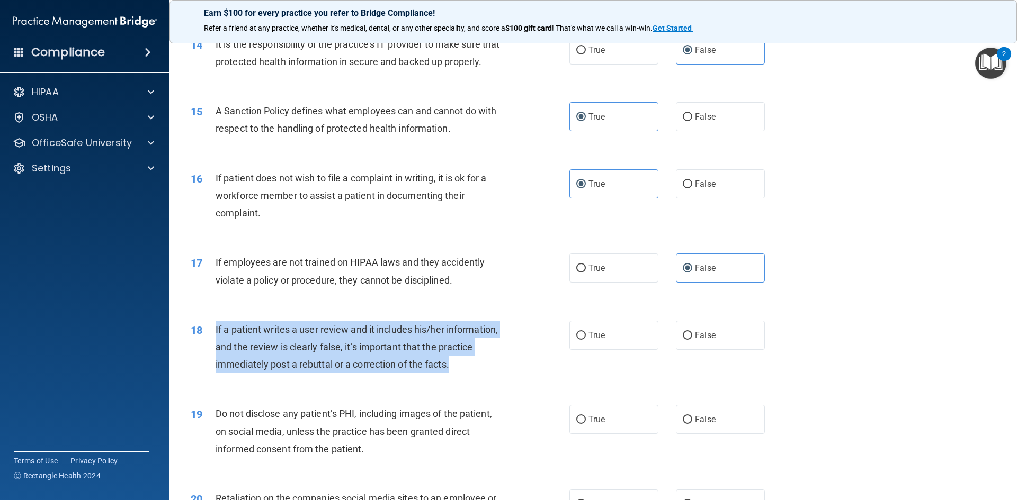
drag, startPoint x: 215, startPoint y: 345, endPoint x: 466, endPoint y: 379, distance: 252.8
click at [476, 374] on div "If a patient writes a user review and it includes his/her information, and the …" at bounding box center [363, 347] width 296 height 53
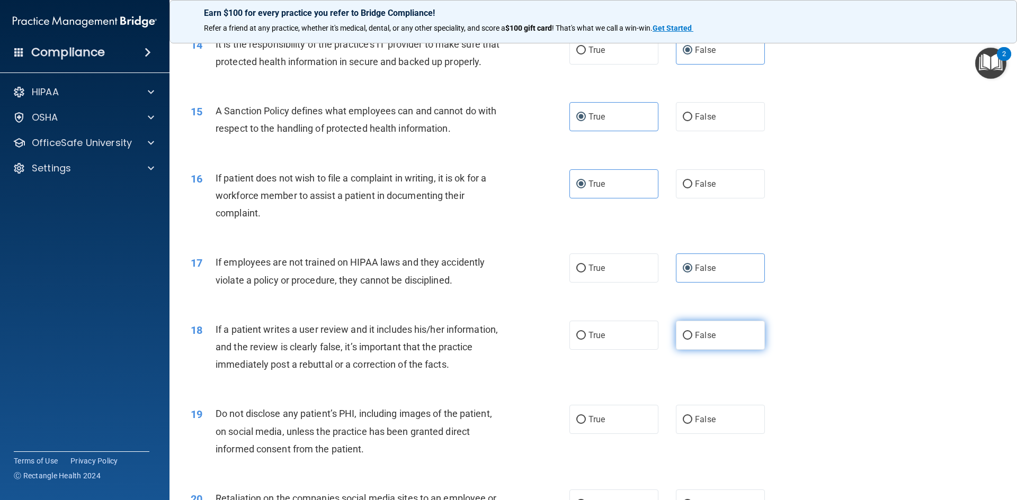
click at [717, 348] on label "False" at bounding box center [720, 335] width 89 height 29
click at [692, 340] on input "False" at bounding box center [687, 336] width 10 height 8
radio input "true"
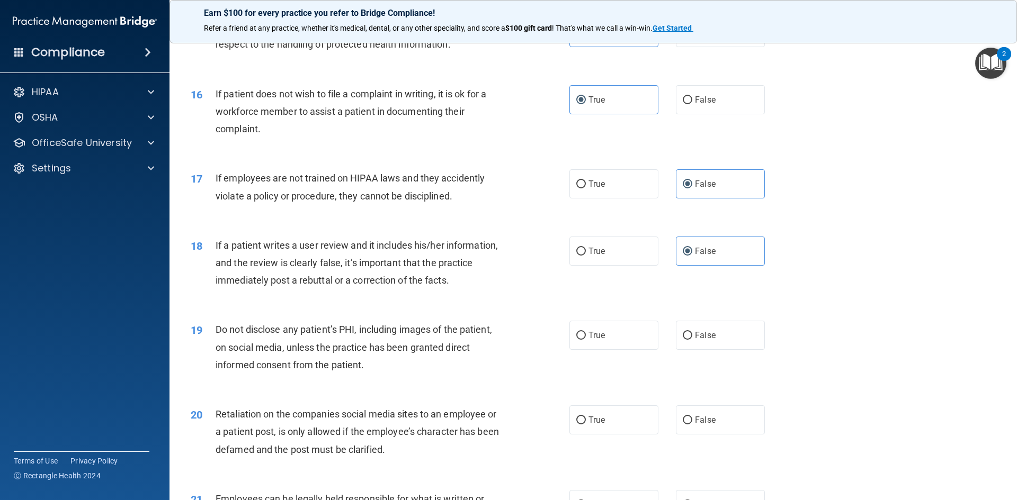
scroll to position [1324, 0]
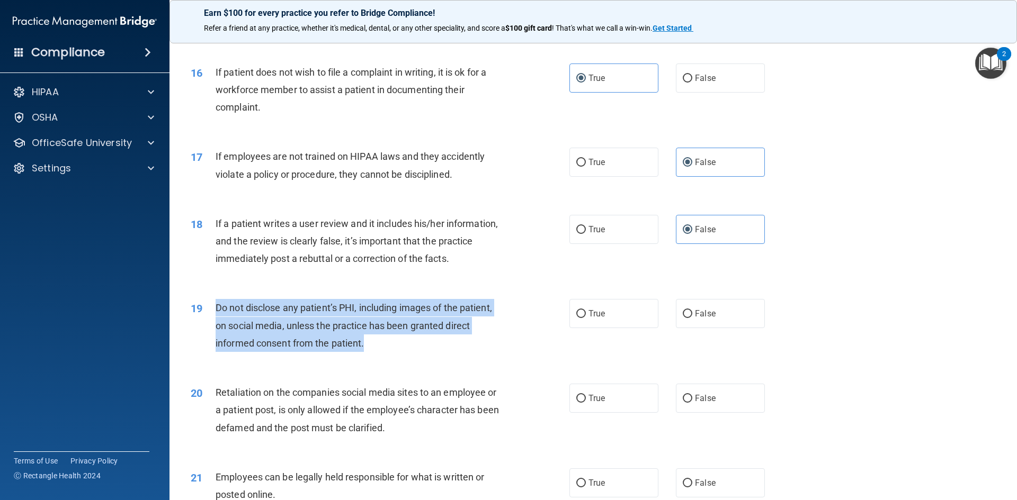
drag, startPoint x: 214, startPoint y: 319, endPoint x: 536, endPoint y: 361, distance: 325.1
click at [536, 357] on div "19 Do not disclose any patient’s PHI, including images of the patient, on socia…" at bounding box center [380, 328] width 410 height 58
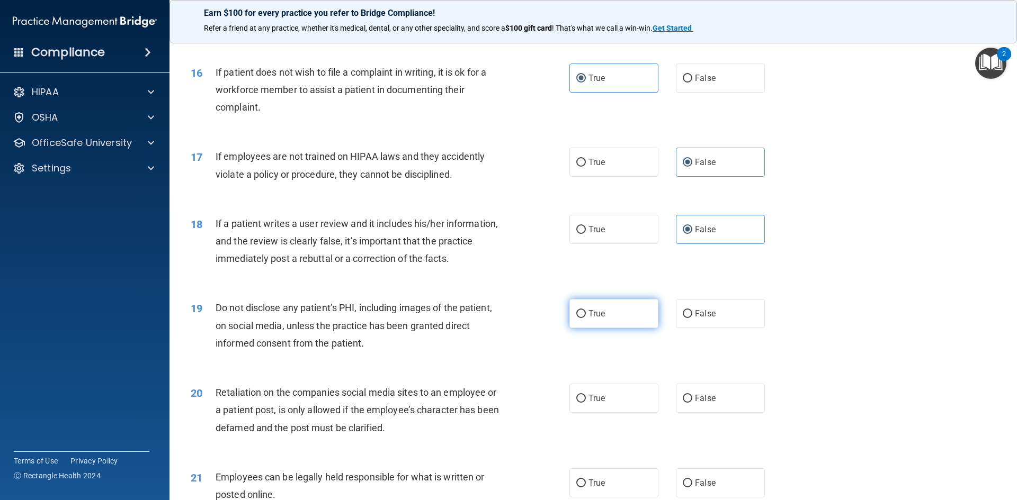
click at [651, 328] on label "True" at bounding box center [613, 313] width 89 height 29
click at [586, 318] on input "True" at bounding box center [581, 314] width 10 height 8
radio input "true"
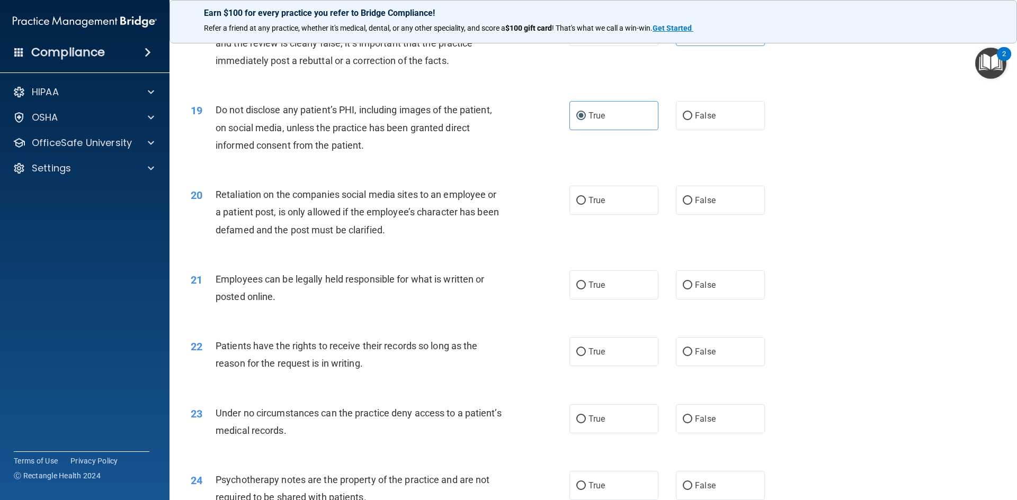
scroll to position [1535, 0]
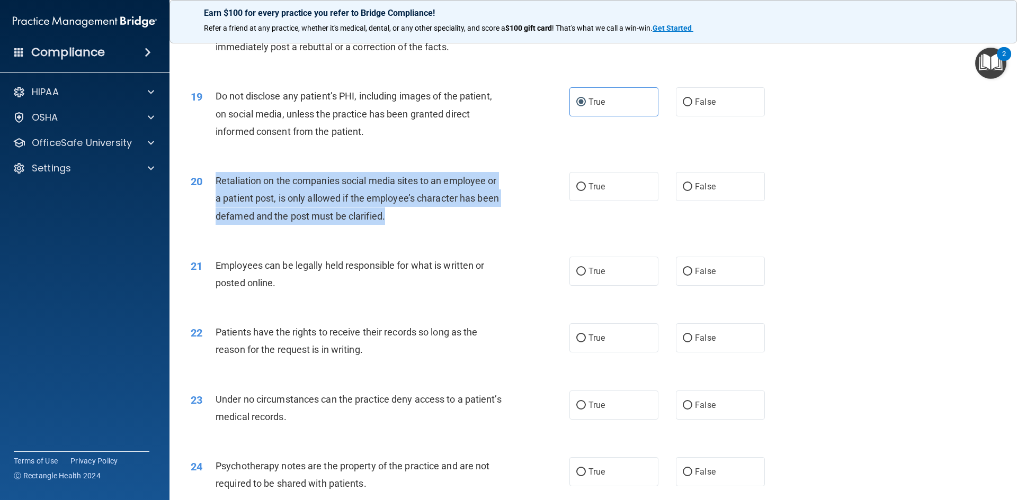
drag, startPoint x: 206, startPoint y: 195, endPoint x: 446, endPoint y: 236, distance: 242.8
click at [446, 230] on div "20 Retaliation on the companies social media sites to an employee or a patient …" at bounding box center [380, 201] width 410 height 58
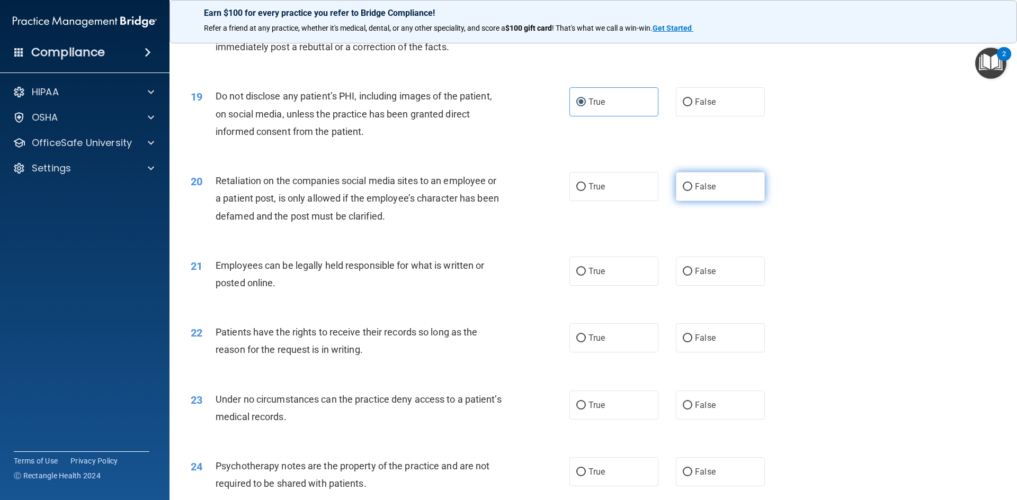
click at [707, 201] on label "False" at bounding box center [720, 186] width 89 height 29
click at [692, 191] on input "False" at bounding box center [687, 187] width 10 height 8
radio input "true"
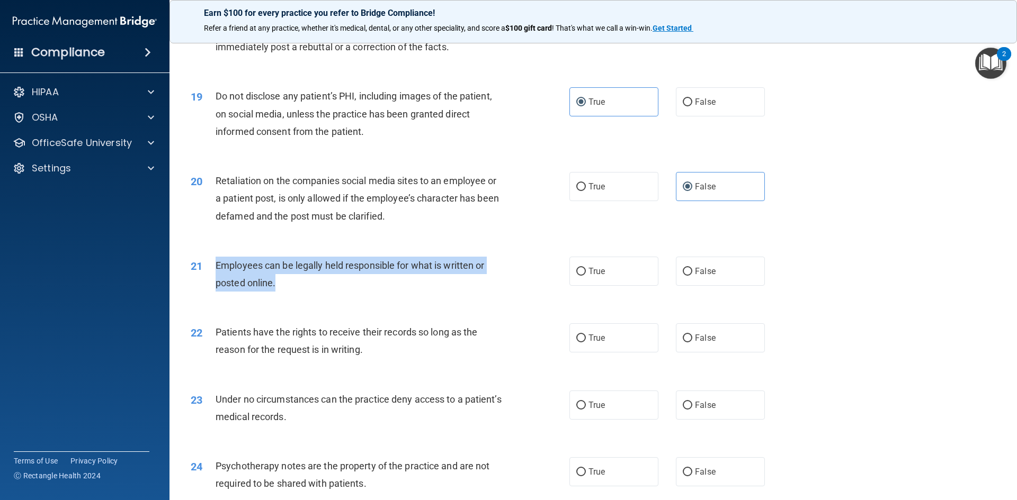
drag, startPoint x: 211, startPoint y: 284, endPoint x: 392, endPoint y: 309, distance: 182.8
click at [392, 297] on div "21 Employees can be legally held responsible for what is written or posted onli…" at bounding box center [380, 277] width 410 height 40
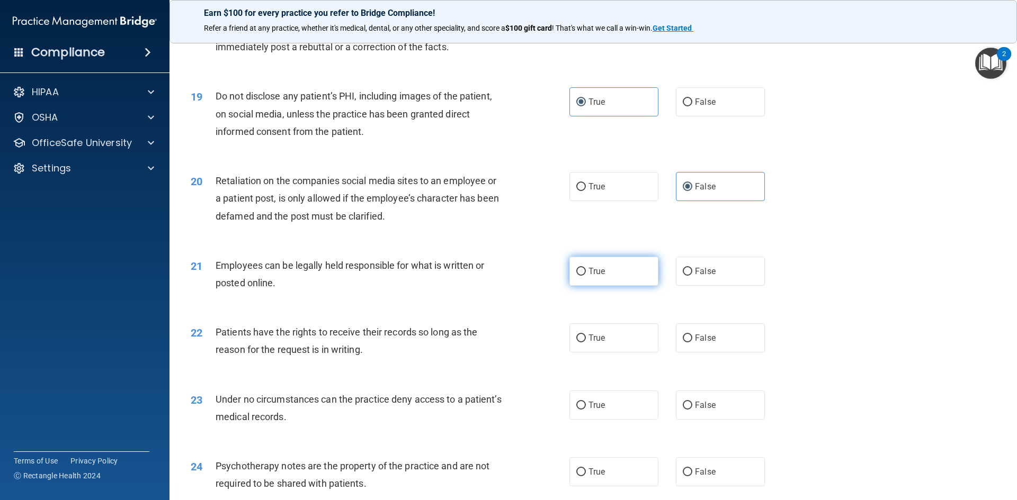
click at [619, 286] on label "True" at bounding box center [613, 271] width 89 height 29
click at [586, 276] on input "True" at bounding box center [581, 272] width 10 height 8
radio input "true"
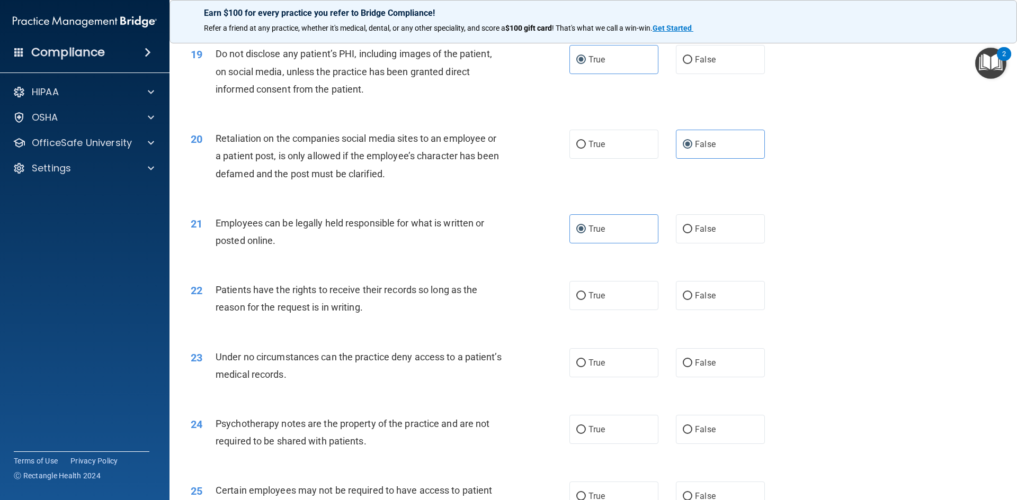
scroll to position [1641, 0]
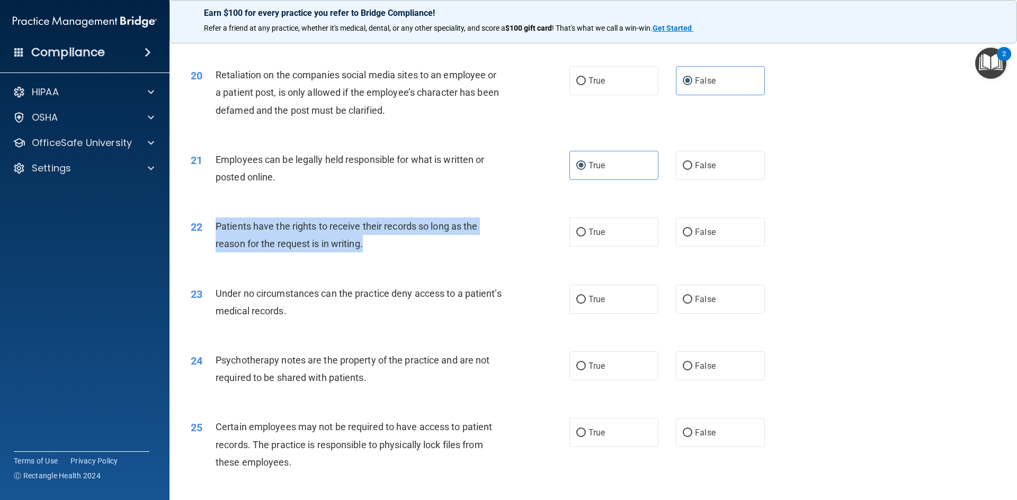
drag, startPoint x: 217, startPoint y: 240, endPoint x: 432, endPoint y: 264, distance: 216.9
click at [432, 253] on div "Patients have the rights to receive their records so long as the reason for the…" at bounding box center [363, 235] width 296 height 35
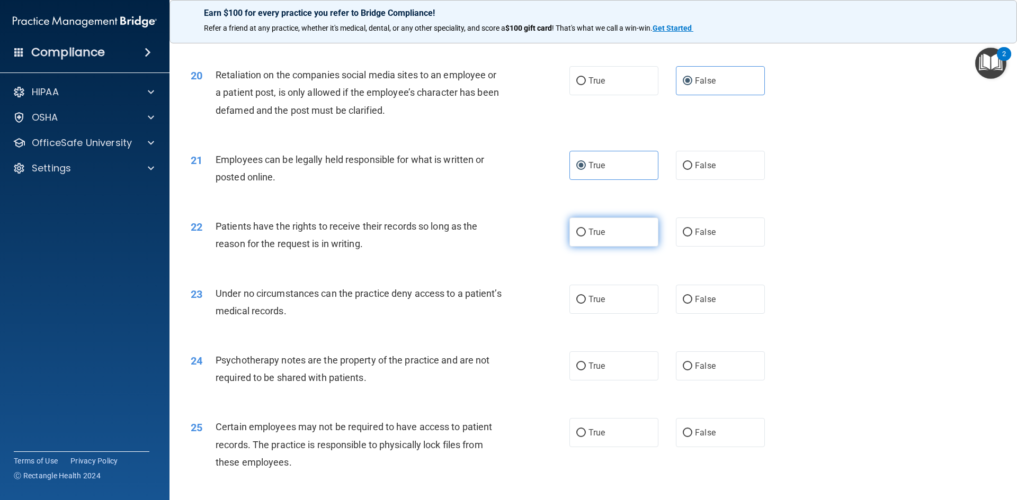
click at [597, 247] on label "True" at bounding box center [613, 232] width 89 height 29
click at [586, 237] on input "True" at bounding box center [581, 233] width 10 height 8
radio input "true"
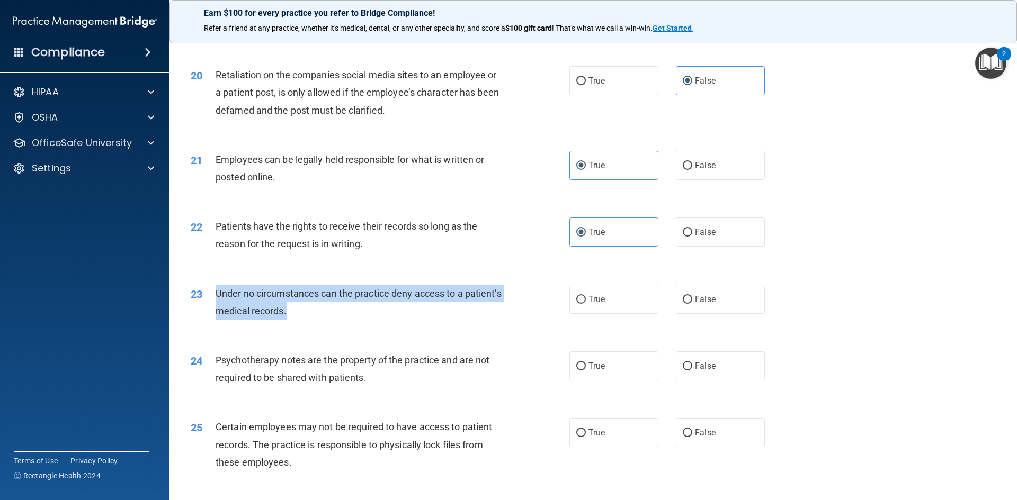
drag, startPoint x: 219, startPoint y: 312, endPoint x: 422, endPoint y: 322, distance: 203.6
click at [422, 323] on div "23 Under no circumstances can the practice deny access to a patient’s medical r…" at bounding box center [380, 305] width 410 height 40
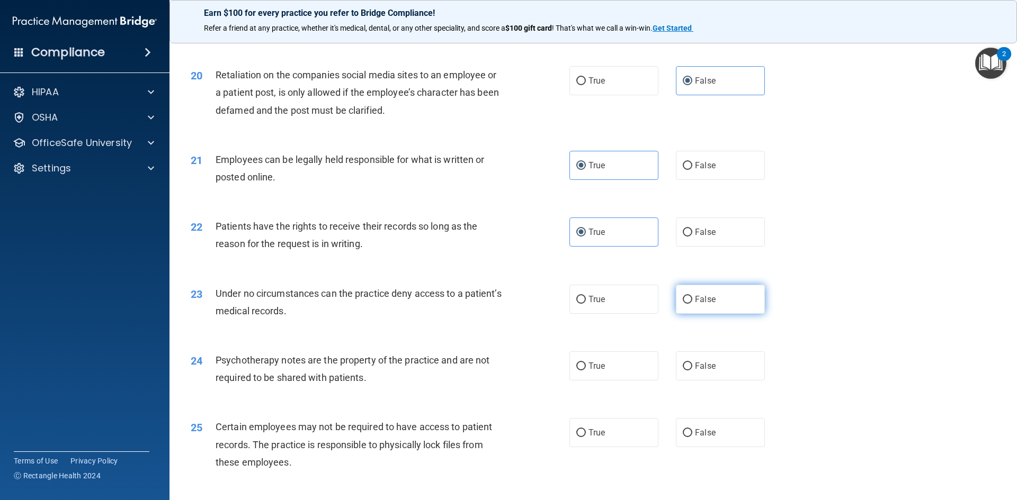
click at [704, 304] on span "False" at bounding box center [705, 299] width 21 height 10
click at [692, 304] on input "False" at bounding box center [687, 300] width 10 height 8
radio input "true"
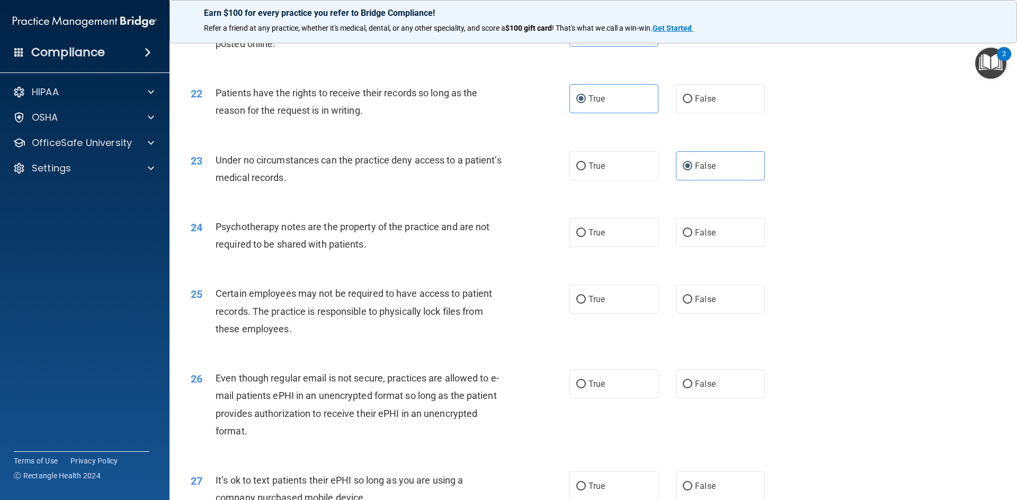
scroll to position [1800, 0]
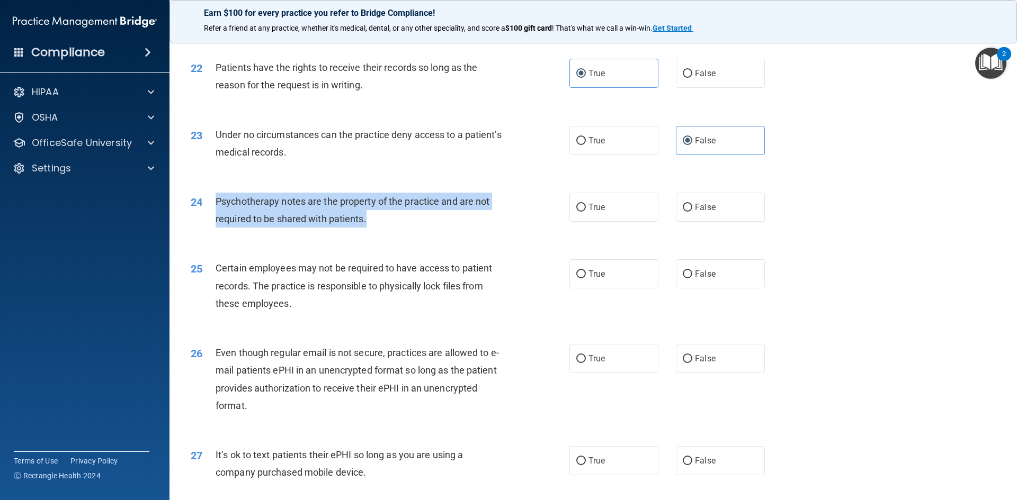
drag, startPoint x: 215, startPoint y: 219, endPoint x: 388, endPoint y: 215, distance: 172.1
click at [383, 228] on div "Psychotherapy notes are the property of the practice and are not required to be…" at bounding box center [363, 210] width 296 height 35
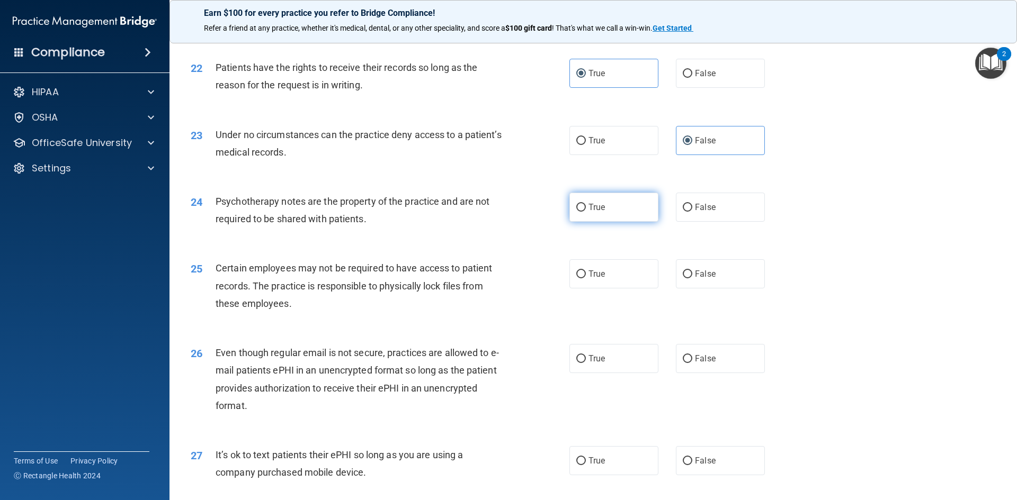
click at [588, 212] on span "True" at bounding box center [596, 207] width 16 height 10
click at [586, 212] on input "True" at bounding box center [581, 208] width 10 height 8
radio input "true"
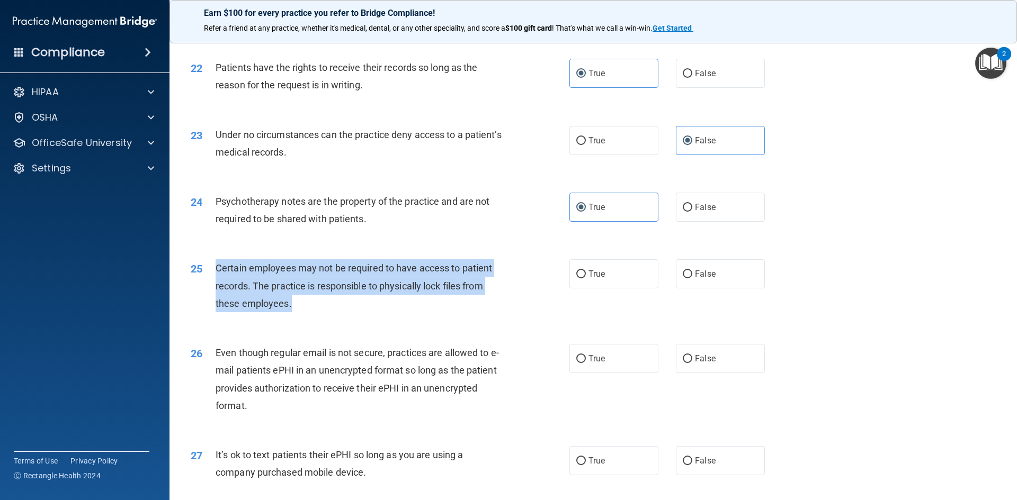
drag, startPoint x: 213, startPoint y: 290, endPoint x: 472, endPoint y: 309, distance: 259.6
click at [472, 315] on div "25 Certain employees may not be required to have access to patient records. The…" at bounding box center [380, 288] width 410 height 58
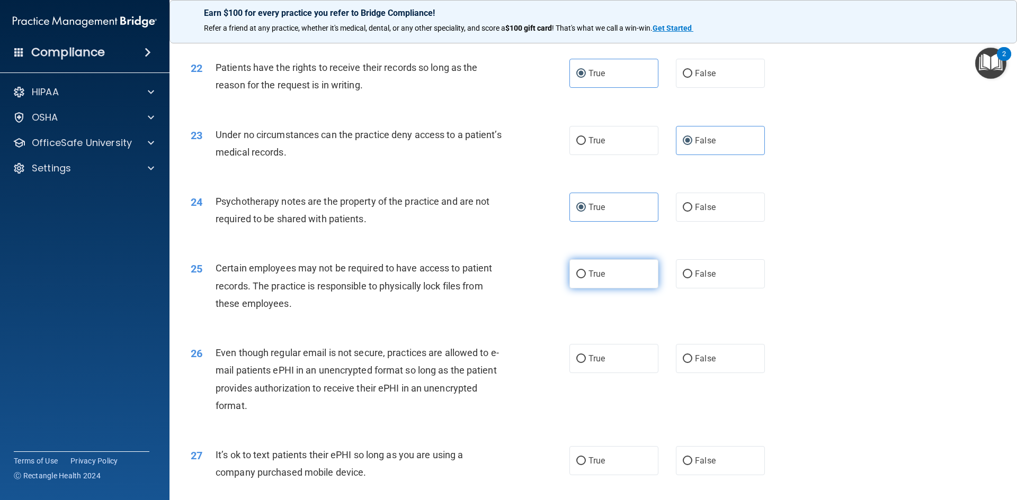
click at [621, 289] on label "True" at bounding box center [613, 273] width 89 height 29
click at [586, 278] on input "True" at bounding box center [581, 275] width 10 height 8
radio input "true"
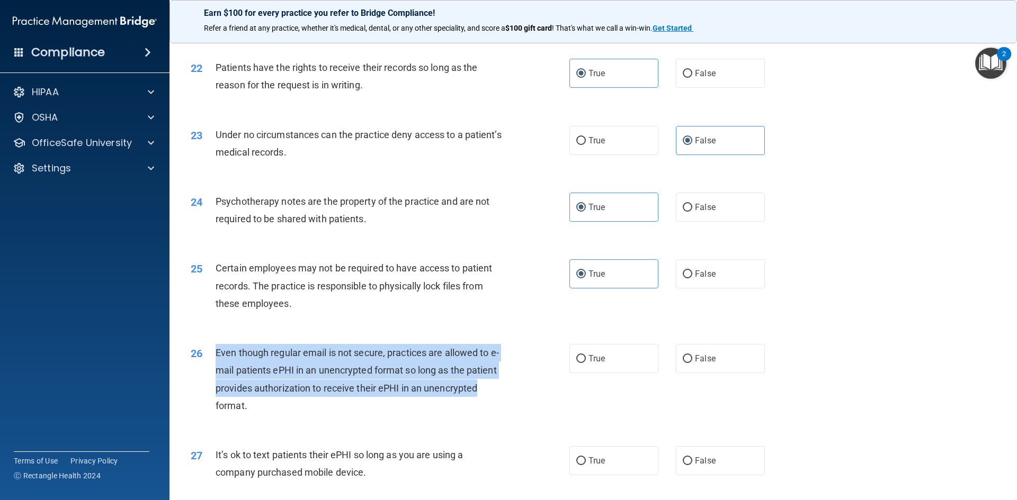
drag, startPoint x: 215, startPoint y: 365, endPoint x: 485, endPoint y: 401, distance: 272.9
click at [485, 401] on div "Even though regular email is not secure, practices are allowed to e-mail patien…" at bounding box center [363, 379] width 296 height 70
click at [246, 348] on div "26 Even though regular email is not secure, practices are allowed to e-mail pat…" at bounding box center [593, 382] width 821 height 102
drag, startPoint x: 211, startPoint y: 372, endPoint x: 478, endPoint y: 425, distance: 272.0
click at [478, 420] on div "26 Even though regular email is not secure, practices are allowed to e-mail pat…" at bounding box center [380, 382] width 410 height 76
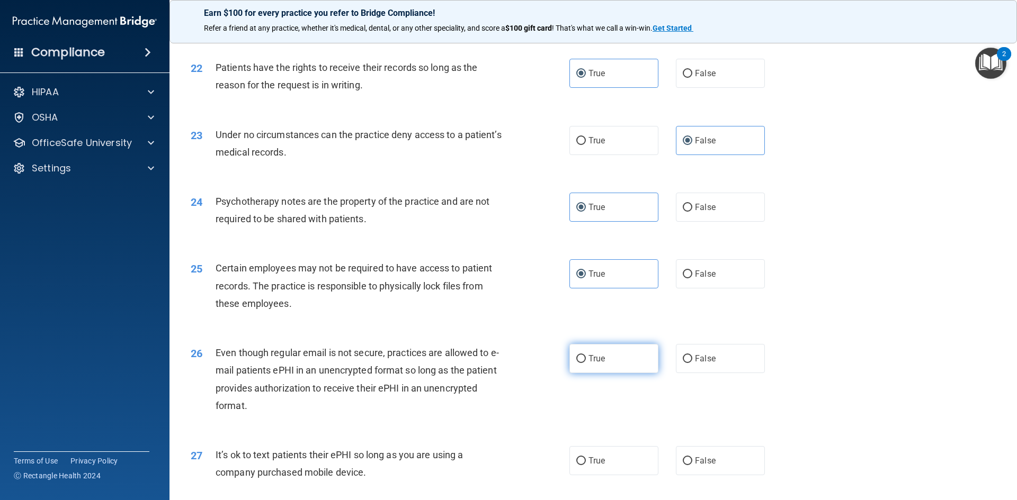
click at [621, 373] on label "True" at bounding box center [613, 358] width 89 height 29
click at [586, 363] on input "True" at bounding box center [581, 359] width 10 height 8
radio input "true"
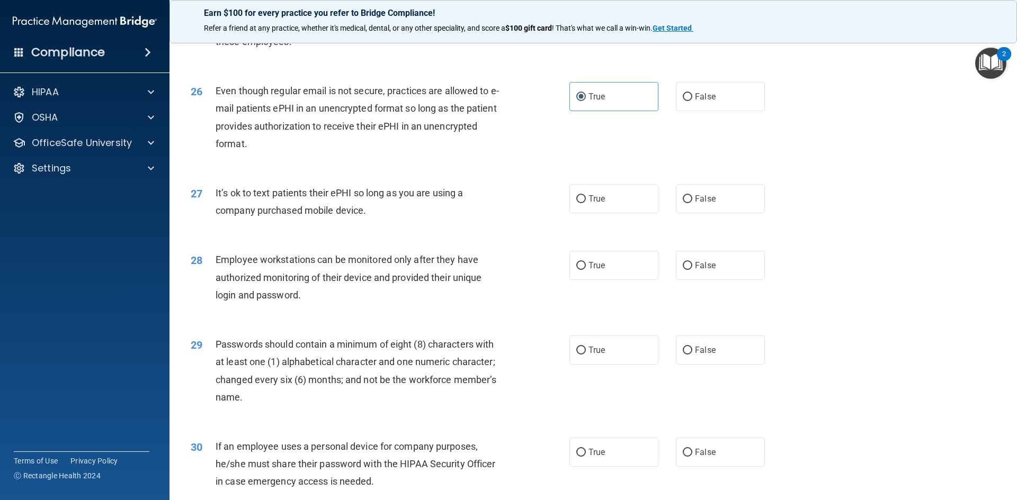
scroll to position [2065, 0]
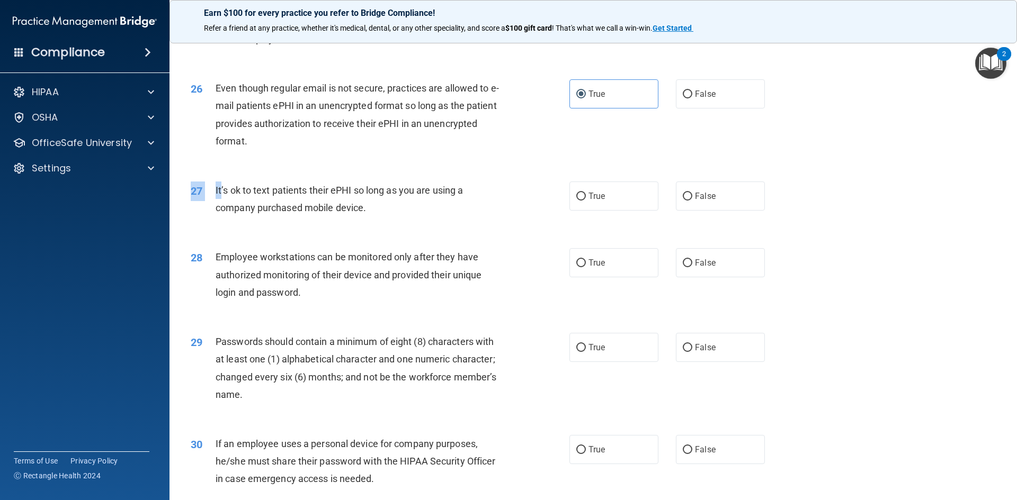
drag, startPoint x: 219, startPoint y: 205, endPoint x: 467, endPoint y: 191, distance: 249.2
click at [486, 191] on div "27 It’s ok to text patients their ePHI so long as you are using a company purch…" at bounding box center [593, 201] width 821 height 67
click at [455, 193] on div "27 It’s ok to text patients their ePHI so long as you are using a company purch…" at bounding box center [593, 201] width 821 height 67
drag, startPoint x: 213, startPoint y: 206, endPoint x: 474, endPoint y: 229, distance: 262.0
click at [474, 222] on div "27 It’s ok to text patients their ePHI so long as you are using a company purch…" at bounding box center [380, 202] width 410 height 40
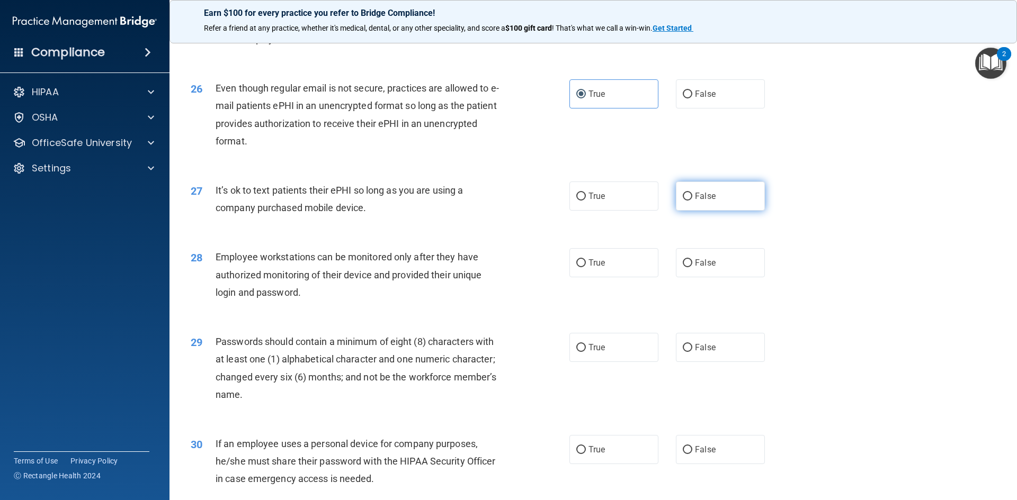
click at [705, 228] on div "27 It’s ok to text patients their ePHI so long as you are using a company purch…" at bounding box center [593, 201] width 821 height 67
click at [709, 211] on label "False" at bounding box center [720, 196] width 89 height 29
click at [692, 201] on input "False" at bounding box center [687, 197] width 10 height 8
radio input "true"
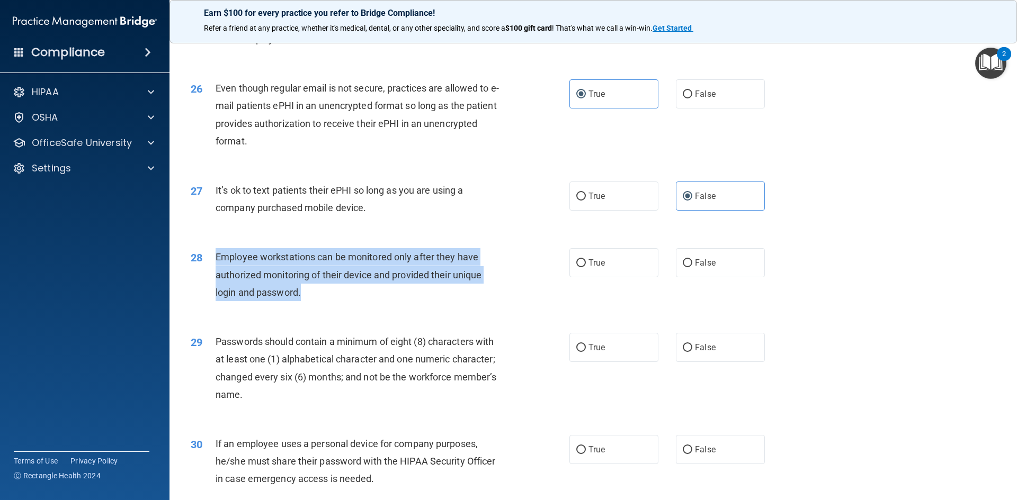
drag, startPoint x: 212, startPoint y: 272, endPoint x: 488, endPoint y: 309, distance: 278.2
click at [488, 307] on div "28 Employee workstations can be monitored only after they have authorized monit…" at bounding box center [380, 277] width 410 height 58
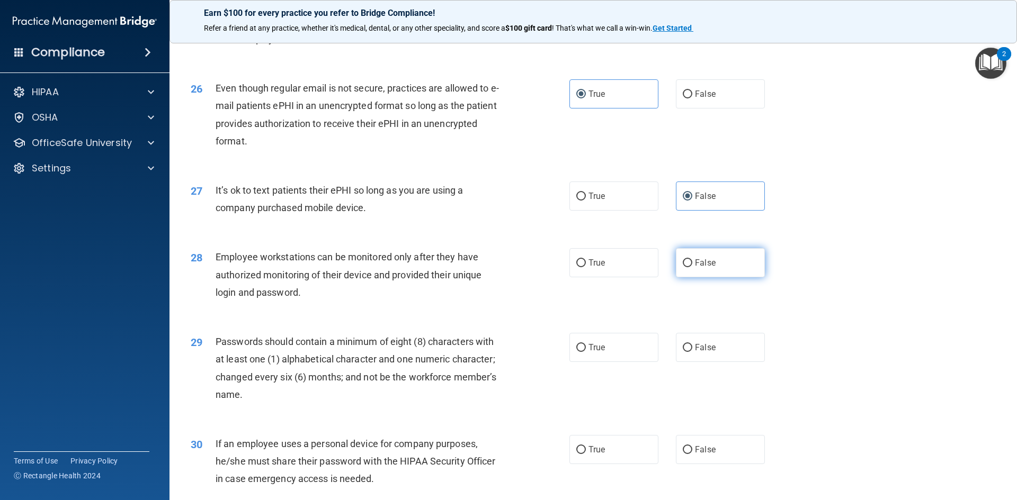
click at [740, 277] on label "False" at bounding box center [720, 262] width 89 height 29
click at [692, 267] on input "False" at bounding box center [687, 263] width 10 height 8
radio input "true"
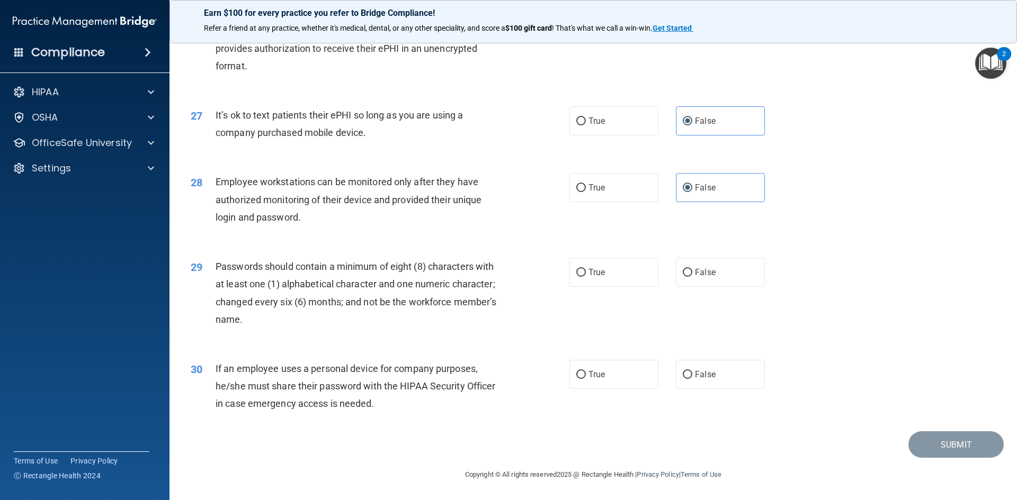
scroll to position [2157, 0]
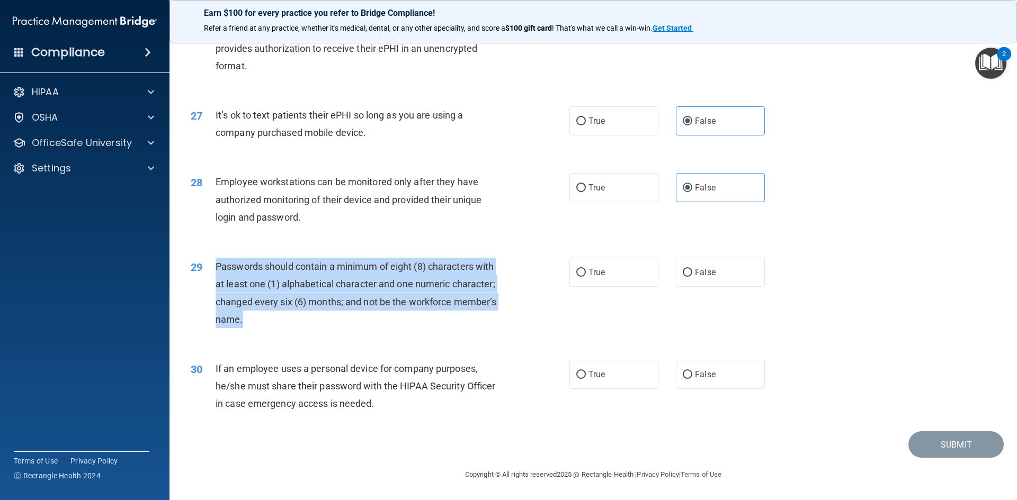
drag, startPoint x: 213, startPoint y: 262, endPoint x: 426, endPoint y: 308, distance: 217.1
click at [427, 325] on div "29 Passwords should contain a minimum of eight (8) characters with at least one…" at bounding box center [380, 296] width 410 height 76
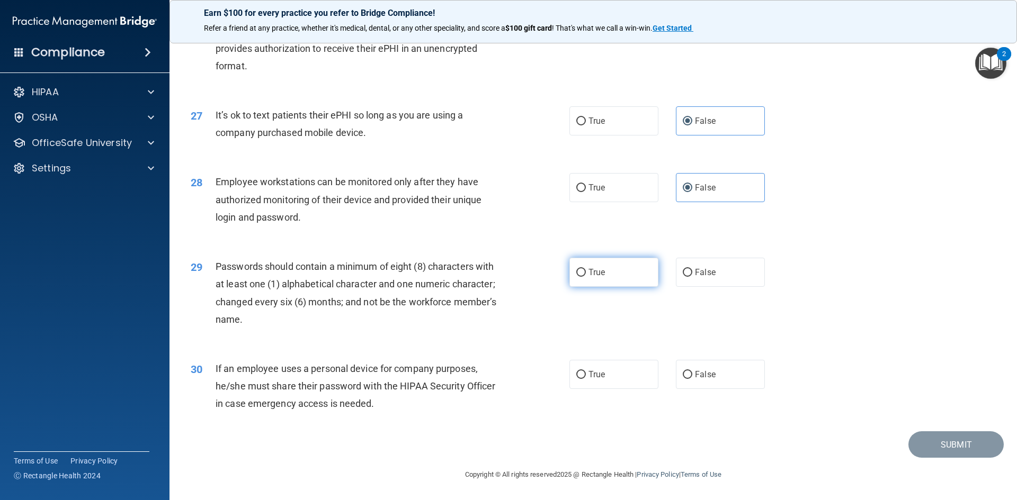
click at [615, 273] on label "True" at bounding box center [613, 272] width 89 height 29
click at [586, 273] on input "True" at bounding box center [581, 273] width 10 height 8
radio input "true"
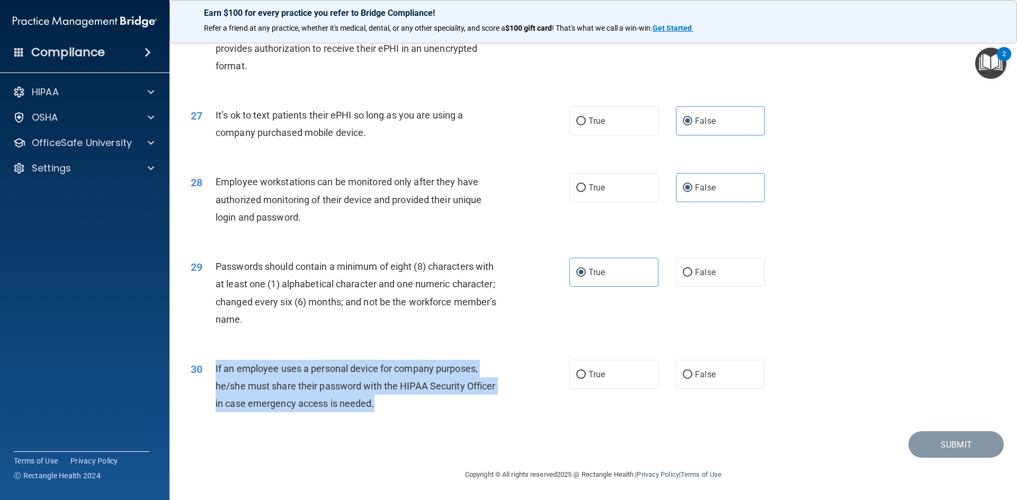
drag, startPoint x: 214, startPoint y: 368, endPoint x: 447, endPoint y: 387, distance: 233.7
click at [472, 399] on div "30 If an employee uses a personal device for company purposes, he/she must shar…" at bounding box center [380, 389] width 410 height 58
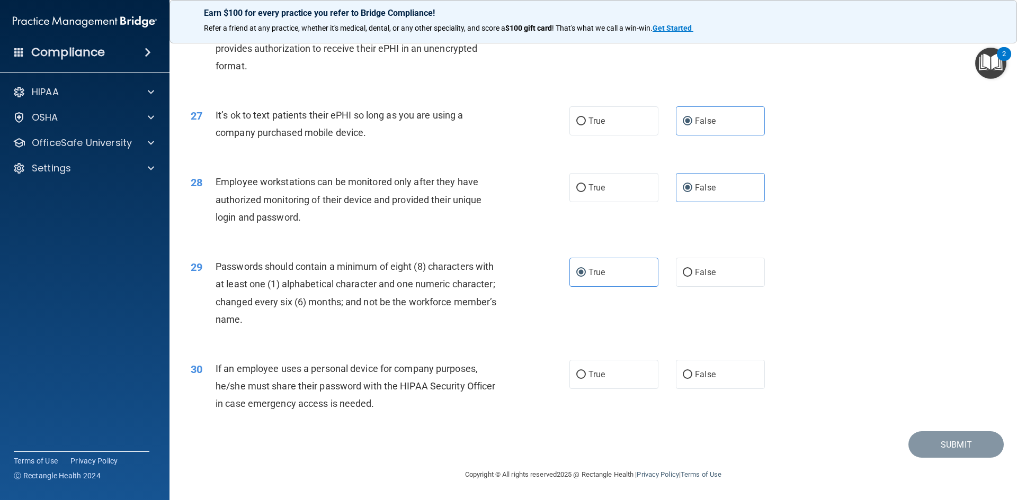
drag, startPoint x: 231, startPoint y: 364, endPoint x: 211, endPoint y: 347, distance: 26.6
drag, startPoint x: 211, startPoint y: 347, endPoint x: 218, endPoint y: 366, distance: 20.3
click at [218, 366] on span "If an employee uses a personal device for company purposes, he/she must share t…" at bounding box center [355, 386] width 280 height 46
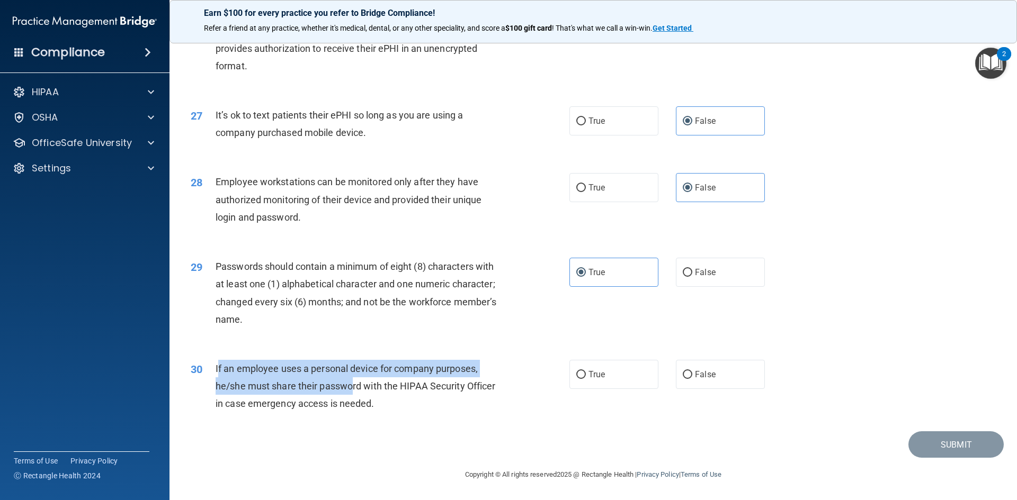
drag, startPoint x: 217, startPoint y: 367, endPoint x: 286, endPoint y: 379, distance: 70.9
click at [286, 379] on div "If an employee uses a personal device for company purposes, he/she must share t…" at bounding box center [363, 386] width 296 height 53
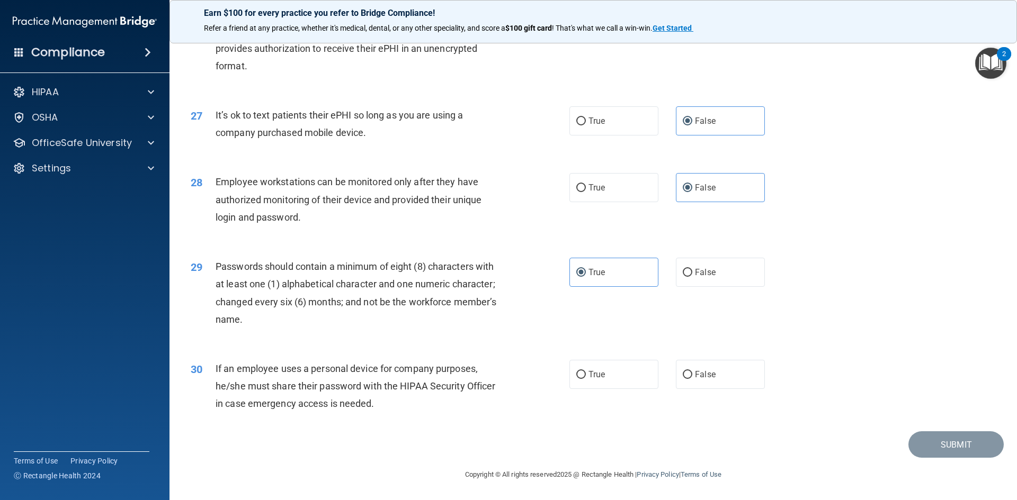
drag, startPoint x: 213, startPoint y: 350, endPoint x: 210, endPoint y: 363, distance: 13.7
click at [212, 353] on div "30 If an employee uses a personal device for company purposes, he/she must shar…" at bounding box center [593, 389] width 821 height 85
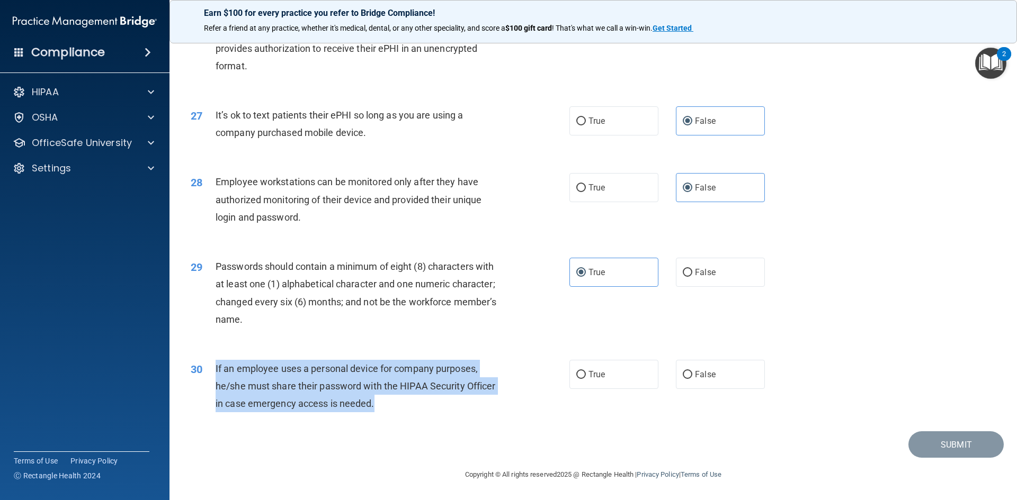
drag, startPoint x: 213, startPoint y: 365, endPoint x: 381, endPoint y: 370, distance: 167.9
click at [432, 404] on div "30 If an employee uses a personal device for company purposes, he/she must shar…" at bounding box center [380, 389] width 410 height 58
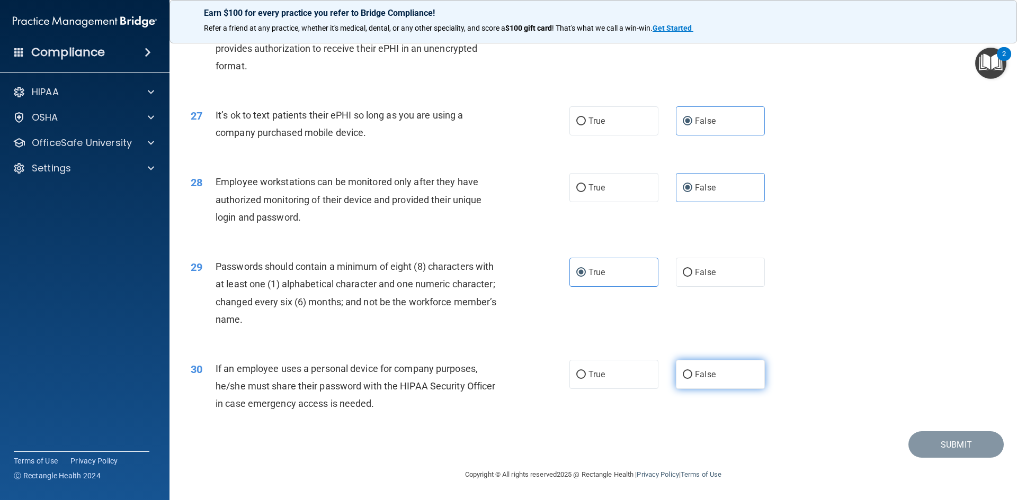
drag, startPoint x: 727, startPoint y: 365, endPoint x: 736, endPoint y: 368, distance: 9.5
click at [728, 365] on label "False" at bounding box center [720, 374] width 89 height 29
click at [692, 371] on input "False" at bounding box center [687, 375] width 10 height 8
radio input "true"
click at [944, 441] on button "Submit" at bounding box center [955, 444] width 95 height 27
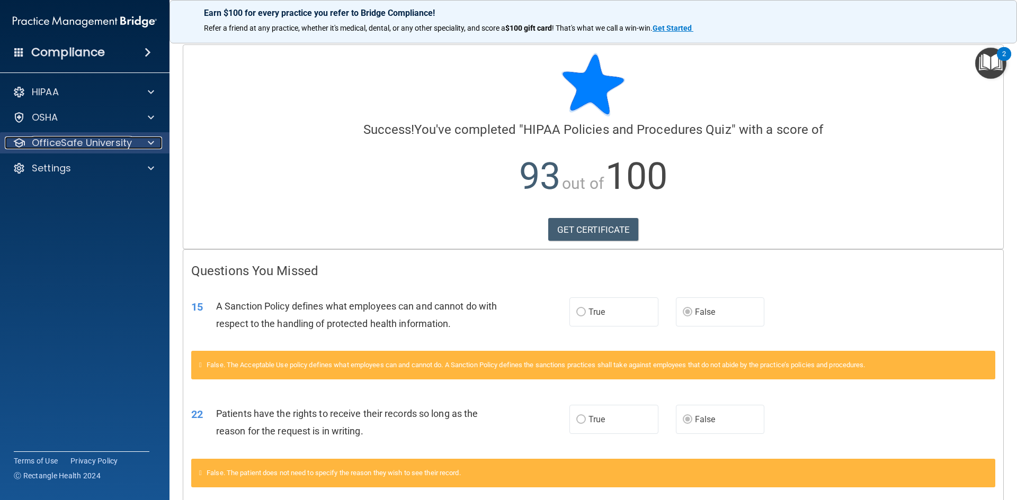
click at [122, 143] on p "OfficeSafe University" at bounding box center [82, 143] width 100 height 13
click at [132, 151] on div "OfficeSafe University" at bounding box center [85, 142] width 170 height 21
click at [147, 147] on div at bounding box center [149, 143] width 26 height 13
click at [146, 146] on div at bounding box center [149, 143] width 26 height 13
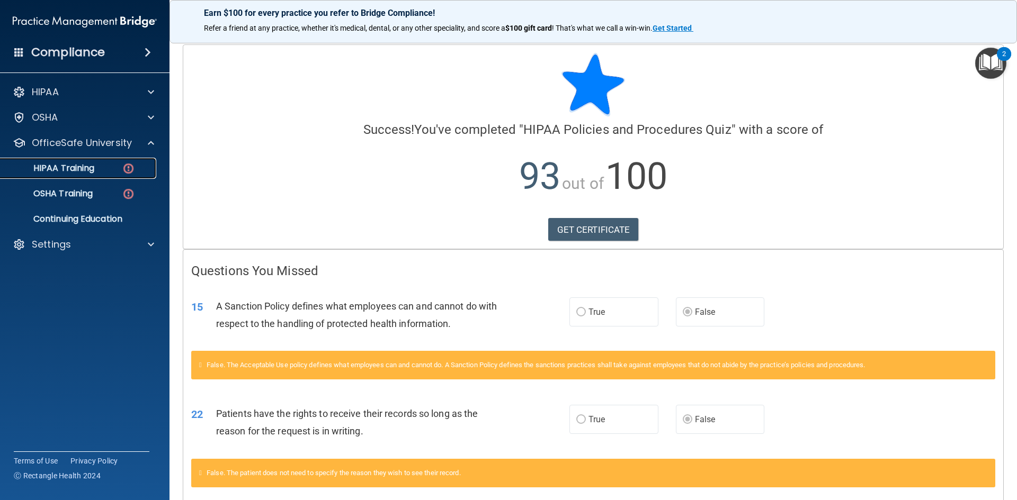
click at [134, 169] on img at bounding box center [128, 168] width 13 height 13
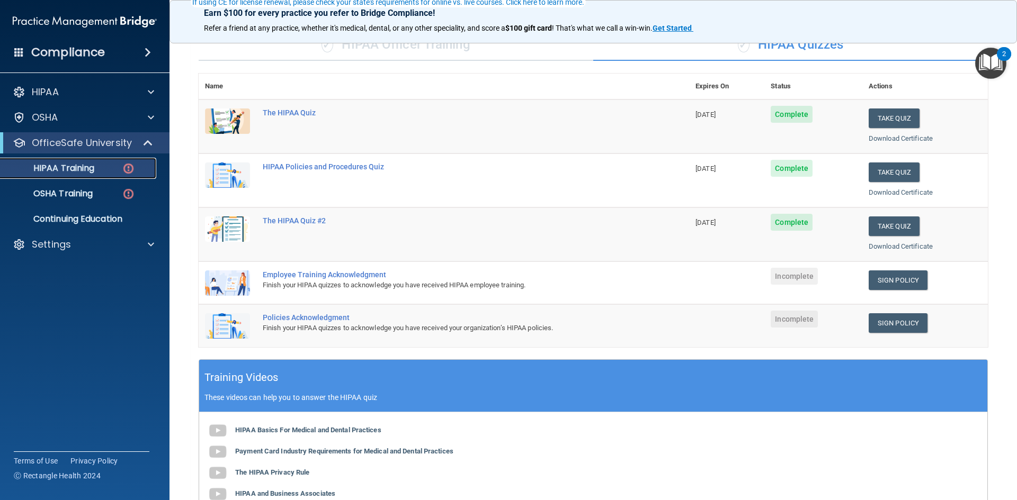
scroll to position [106, 0]
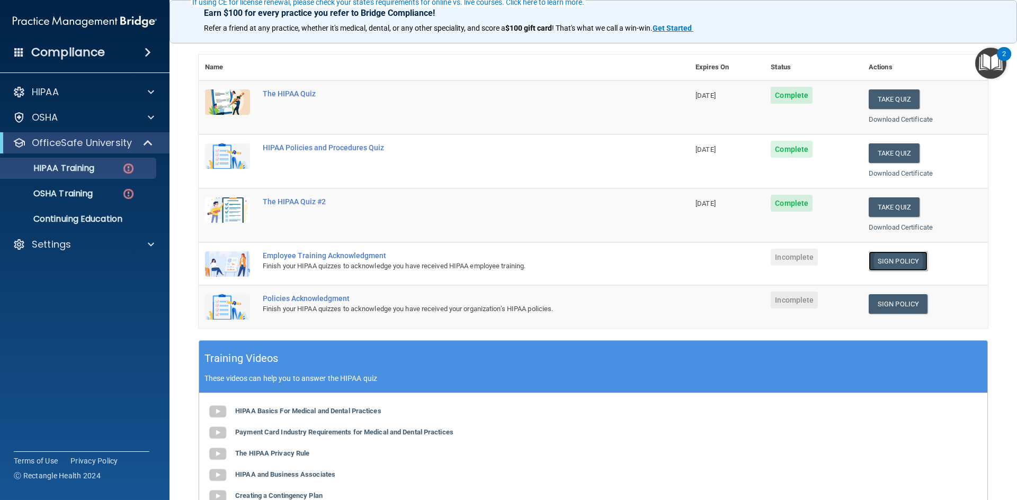
click at [868, 260] on link "Sign Policy" at bounding box center [897, 261] width 59 height 20
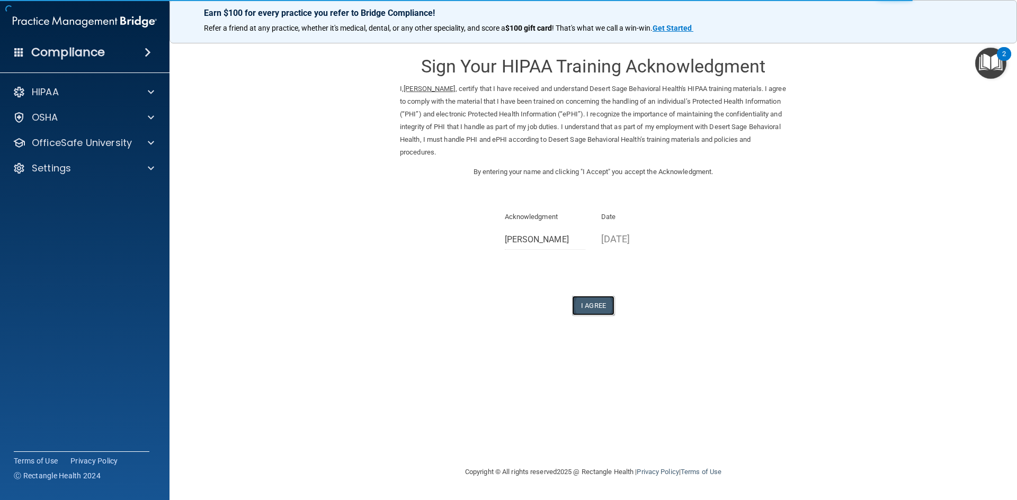
click at [587, 305] on button "I Agree" at bounding box center [593, 306] width 42 height 20
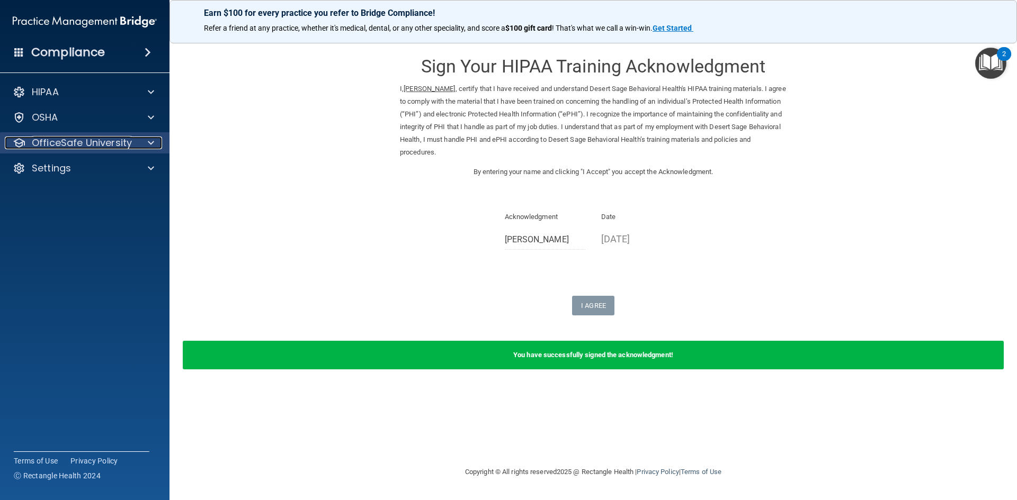
click at [99, 138] on p "OfficeSafe University" at bounding box center [82, 143] width 100 height 13
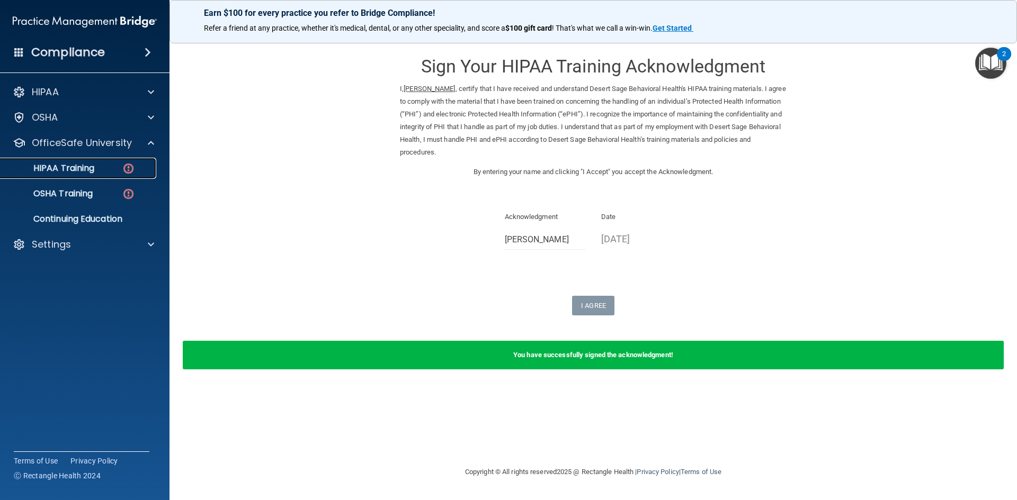
click at [124, 165] on img at bounding box center [128, 168] width 13 height 13
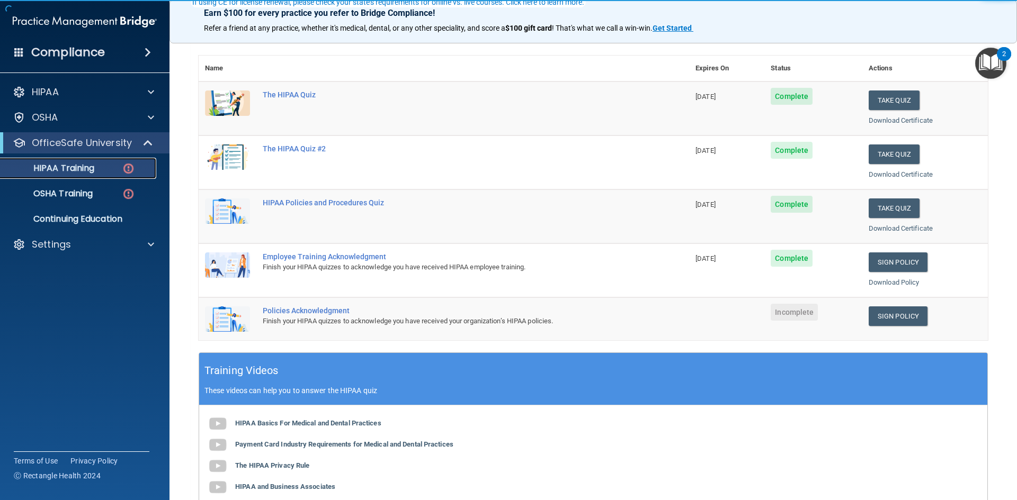
scroll to position [106, 0]
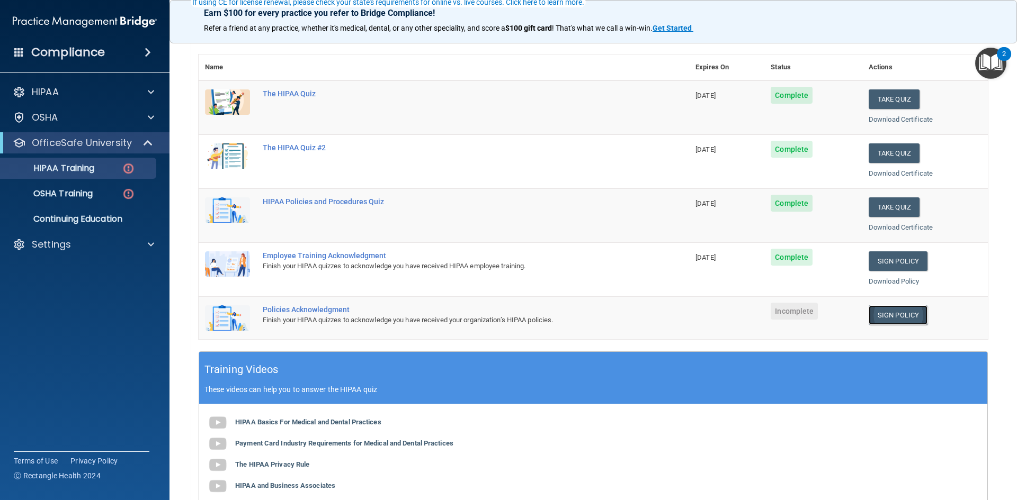
click at [890, 317] on link "Sign Policy" at bounding box center [897, 315] width 59 height 20
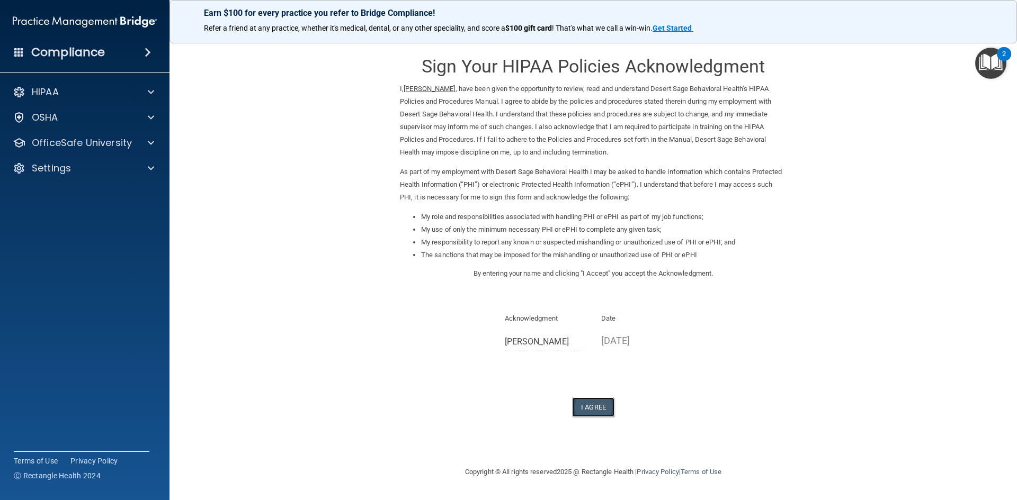
click at [604, 408] on button "I Agree" at bounding box center [593, 408] width 42 height 20
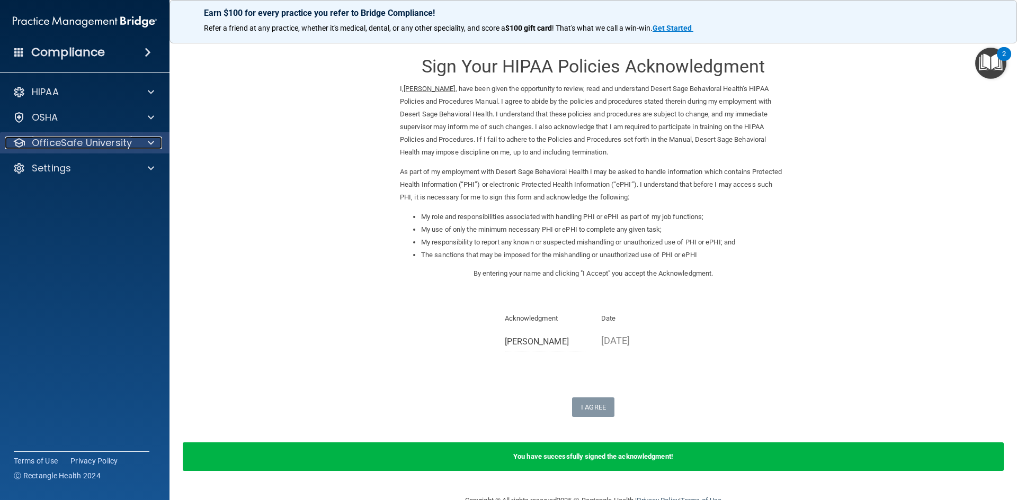
click at [105, 143] on p "OfficeSafe University" at bounding box center [82, 143] width 100 height 13
click at [132, 148] on div "OfficeSafe University" at bounding box center [70, 143] width 131 height 13
click at [135, 147] on div "OfficeSafe University" at bounding box center [70, 143] width 131 height 13
click at [85, 147] on p "OfficeSafe University" at bounding box center [82, 143] width 100 height 13
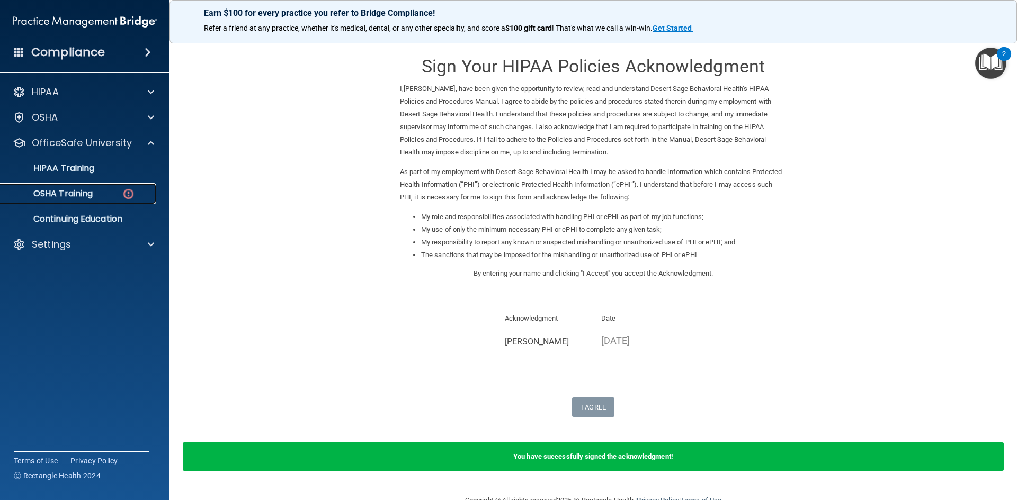
click at [104, 190] on div "OSHA Training" at bounding box center [79, 193] width 145 height 11
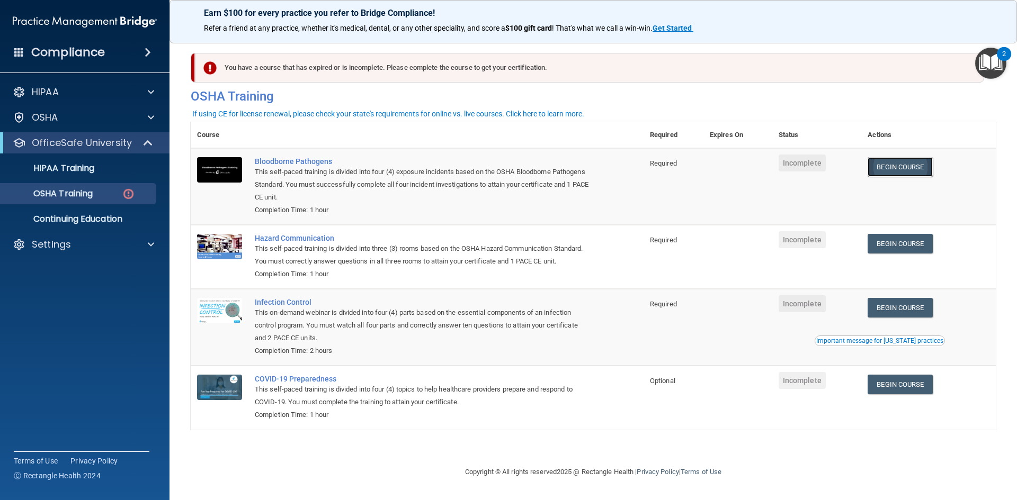
click at [924, 168] on link "Begin Course" at bounding box center [899, 167] width 65 height 20
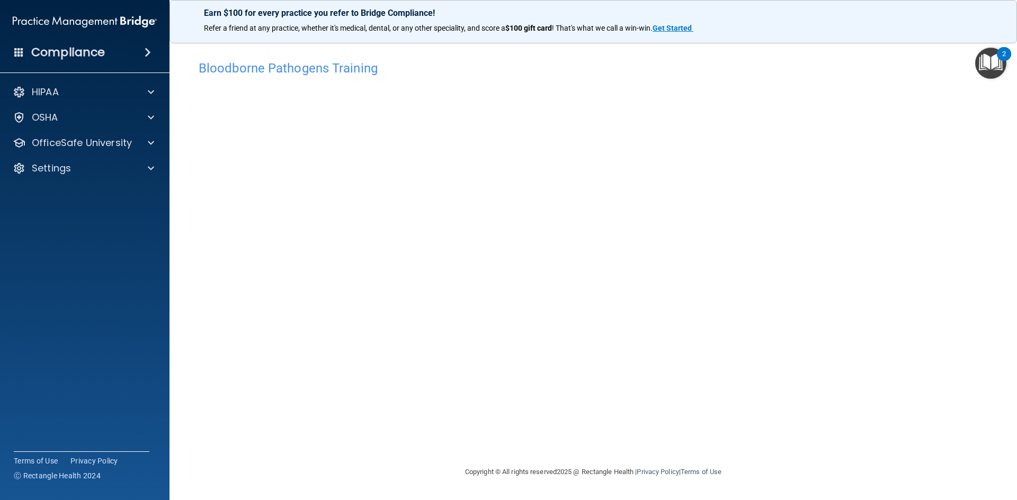
drag, startPoint x: 1016, startPoint y: 224, endPoint x: 1004, endPoint y: 210, distance: 18.4
click at [1014, 219] on main "Bloodborne Pathogens Training This course doesn’t expire until . Are you sure y…" at bounding box center [592, 267] width 847 height 466
click at [204, 66] on h4 "Bloodborne Pathogens Training" at bounding box center [593, 68] width 789 height 14
click at [390, 61] on h4 "Bloodborne Pathogens Training" at bounding box center [593, 68] width 789 height 14
click at [112, 137] on p "OfficeSafe University" at bounding box center [82, 143] width 100 height 13
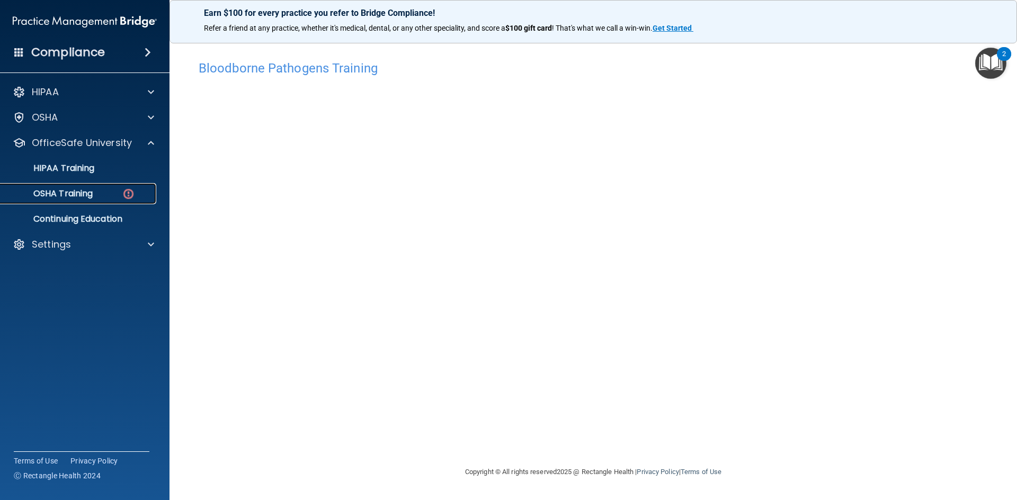
click at [116, 188] on link "OSHA Training" at bounding box center [72, 193] width 167 height 21
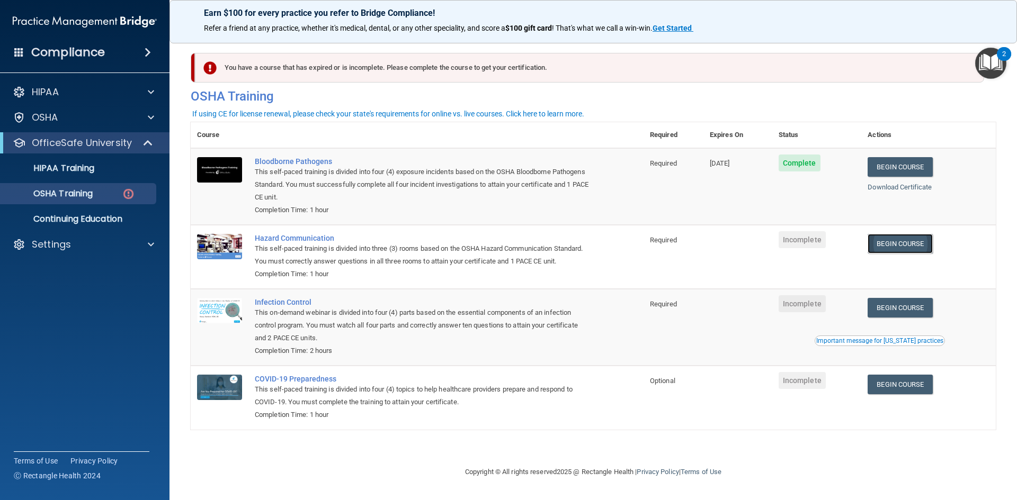
click at [895, 250] on link "Begin Course" at bounding box center [899, 244] width 65 height 20
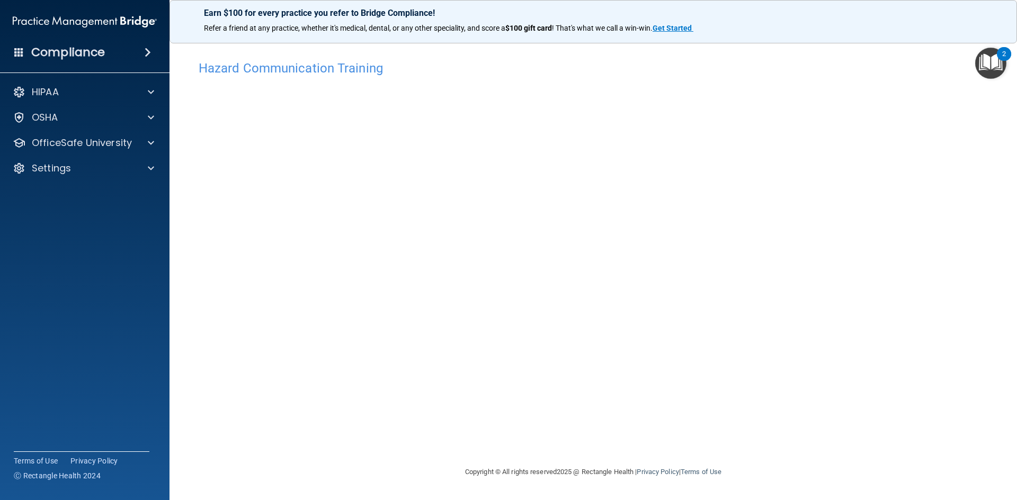
drag, startPoint x: 193, startPoint y: 119, endPoint x: 197, endPoint y: 123, distance: 6.4
click at [197, 123] on div "Hazard Communication Training This course doesn’t expire until . Are you sure y…" at bounding box center [593, 260] width 805 height 411
click at [74, 92] on div "HIPAA" at bounding box center [70, 92] width 131 height 13
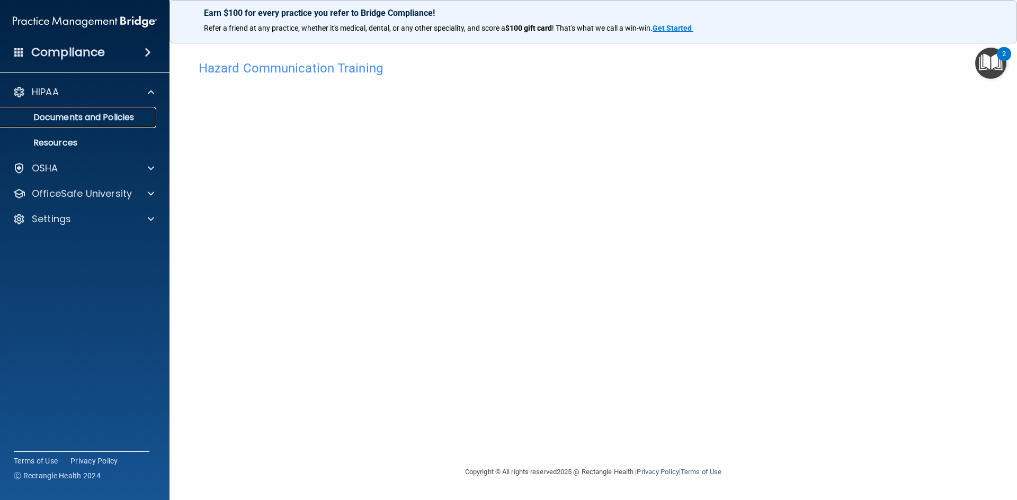
click at [112, 118] on p "Documents and Policies" at bounding box center [79, 117] width 145 height 11
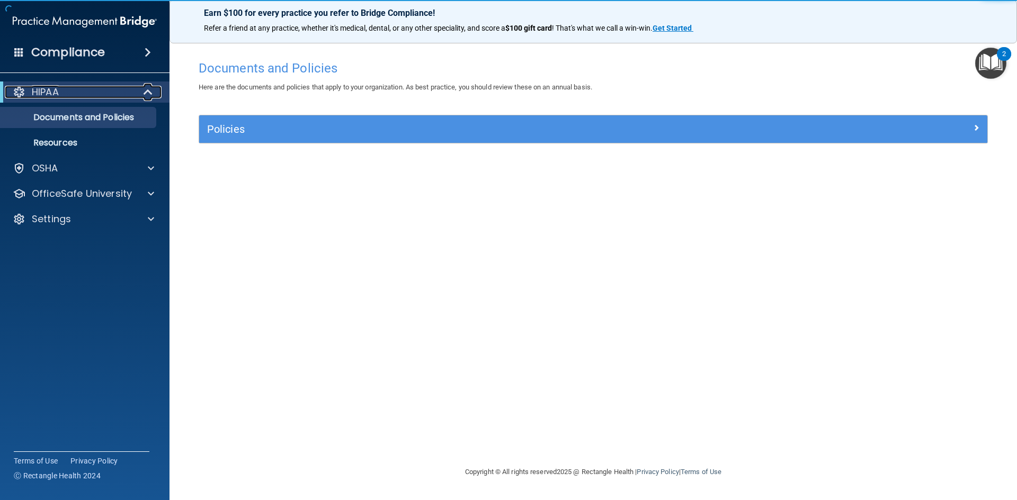
click at [124, 93] on div "HIPAA" at bounding box center [70, 92] width 131 height 13
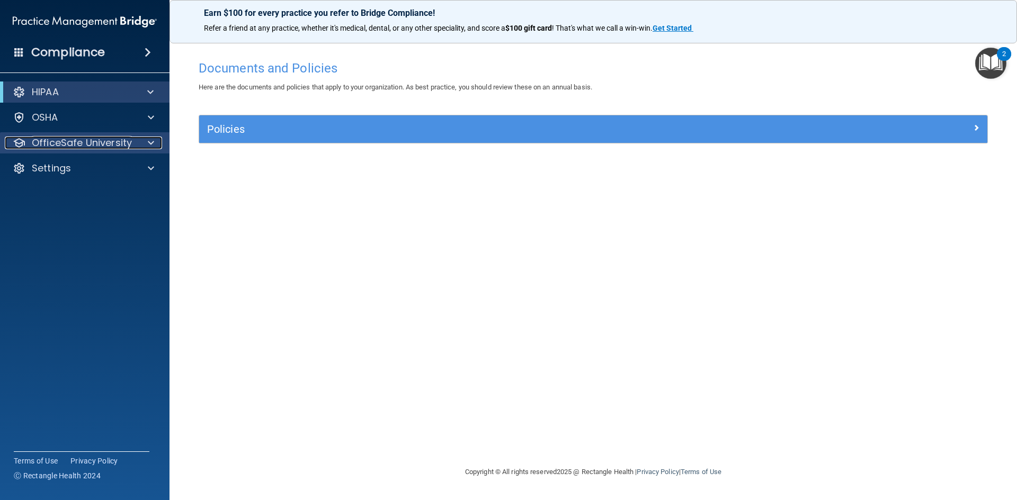
click at [139, 143] on div at bounding box center [149, 143] width 26 height 13
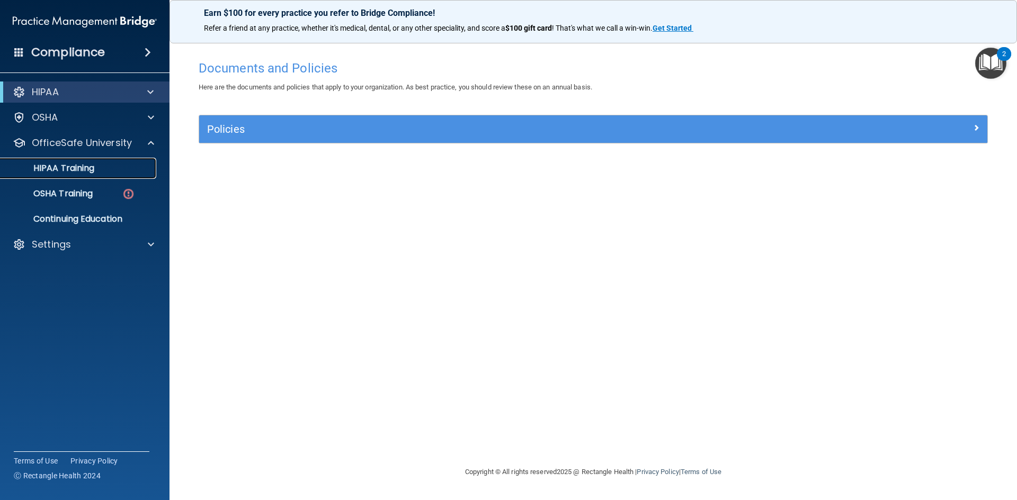
click at [124, 167] on div "HIPAA Training" at bounding box center [79, 168] width 145 height 11
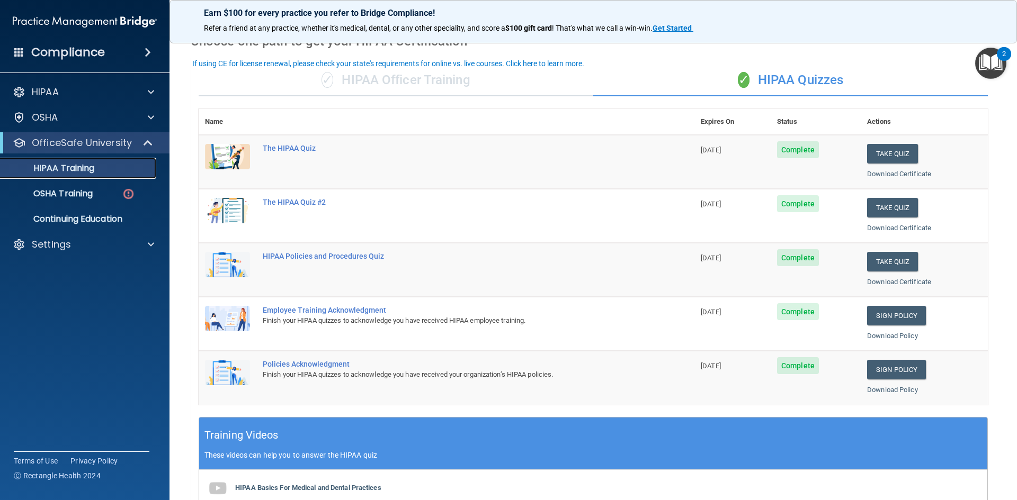
scroll to position [32, 0]
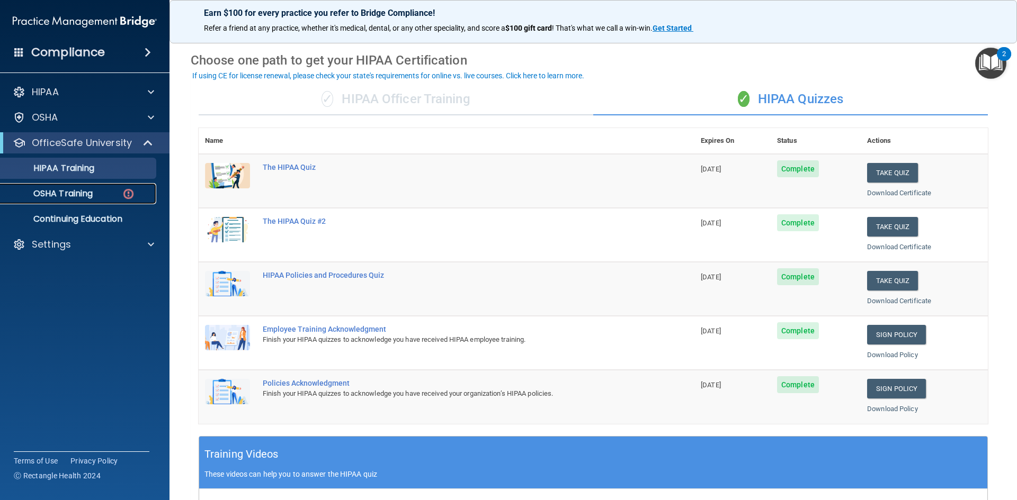
click at [146, 196] on div "OSHA Training" at bounding box center [79, 193] width 145 height 11
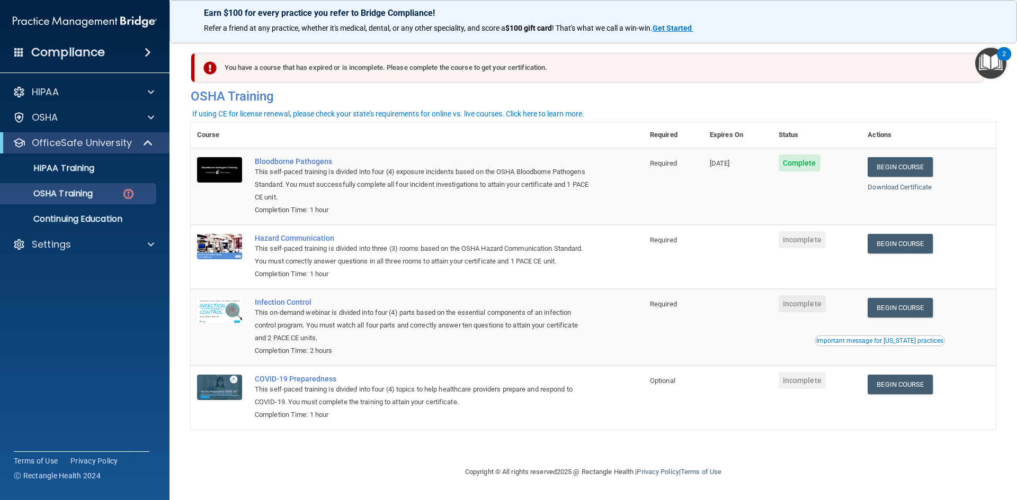
click at [428, 352] on div "Completion Time: 2 hours" at bounding box center [423, 351] width 336 height 13
click at [74, 241] on div "Settings" at bounding box center [70, 244] width 131 height 13
click at [94, 294] on p "Sign Out" at bounding box center [79, 295] width 145 height 11
